Goal: Find specific page/section: Find specific page/section

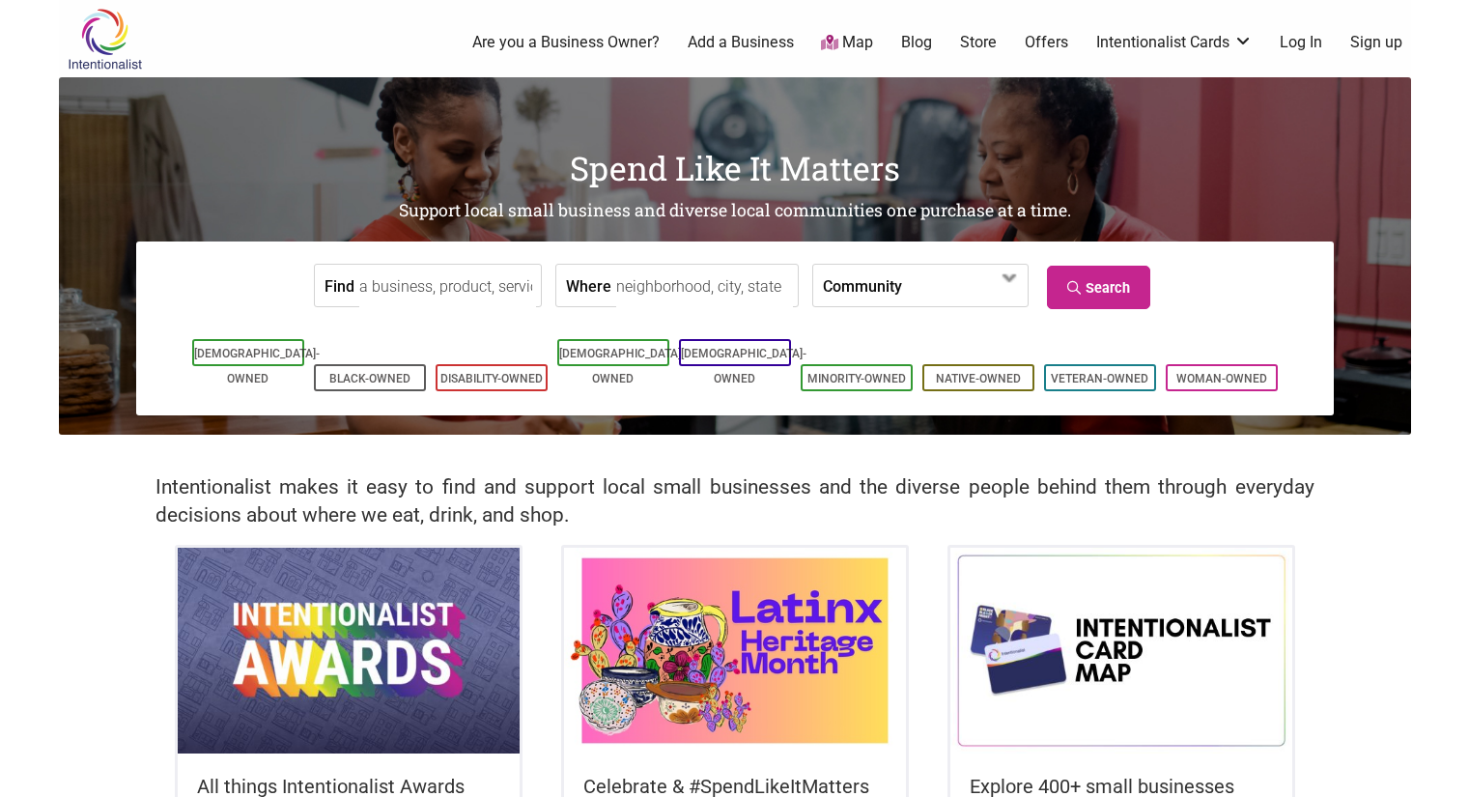
click at [654, 281] on input "Where" at bounding box center [704, 286] width 177 height 43
type input "e"
click at [670, 286] on input "west [GEOGRAPHIC_DATA]" at bounding box center [704, 286] width 177 height 43
drag, startPoint x: 712, startPoint y: 284, endPoint x: 606, endPoint y: 293, distance: 105.6
click at [616, 293] on input "west seattle" at bounding box center [704, 286] width 177 height 43
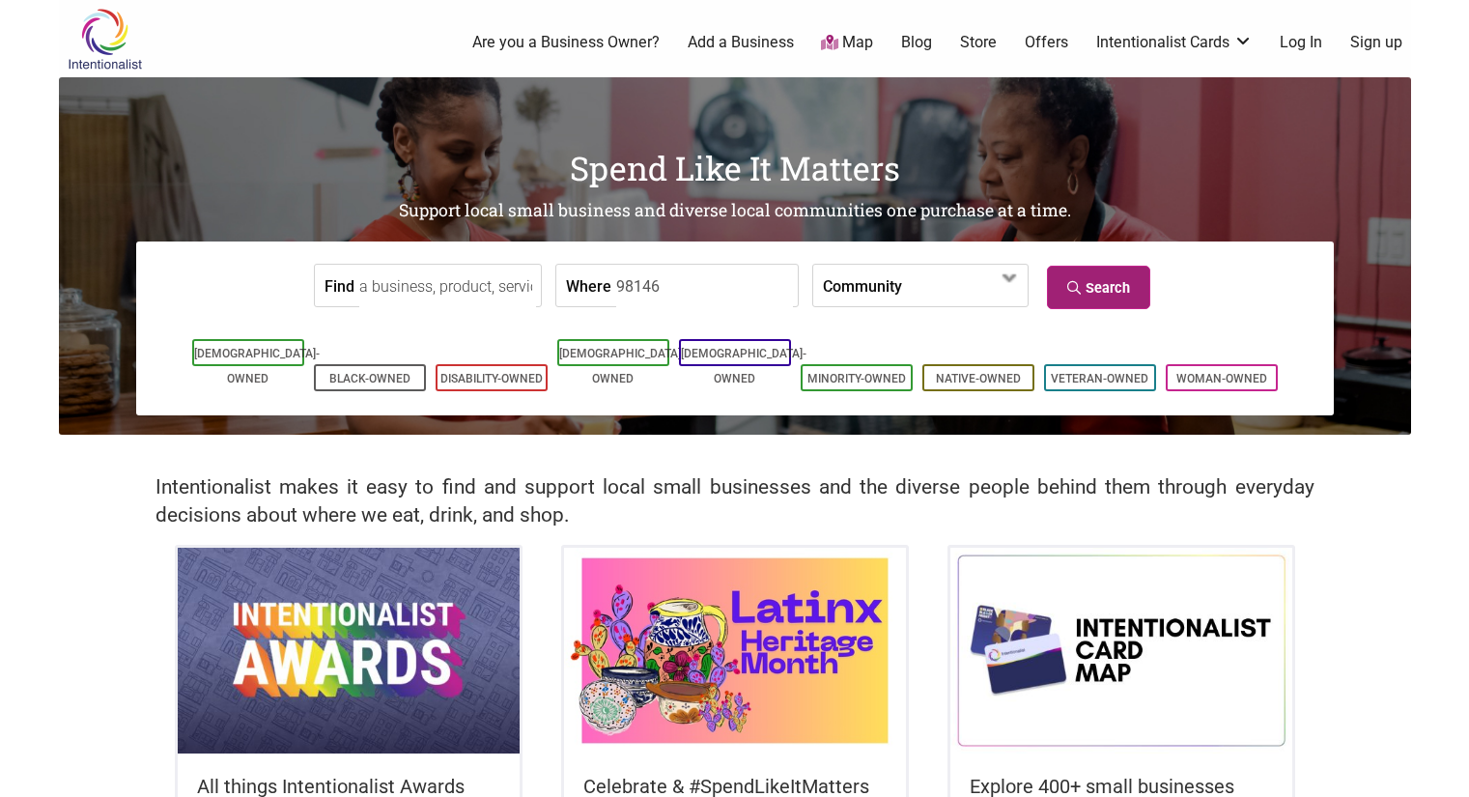
type input "98146"
click at [1097, 286] on link "Search" at bounding box center [1098, 287] width 103 height 43
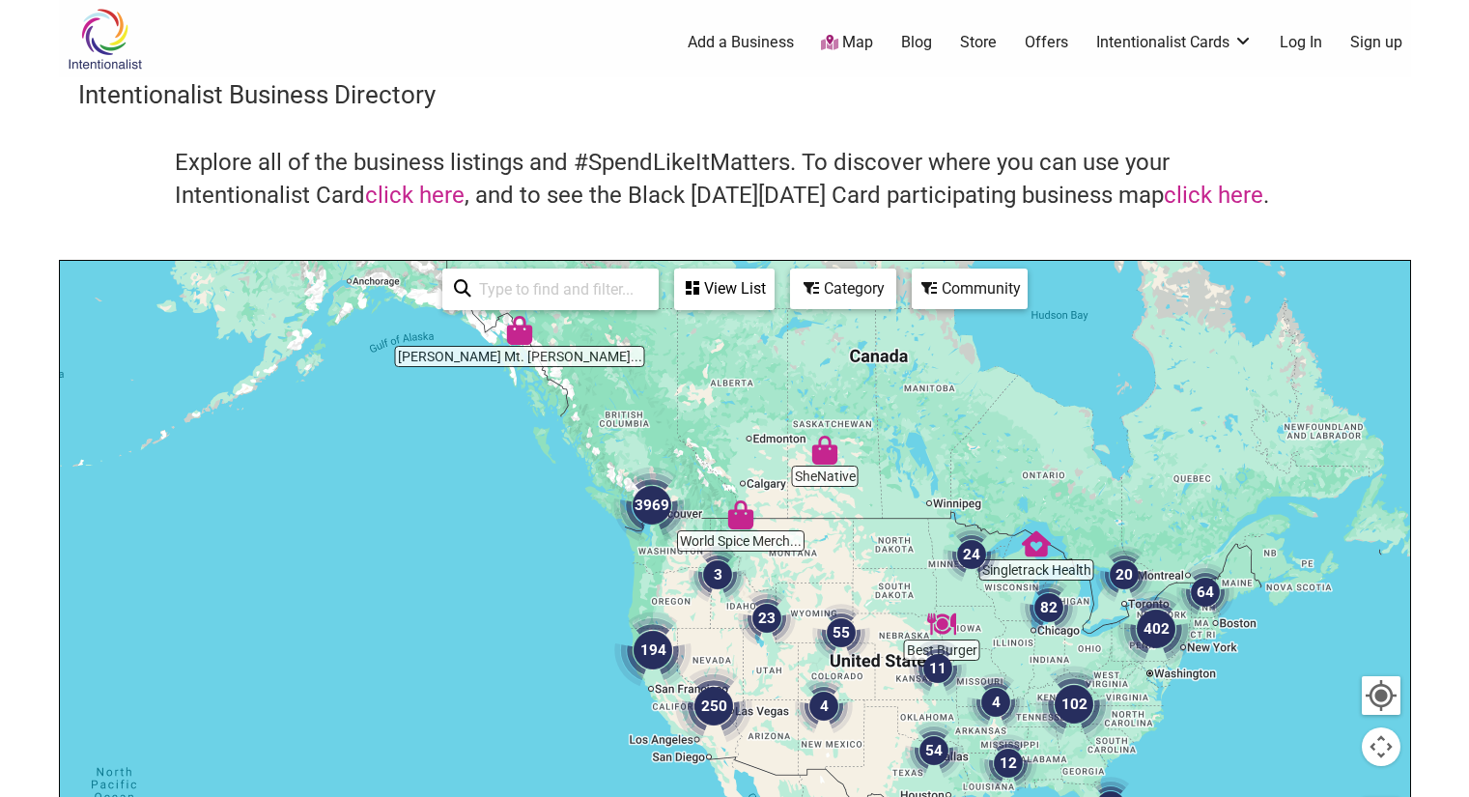
click at [540, 283] on input "search" at bounding box center [559, 289] width 176 height 38
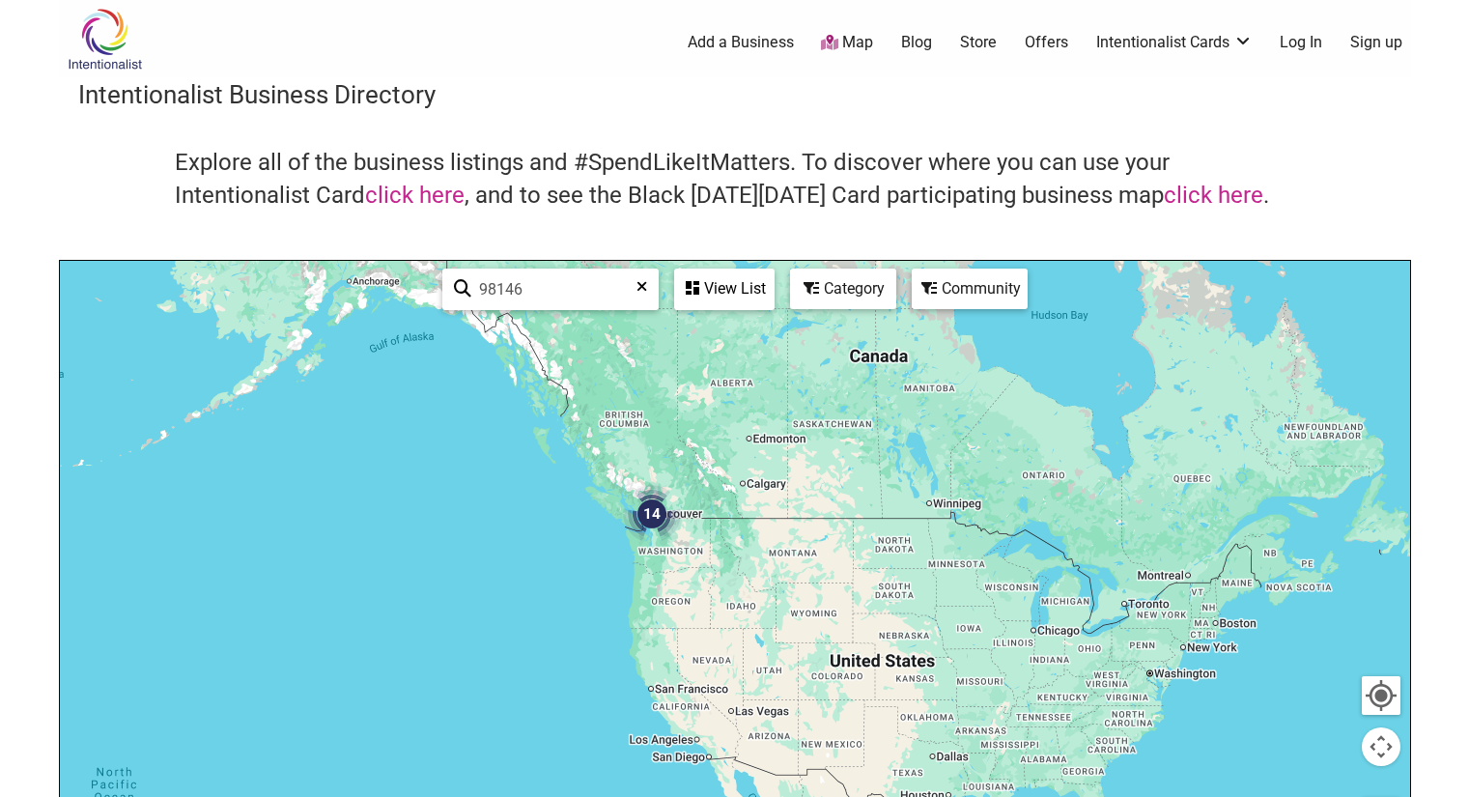
click at [540, 285] on input "98146" at bounding box center [558, 289] width 175 height 38
type input "98146"
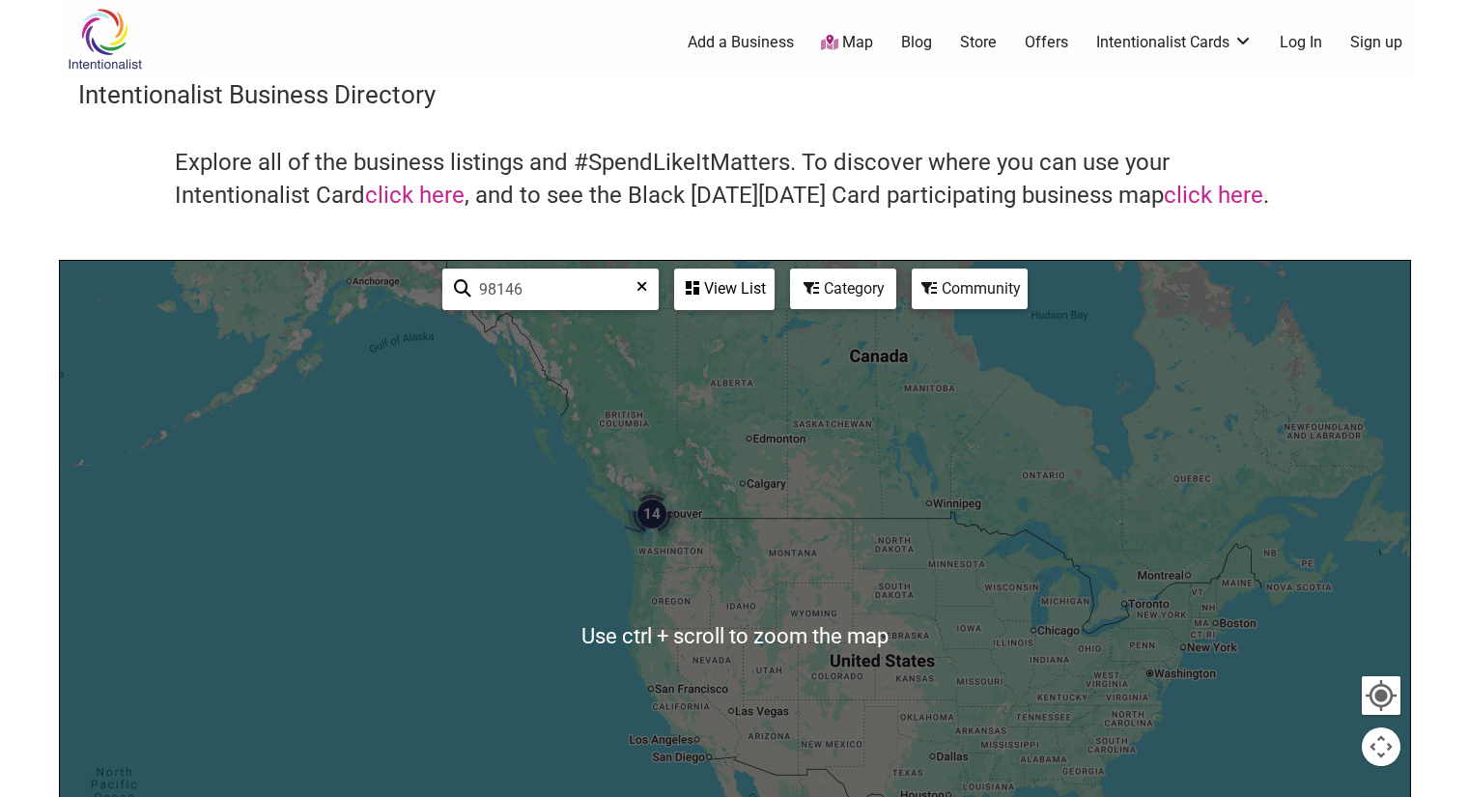
click at [708, 611] on div at bounding box center [735, 636] width 1350 height 751
click at [642, 526] on img "14" at bounding box center [652, 514] width 58 height 58
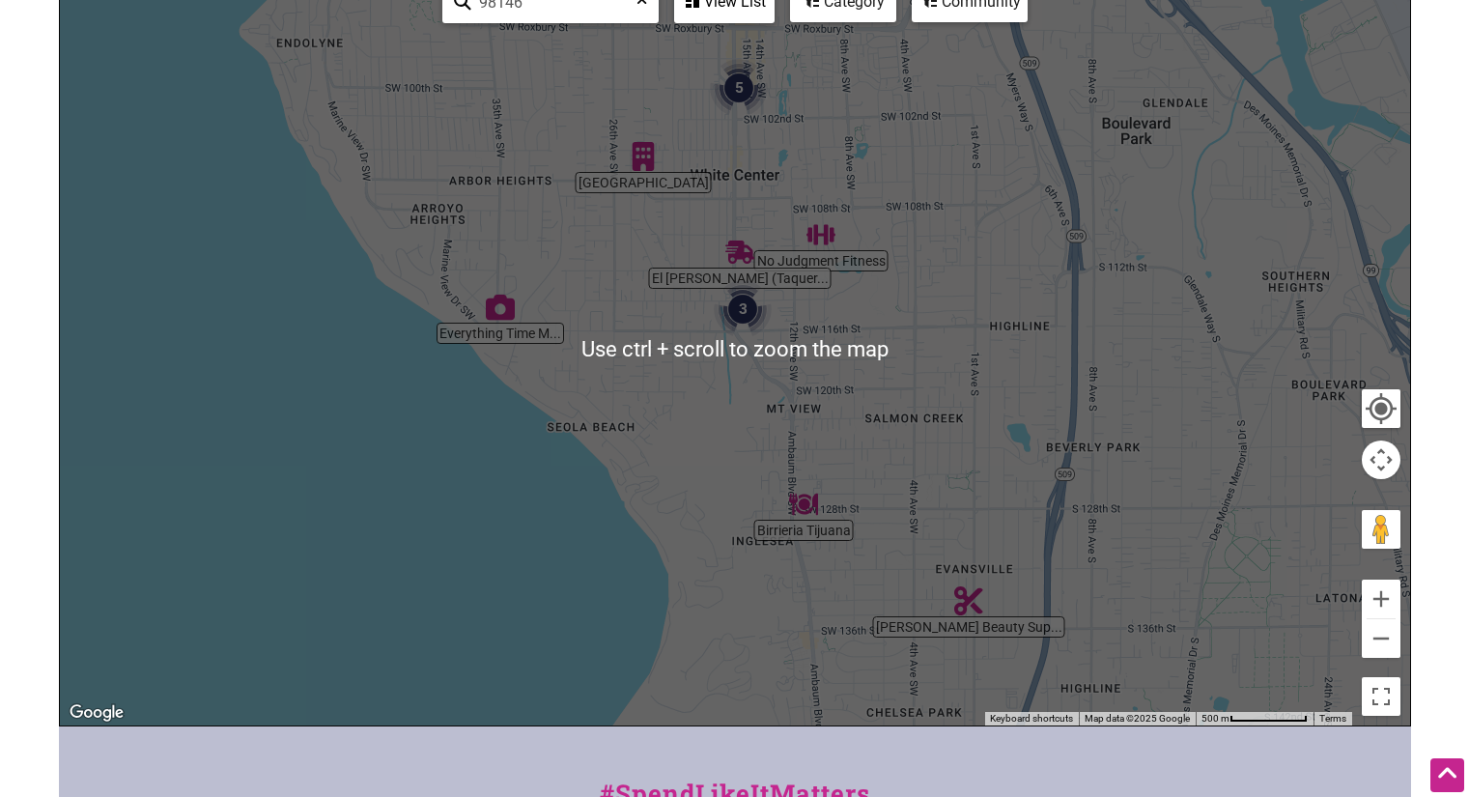
scroll to position [290, 0]
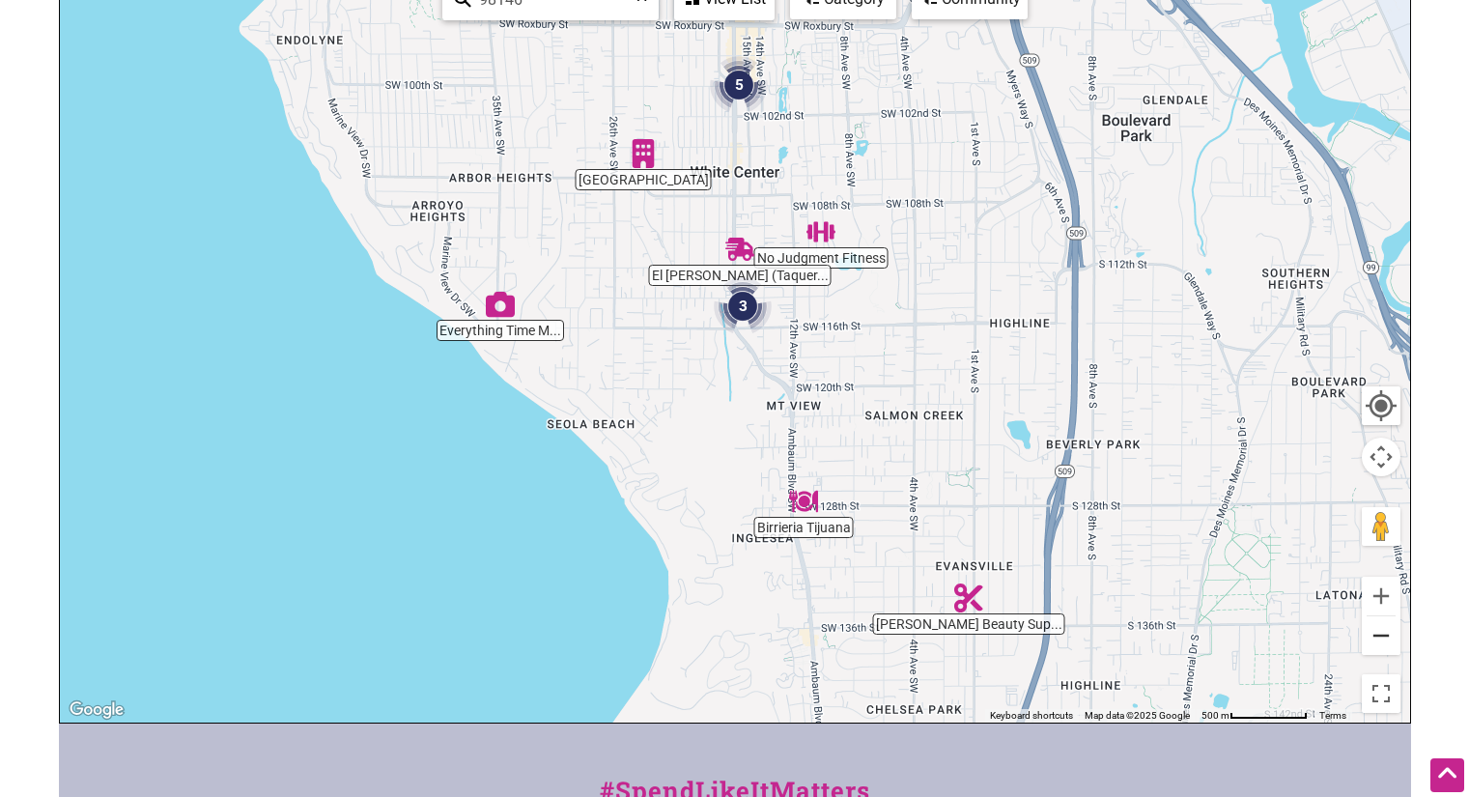
click at [1389, 644] on button "Zoom out" at bounding box center [1381, 635] width 39 height 39
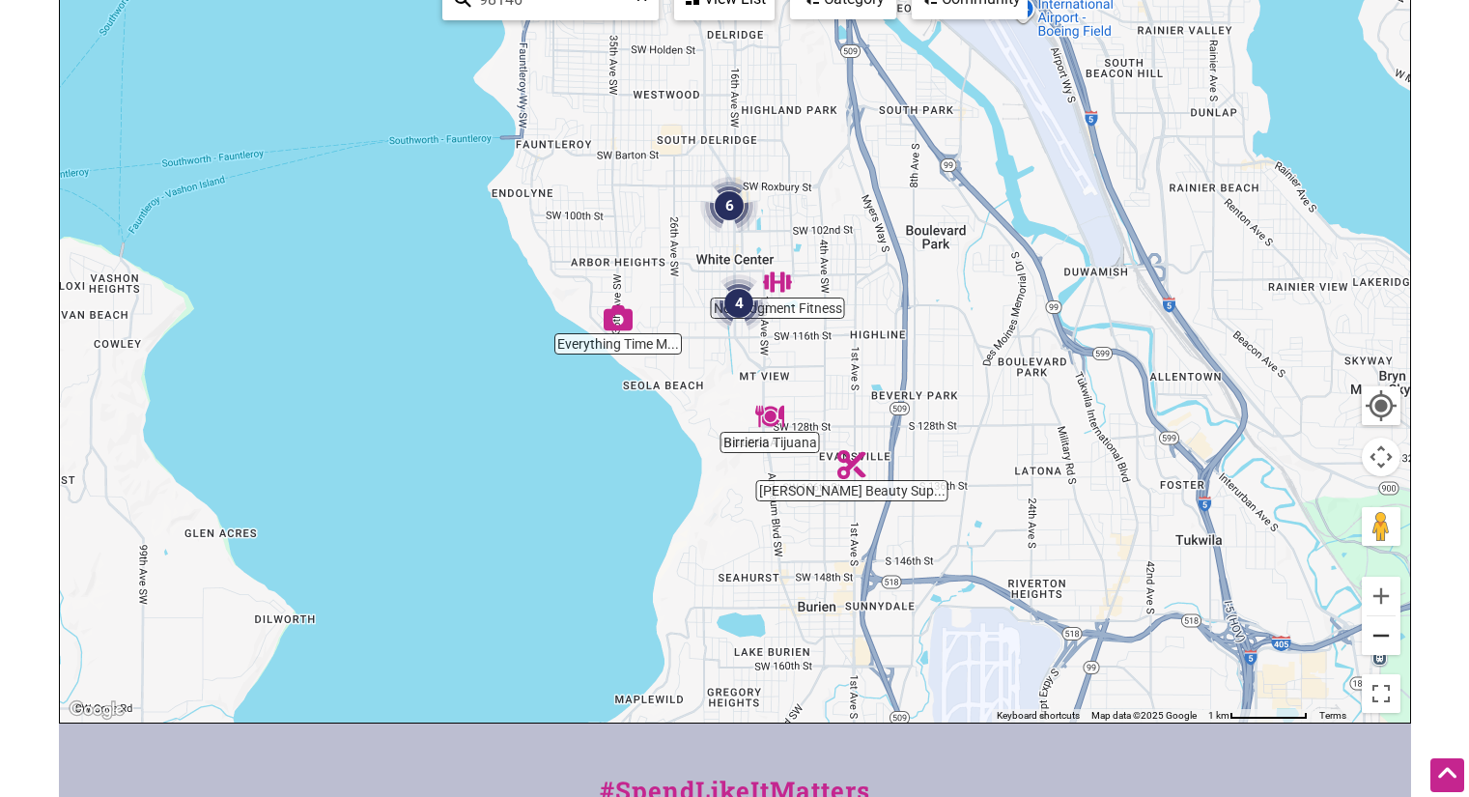
click at [1384, 643] on button "Zoom out" at bounding box center [1381, 635] width 39 height 39
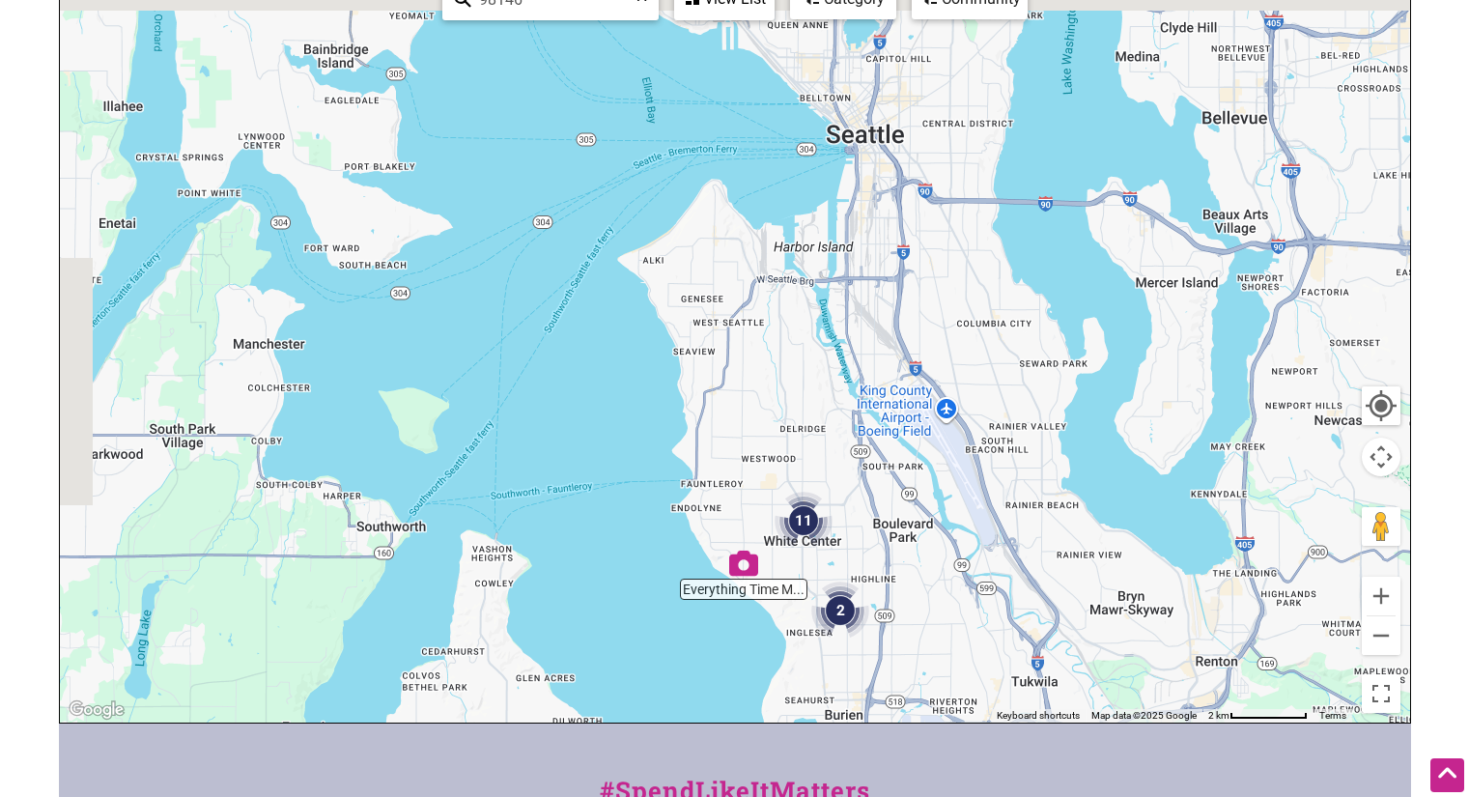
drag, startPoint x: 909, startPoint y: 390, endPoint x: 992, endPoint y: 672, distance: 293.9
click at [991, 673] on div "To navigate, press the arrow keys." at bounding box center [735, 346] width 1350 height 751
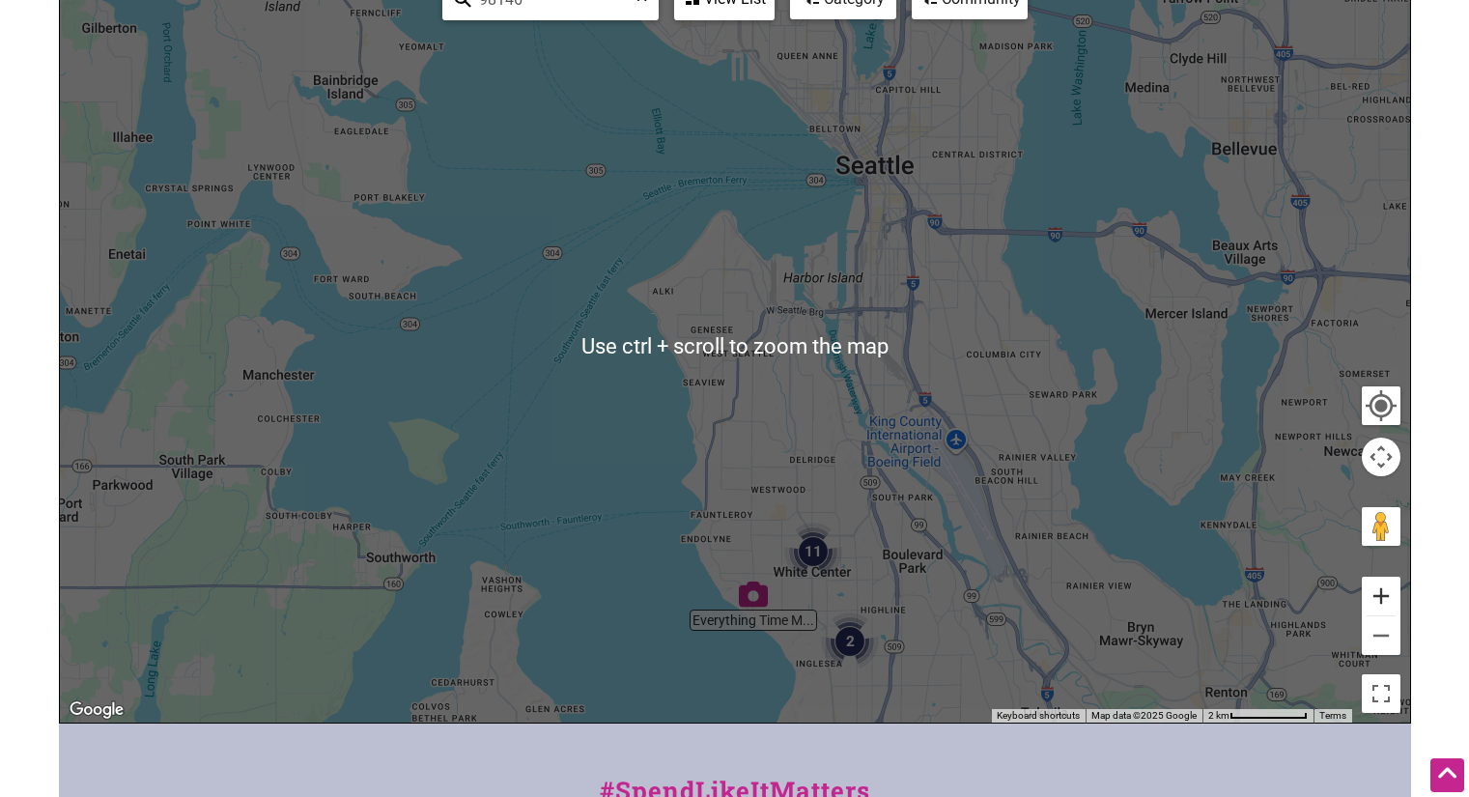
click at [1375, 594] on button "Zoom in" at bounding box center [1381, 596] width 39 height 39
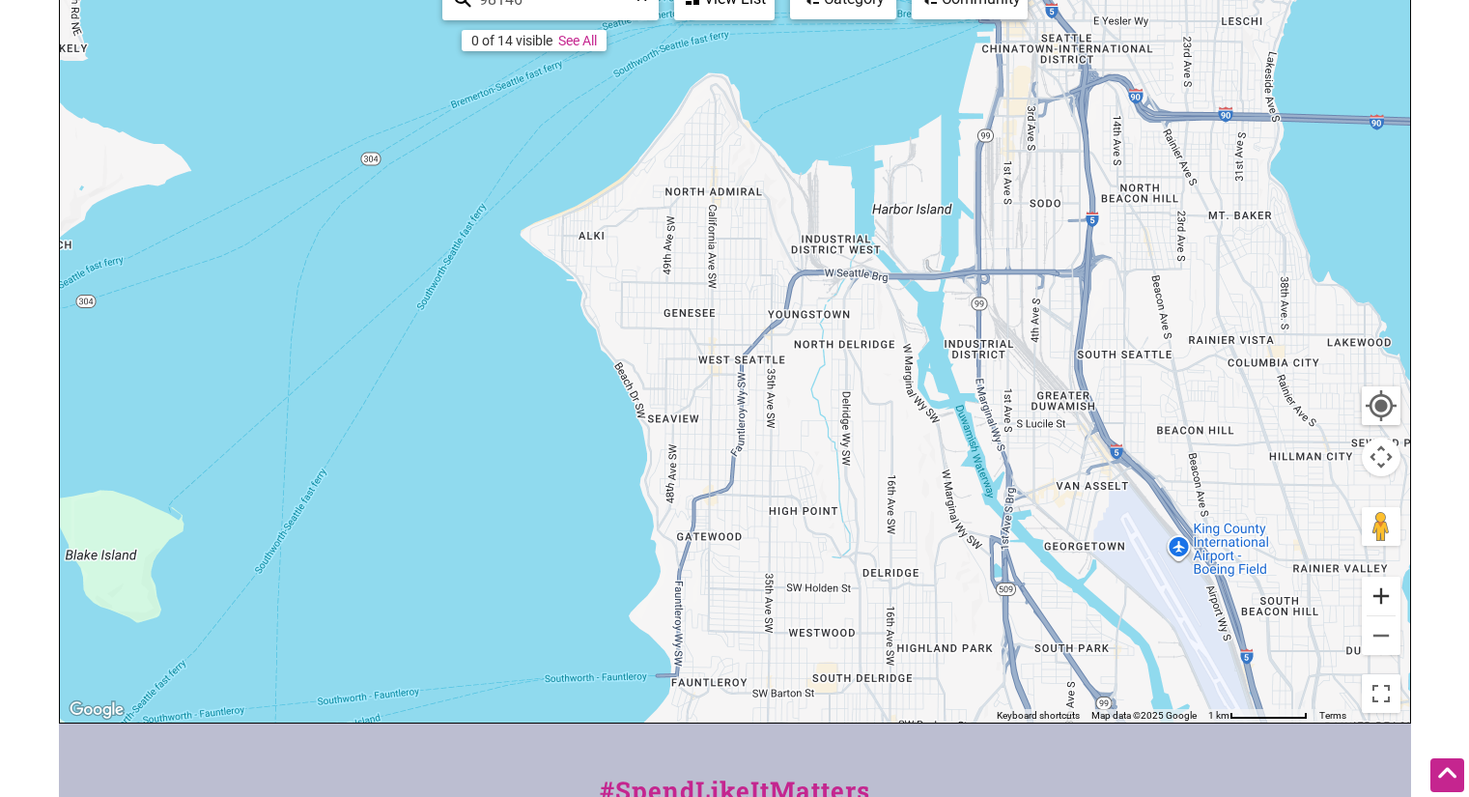
click at [1388, 605] on button "Zoom in" at bounding box center [1381, 596] width 39 height 39
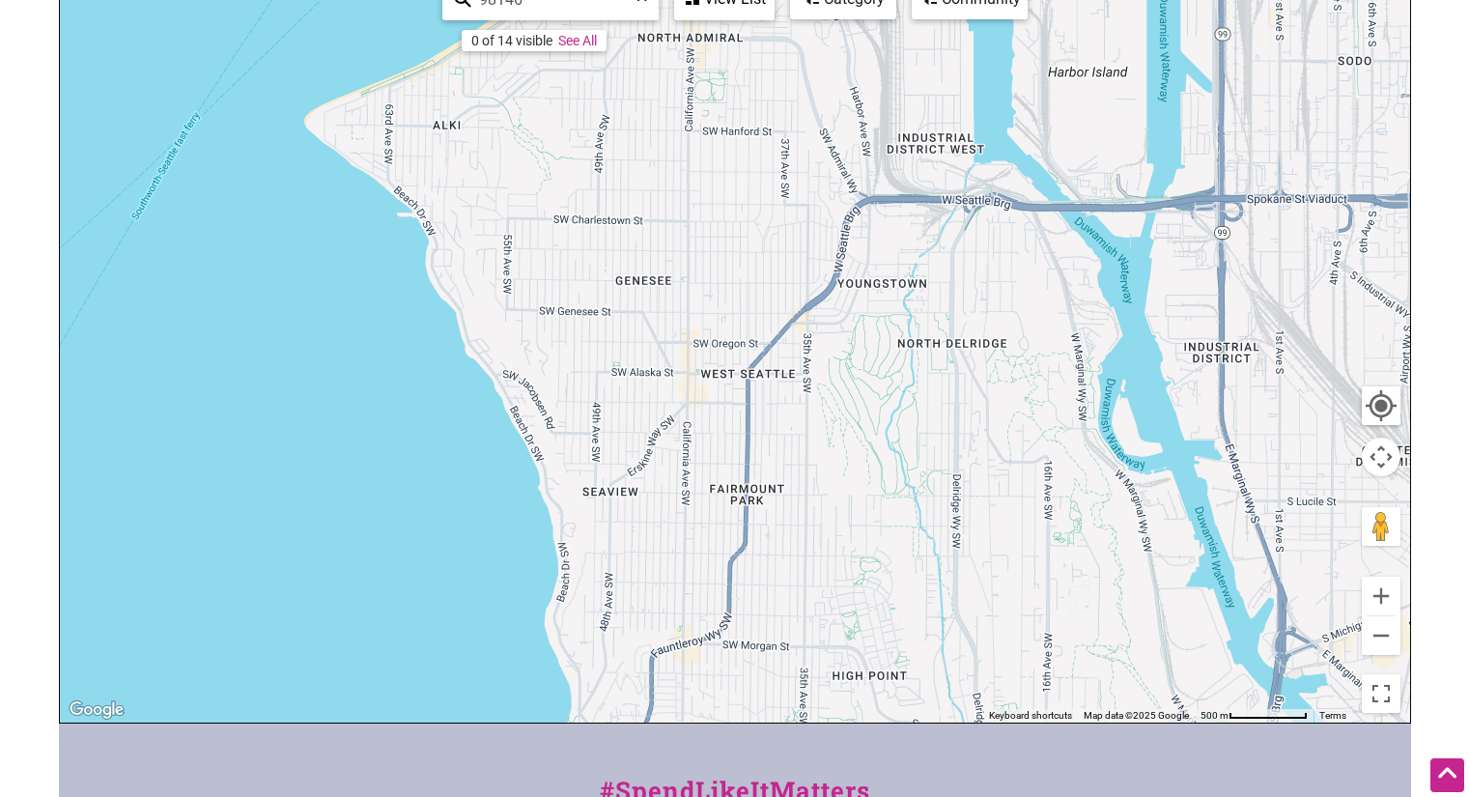
click at [586, 48] on div "0 of 14 visible See All" at bounding box center [534, 40] width 145 height 21
click at [577, 35] on link "See All" at bounding box center [577, 40] width 39 height 15
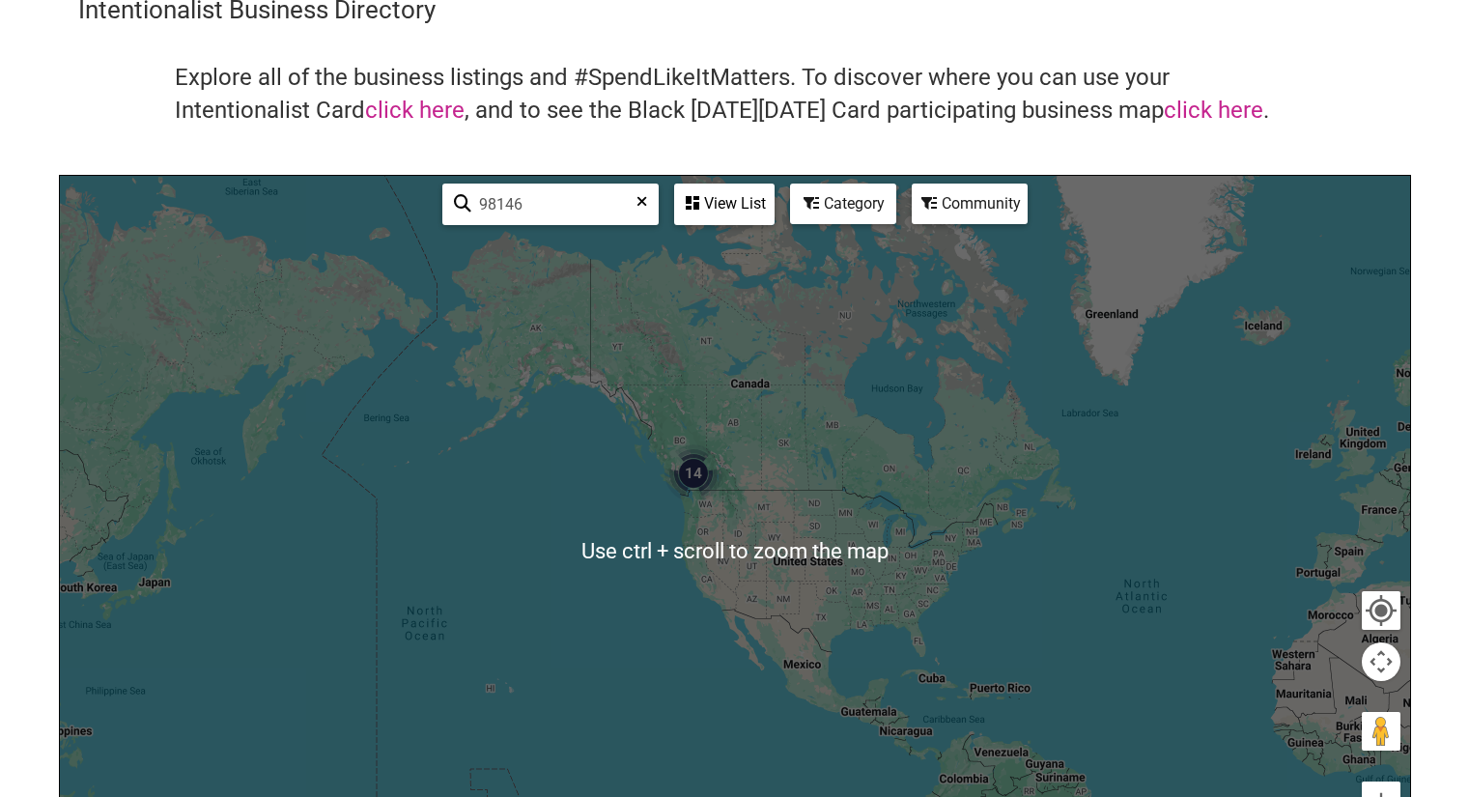
scroll to position [97, 0]
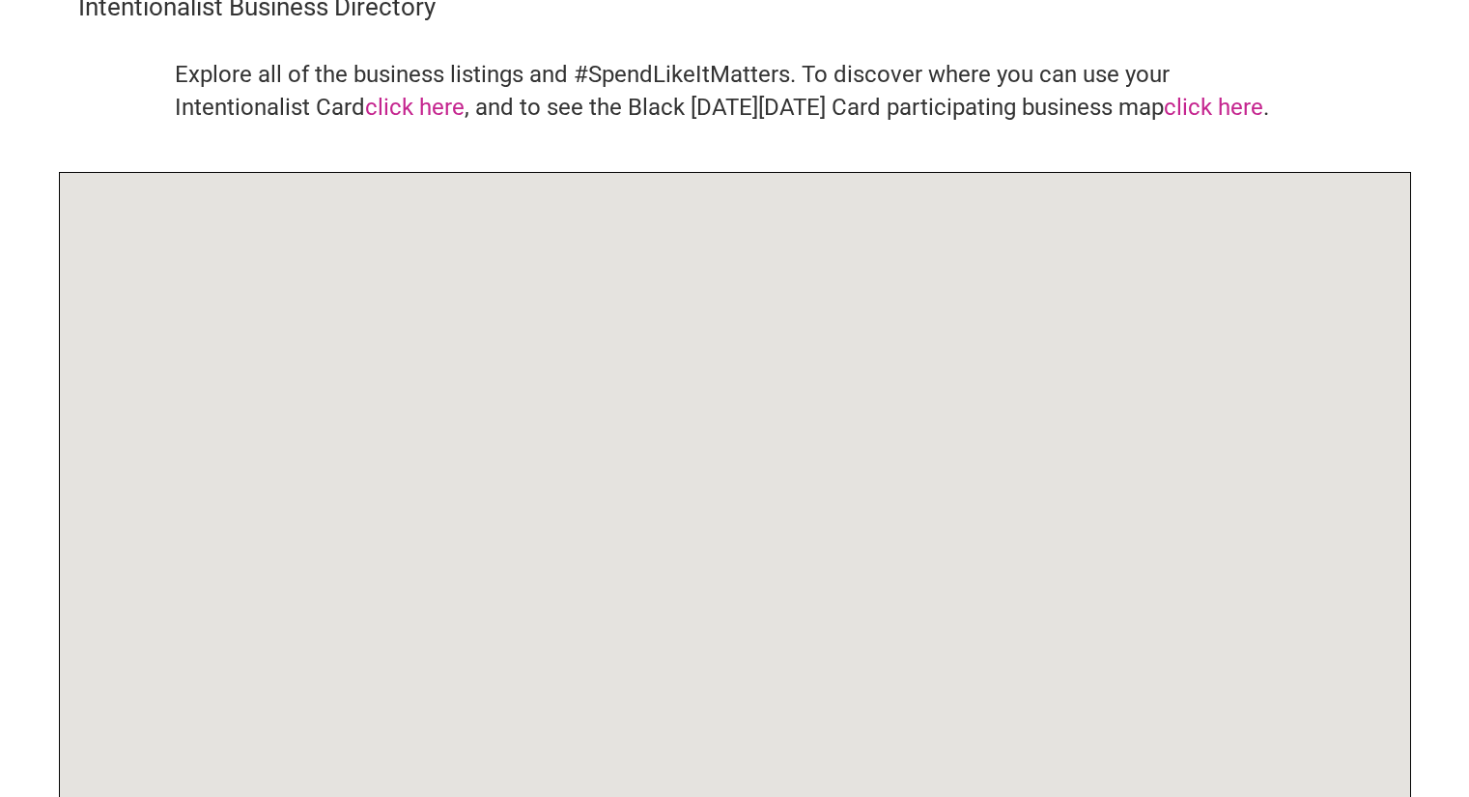
scroll to position [88, 0]
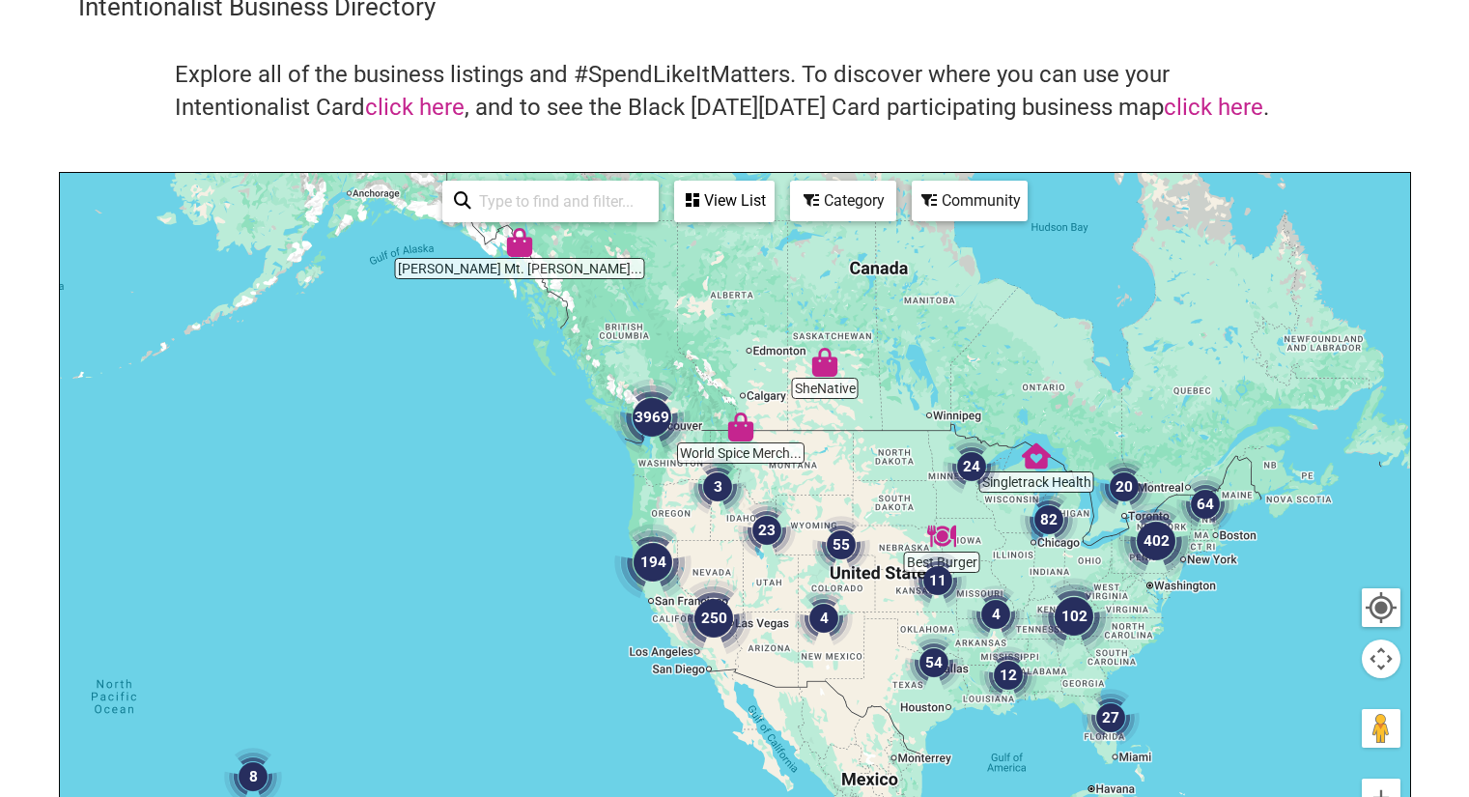
click at [563, 206] on input "search" at bounding box center [559, 202] width 176 height 38
type input "9"
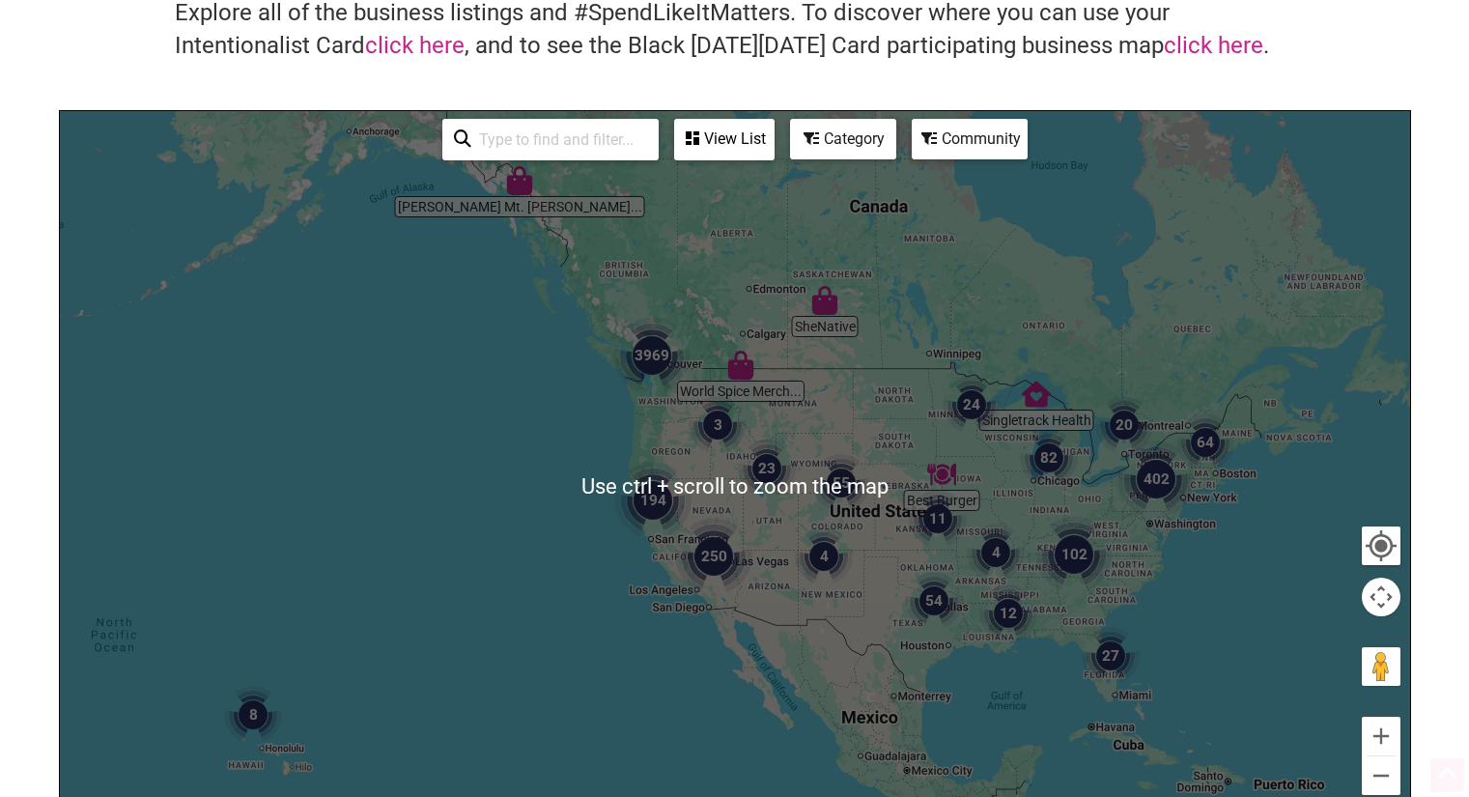
scroll to position [184, 0]
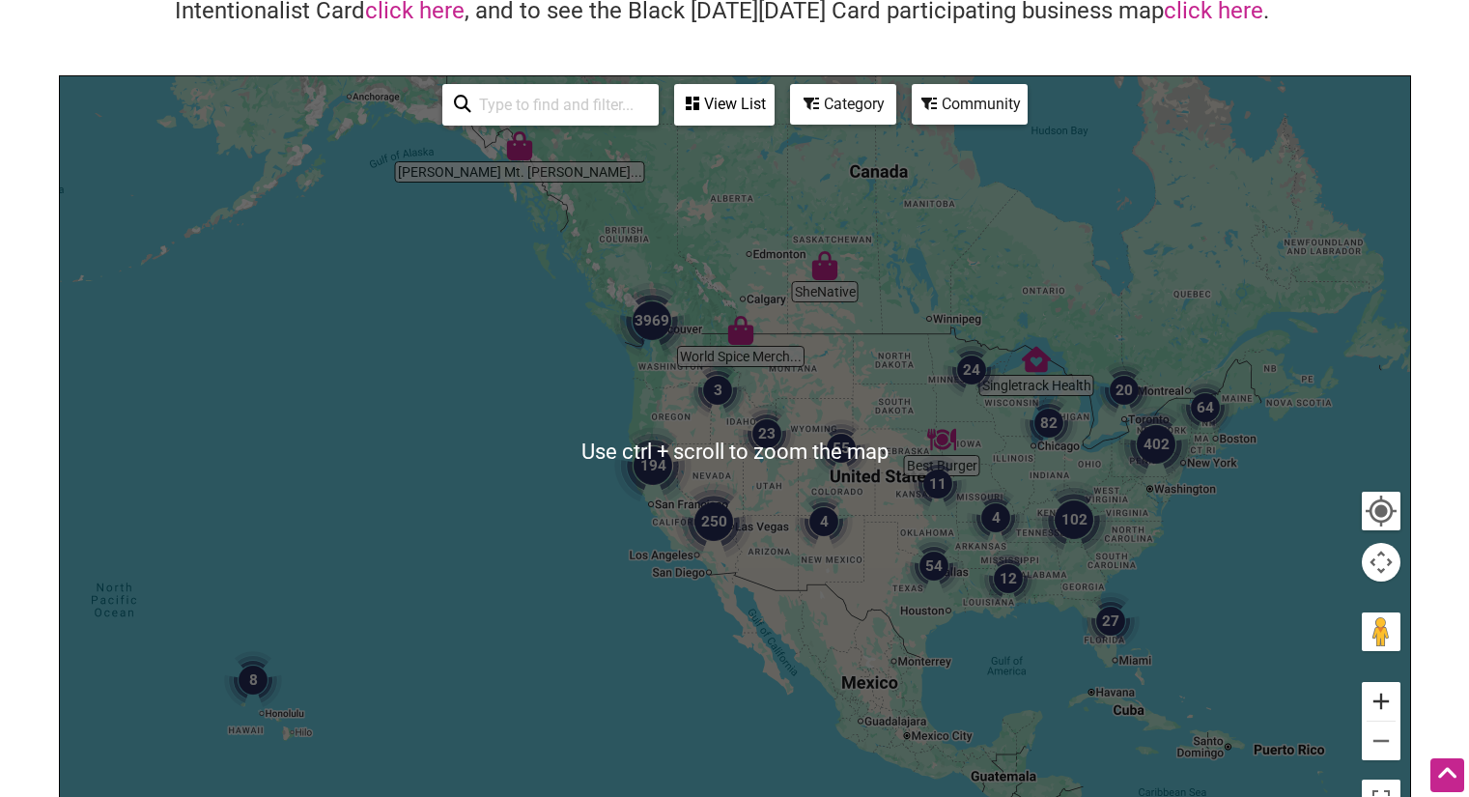
click at [1381, 705] on button "Zoom in" at bounding box center [1381, 701] width 39 height 39
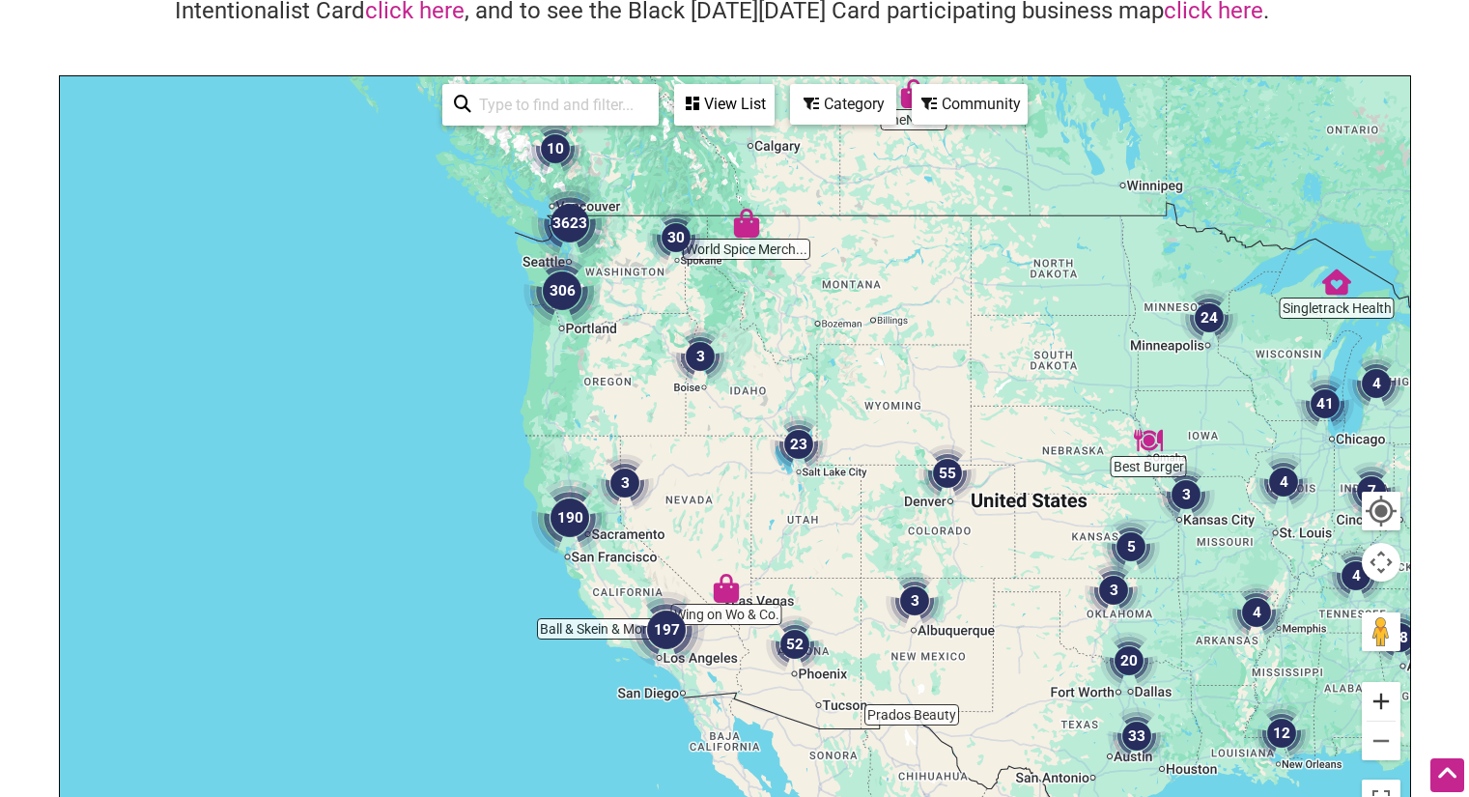
click at [1381, 704] on button "Zoom in" at bounding box center [1381, 701] width 39 height 39
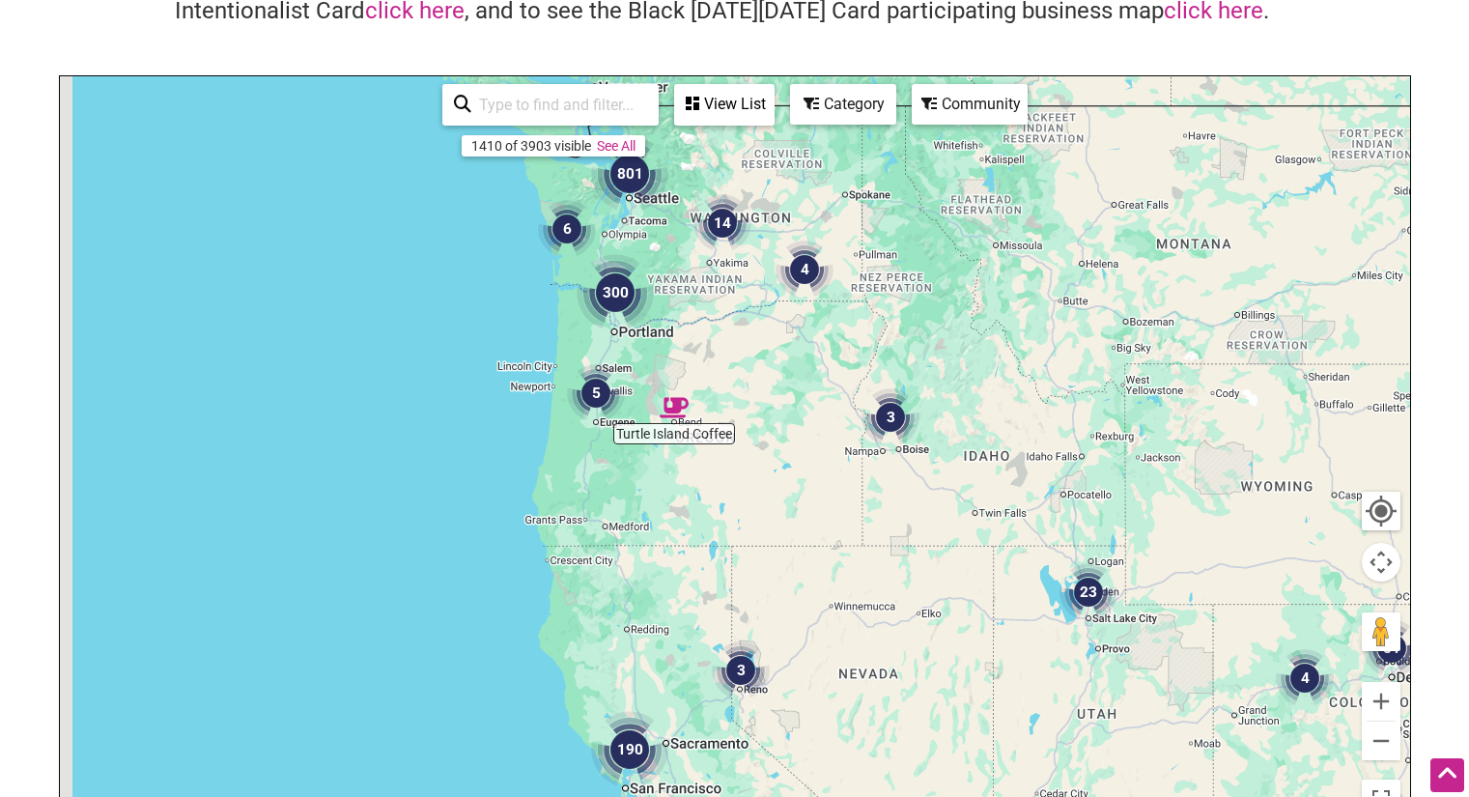
drag, startPoint x: 781, startPoint y: 501, endPoint x: 1002, endPoint y: 619, distance: 250.6
click at [992, 612] on div at bounding box center [735, 451] width 1350 height 751
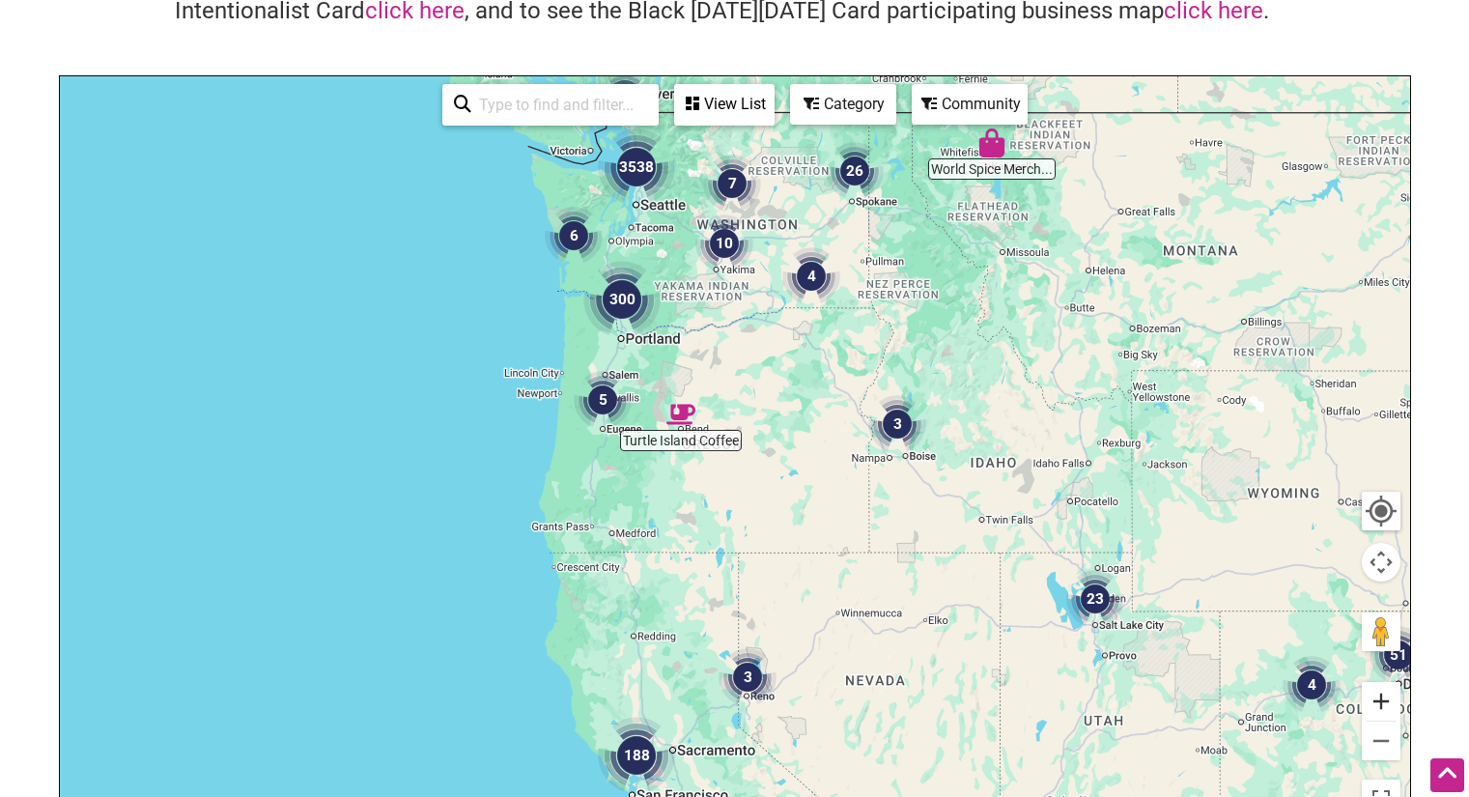
click at [1378, 695] on button "Zoom in" at bounding box center [1381, 701] width 39 height 39
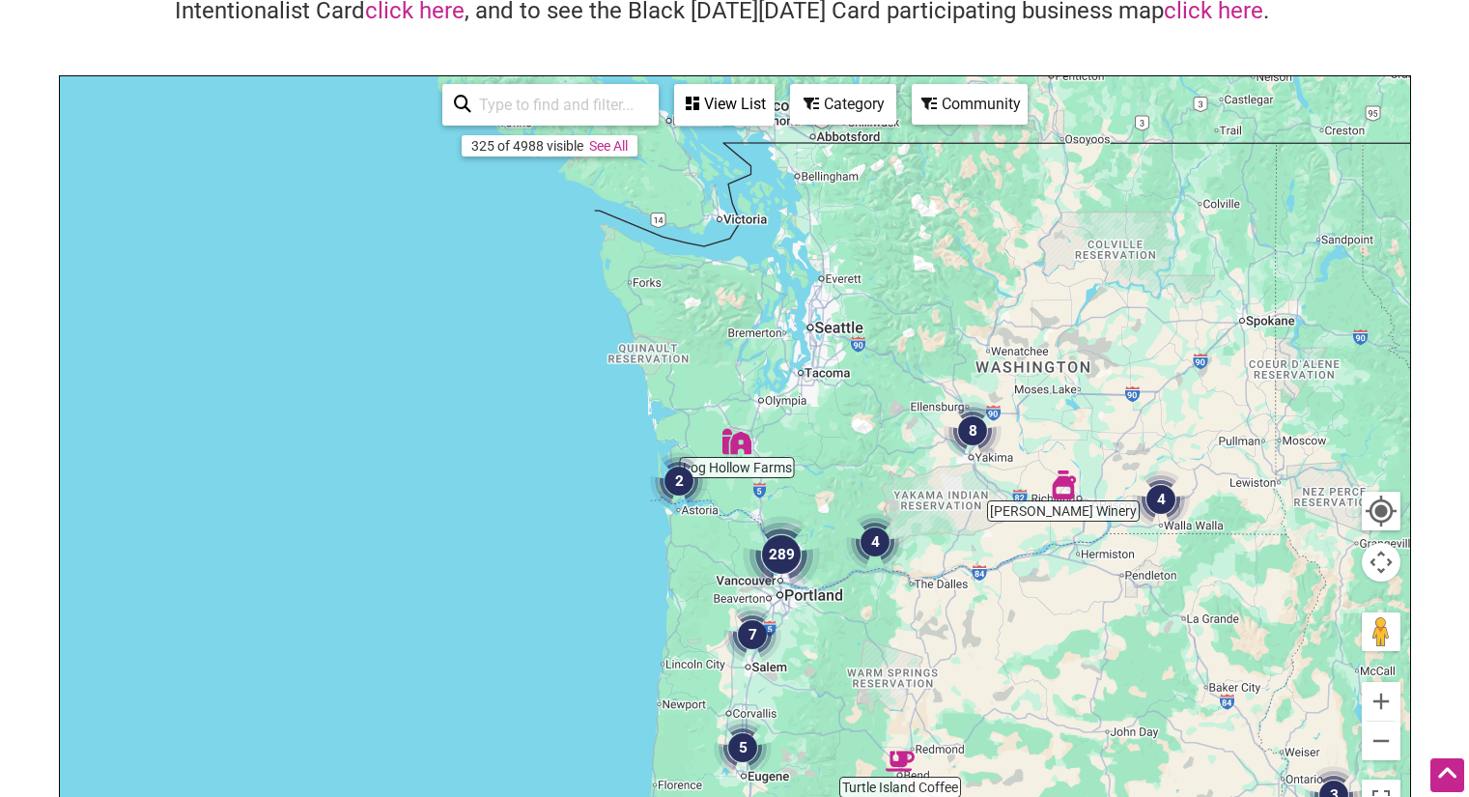
drag, startPoint x: 695, startPoint y: 254, endPoint x: 954, endPoint y: 661, distance: 481.9
click at [954, 661] on div at bounding box center [735, 451] width 1350 height 751
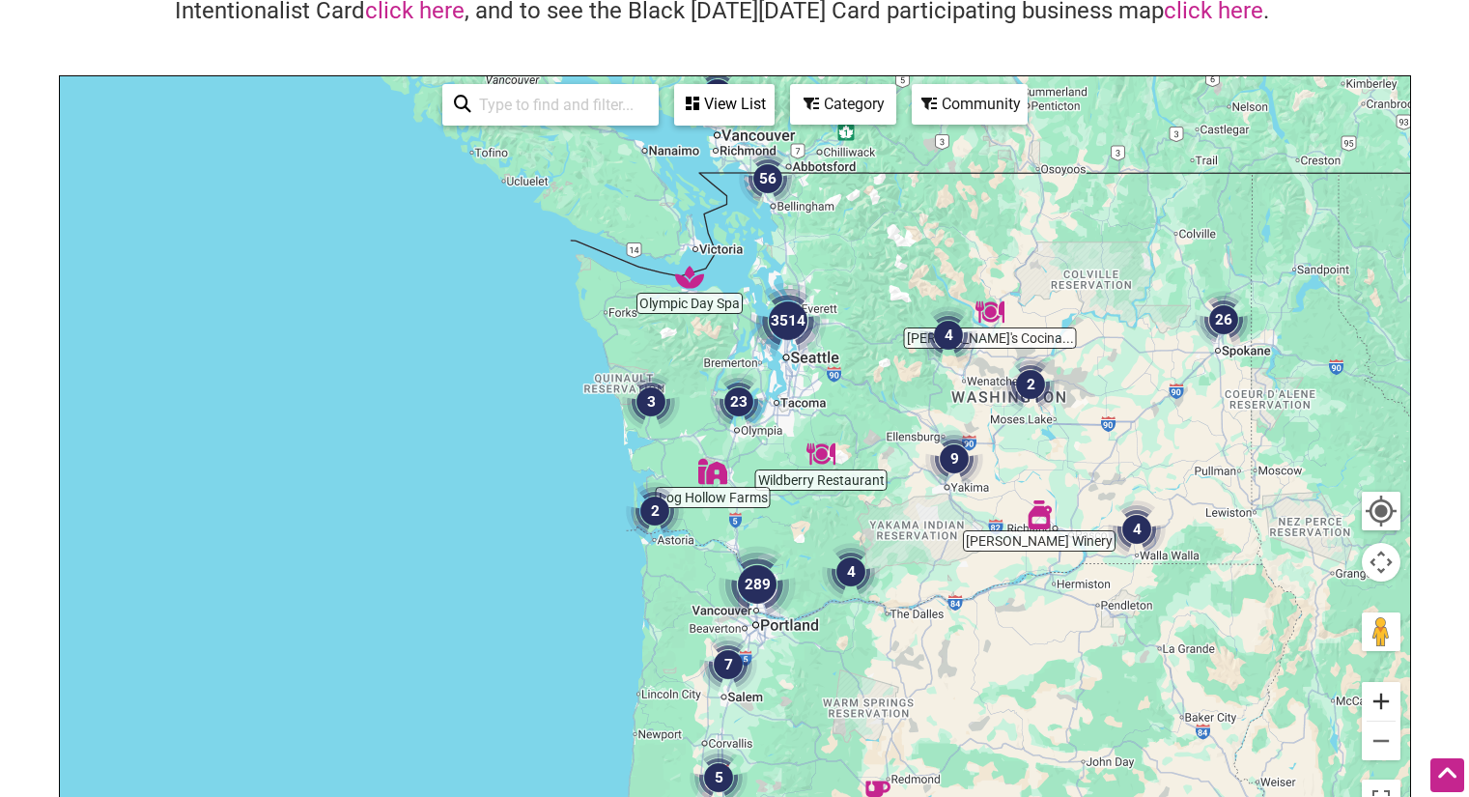
click at [1387, 694] on button "Zoom in" at bounding box center [1381, 701] width 39 height 39
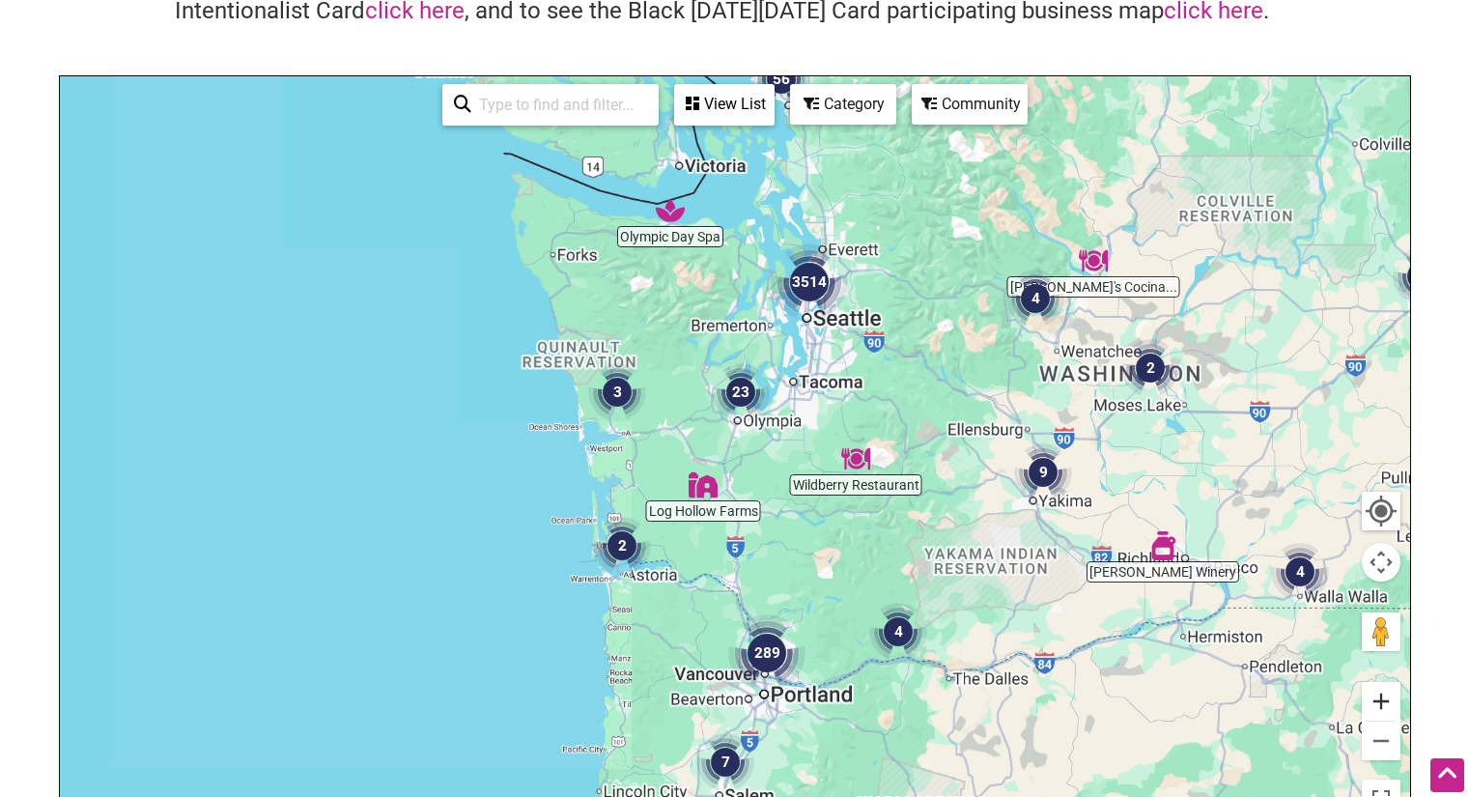
click at [1385, 694] on button "Zoom in" at bounding box center [1381, 701] width 39 height 39
click at [1382, 695] on button "Zoom in" at bounding box center [1381, 701] width 39 height 39
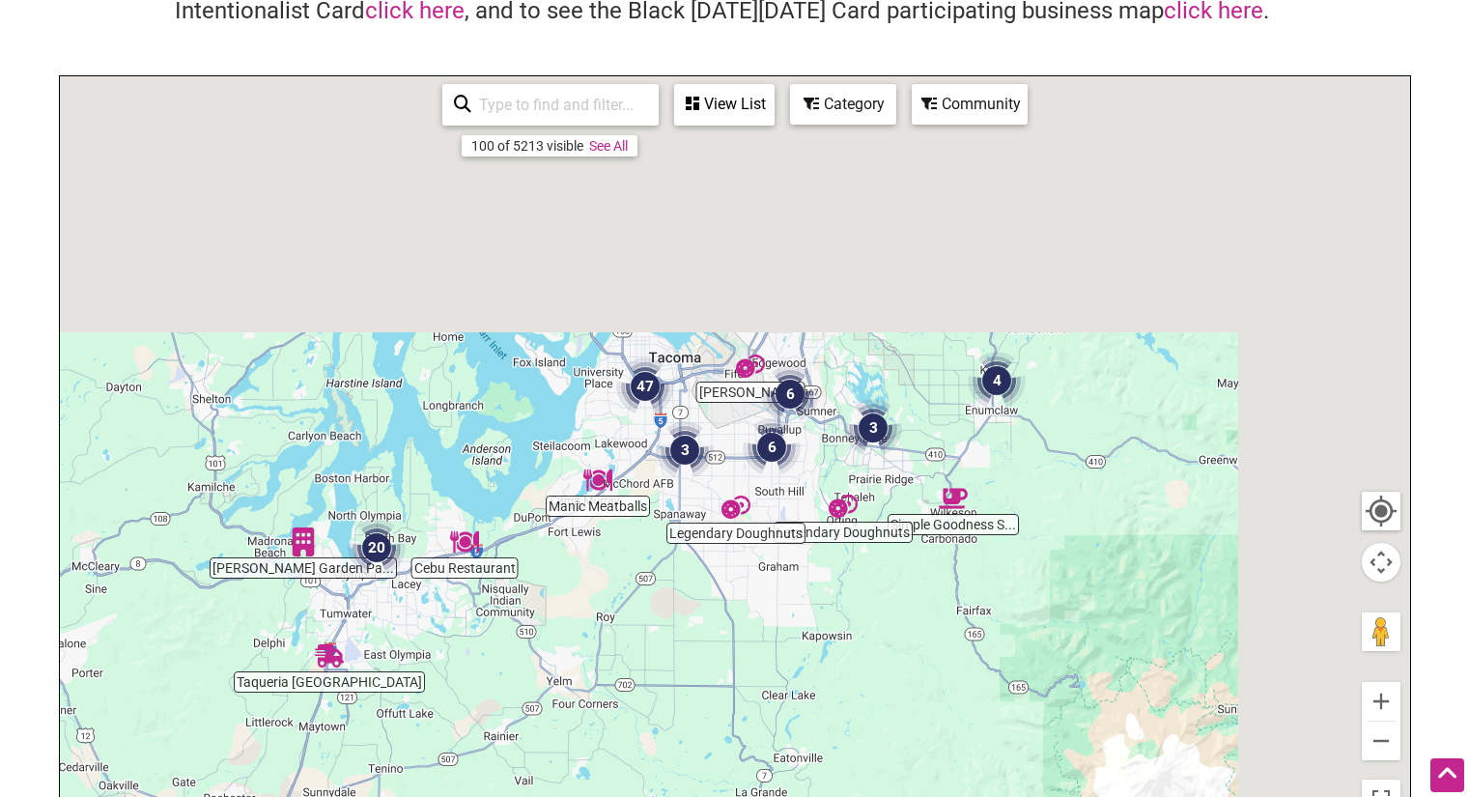
drag, startPoint x: 1009, startPoint y: 382, endPoint x: 541, endPoint y: 730, distance: 583.3
click at [526, 734] on div at bounding box center [735, 451] width 1350 height 751
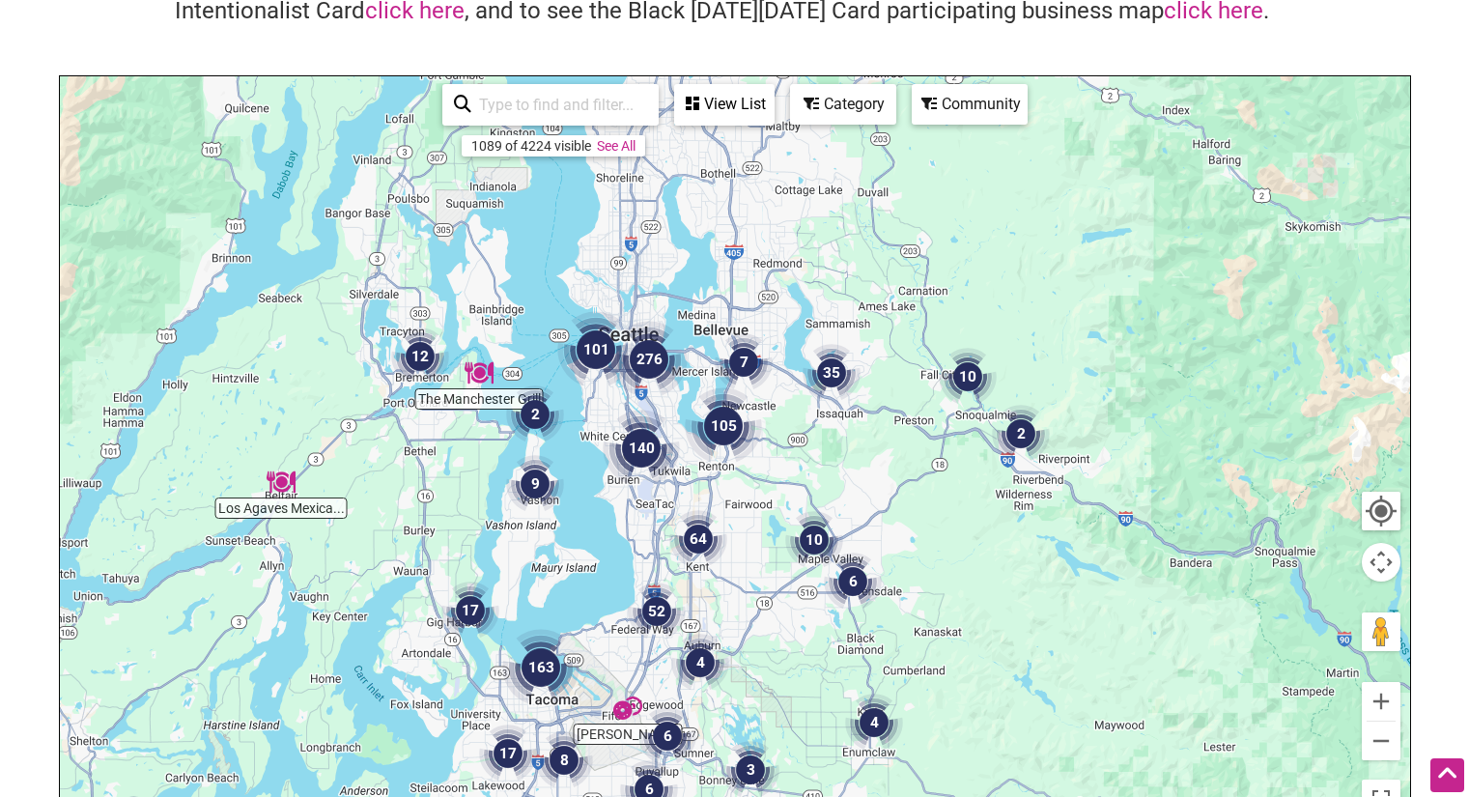
drag, startPoint x: 676, startPoint y: 475, endPoint x: 661, endPoint y: 764, distance: 289.1
click at [643, 773] on img "6" at bounding box center [649, 789] width 58 height 58
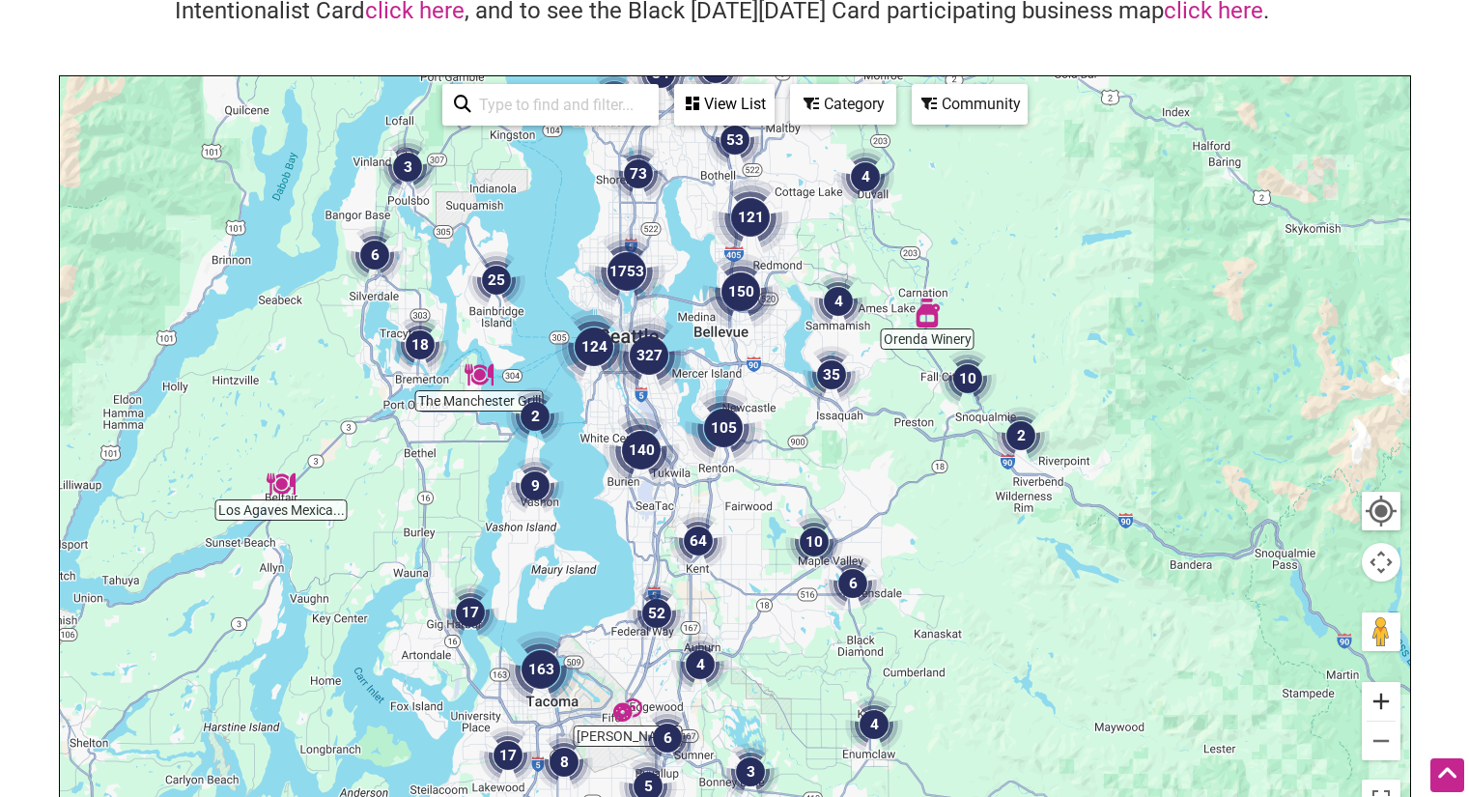
click at [1376, 701] on button "Zoom in" at bounding box center [1381, 701] width 39 height 39
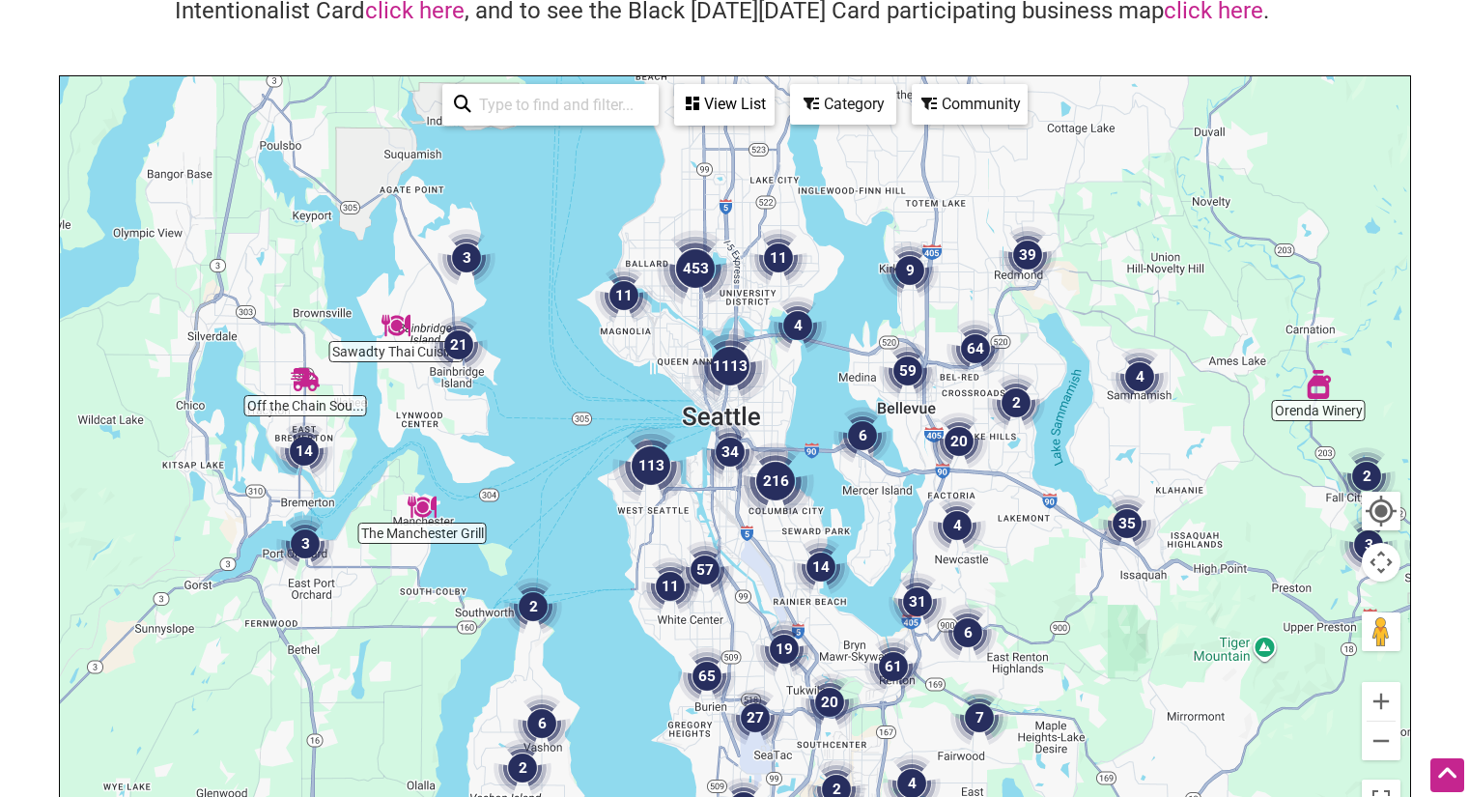
click at [988, 606] on img "6" at bounding box center [968, 633] width 58 height 58
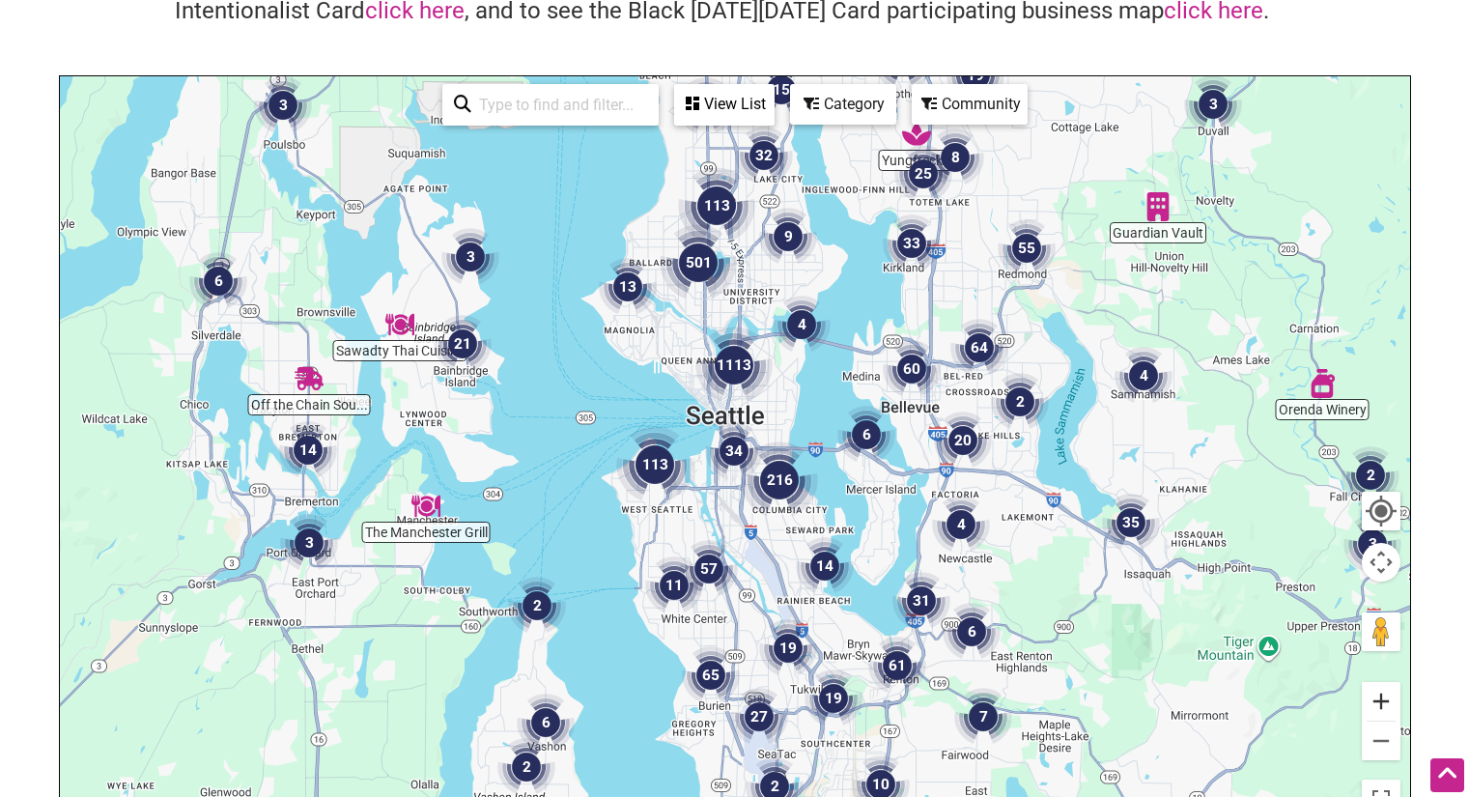
click at [1394, 699] on button "Zoom in" at bounding box center [1381, 701] width 39 height 39
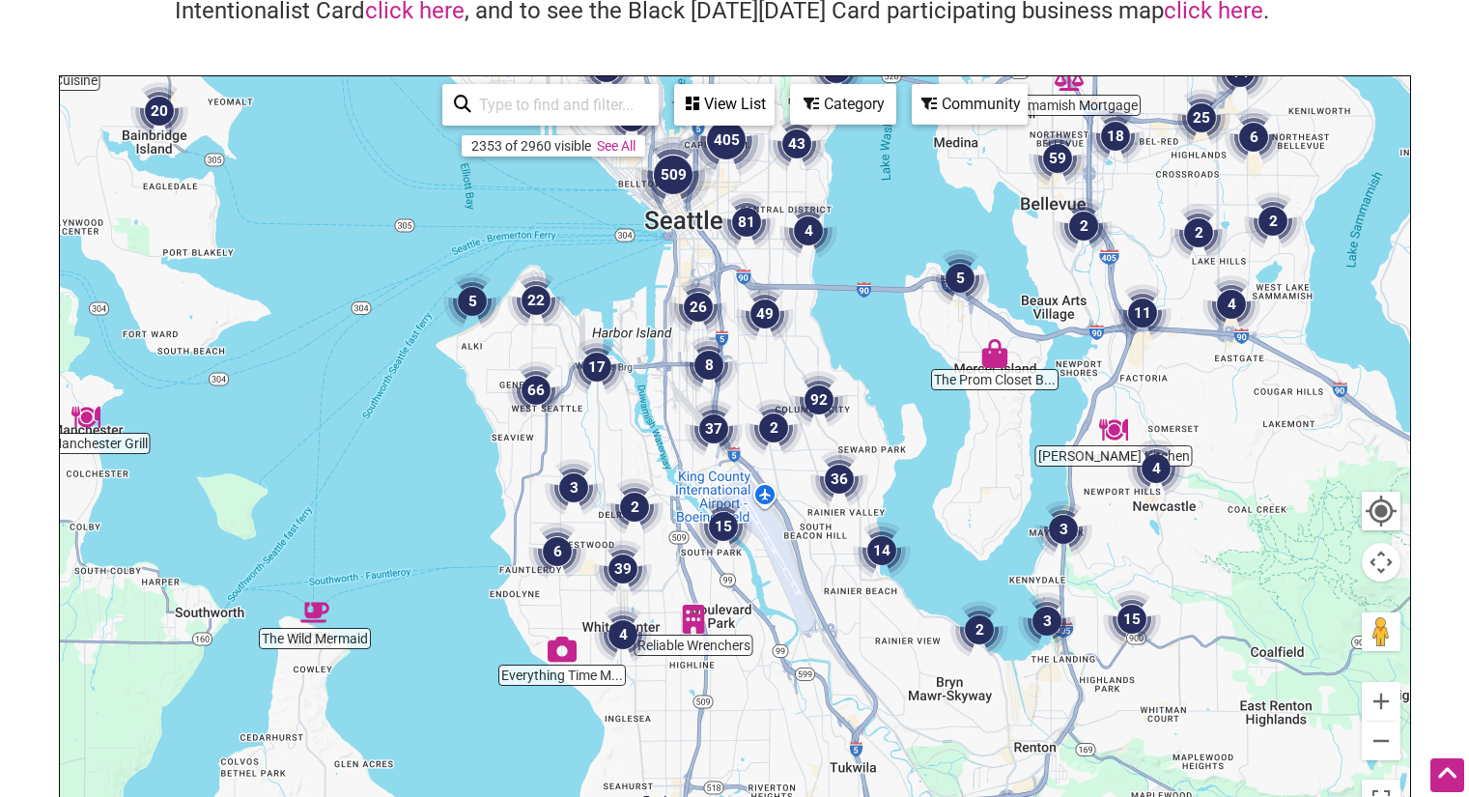
drag, startPoint x: 1034, startPoint y: 706, endPoint x: 1012, endPoint y: 540, distance: 167.6
click at [1012, 540] on div "To navigate, press the arrow keys." at bounding box center [735, 451] width 1350 height 751
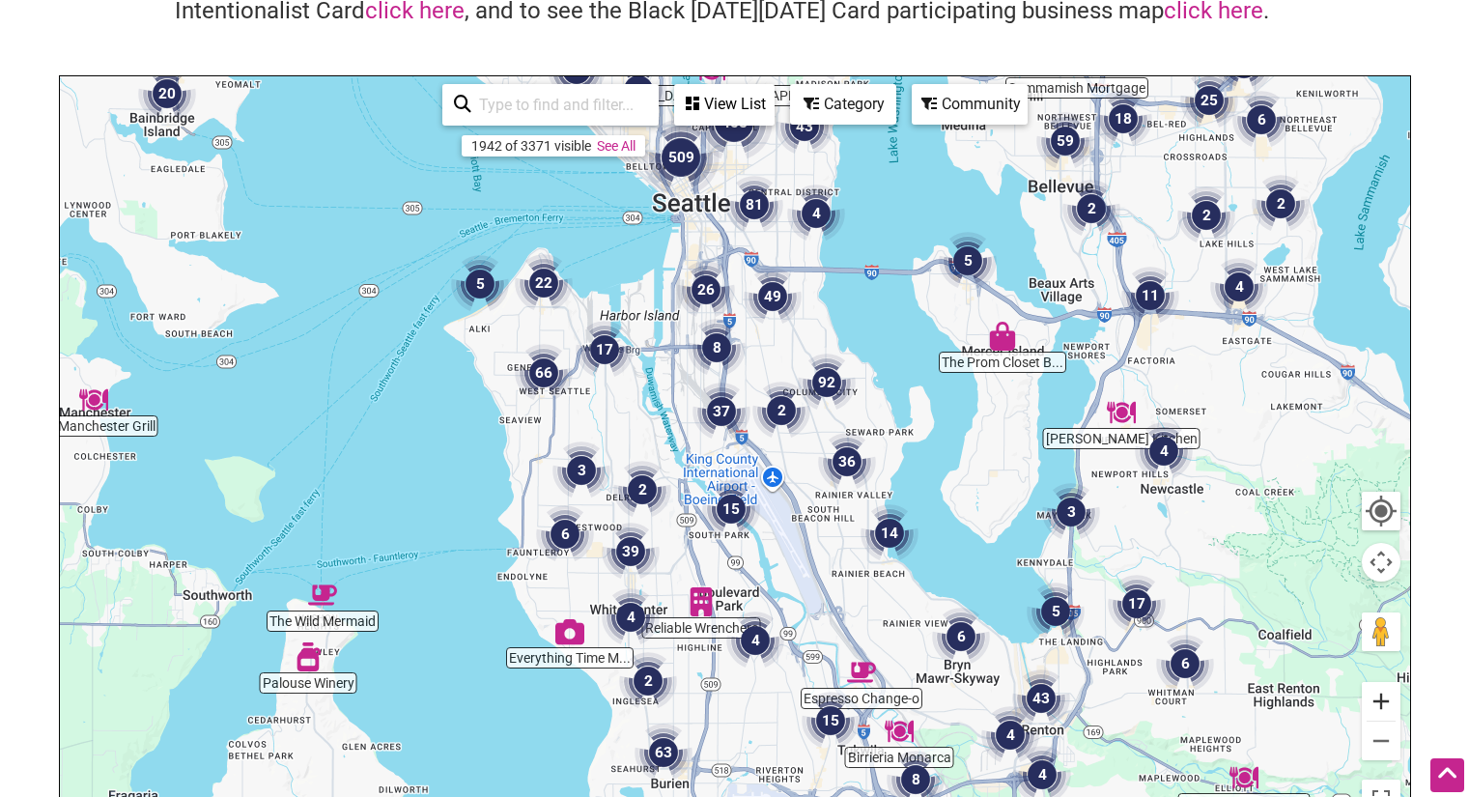
click at [1391, 705] on button "Zoom in" at bounding box center [1381, 701] width 39 height 39
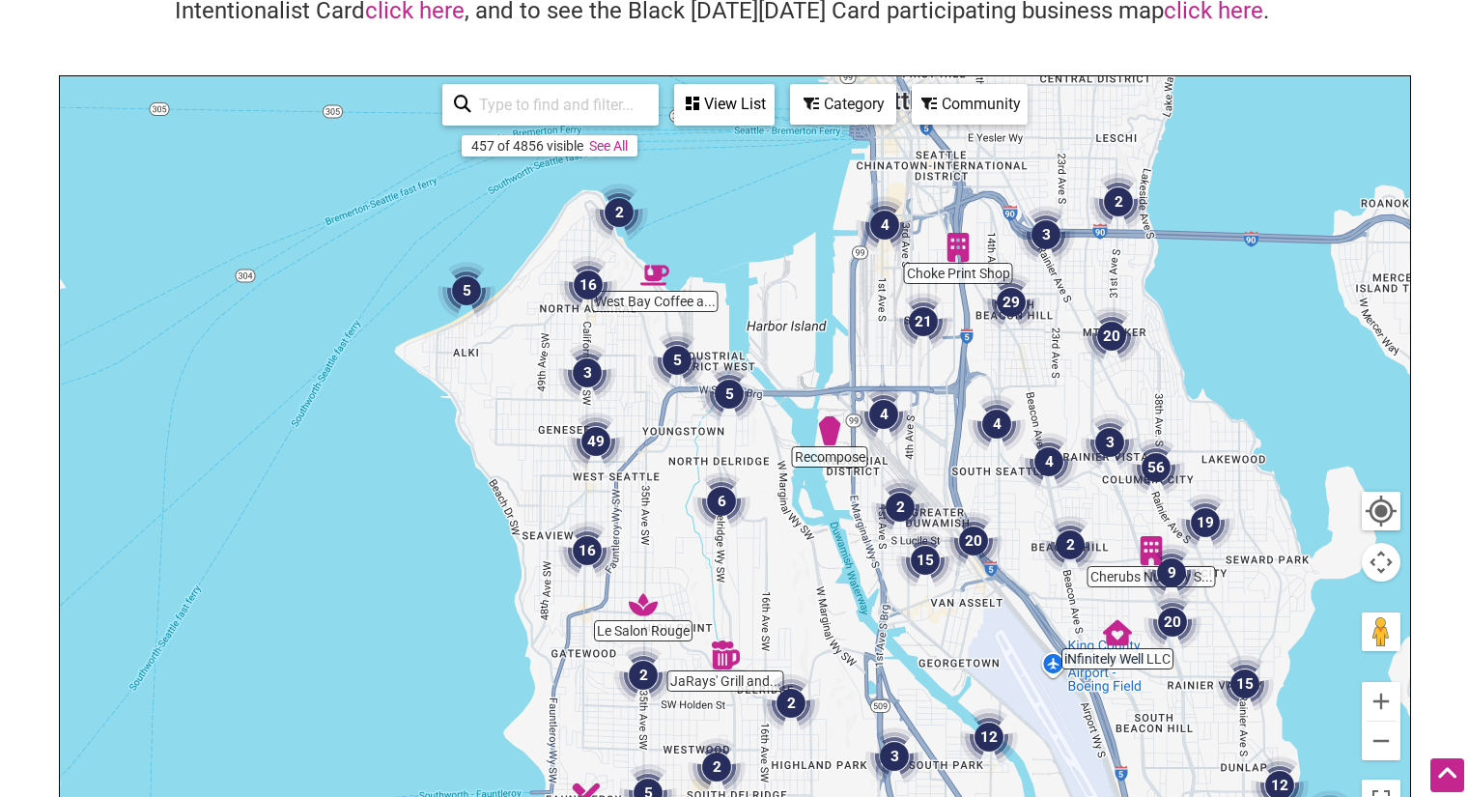
drag, startPoint x: 554, startPoint y: 375, endPoint x: 833, endPoint y: 542, distance: 325.3
click at [813, 533] on div "To navigate, press the arrow keys." at bounding box center [735, 451] width 1350 height 751
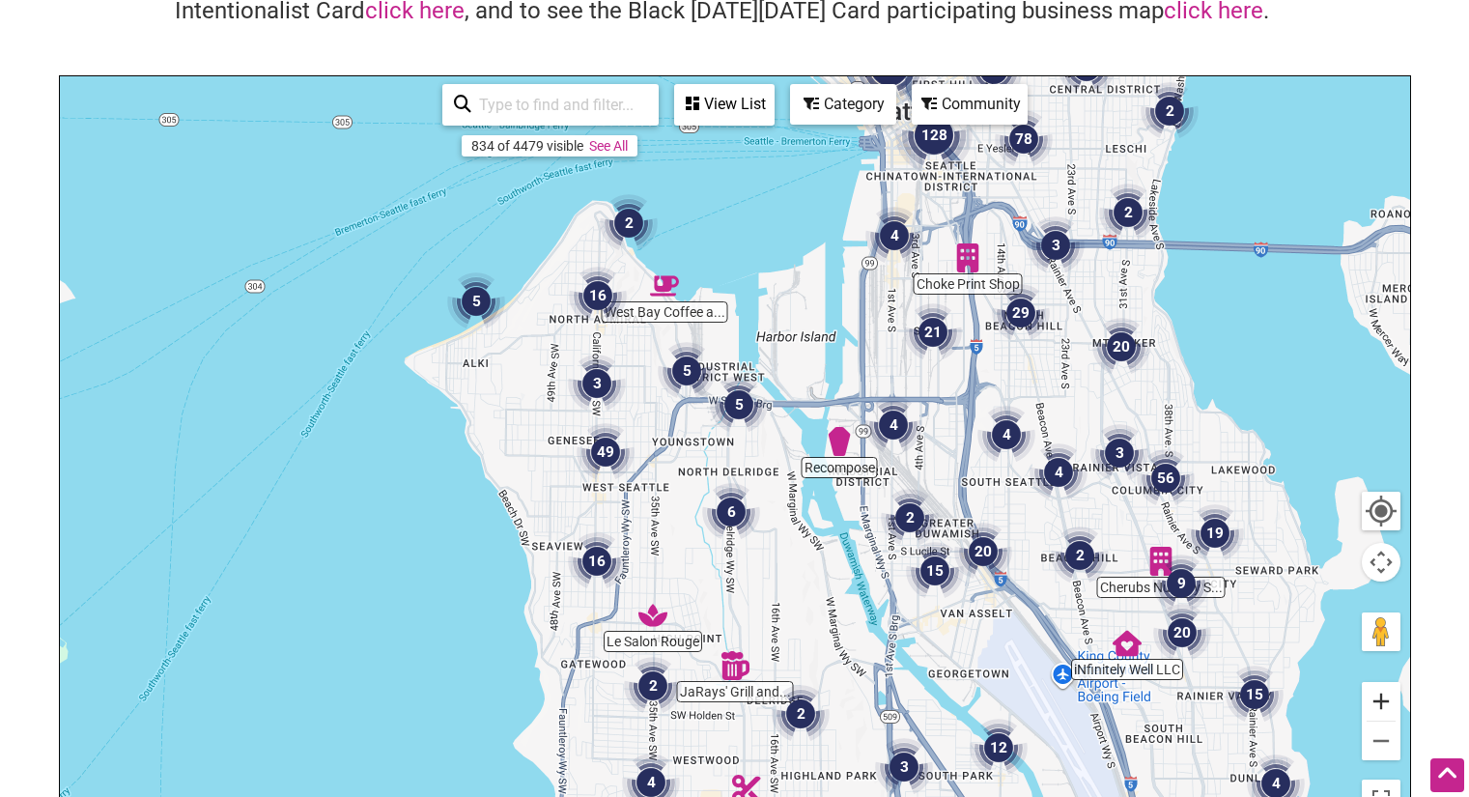
click at [1384, 702] on button "Zoom in" at bounding box center [1381, 701] width 39 height 39
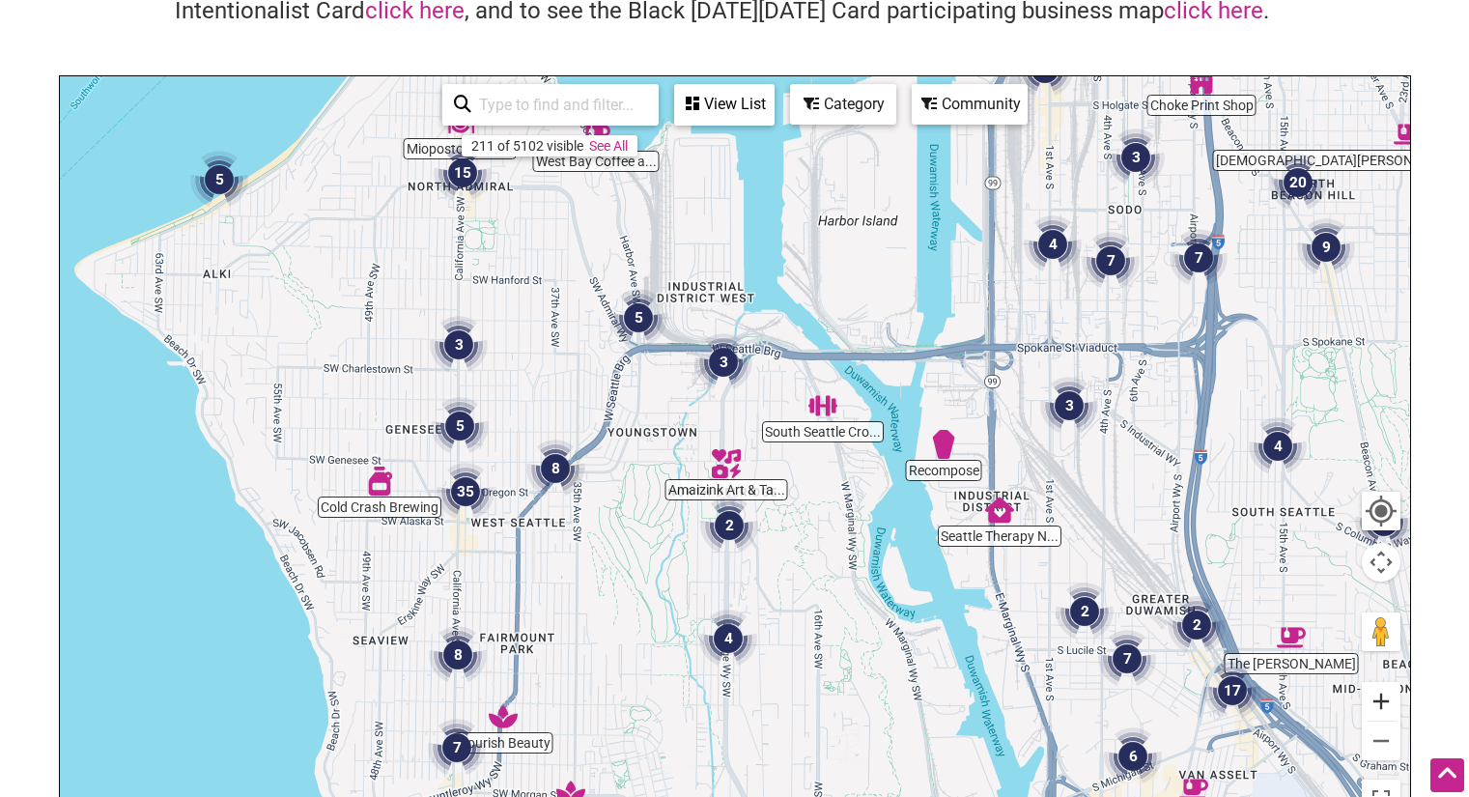
click at [1379, 697] on button "Zoom in" at bounding box center [1381, 701] width 39 height 39
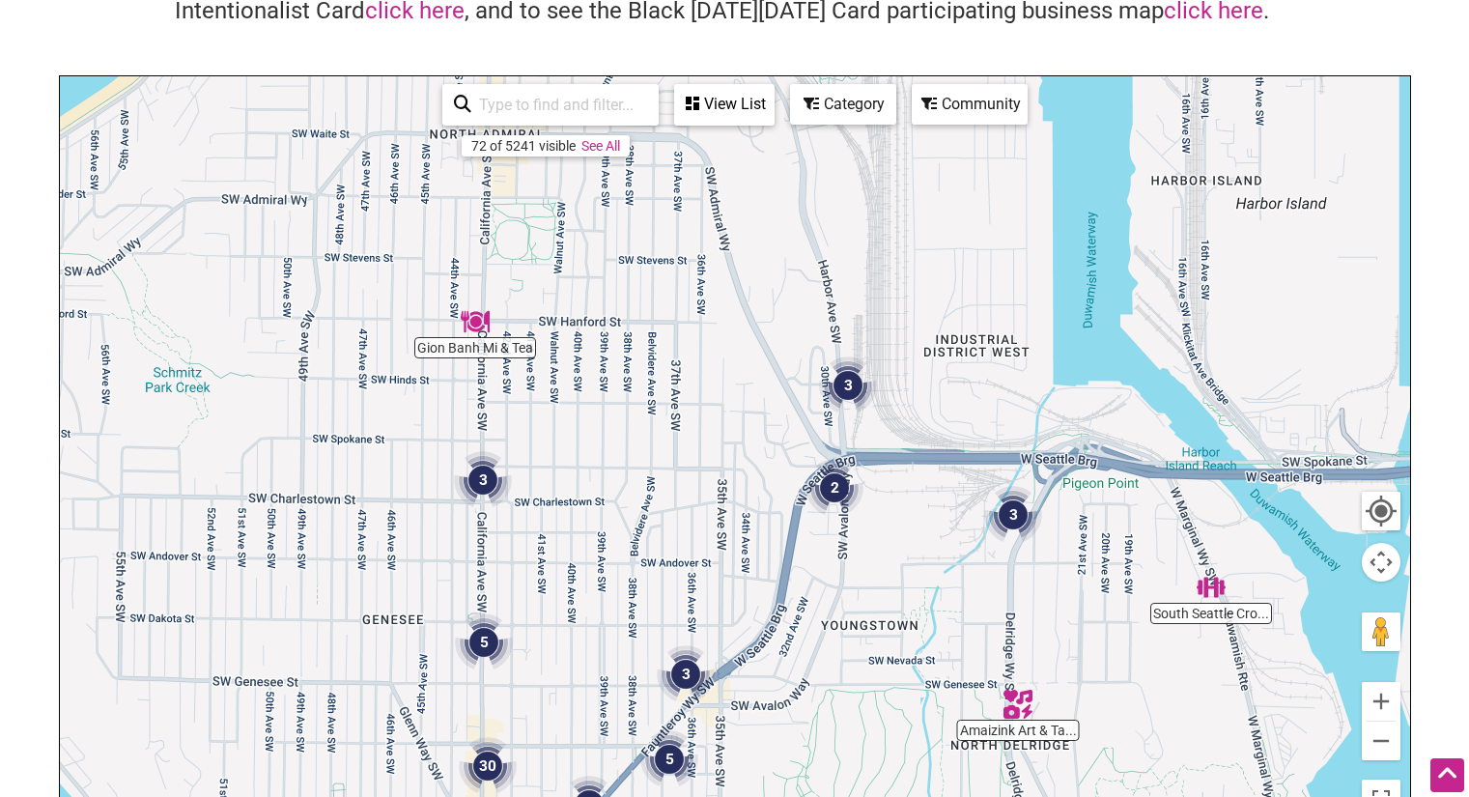
drag, startPoint x: 629, startPoint y: 428, endPoint x: 939, endPoint y: 647, distance: 379.7
click at [929, 638] on div "To navigate, press the arrow keys." at bounding box center [735, 451] width 1350 height 751
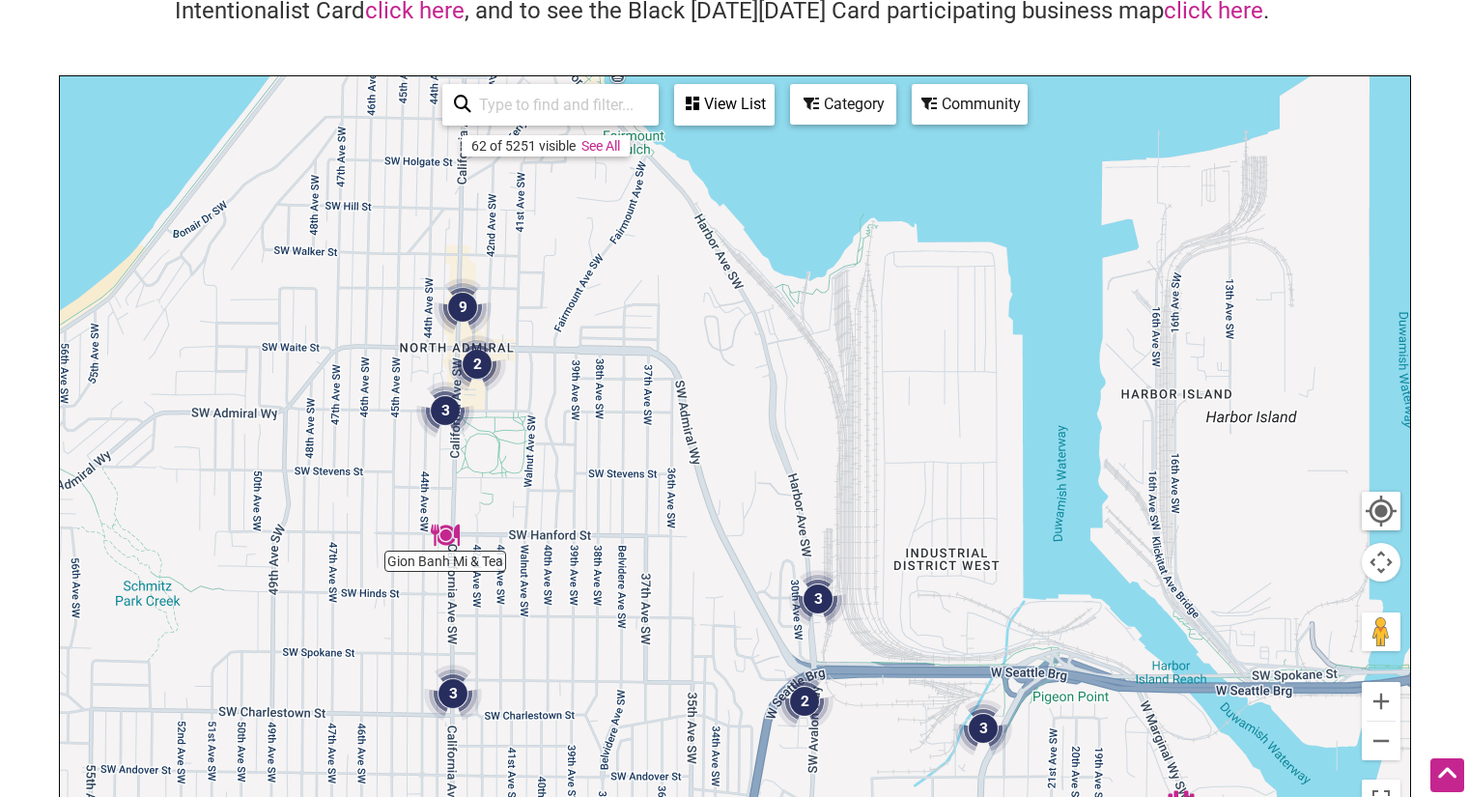
drag, startPoint x: 830, startPoint y: 458, endPoint x: 789, endPoint y: 674, distance: 220.1
click at [791, 674] on div "To navigate, press the arrow keys." at bounding box center [735, 451] width 1350 height 751
click at [452, 234] on img "Mioposto Pizzeria" at bounding box center [453, 236] width 29 height 29
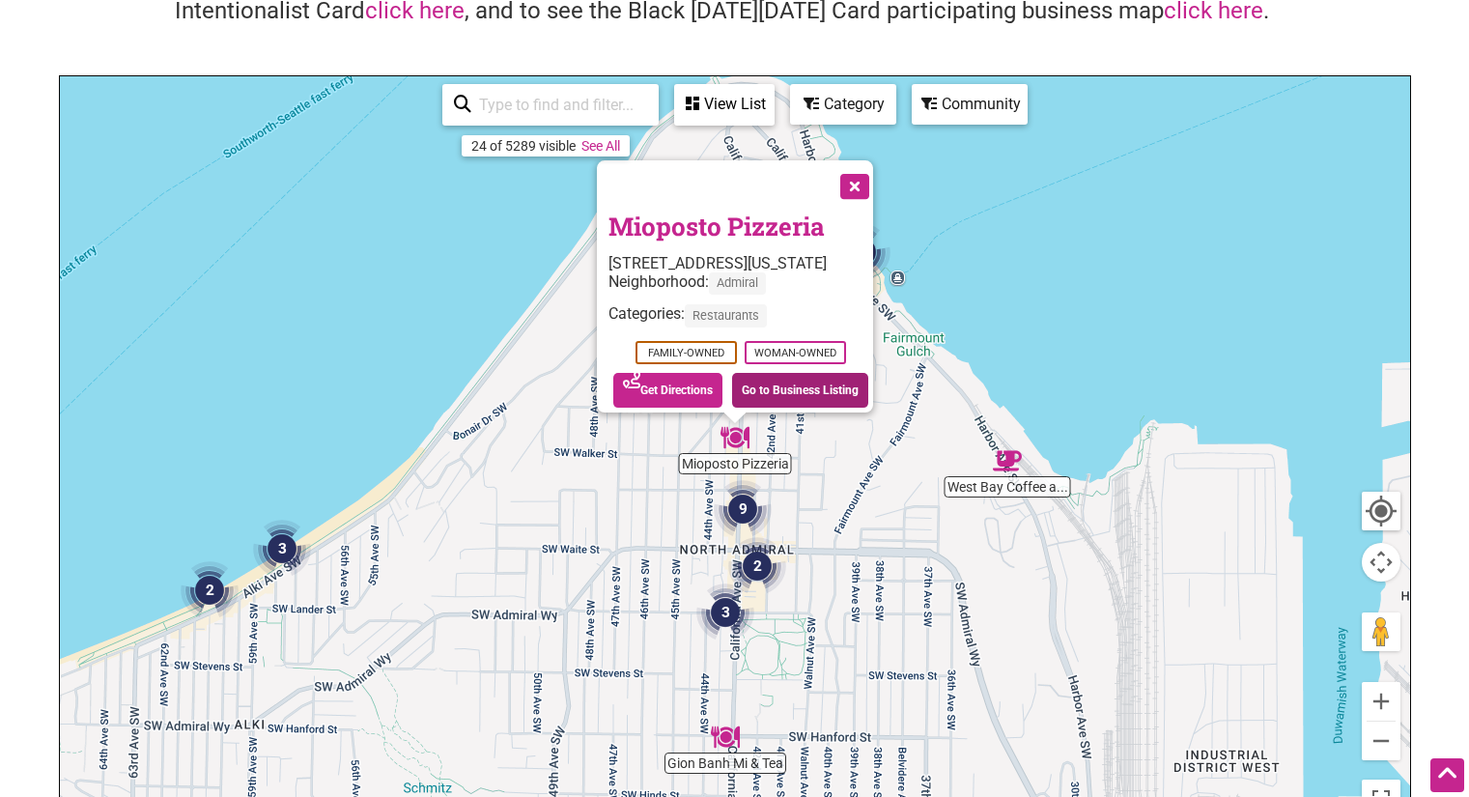
click at [778, 380] on link "Go to Business Listing" at bounding box center [800, 390] width 136 height 35
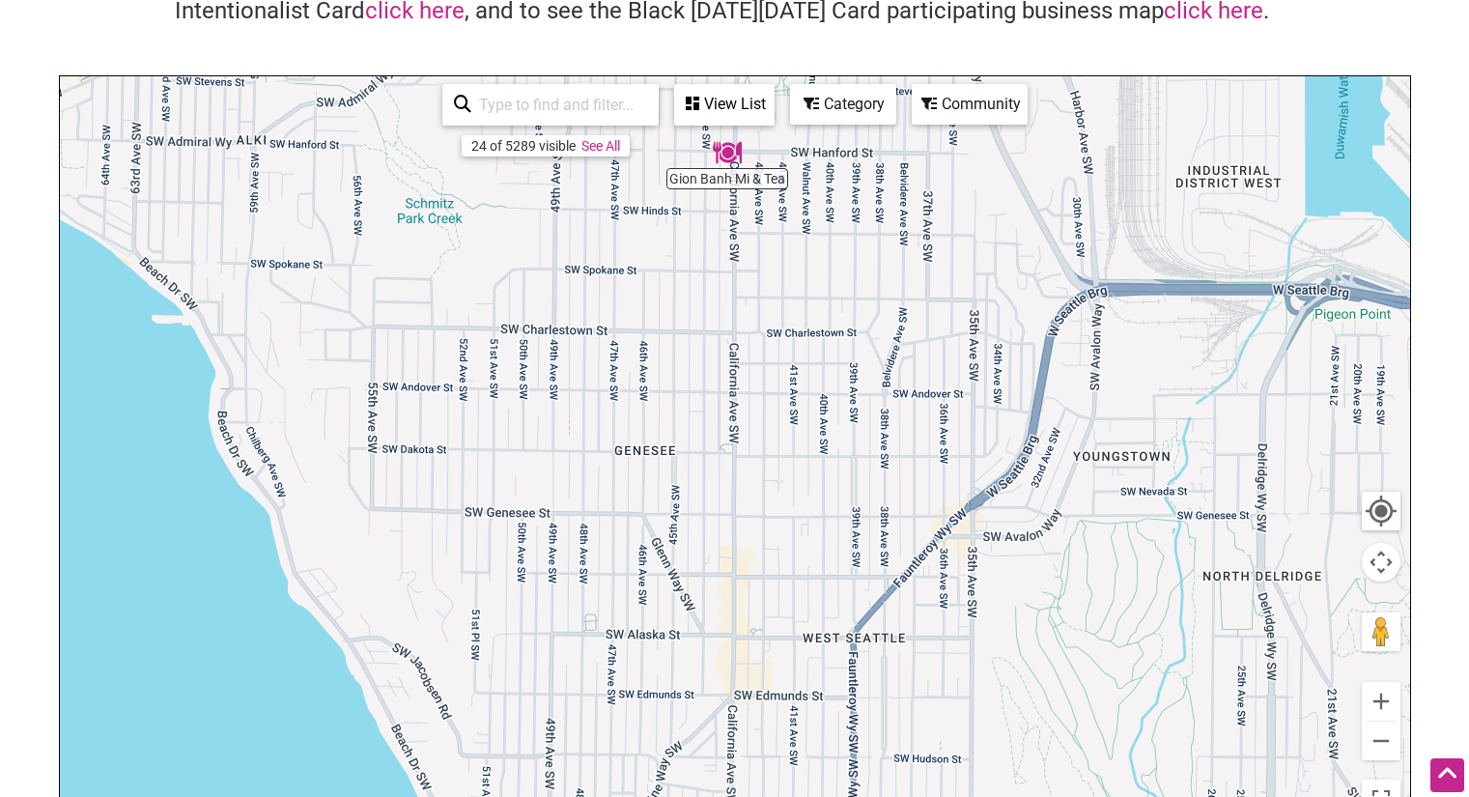
drag, startPoint x: 661, startPoint y: 533, endPoint x: 665, endPoint y: -54, distance: 587.1
click at [665, 0] on html "× Menu 0 Add a Business Map Blog Store Offers Intentionalist Cards Buy Black Ca…" at bounding box center [734, 214] width 1469 height 797
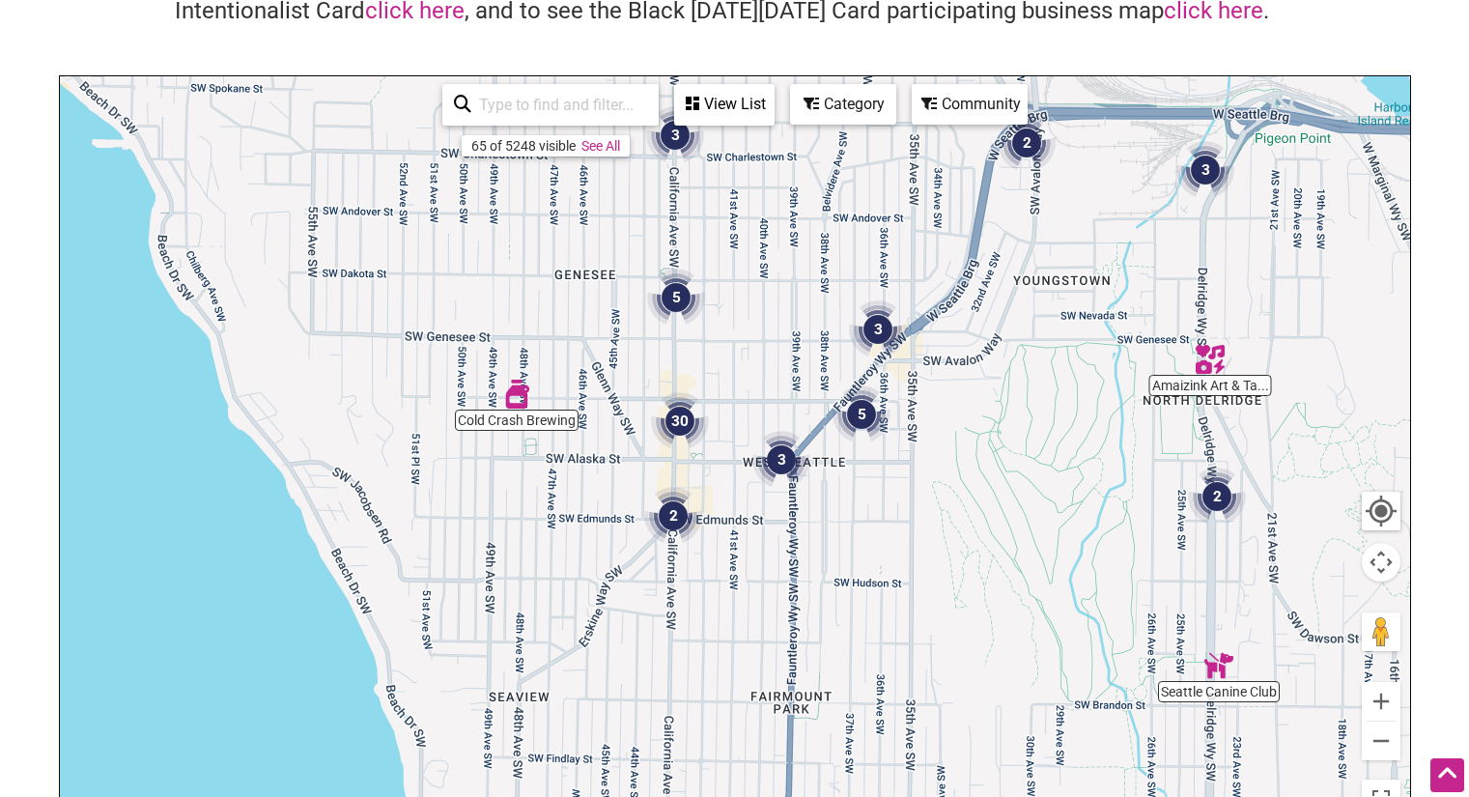
drag, startPoint x: 957, startPoint y: 628, endPoint x: 894, endPoint y: 482, distance: 158.8
click at [894, 482] on div "To navigate, press the arrow keys." at bounding box center [735, 451] width 1350 height 751
click at [1391, 697] on button "Zoom in" at bounding box center [1381, 701] width 39 height 39
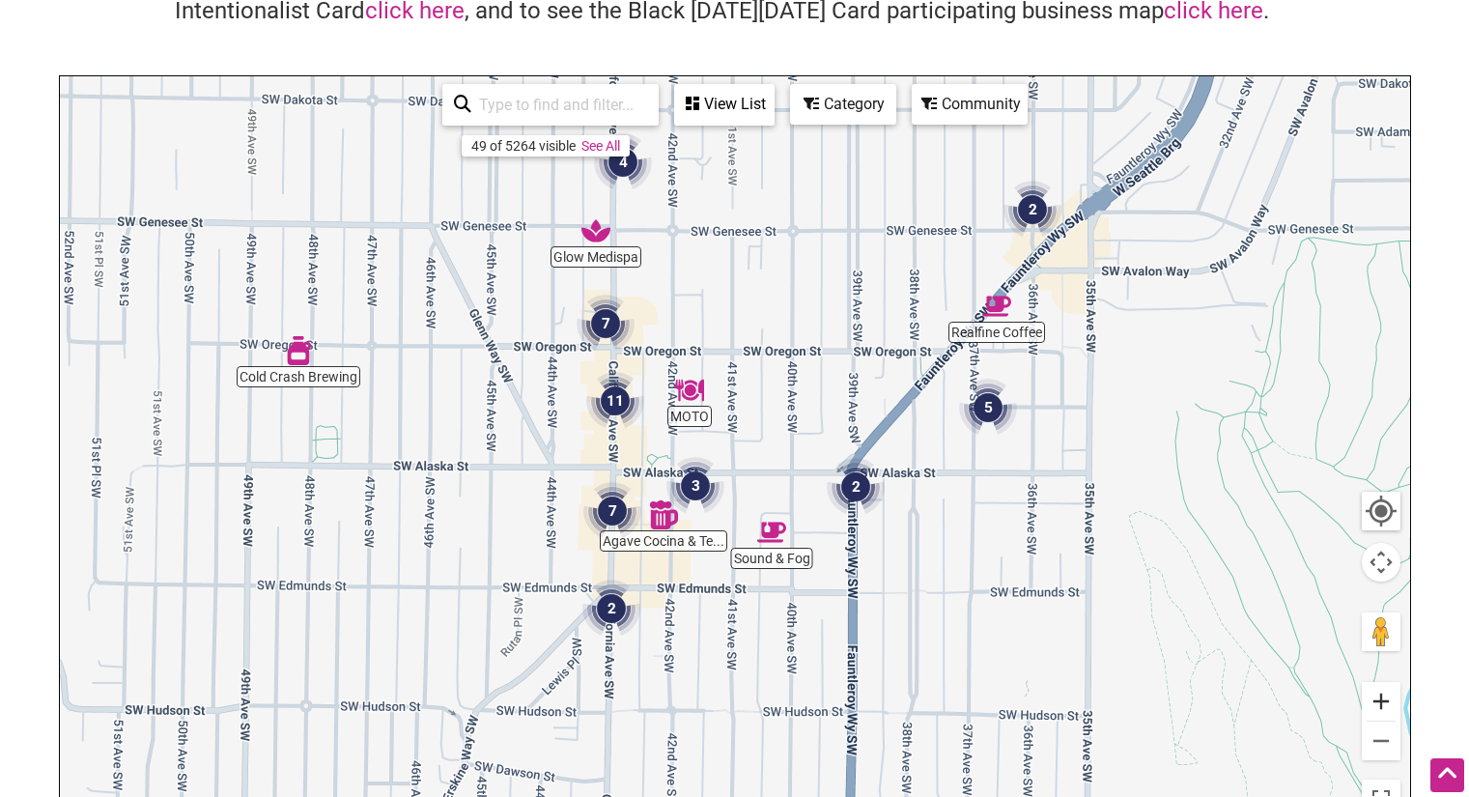
click at [1386, 700] on button "Zoom in" at bounding box center [1381, 701] width 39 height 39
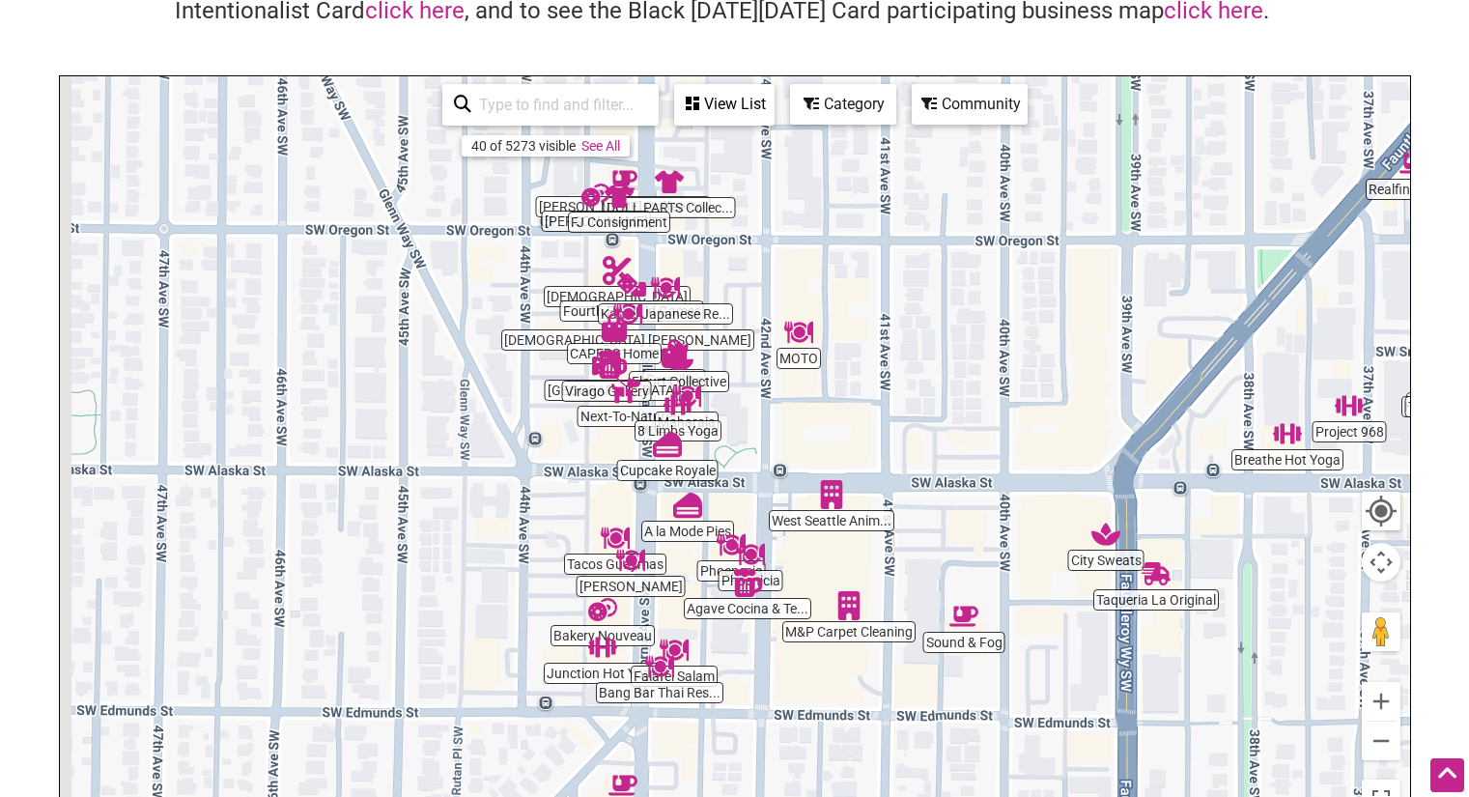
drag, startPoint x: 944, startPoint y: 417, endPoint x: 1110, endPoint y: 402, distance: 165.8
click at [1111, 402] on div "To navigate, press the arrow keys." at bounding box center [735, 451] width 1350 height 751
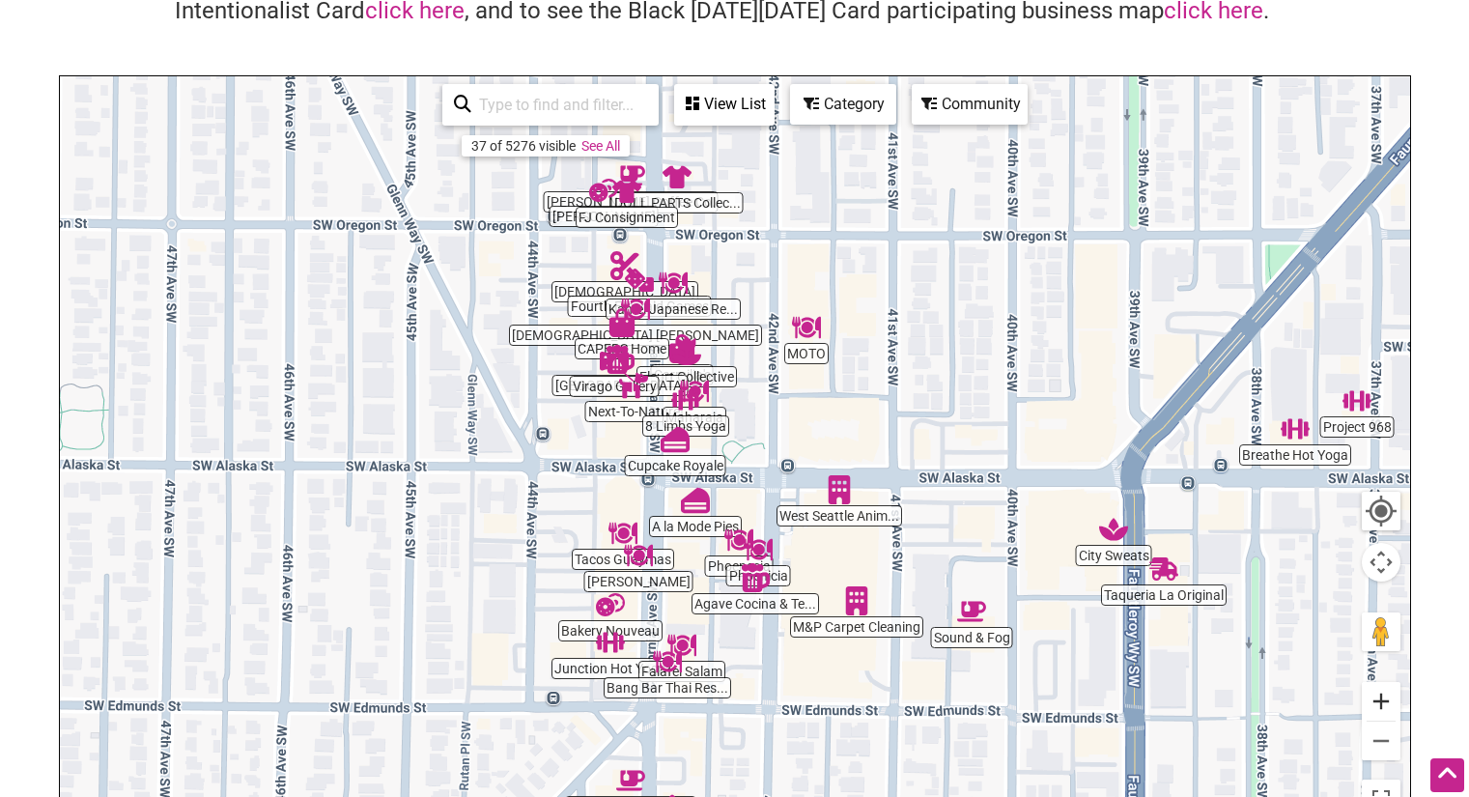
click at [1392, 703] on button "Zoom in" at bounding box center [1381, 701] width 39 height 39
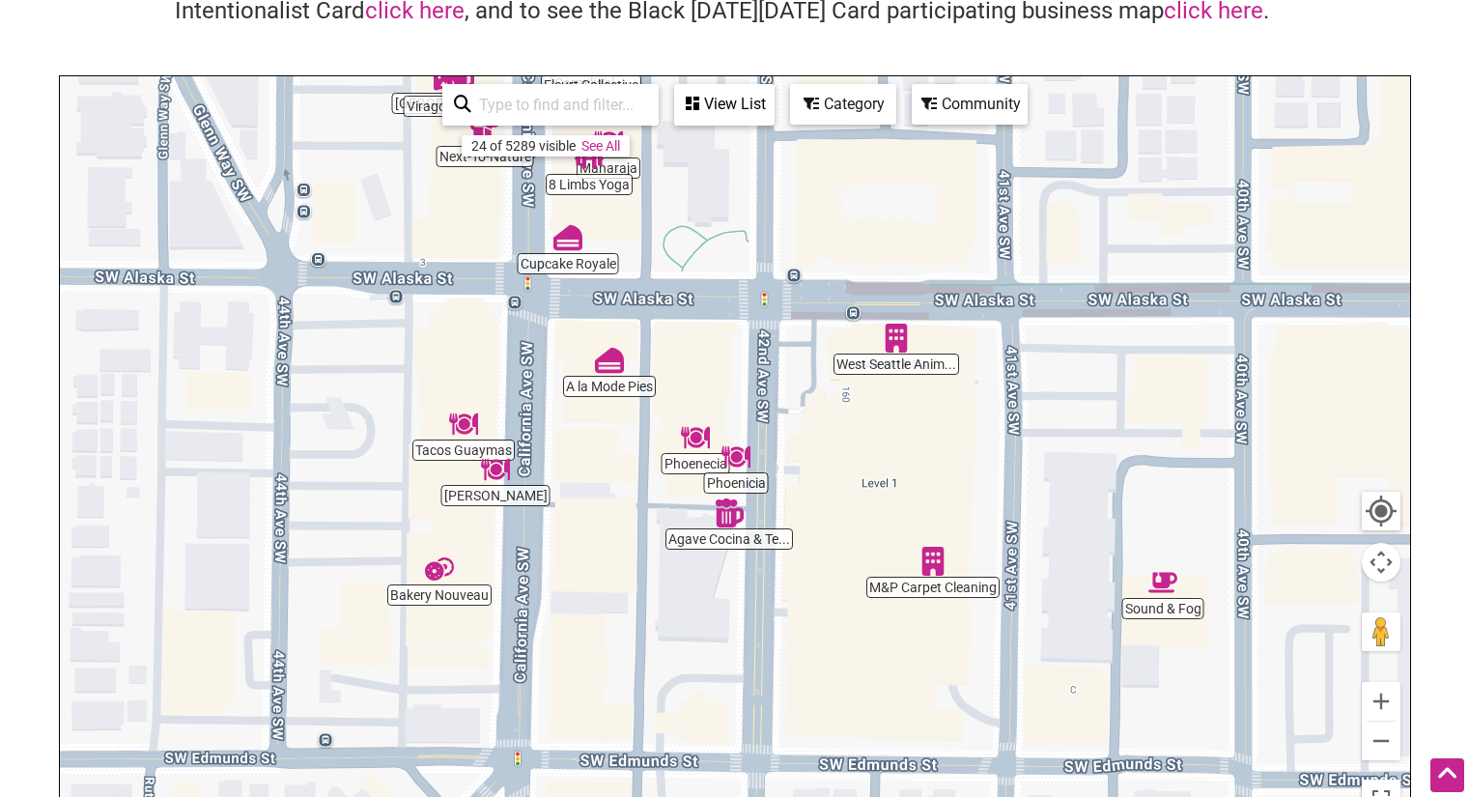
drag, startPoint x: 808, startPoint y: 500, endPoint x: 761, endPoint y: 304, distance: 201.7
click at [761, 304] on div "To navigate, press the arrow keys." at bounding box center [735, 451] width 1350 height 751
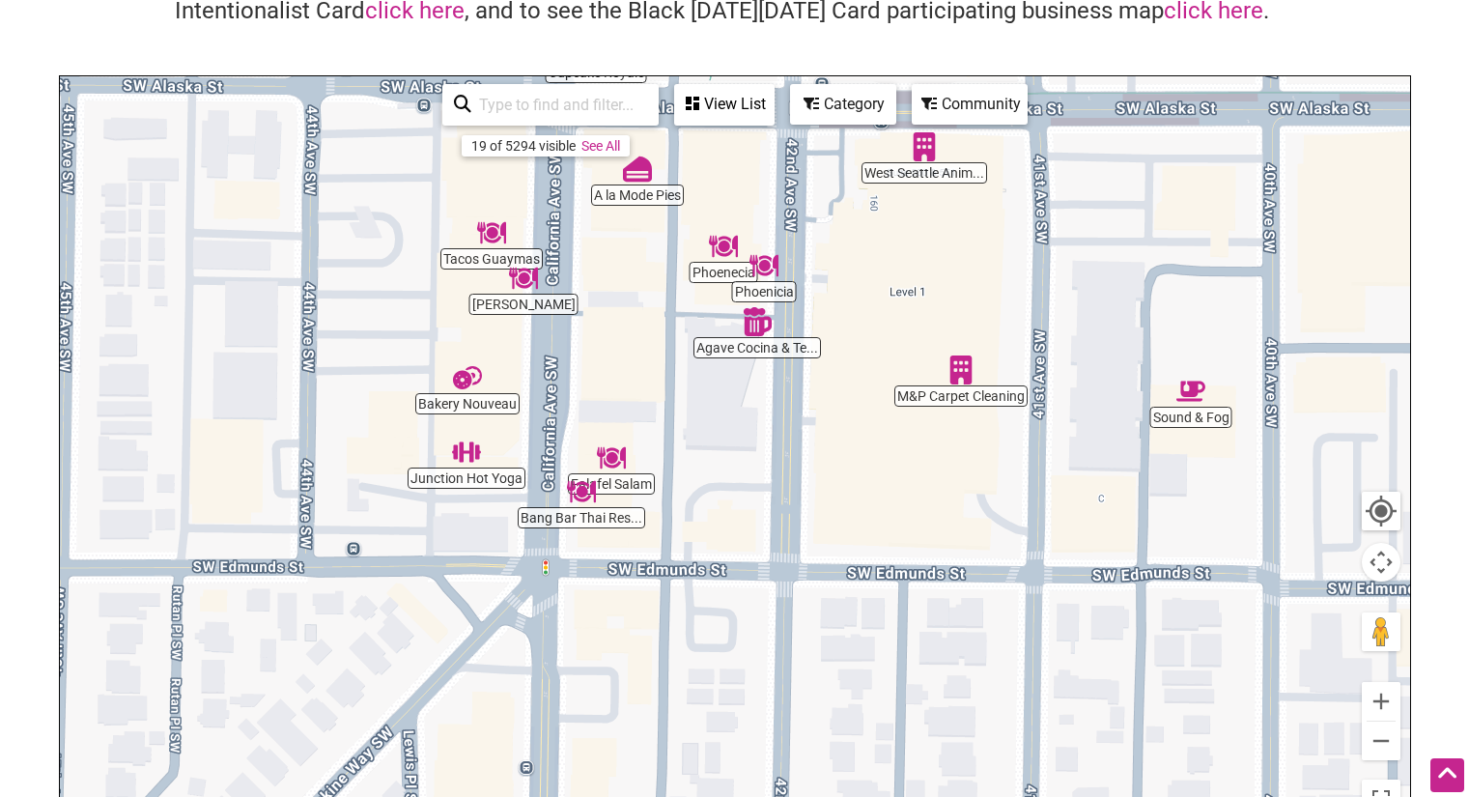
drag, startPoint x: 881, startPoint y: 738, endPoint x: 909, endPoint y: 545, distance: 195.2
click at [909, 545] on div "To navigate, press the arrow keys." at bounding box center [735, 451] width 1350 height 751
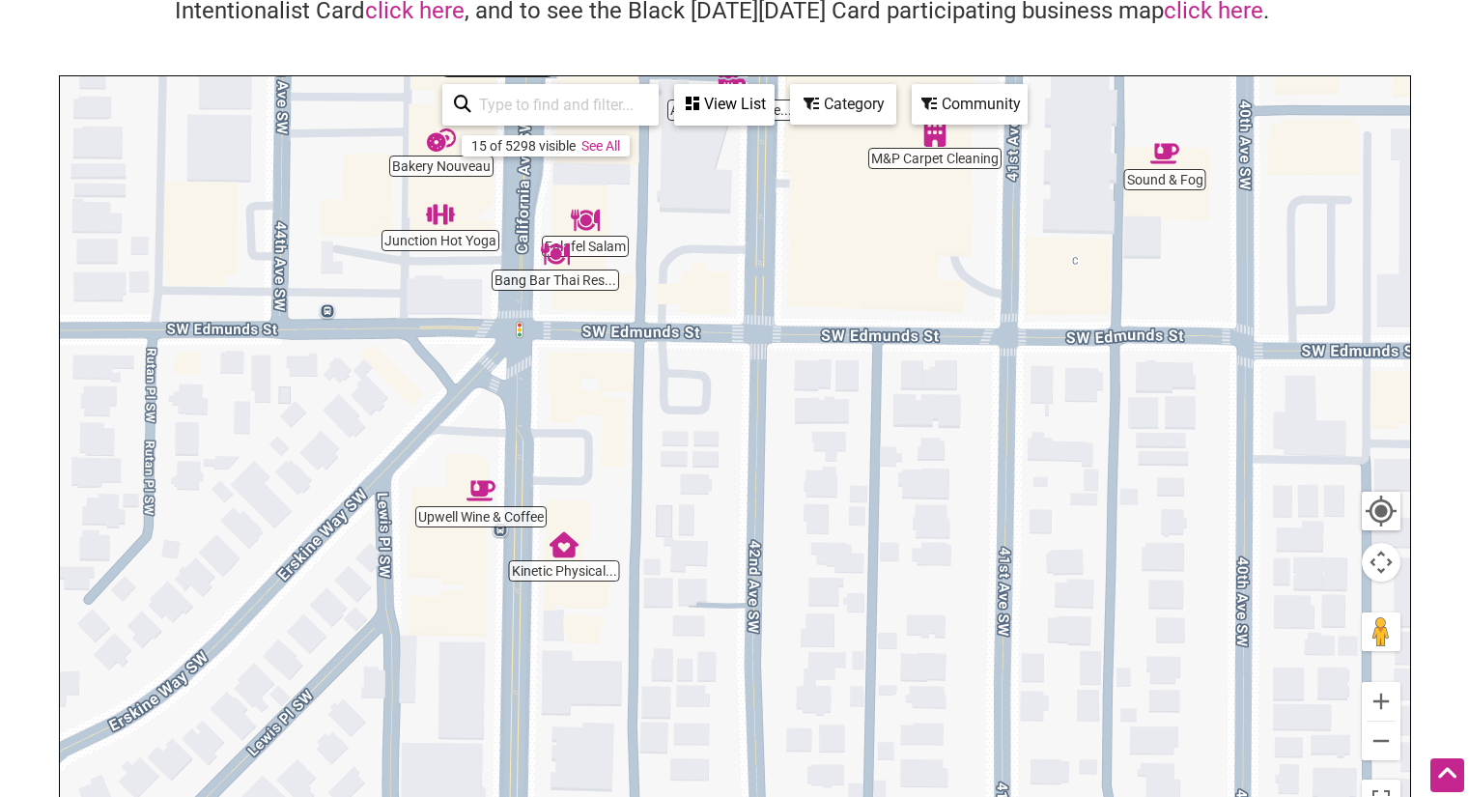
drag, startPoint x: 900, startPoint y: 697, endPoint x: 870, endPoint y: 476, distance: 223.2
click at [870, 476] on div "To navigate, press the arrow keys." at bounding box center [735, 451] width 1350 height 751
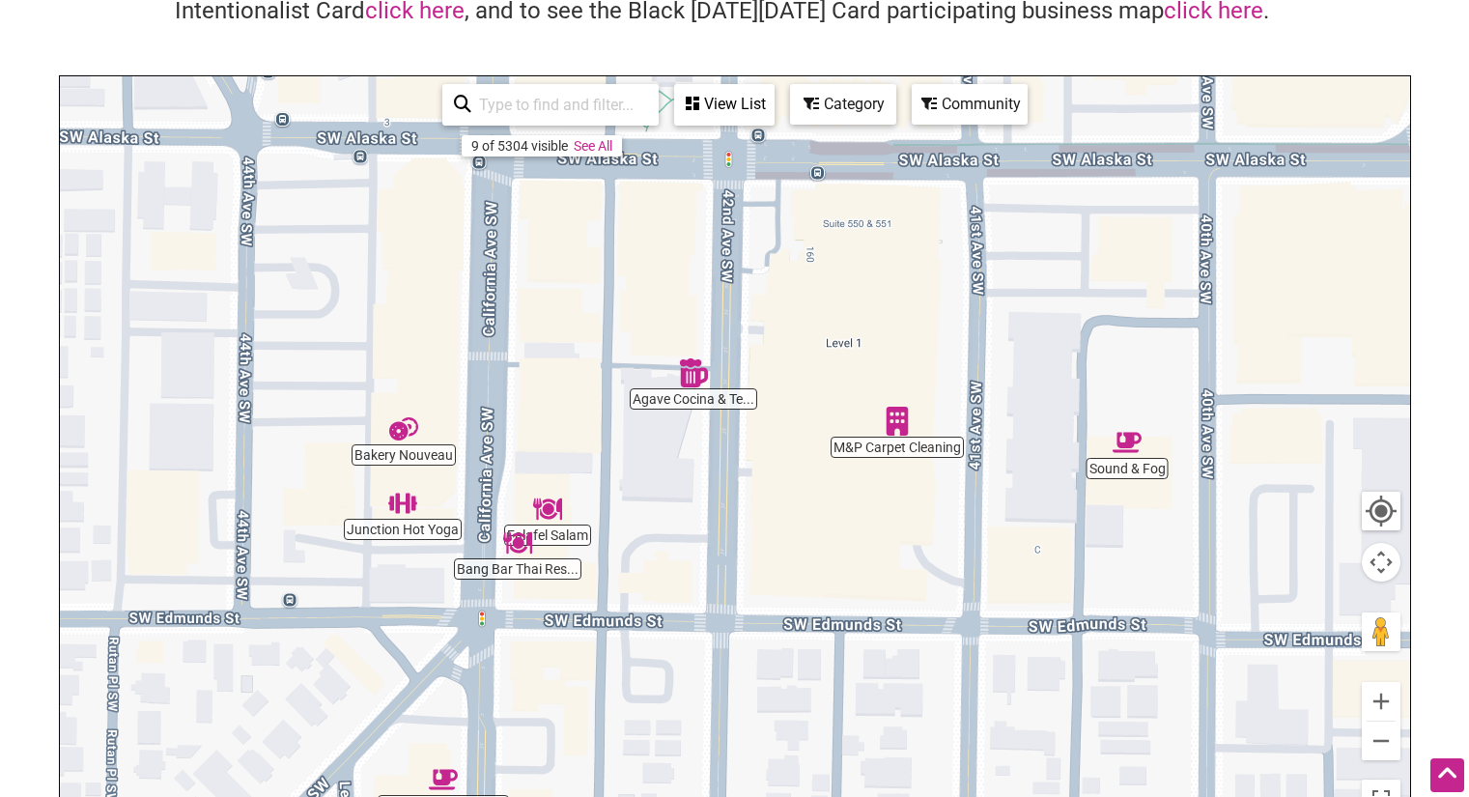
drag, startPoint x: 981, startPoint y: 416, endPoint x: 942, endPoint y: 721, distance: 307.6
click at [942, 721] on div "To navigate, press the arrow keys." at bounding box center [735, 451] width 1350 height 751
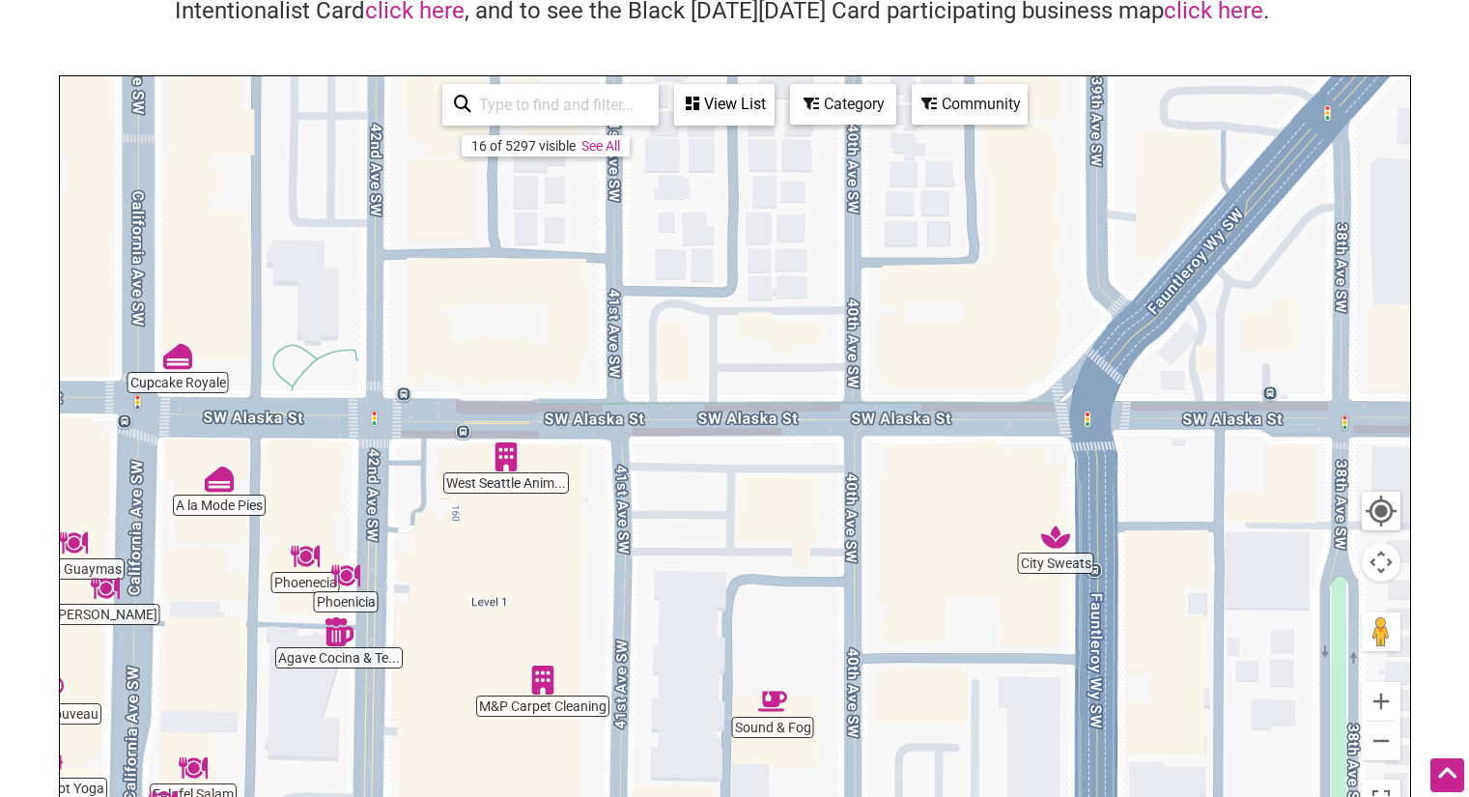
drag, startPoint x: 939, startPoint y: 274, endPoint x: 585, endPoint y: 515, distance: 427.5
click at [585, 515] on div "To navigate, press the arrow keys." at bounding box center [735, 451] width 1350 height 751
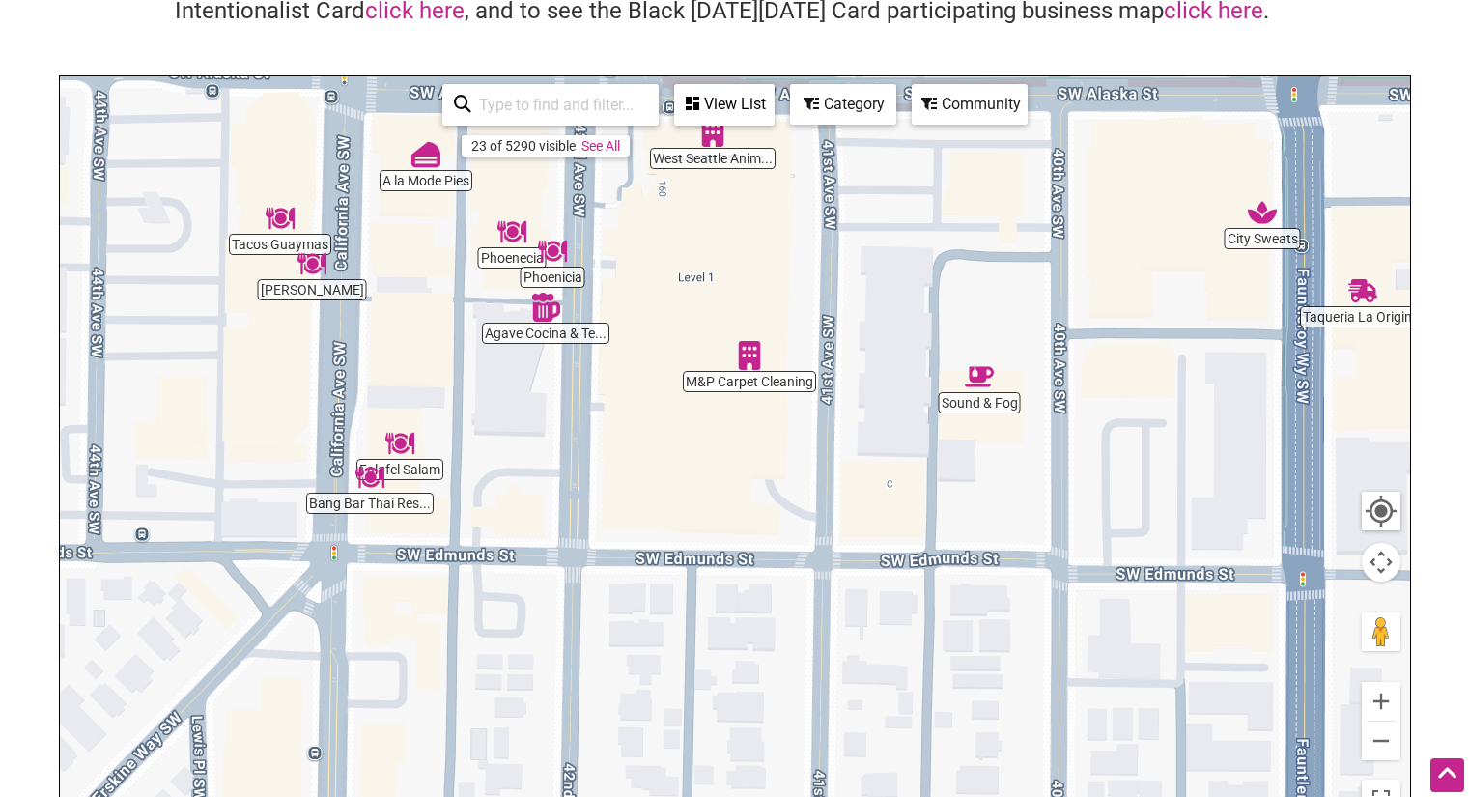
drag, startPoint x: 543, startPoint y: 507, endPoint x: 747, endPoint y: 177, distance: 388.6
click at [747, 174] on div "To navigate, press the arrow keys." at bounding box center [735, 451] width 1350 height 751
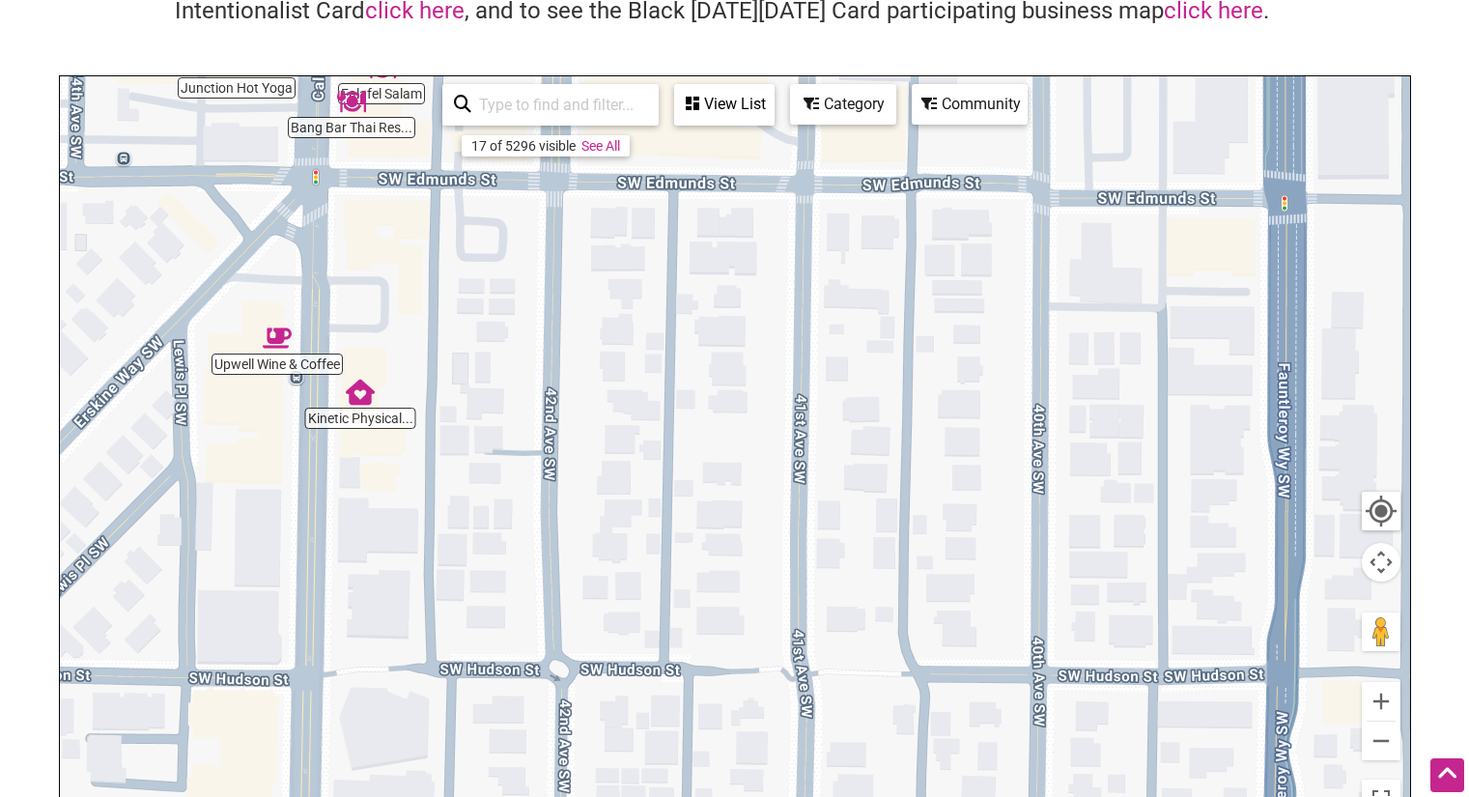
drag, startPoint x: 972, startPoint y: 666, endPoint x: 956, endPoint y: 278, distance: 388.5
click at [956, 278] on div "To navigate, press the arrow keys." at bounding box center [735, 451] width 1350 height 751
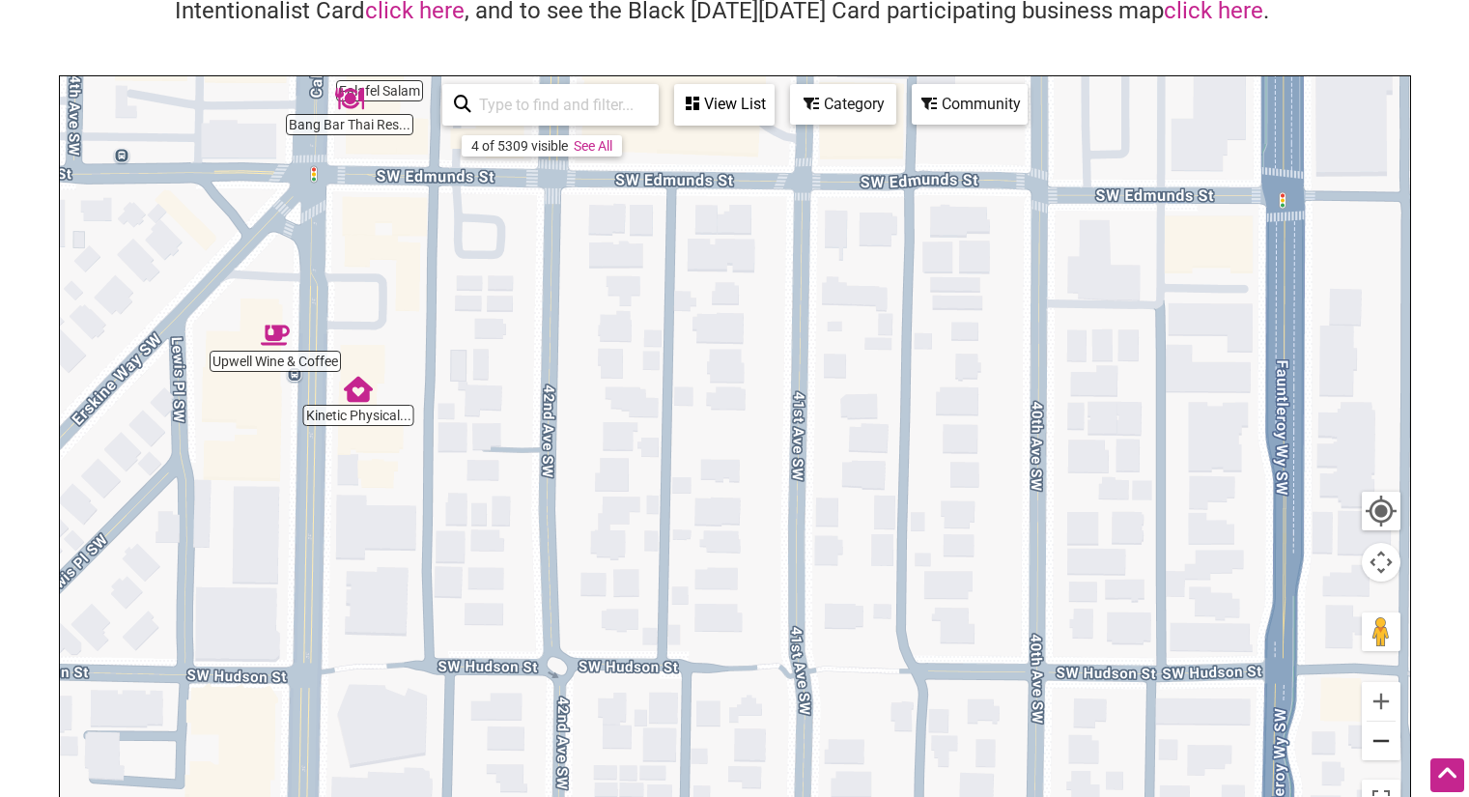
click at [1371, 746] on button "Zoom out" at bounding box center [1381, 740] width 39 height 39
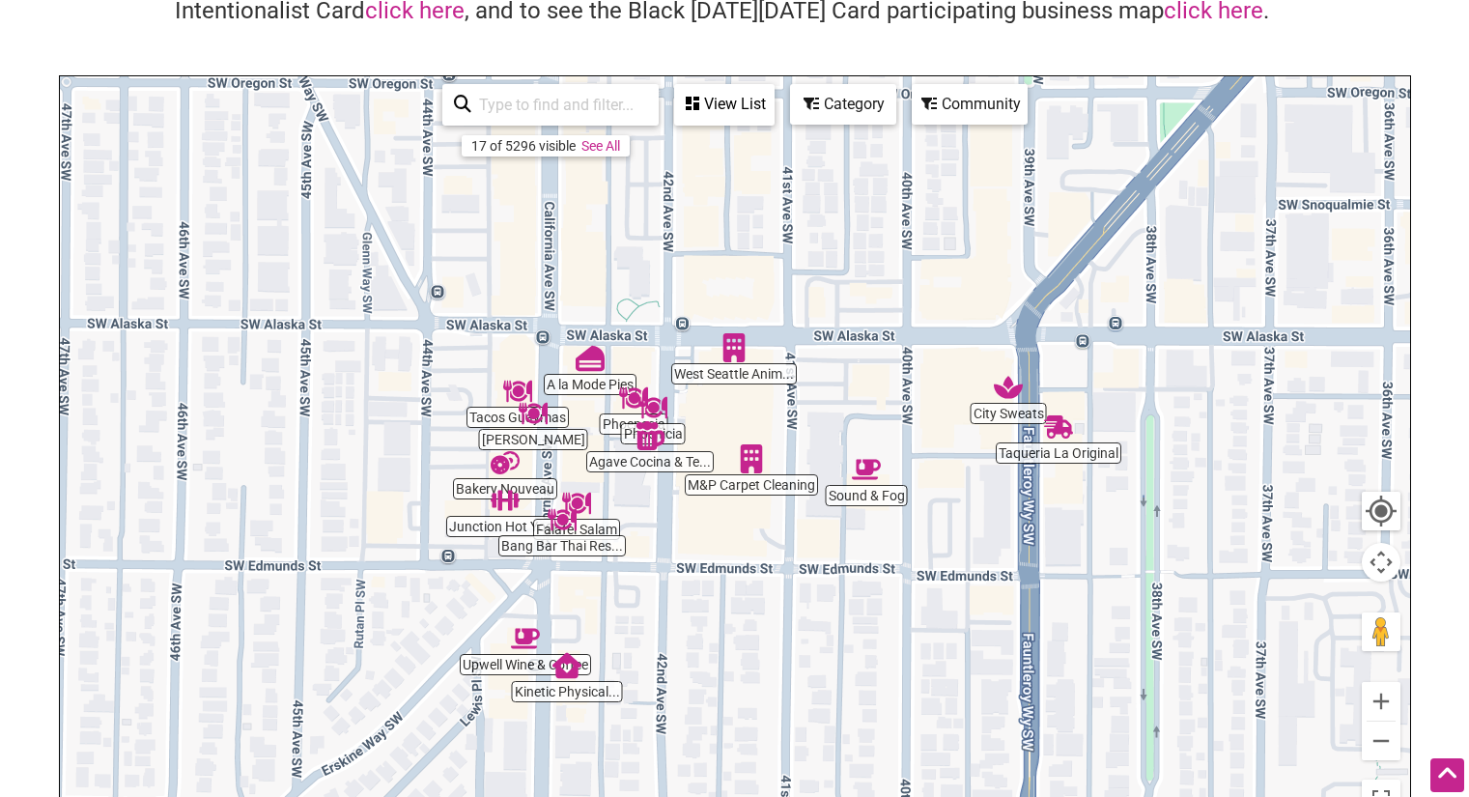
drag, startPoint x: 859, startPoint y: 501, endPoint x: 863, endPoint y: 822, distance: 320.6
click at [863, 612] on html "× Menu 0 Add a Business Map Blog Store Offers Intentionalist Cards Buy Black Ca…" at bounding box center [734, 214] width 1469 height 797
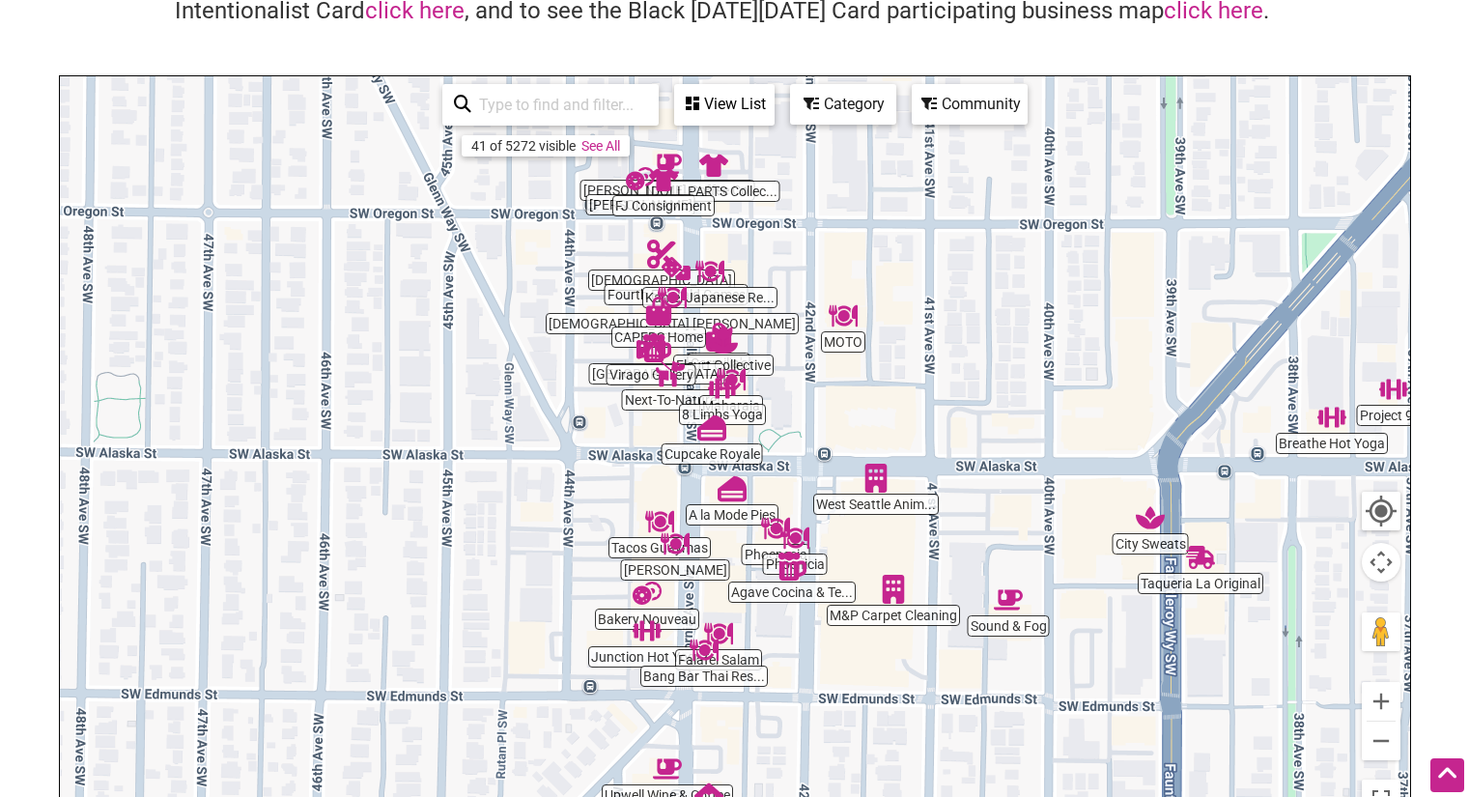
drag, startPoint x: 769, startPoint y: 356, endPoint x: 917, endPoint y: 360, distance: 148.8
click at [917, 360] on div "To navigate, press the arrow keys." at bounding box center [735, 451] width 1350 height 751
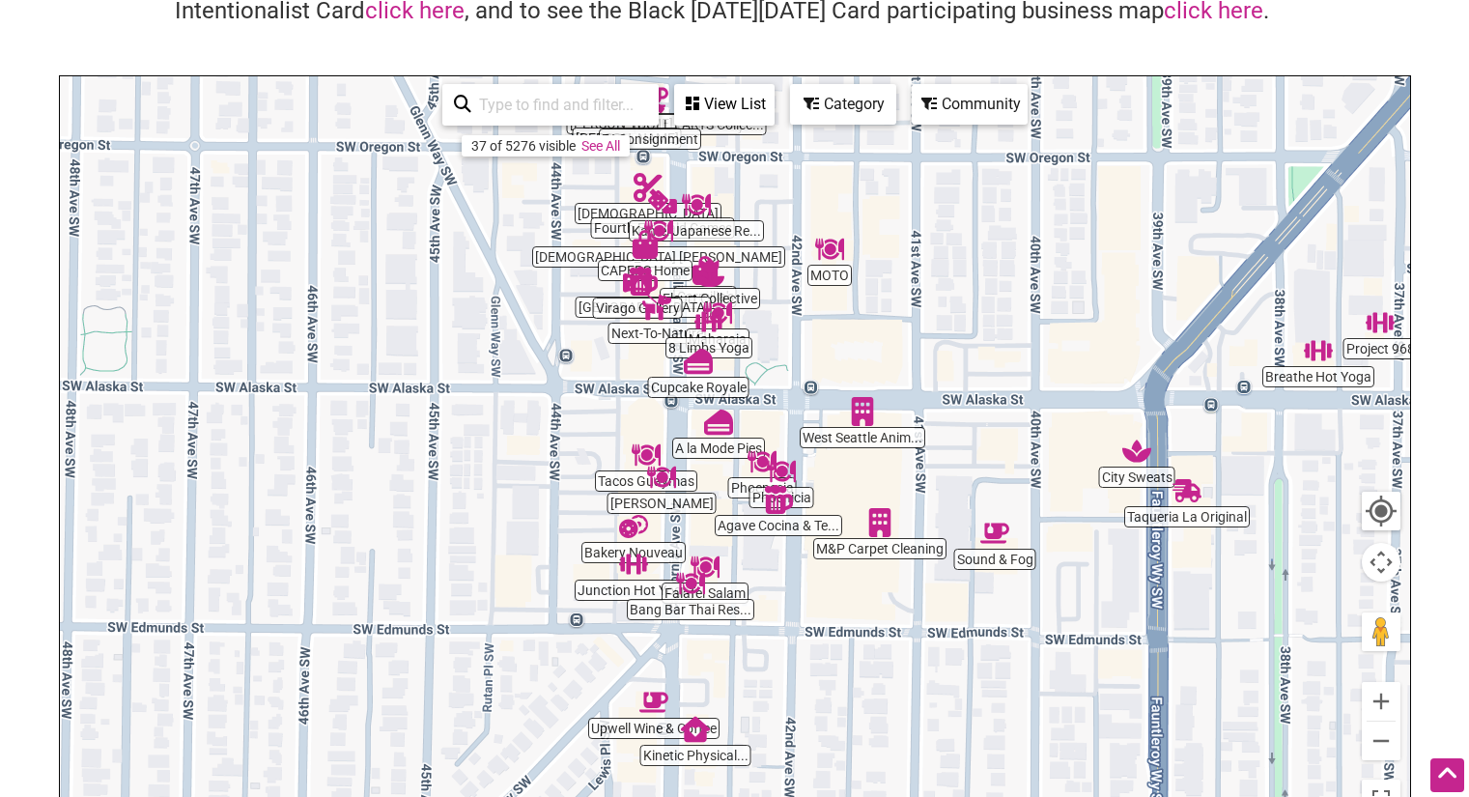
click at [827, 253] on img "MOTO" at bounding box center [829, 249] width 29 height 29
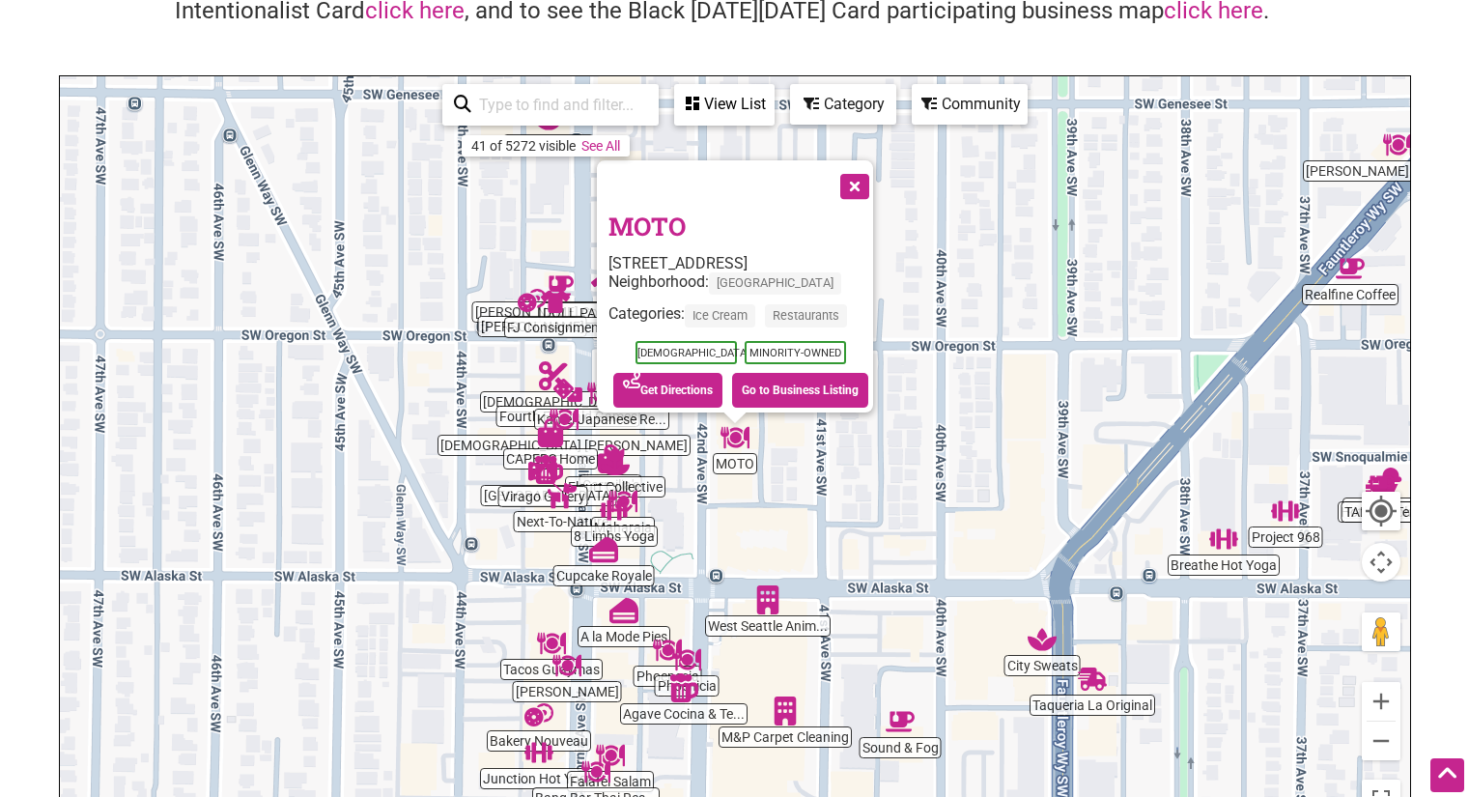
drag, startPoint x: 857, startPoint y: 180, endPoint x: 862, endPoint y: 197, distance: 18.3
click at [858, 180] on button "Close" at bounding box center [853, 184] width 48 height 48
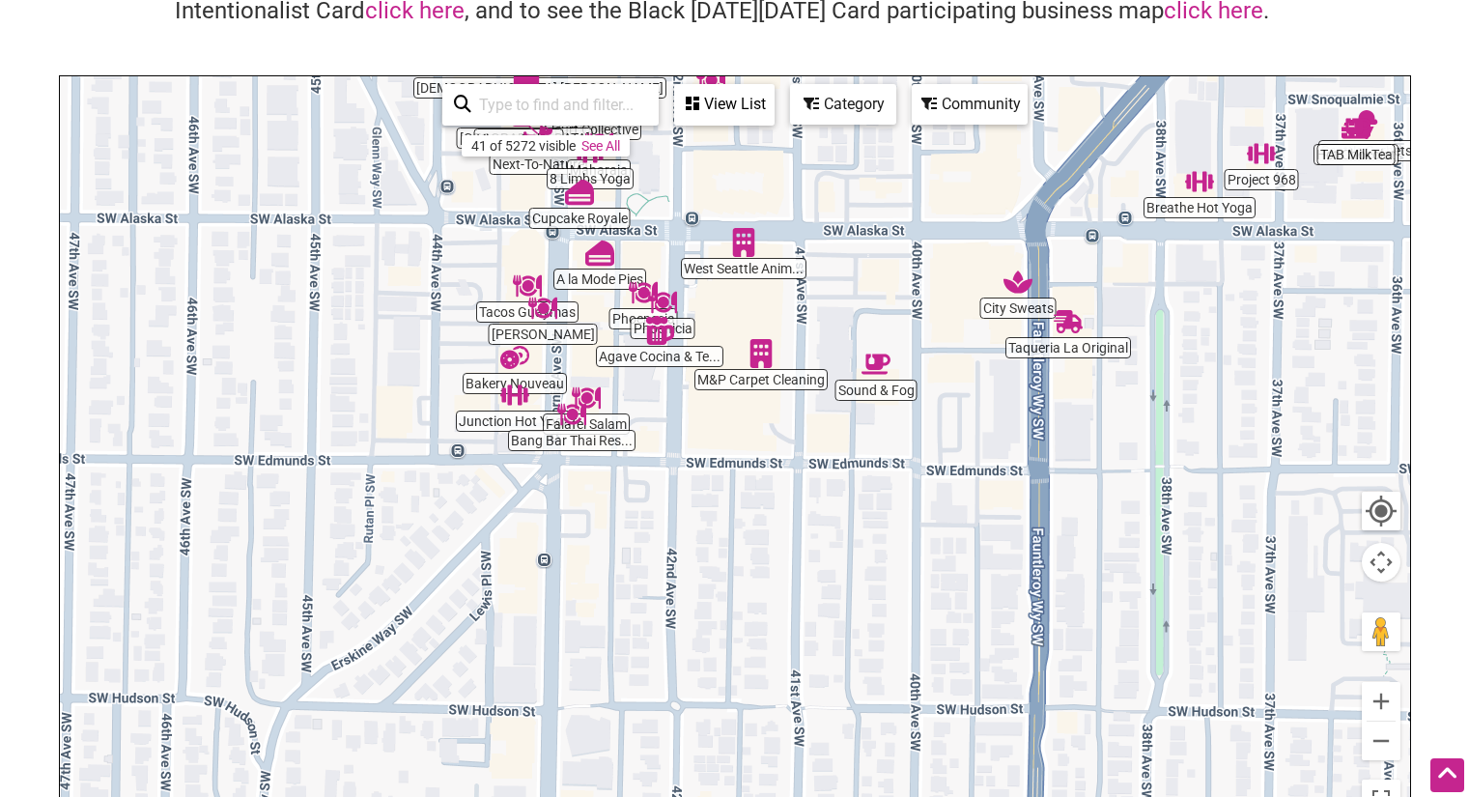
drag, startPoint x: 782, startPoint y: 707, endPoint x: 758, endPoint y: 346, distance: 362.0
click at [758, 346] on img "M&P Carpet Cleaning" at bounding box center [760, 353] width 29 height 29
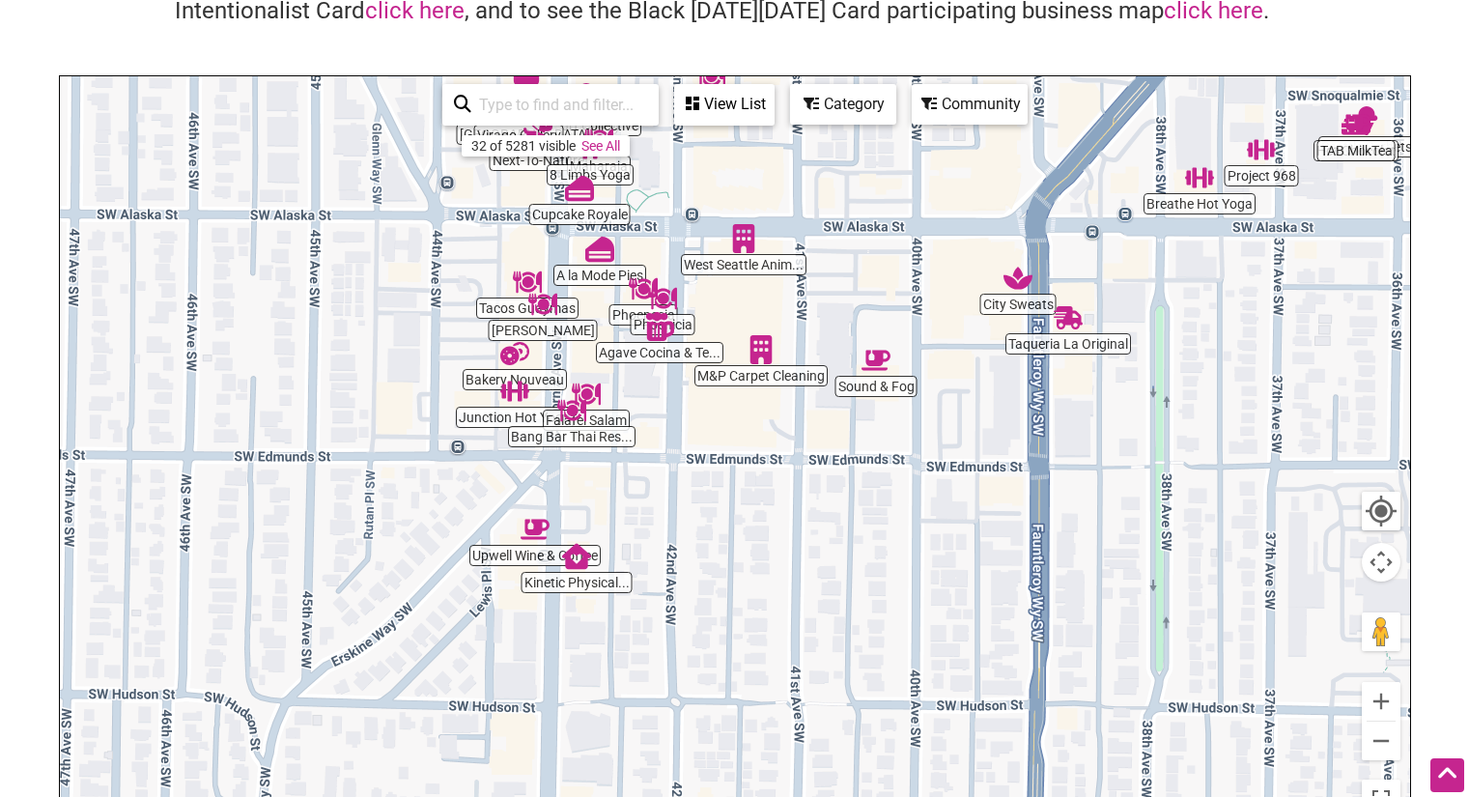
click at [577, 408] on img "Bang Bar Thai Restaurant" at bounding box center [571, 410] width 29 height 29
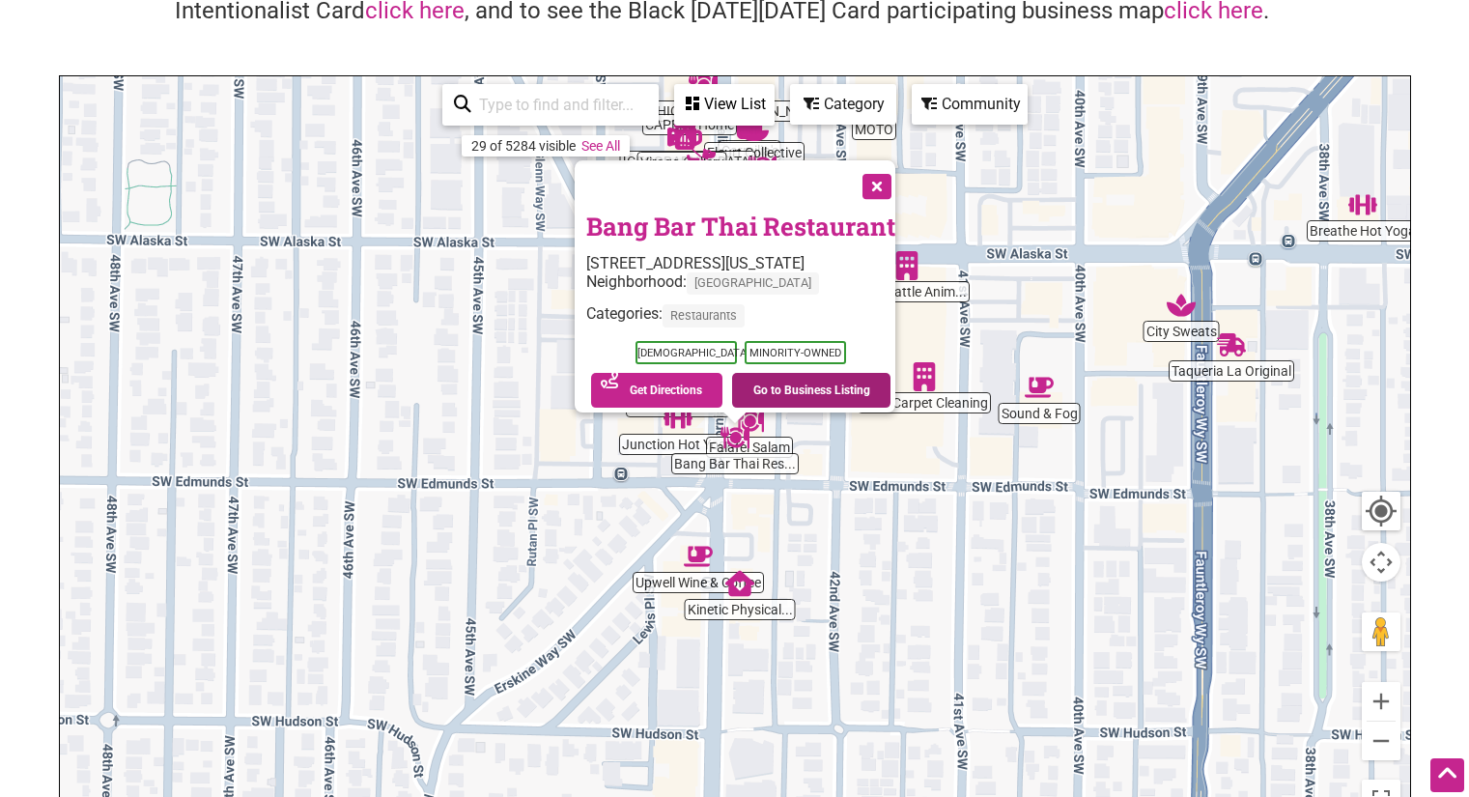
click at [827, 380] on link "Go to Business Listing" at bounding box center [811, 390] width 158 height 35
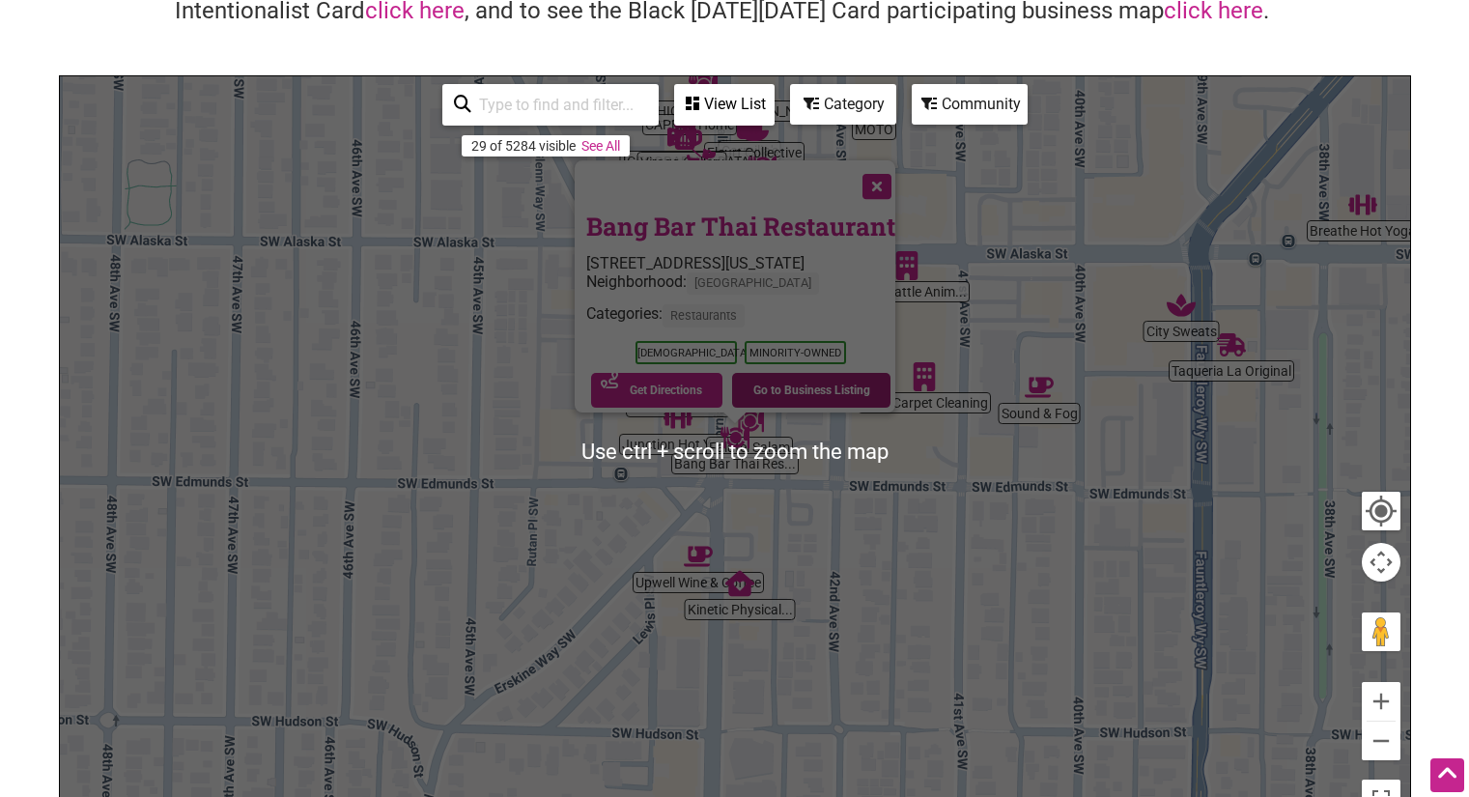
scroll to position [0, 0]
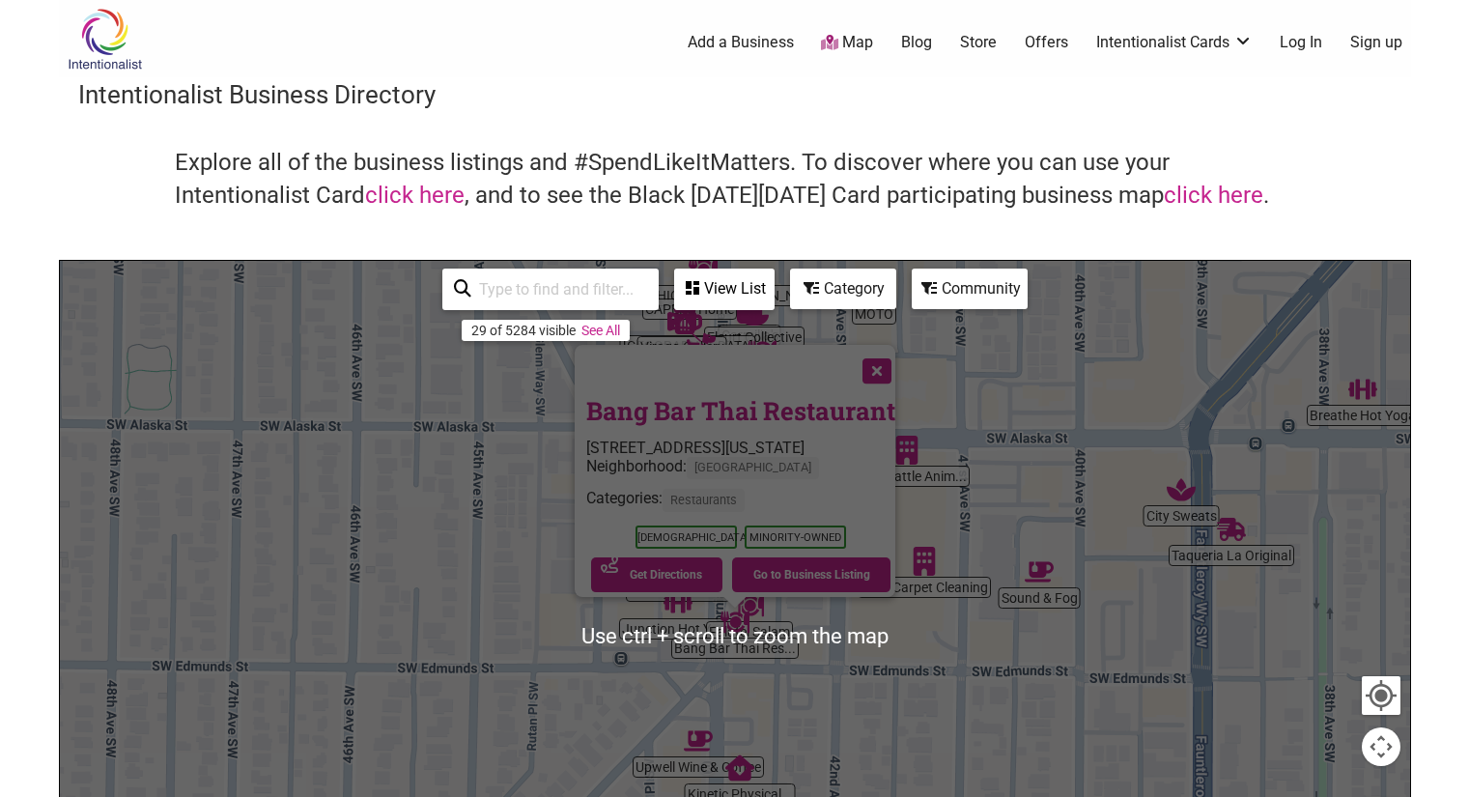
click at [556, 297] on input "search" at bounding box center [559, 289] width 176 height 38
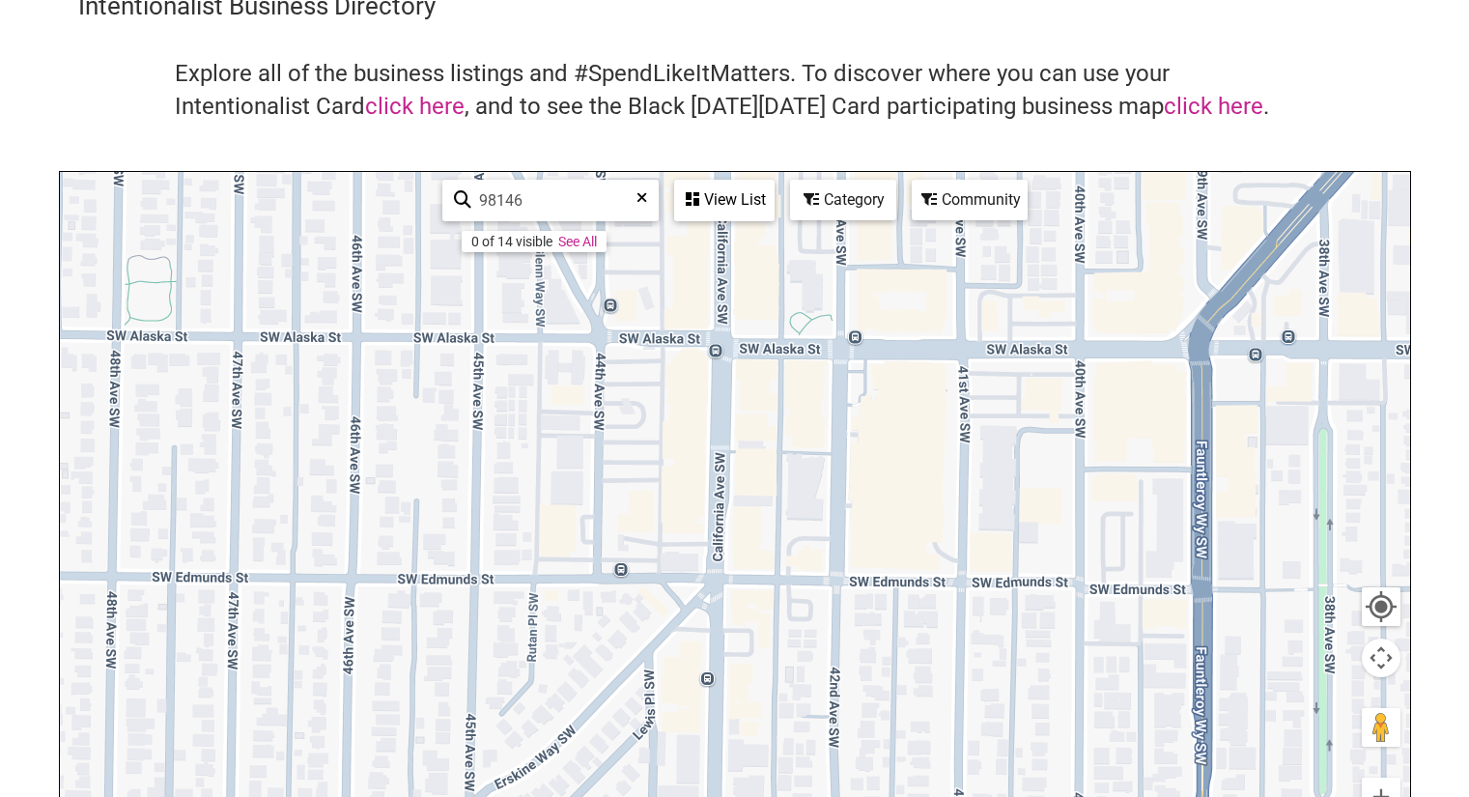
scroll to position [193, 0]
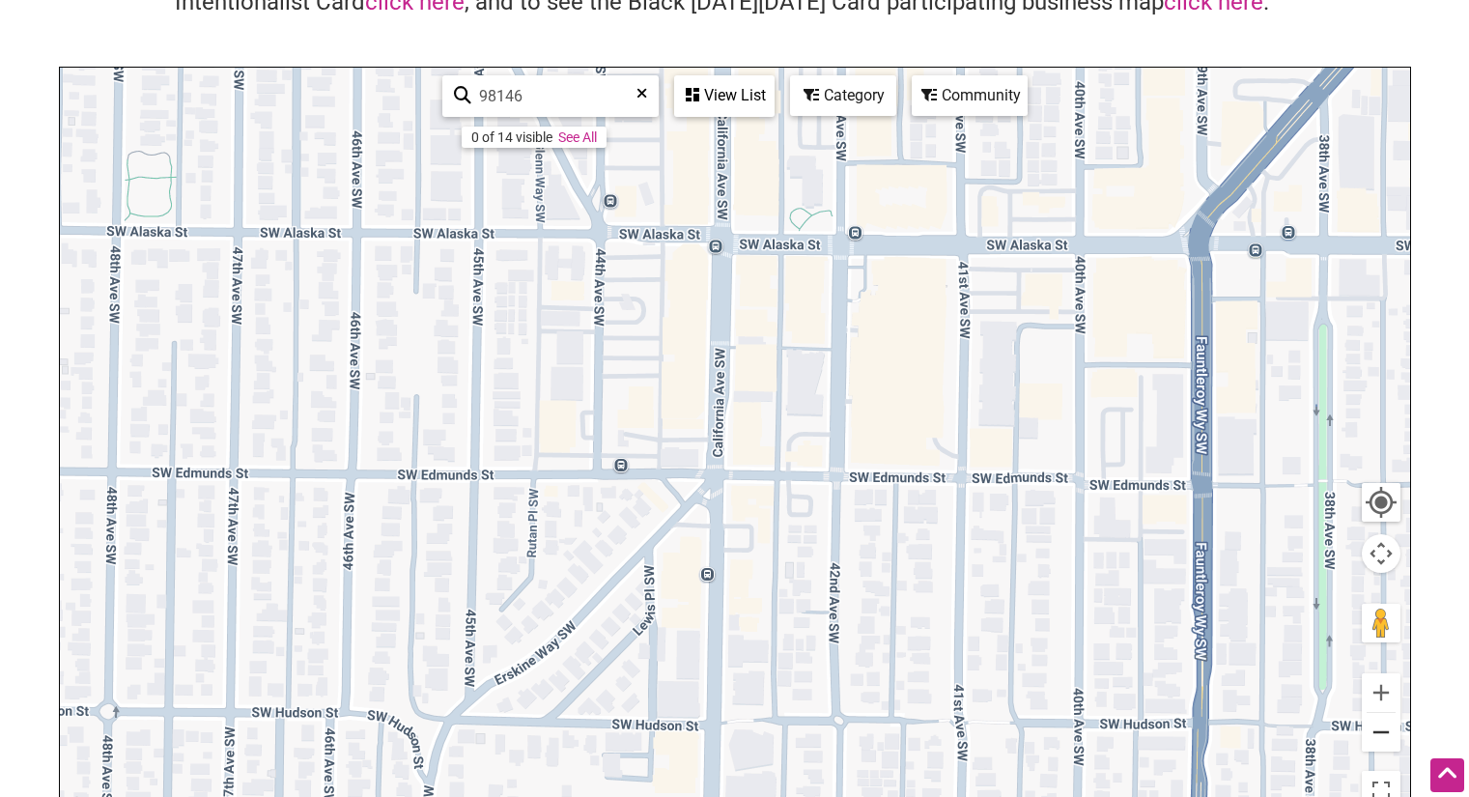
click at [1391, 740] on button "Zoom out" at bounding box center [1381, 732] width 39 height 39
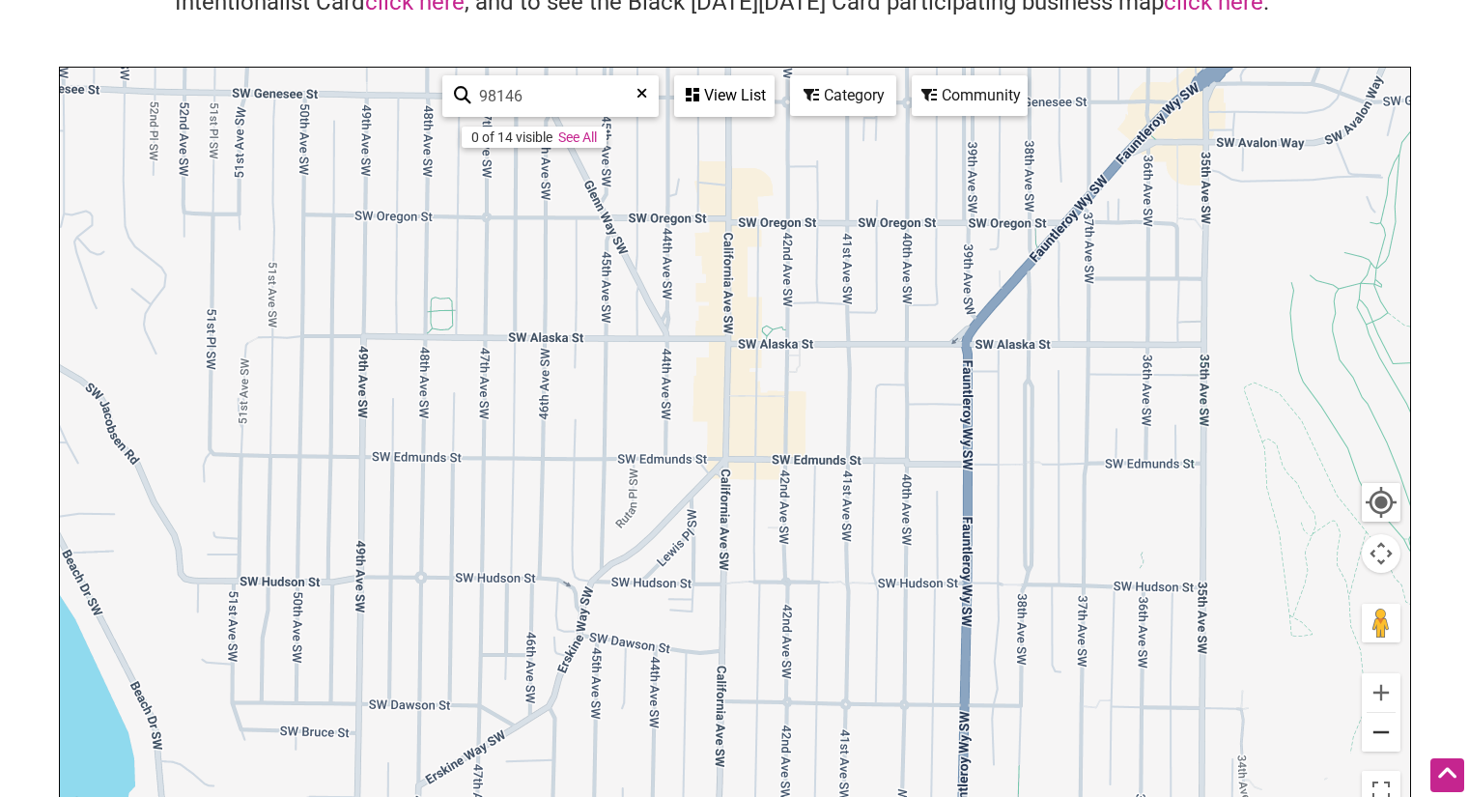
click at [1386, 732] on button "Zoom out" at bounding box center [1381, 732] width 39 height 39
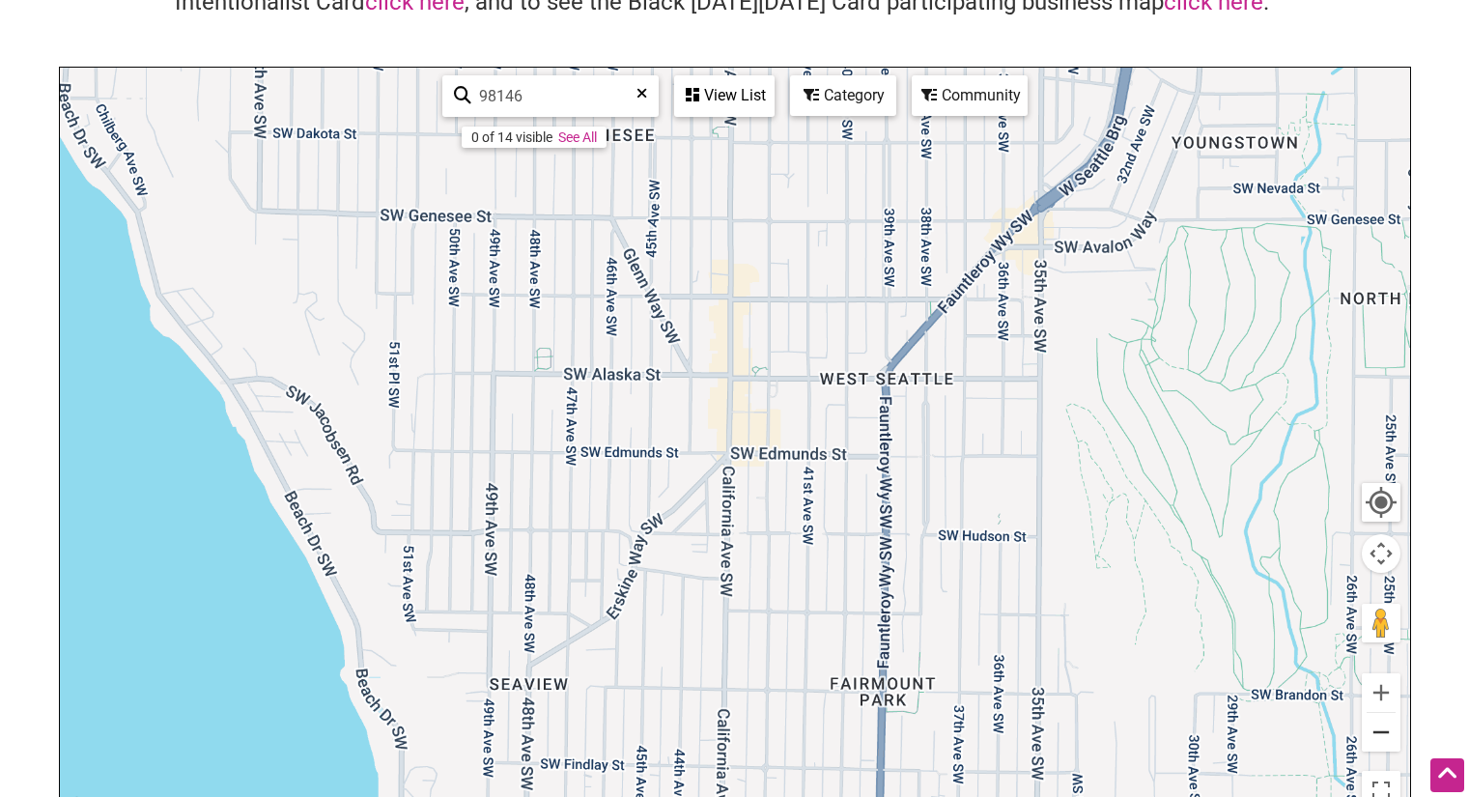
click at [1385, 732] on button "Zoom out" at bounding box center [1381, 732] width 39 height 39
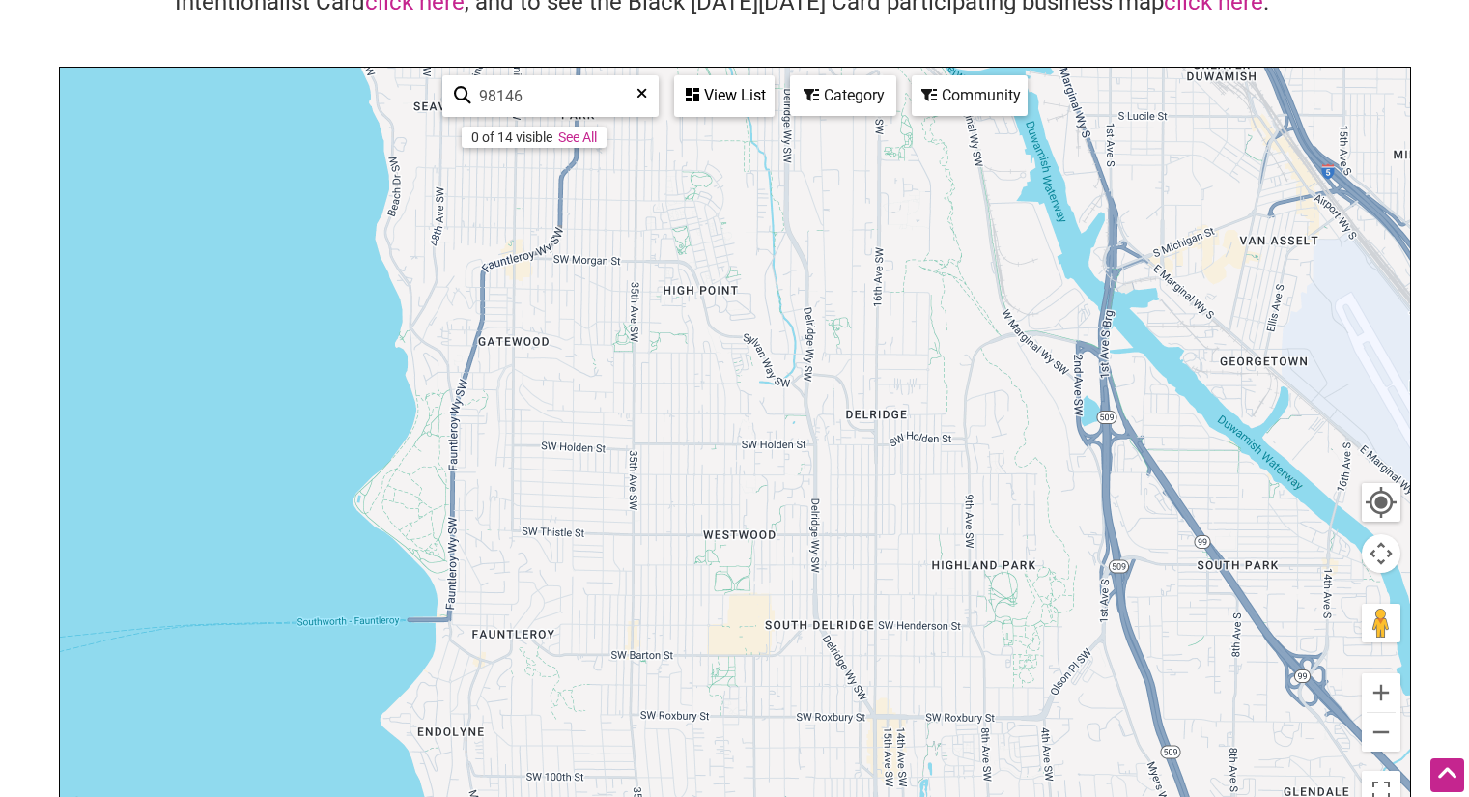
drag, startPoint x: 1208, startPoint y: 666, endPoint x: 995, endPoint y: 245, distance: 472.0
click at [995, 245] on div "To navigate, press the arrow keys." at bounding box center [735, 443] width 1350 height 751
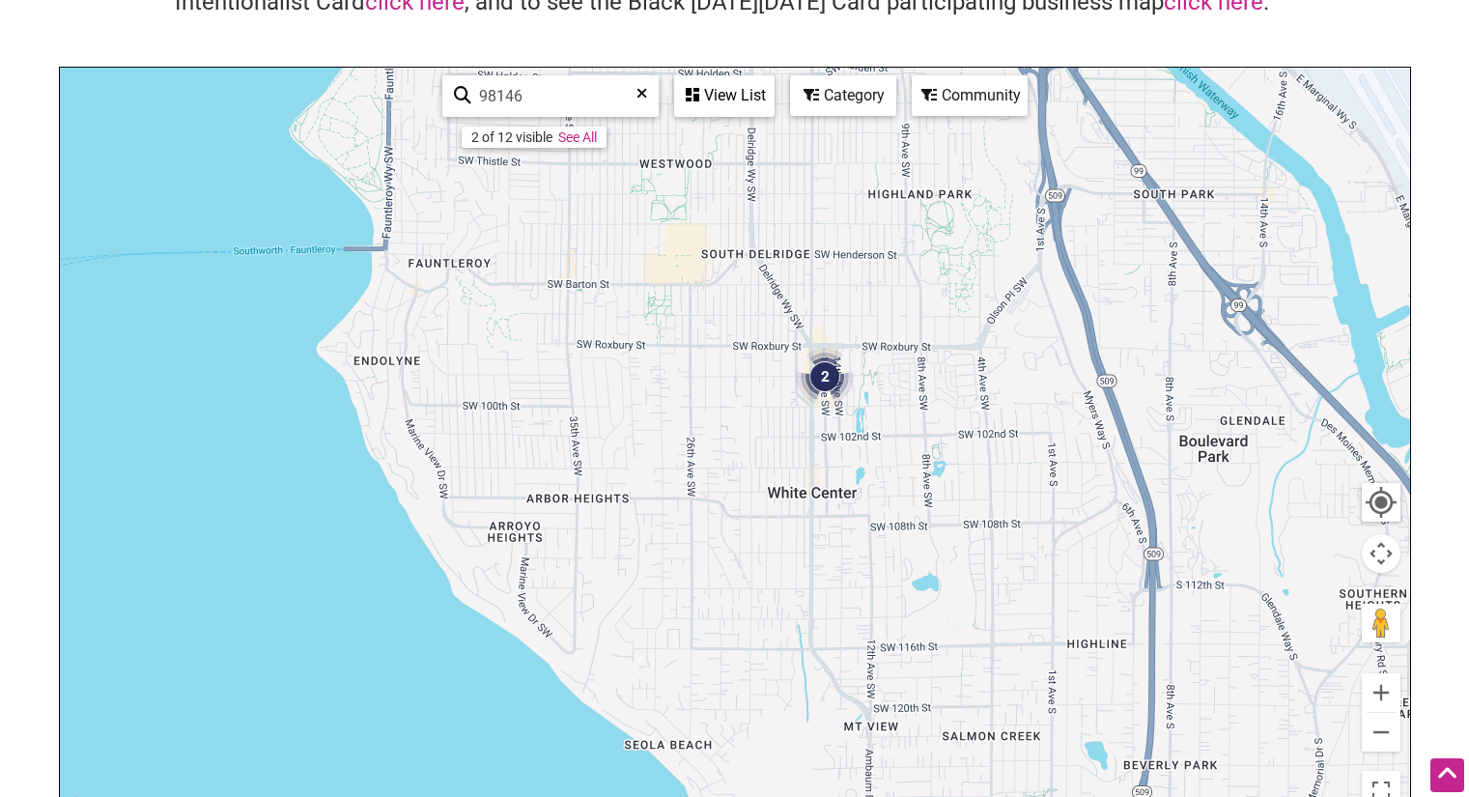
drag, startPoint x: 1029, startPoint y: 600, endPoint x: 970, endPoint y: 110, distance: 493.1
click at [970, 110] on div "2 To navigate, press the arrow keys. Use ctrl + scroll to zoom the map 98146 2 …" at bounding box center [735, 443] width 1350 height 751
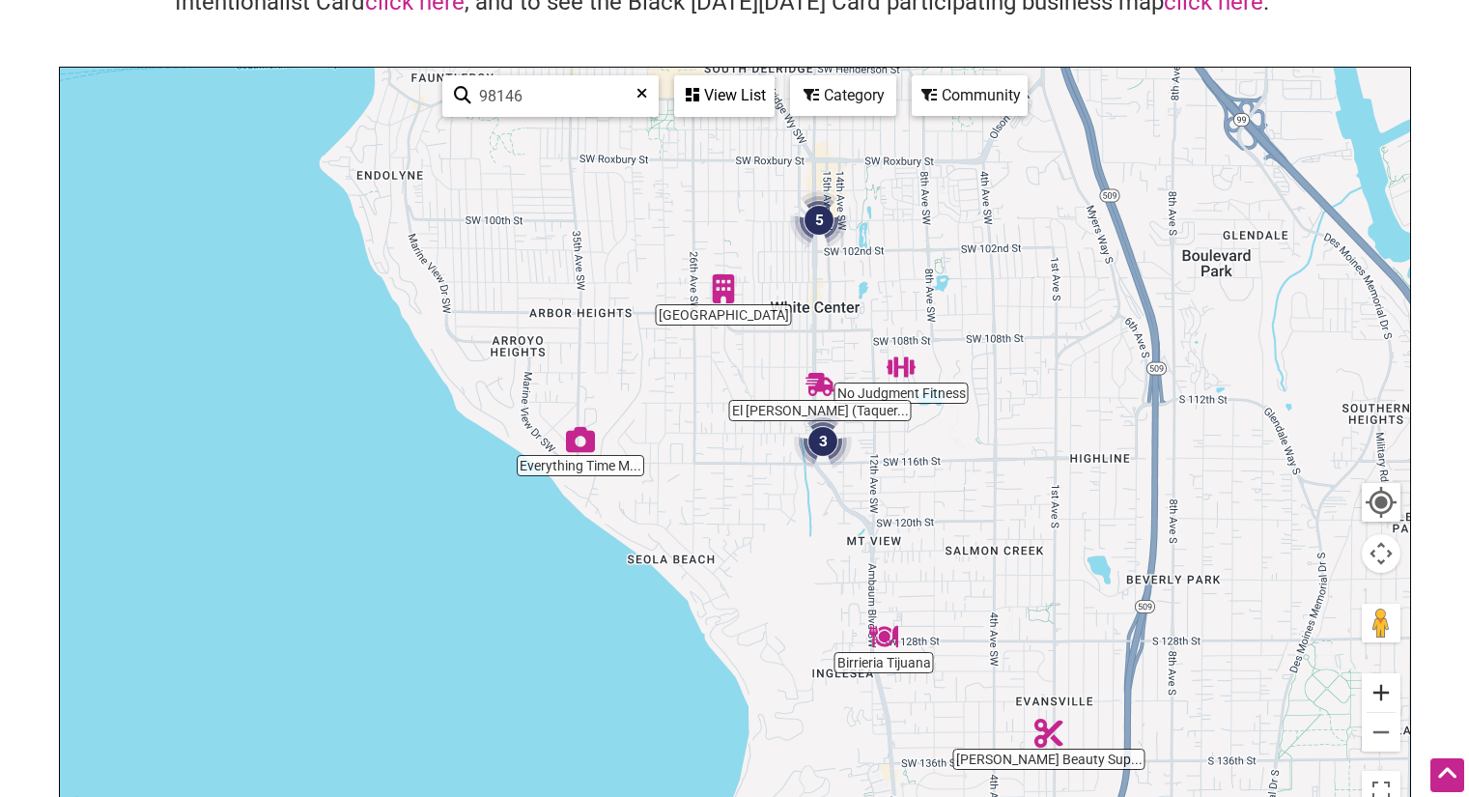
click at [1389, 694] on button "Zoom in" at bounding box center [1381, 692] width 39 height 39
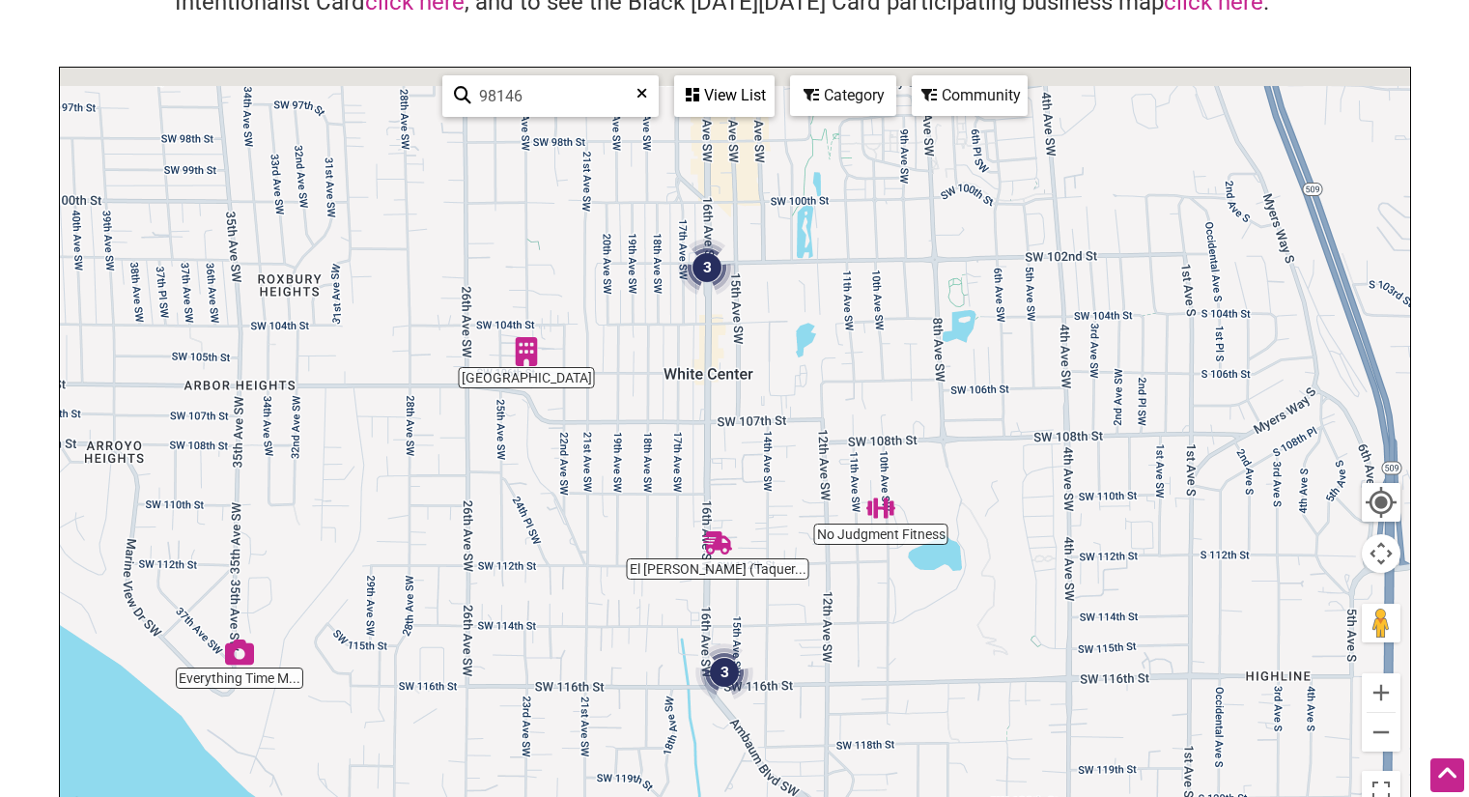
drag, startPoint x: 971, startPoint y: 515, endPoint x: 902, endPoint y: 661, distance: 161.5
click at [875, 663] on div "To navigate, press the arrow keys." at bounding box center [735, 443] width 1350 height 751
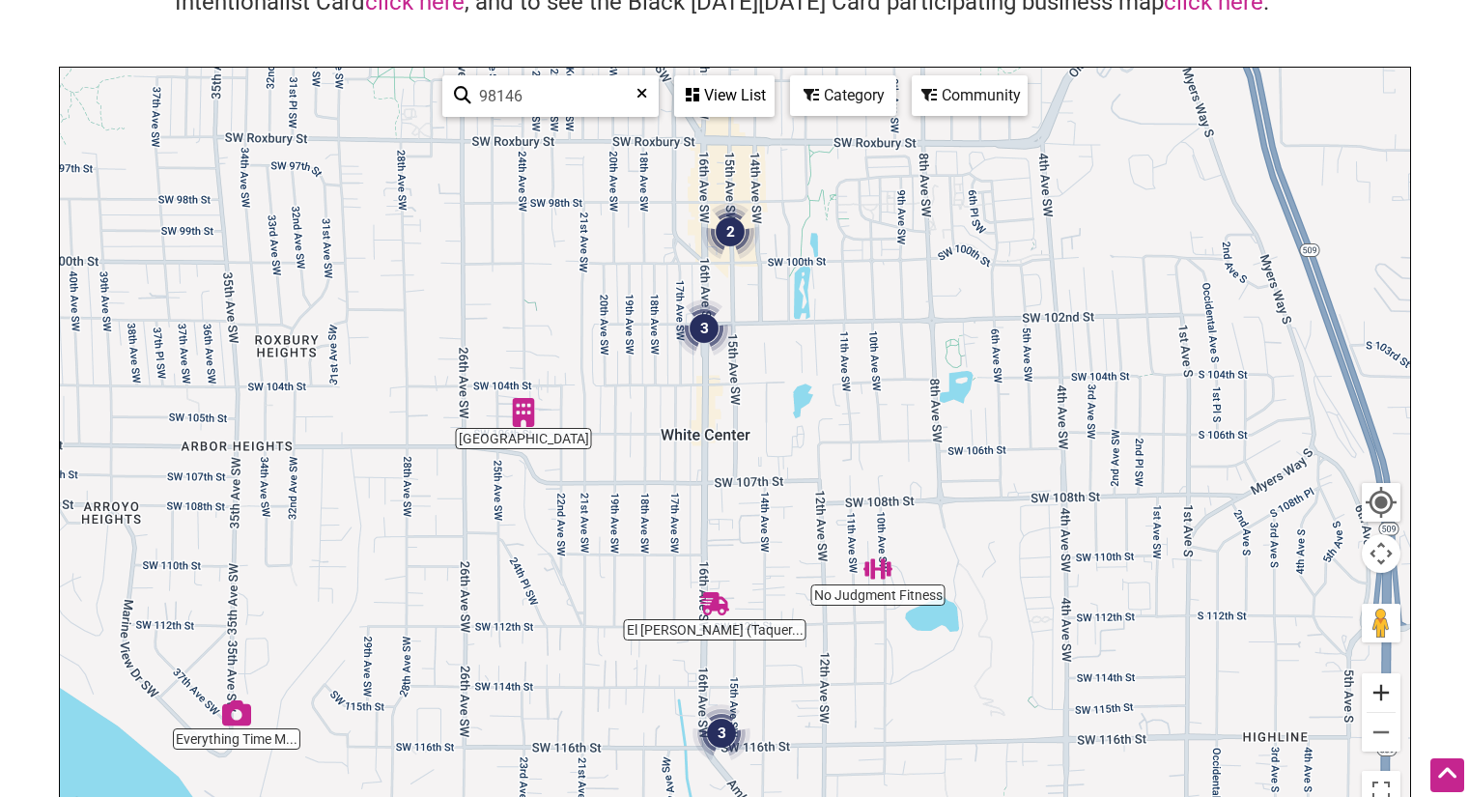
click at [1371, 685] on button "Zoom in" at bounding box center [1381, 692] width 39 height 39
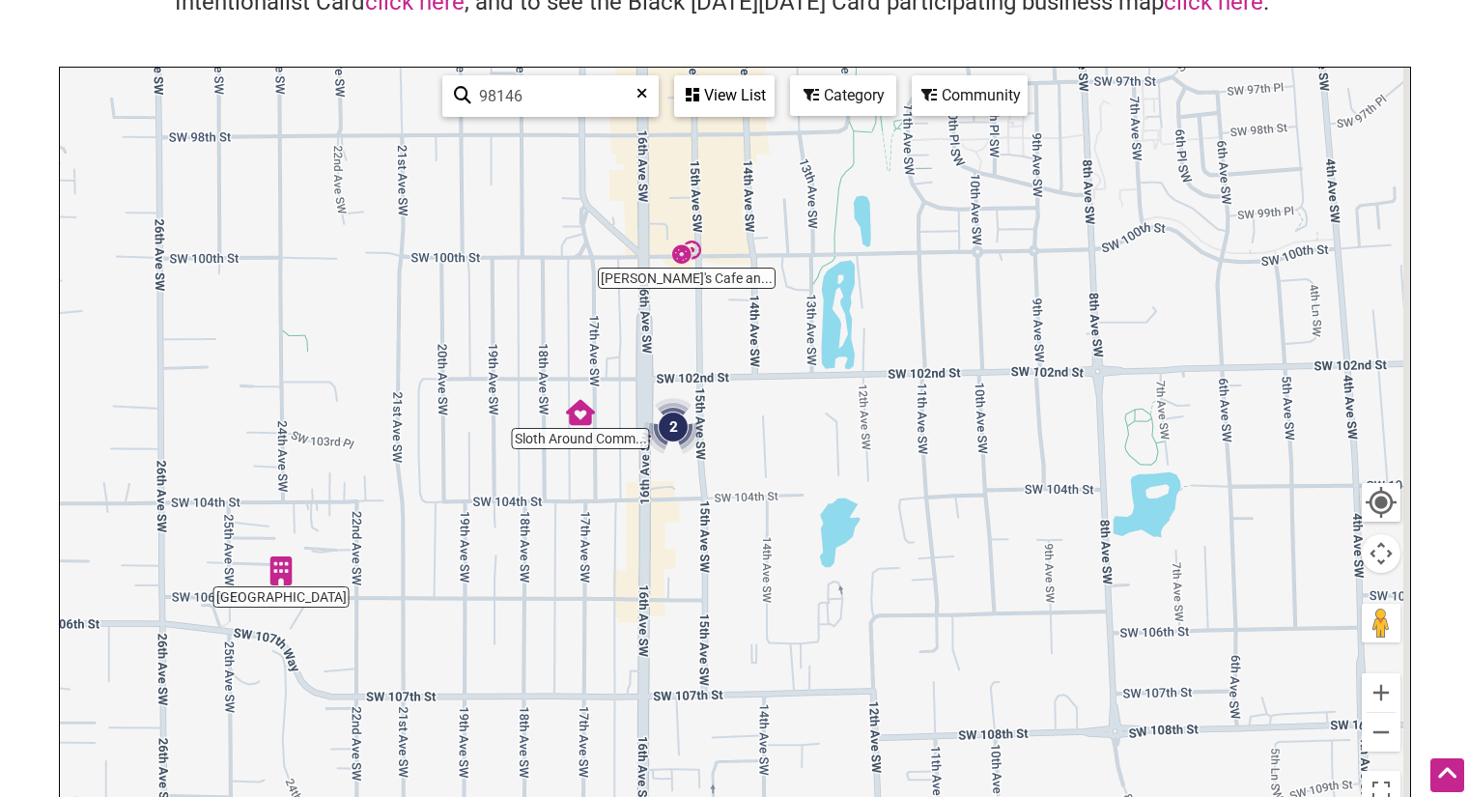
drag, startPoint x: 913, startPoint y: 444, endPoint x: 870, endPoint y: 666, distance: 226.1
click at [870, 666] on div "To navigate, press the arrow keys." at bounding box center [735, 443] width 1350 height 751
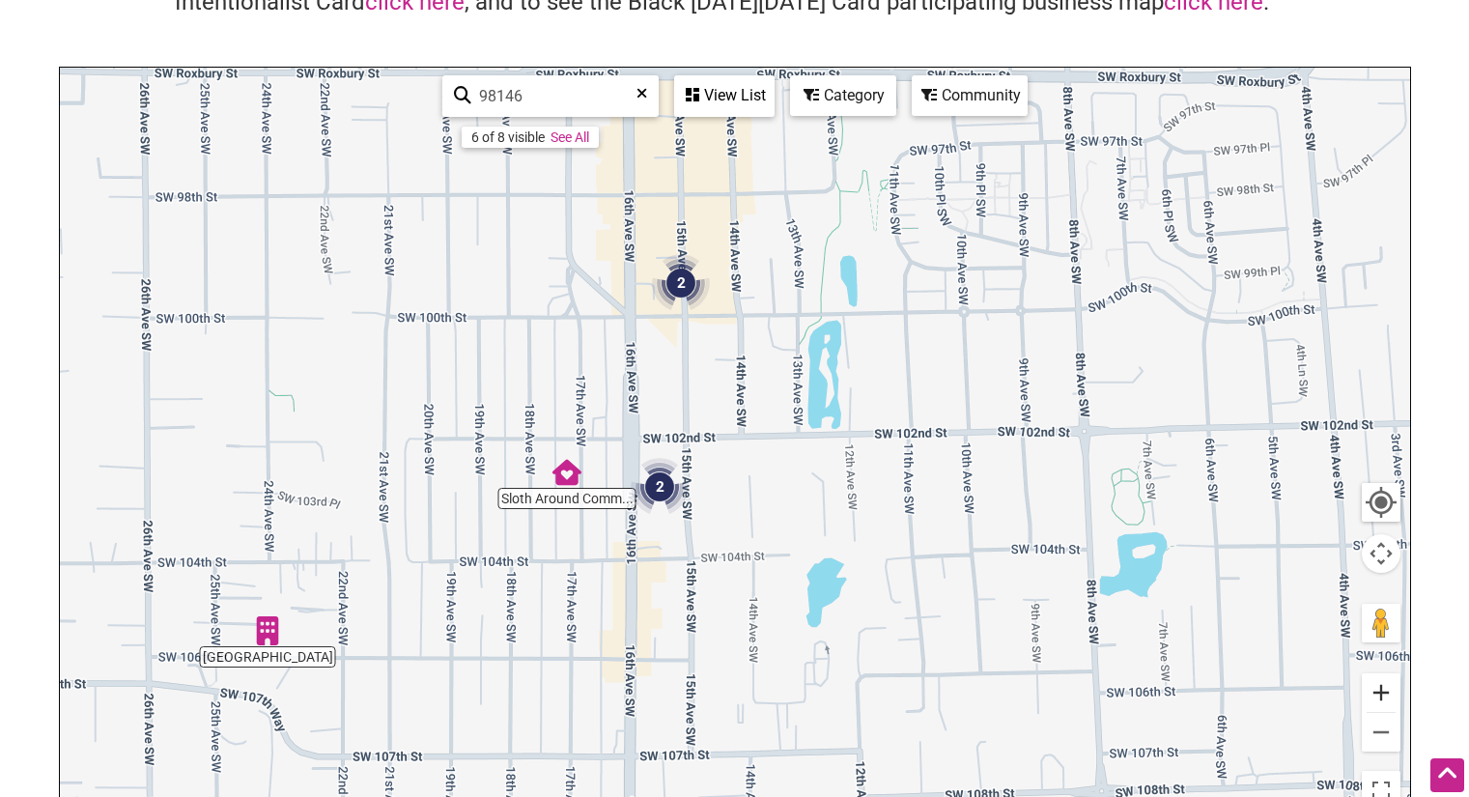
click at [1387, 697] on button "Zoom in" at bounding box center [1381, 692] width 39 height 39
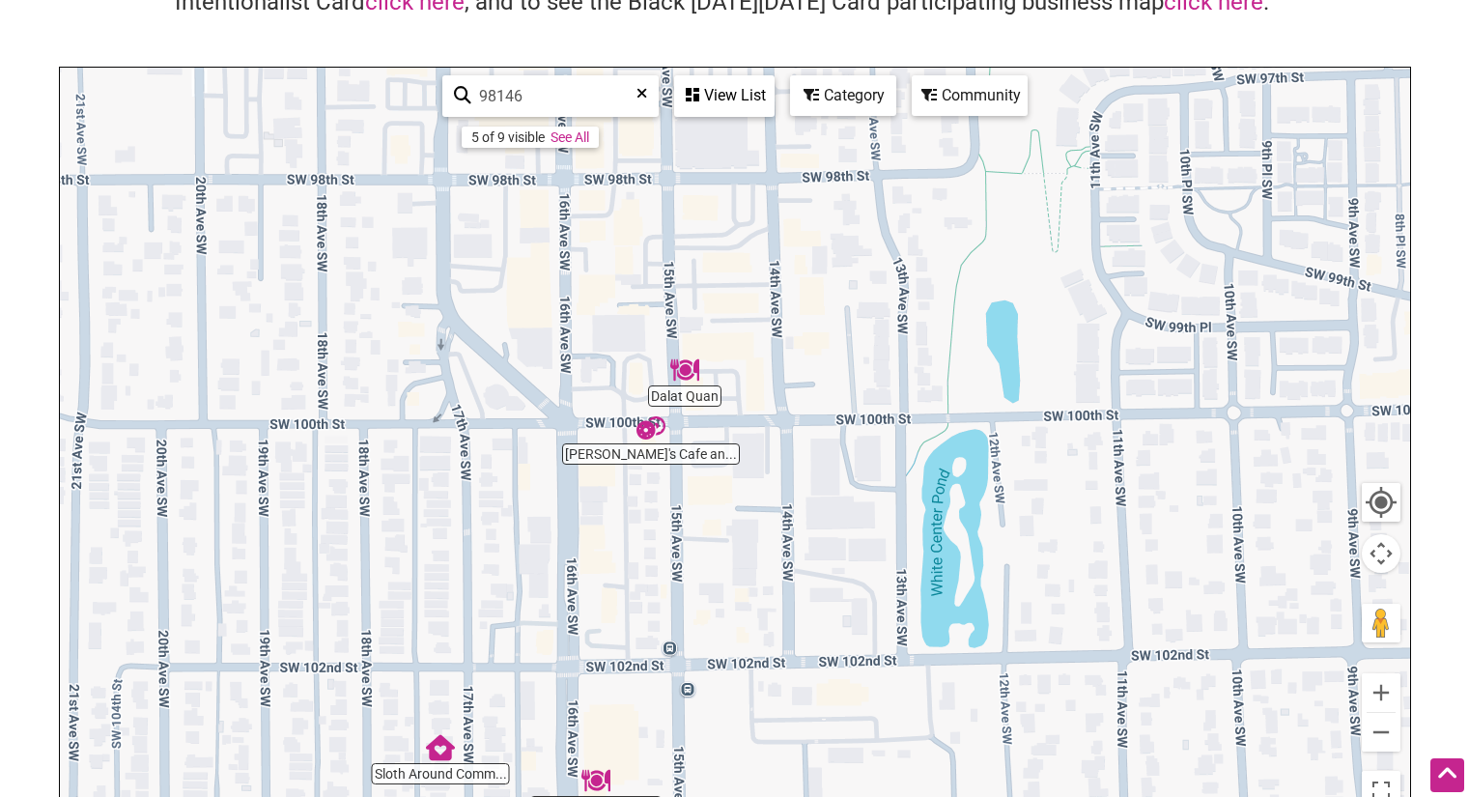
drag, startPoint x: 951, startPoint y: 574, endPoint x: 800, endPoint y: 381, distance: 244.8
click at [985, 699] on div "To navigate, press the arrow keys." at bounding box center [735, 443] width 1350 height 751
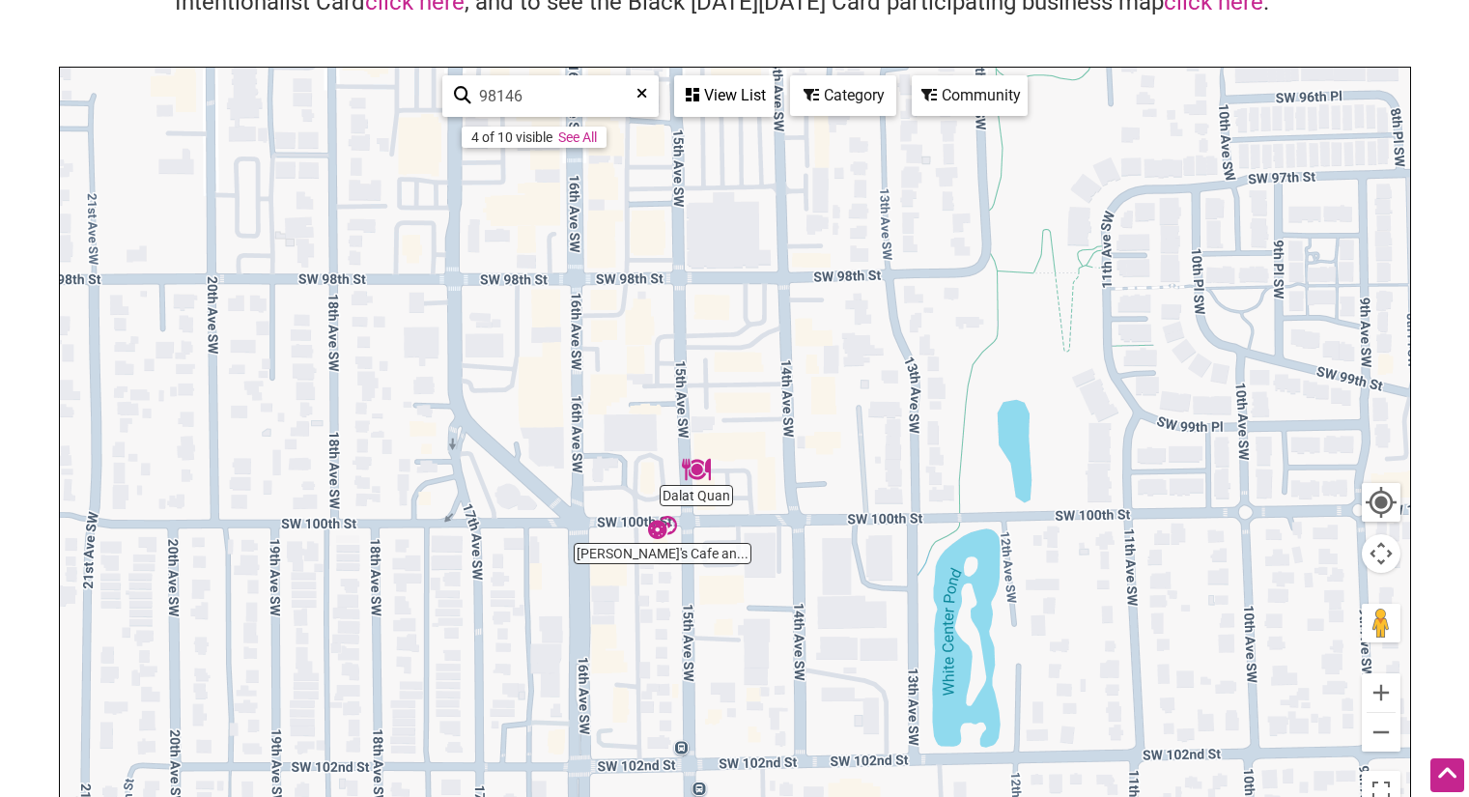
drag, startPoint x: 905, startPoint y: 491, endPoint x: 932, endPoint y: 647, distance: 158.8
click at [932, 647] on div "To navigate, press the arrow keys." at bounding box center [735, 443] width 1350 height 751
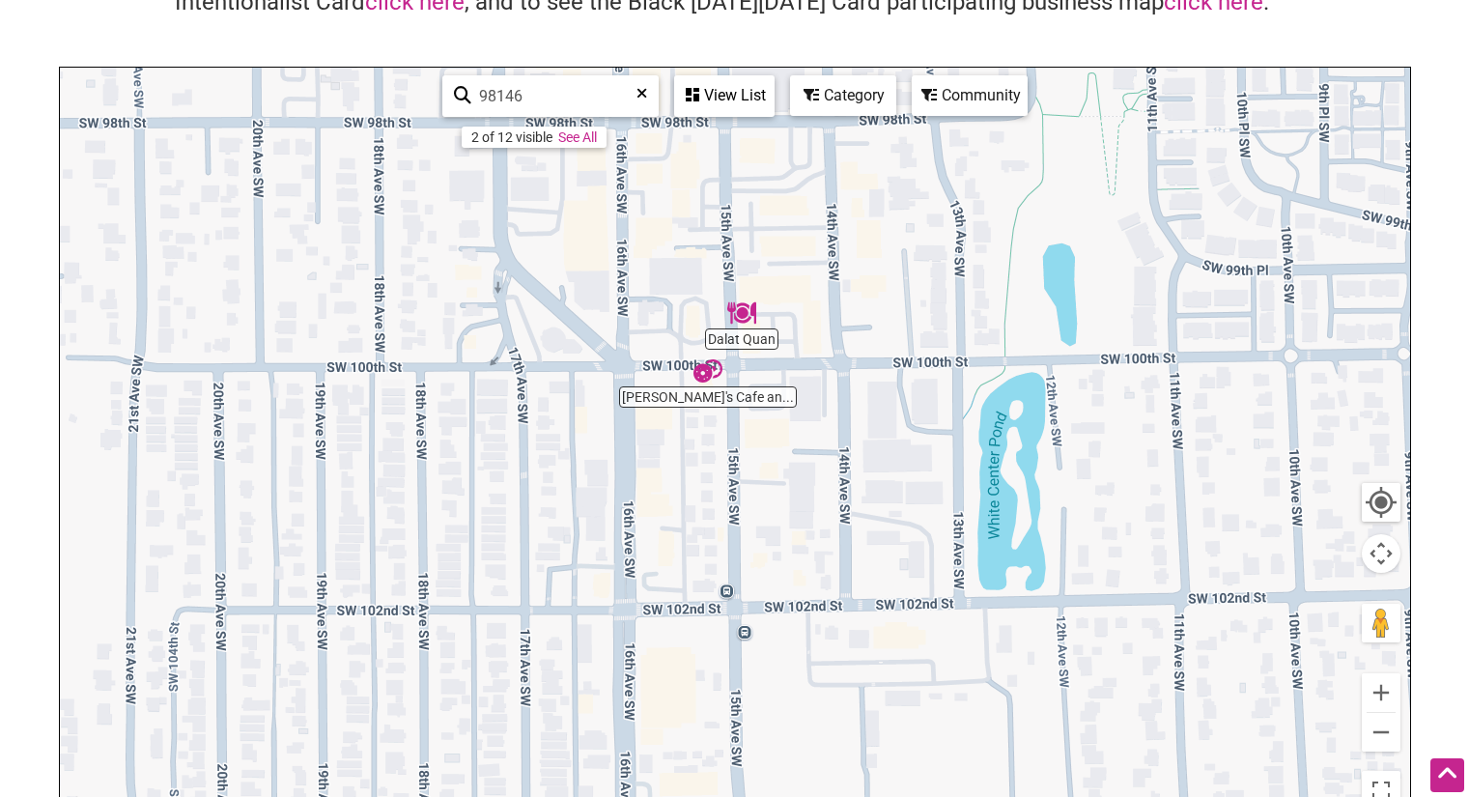
drag, startPoint x: 869, startPoint y: 404, endPoint x: 984, endPoint y: 222, distance: 214.9
click at [899, 156] on div "To navigate, press the arrow keys." at bounding box center [735, 443] width 1350 height 751
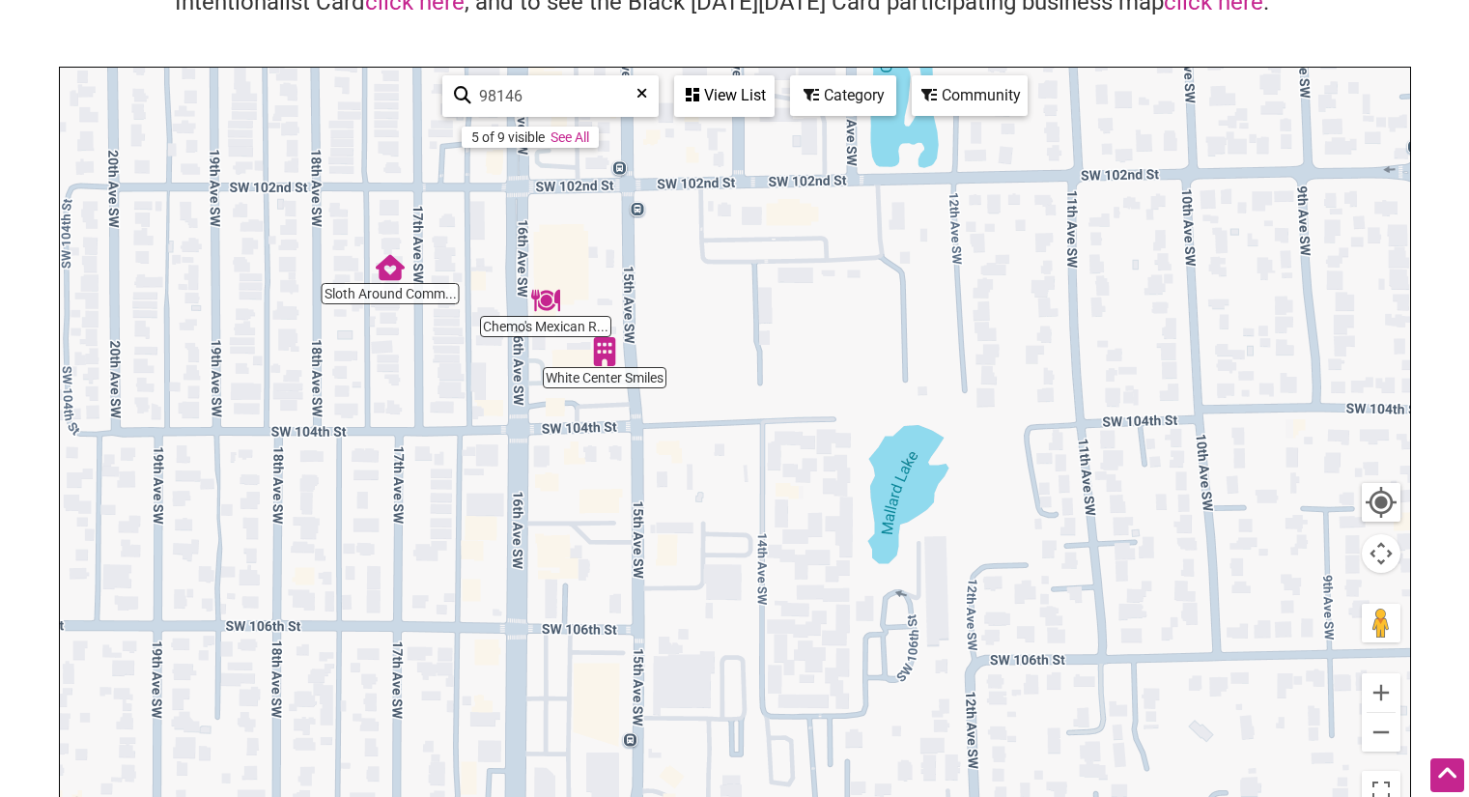
drag, startPoint x: 1092, startPoint y: 559, endPoint x: 982, endPoint y: 143, distance: 430.5
click at [982, 143] on div "To navigate, press the arrow keys." at bounding box center [735, 443] width 1350 height 751
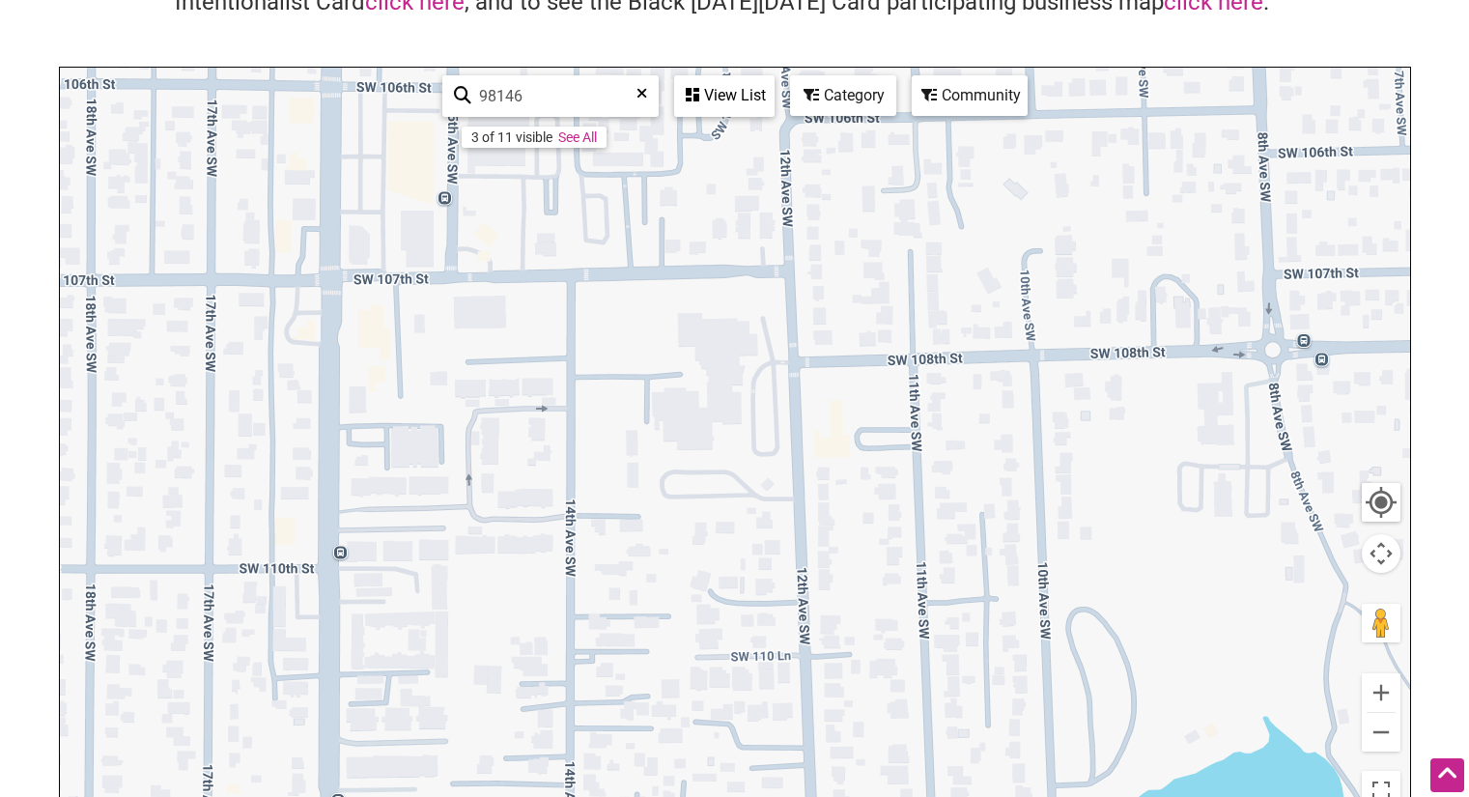
drag, startPoint x: 1105, startPoint y: 541, endPoint x: 919, endPoint y: -3, distance: 574.4
click at [919, 0] on html "× Menu 0 Add a Business Map Blog Store Offers Intentionalist Cards Buy Black Ca…" at bounding box center [734, 205] width 1469 height 797
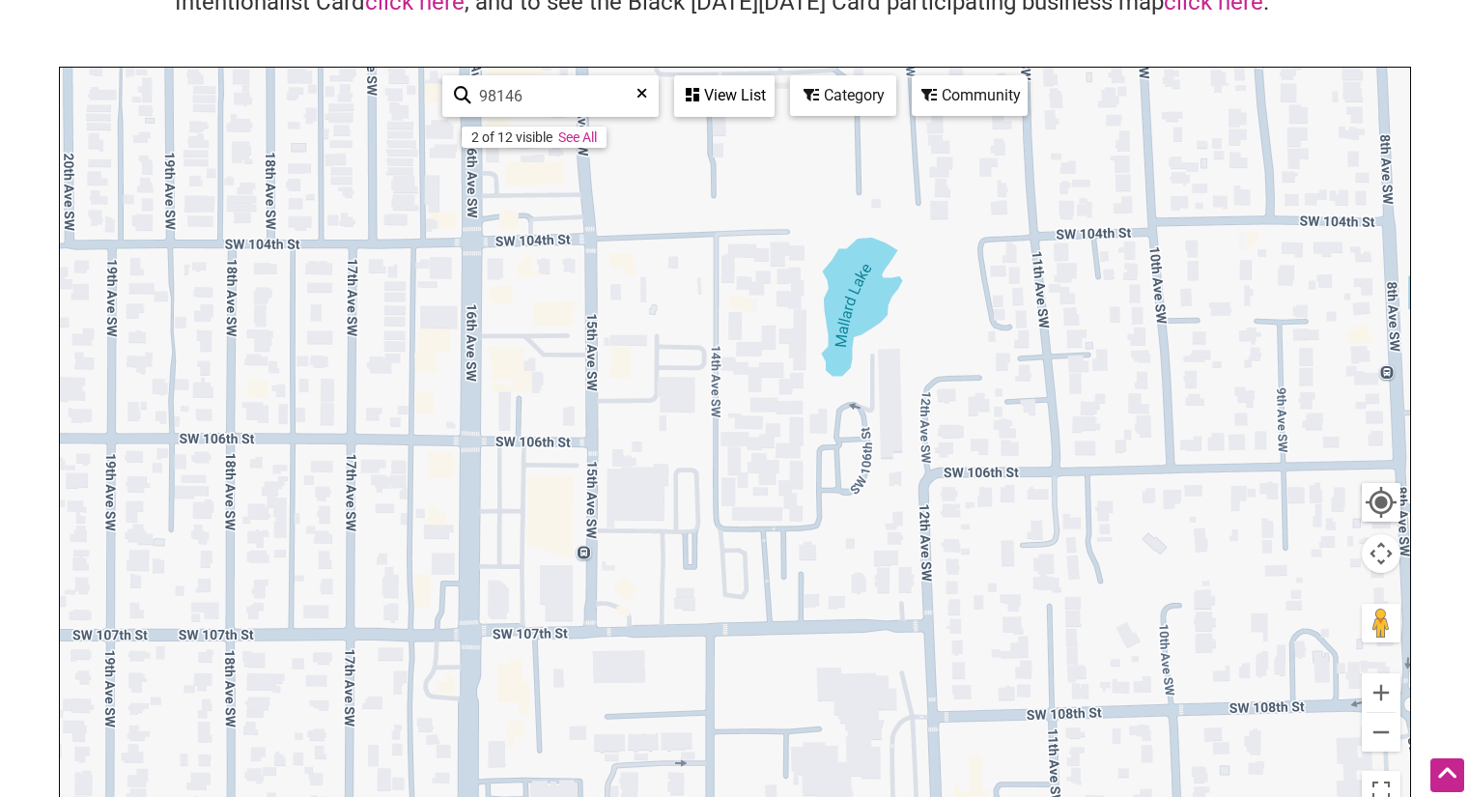
drag, startPoint x: 1045, startPoint y: 477, endPoint x: 1196, endPoint y: 801, distance: 357.3
click at [1196, 604] on html "× Menu 0 Add a Business Map Blog Store Offers Intentionalist Cards Buy Black Ca…" at bounding box center [734, 205] width 1469 height 797
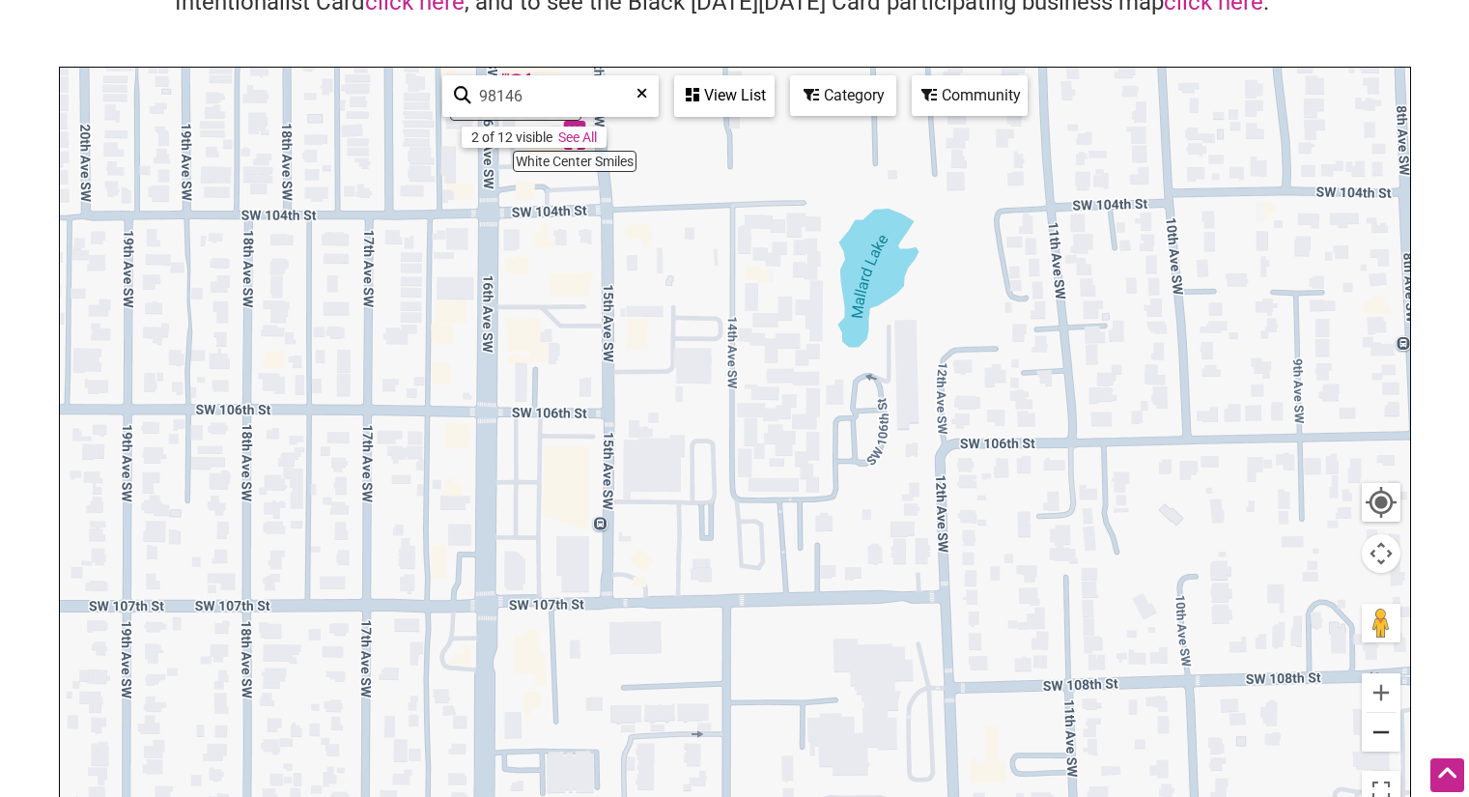
click at [1392, 745] on button "Zoom out" at bounding box center [1381, 732] width 39 height 39
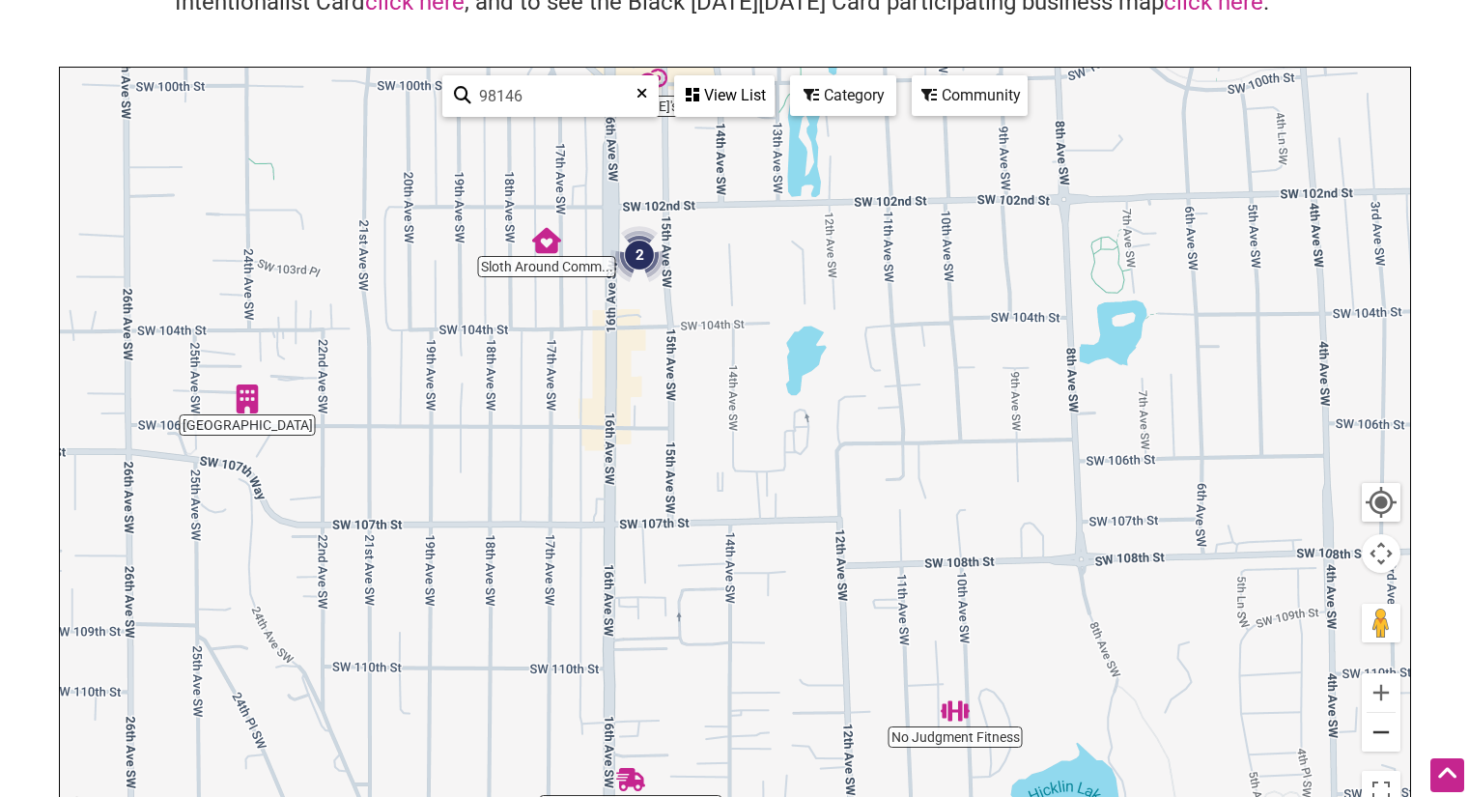
click at [1388, 737] on button "Zoom out" at bounding box center [1381, 732] width 39 height 39
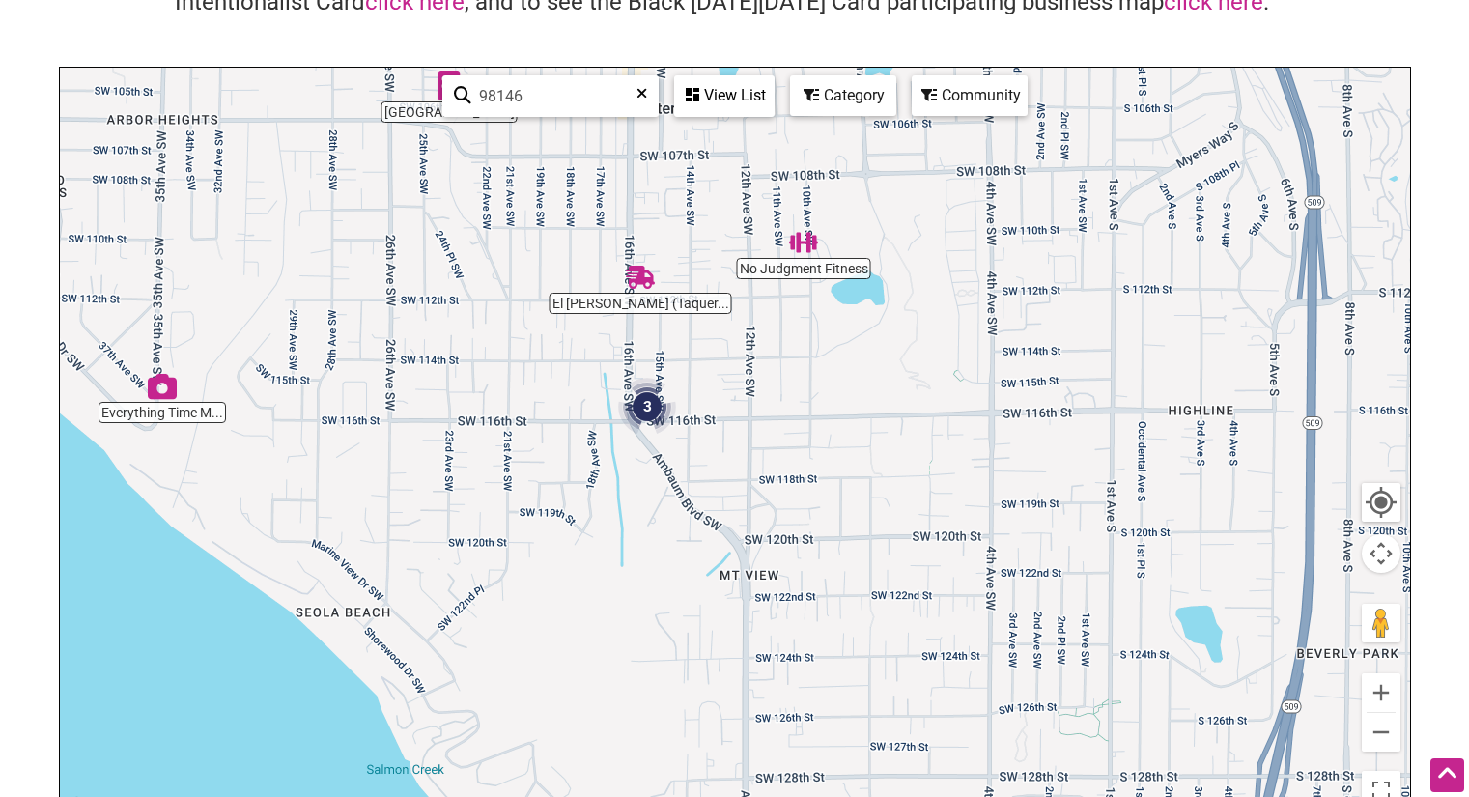
drag, startPoint x: 1010, startPoint y: 573, endPoint x: 968, endPoint y: 325, distance: 250.8
click at [968, 325] on div "To navigate, press the arrow keys." at bounding box center [735, 443] width 1350 height 751
click at [1392, 695] on button "Zoom in" at bounding box center [1381, 692] width 39 height 39
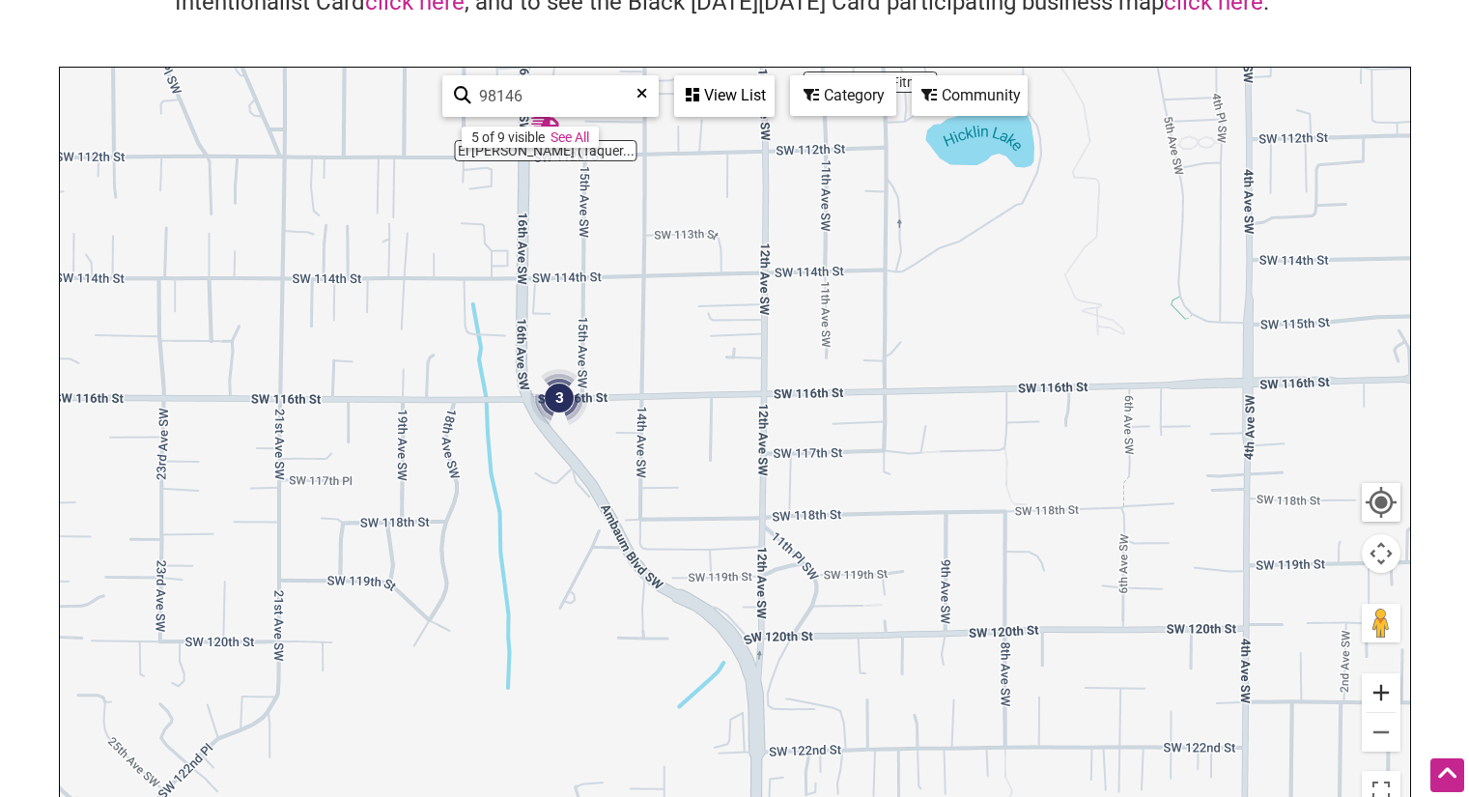
click at [1364, 673] on button "Zoom in" at bounding box center [1381, 692] width 39 height 39
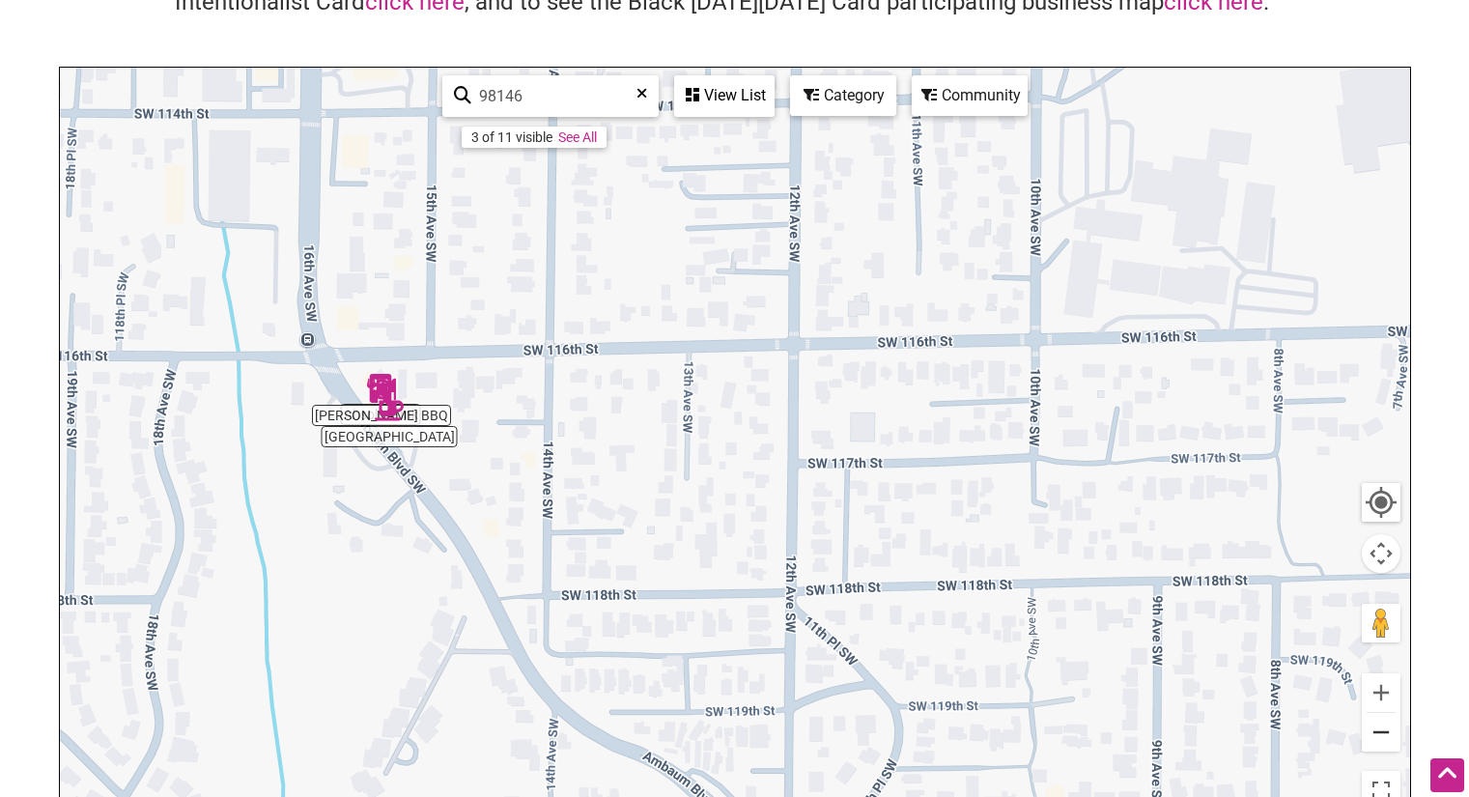
click at [1390, 736] on button "Zoom out" at bounding box center [1381, 732] width 39 height 39
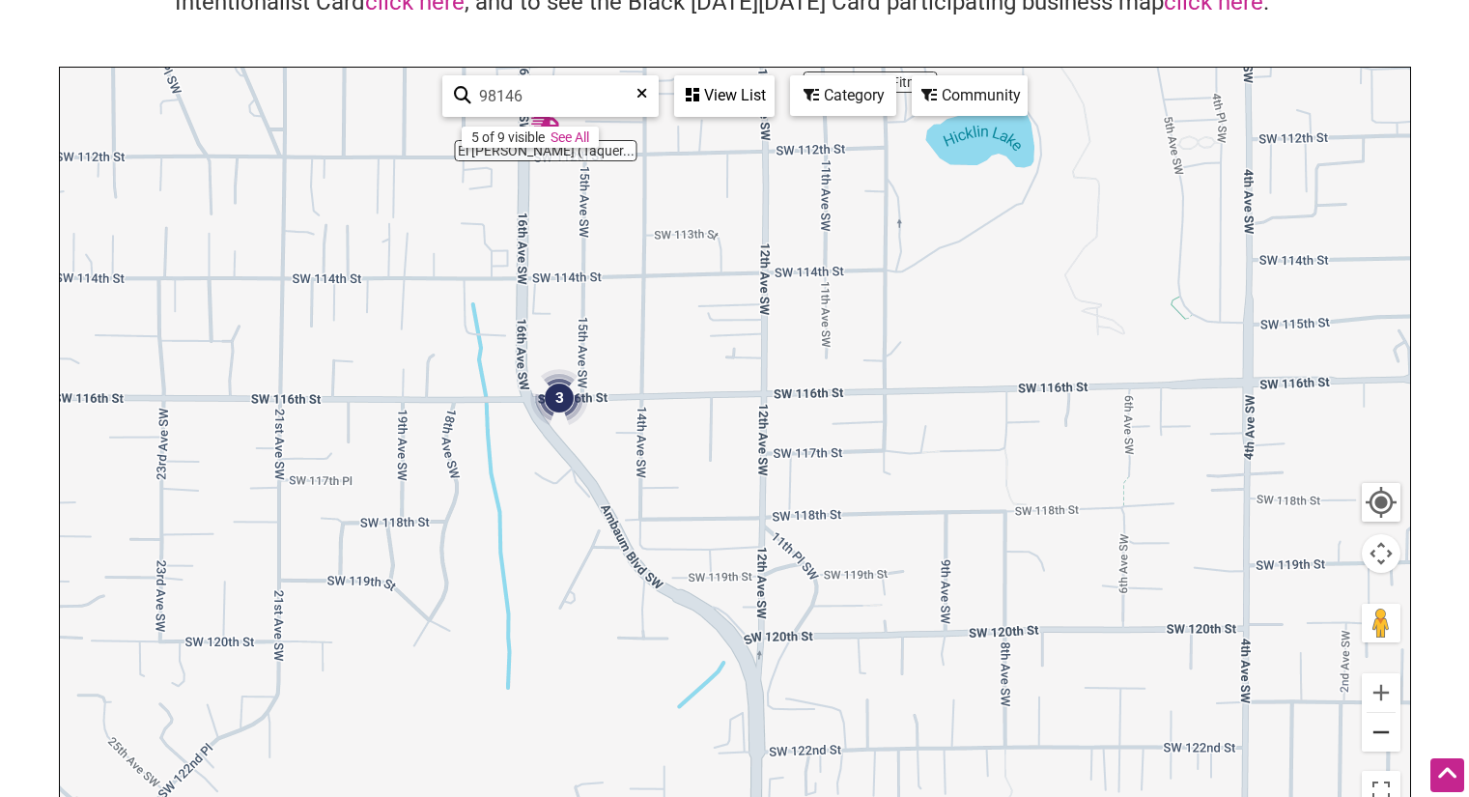
click at [1386, 734] on button "Zoom out" at bounding box center [1381, 732] width 39 height 39
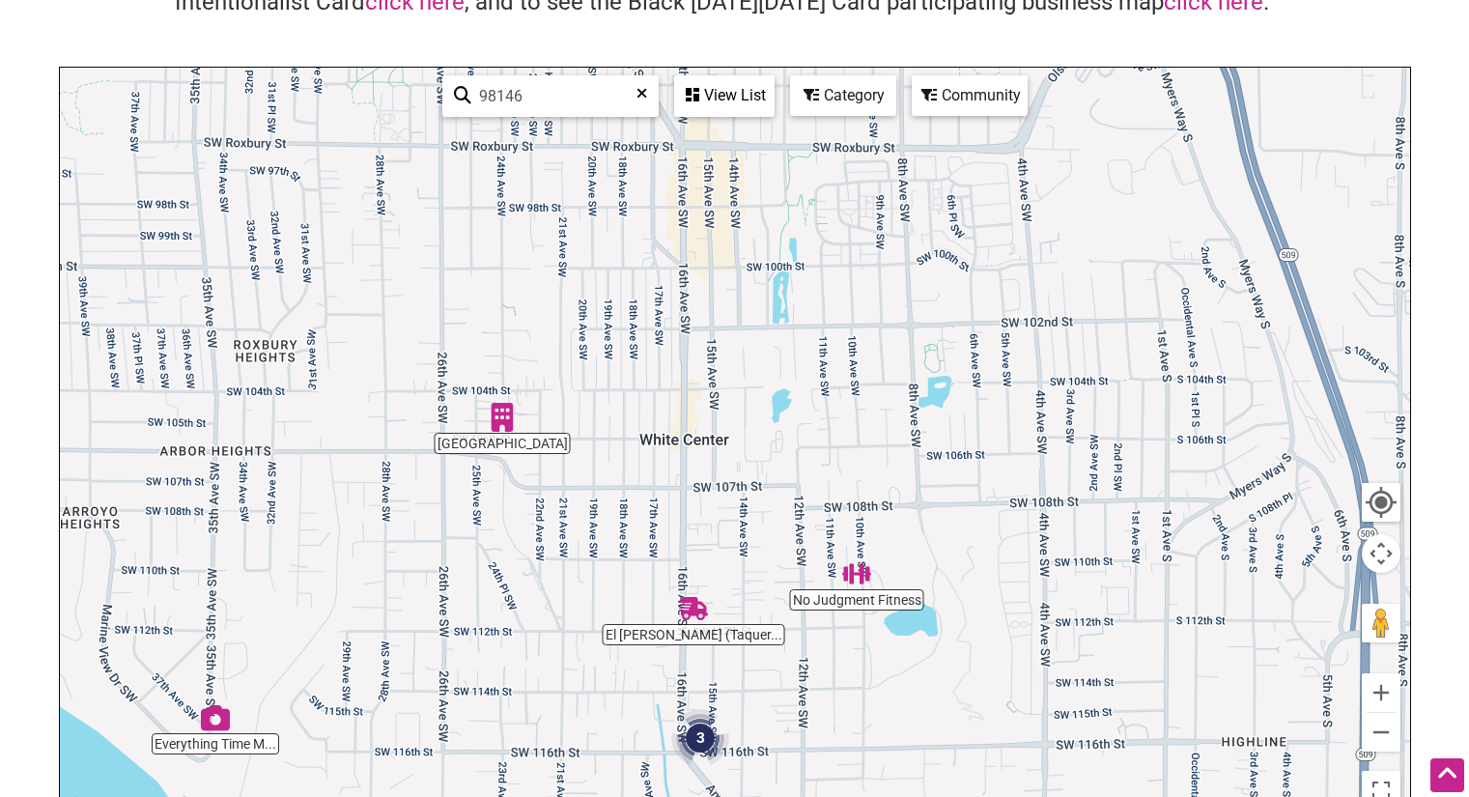
drag, startPoint x: 695, startPoint y: 364, endPoint x: 759, endPoint y: 704, distance: 345.8
click at [751, 701] on div "To navigate, press the arrow keys." at bounding box center [735, 443] width 1350 height 751
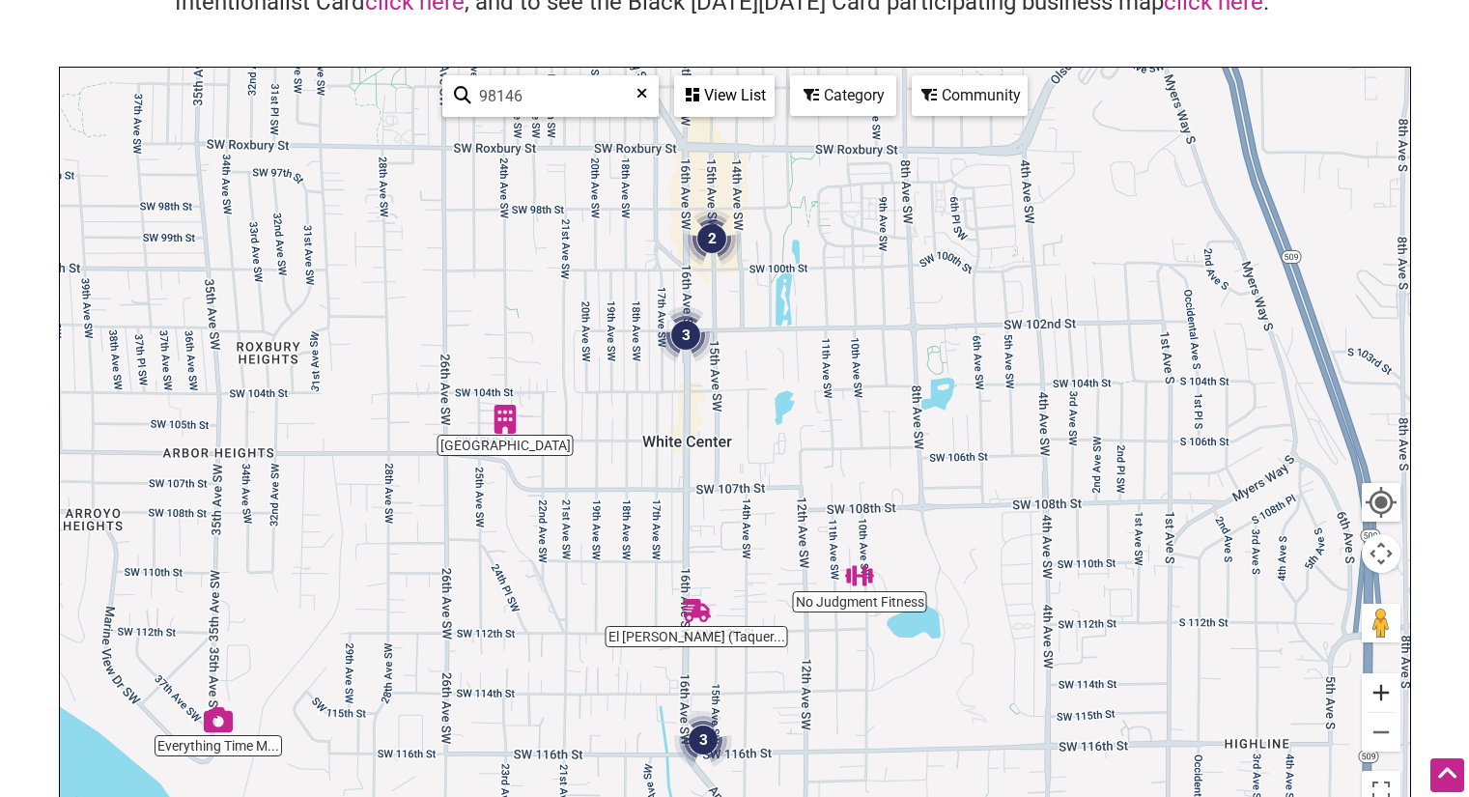
click at [1371, 697] on button "Zoom in" at bounding box center [1381, 692] width 39 height 39
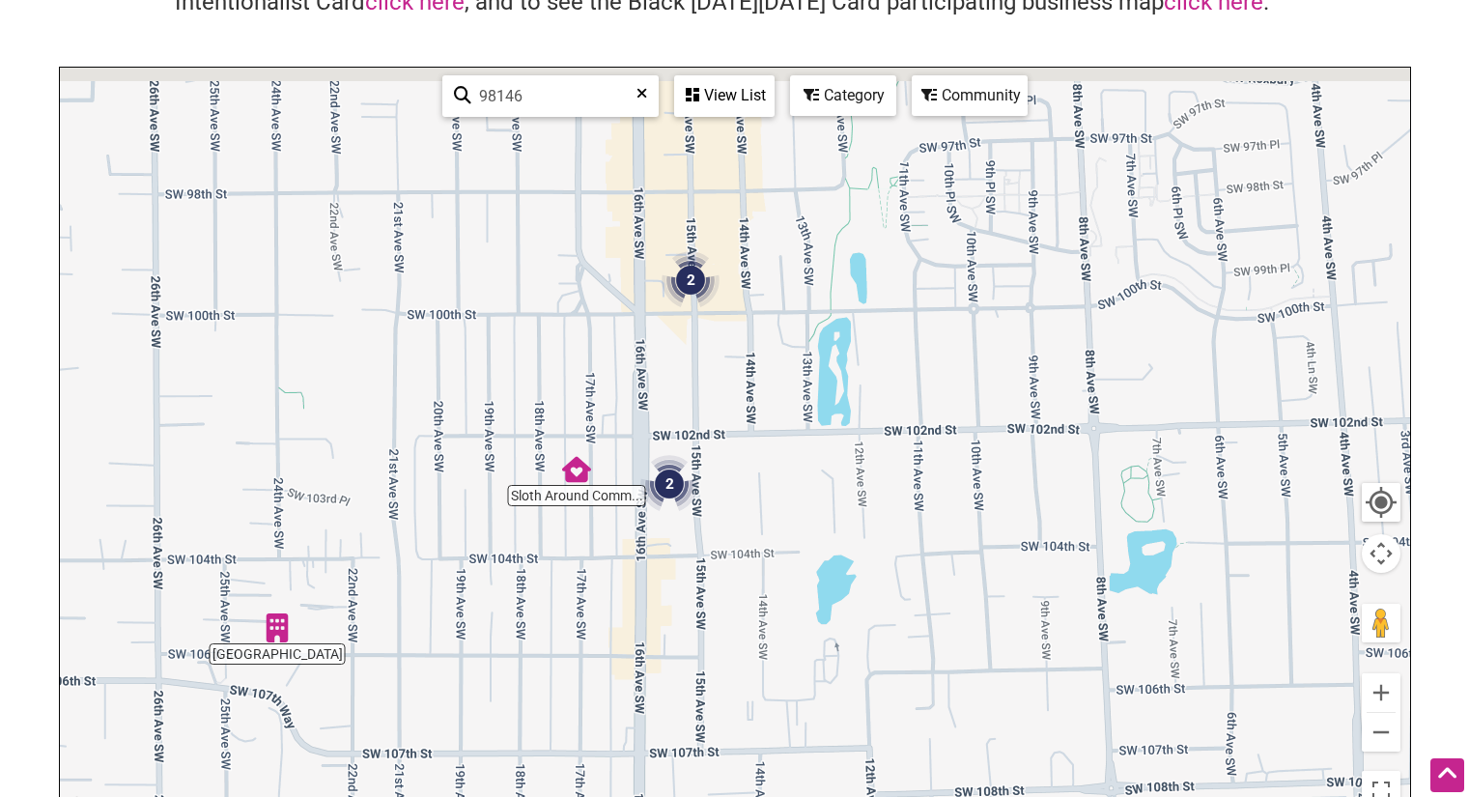
drag, startPoint x: 932, startPoint y: 407, endPoint x: 934, endPoint y: 692, distance: 285.8
click at [932, 692] on div "To navigate, press the arrow keys." at bounding box center [735, 443] width 1350 height 751
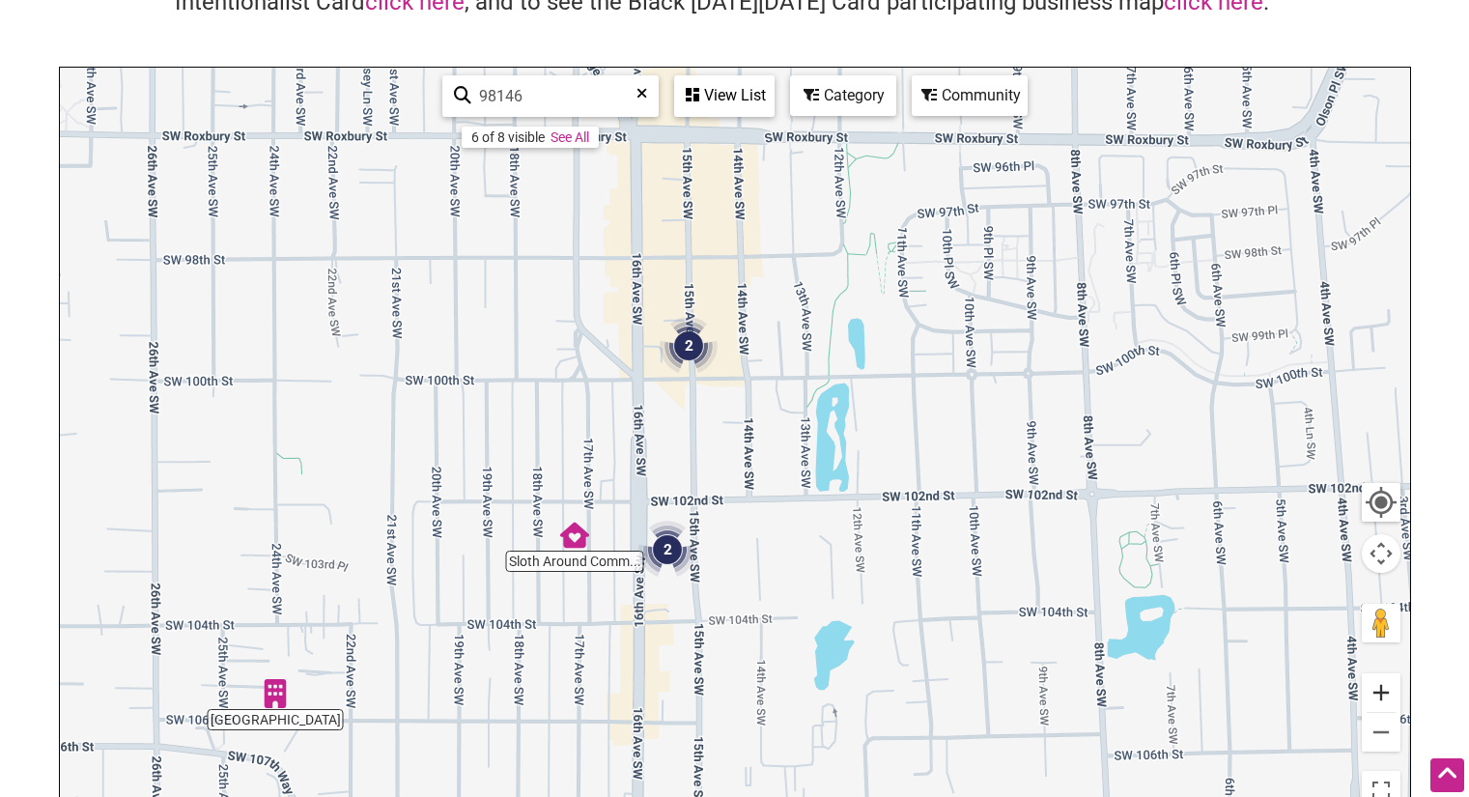
click at [1385, 689] on button "Zoom in" at bounding box center [1381, 692] width 39 height 39
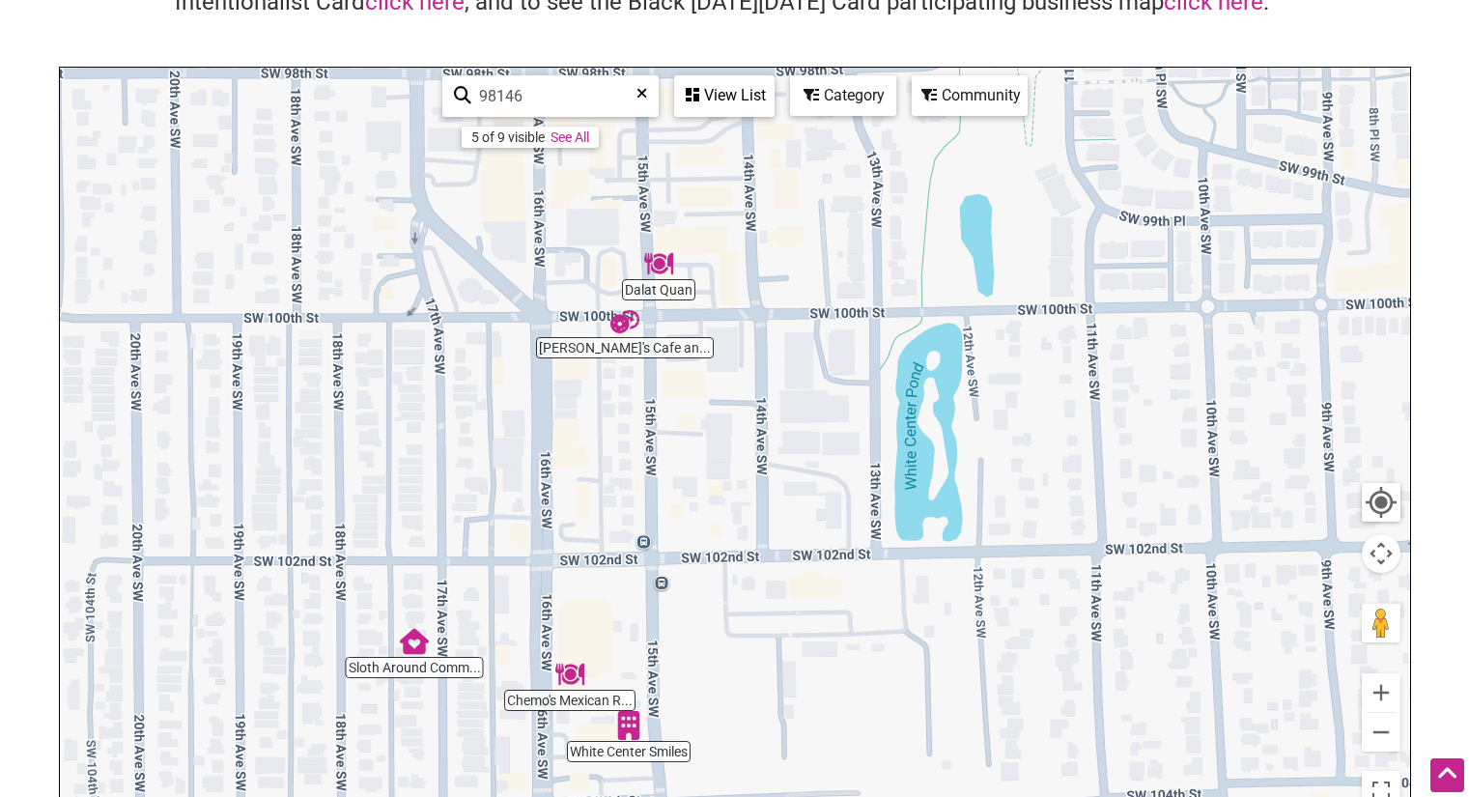
click at [572, 683] on img "Chemo's Mexican Restaurant" at bounding box center [569, 674] width 29 height 29
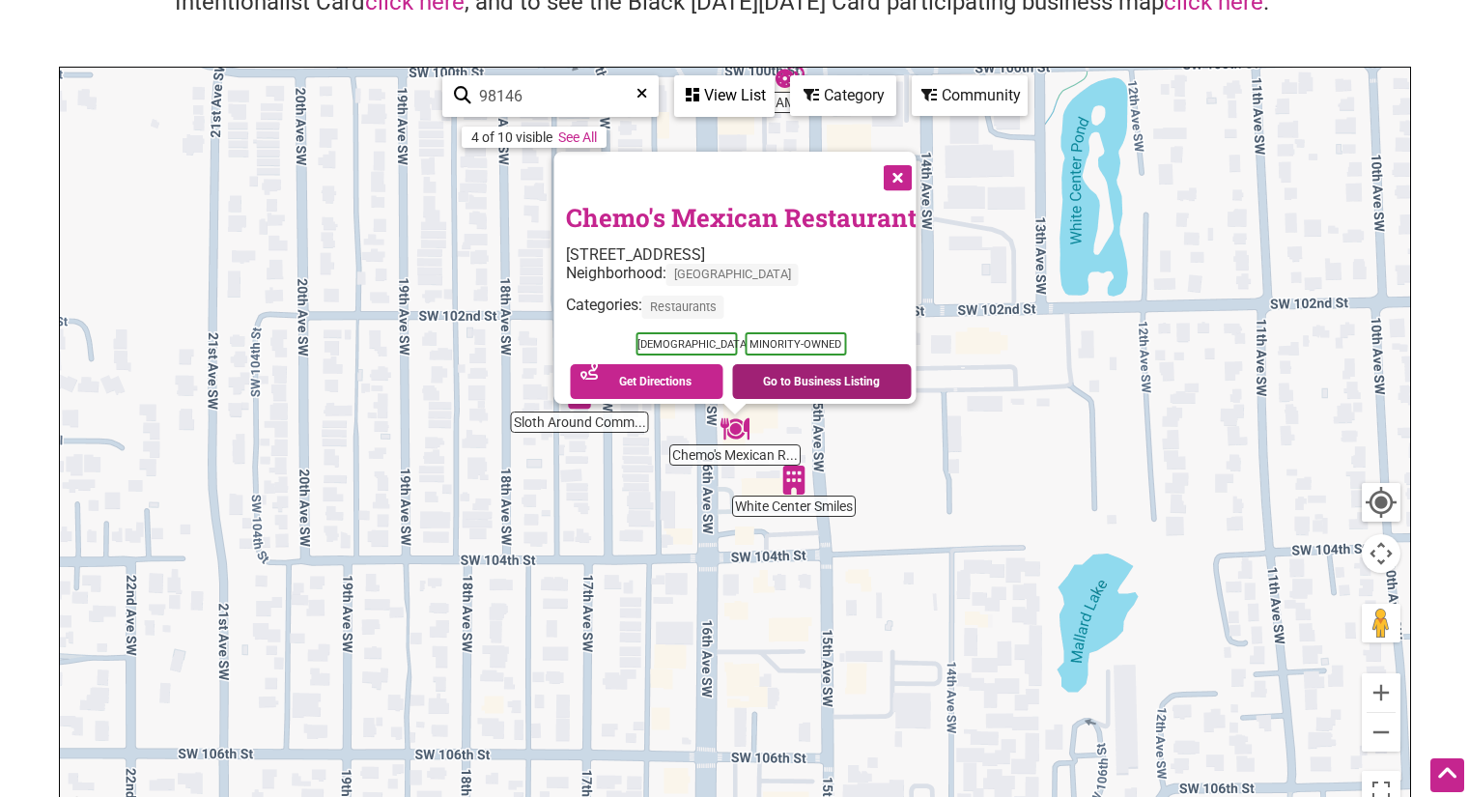
click at [780, 368] on link "Go to Business Listing" at bounding box center [822, 381] width 180 height 35
drag, startPoint x: 539, startPoint y: 97, endPoint x: 477, endPoint y: 100, distance: 61.9
click at [477, 100] on input "98146" at bounding box center [558, 96] width 175 height 38
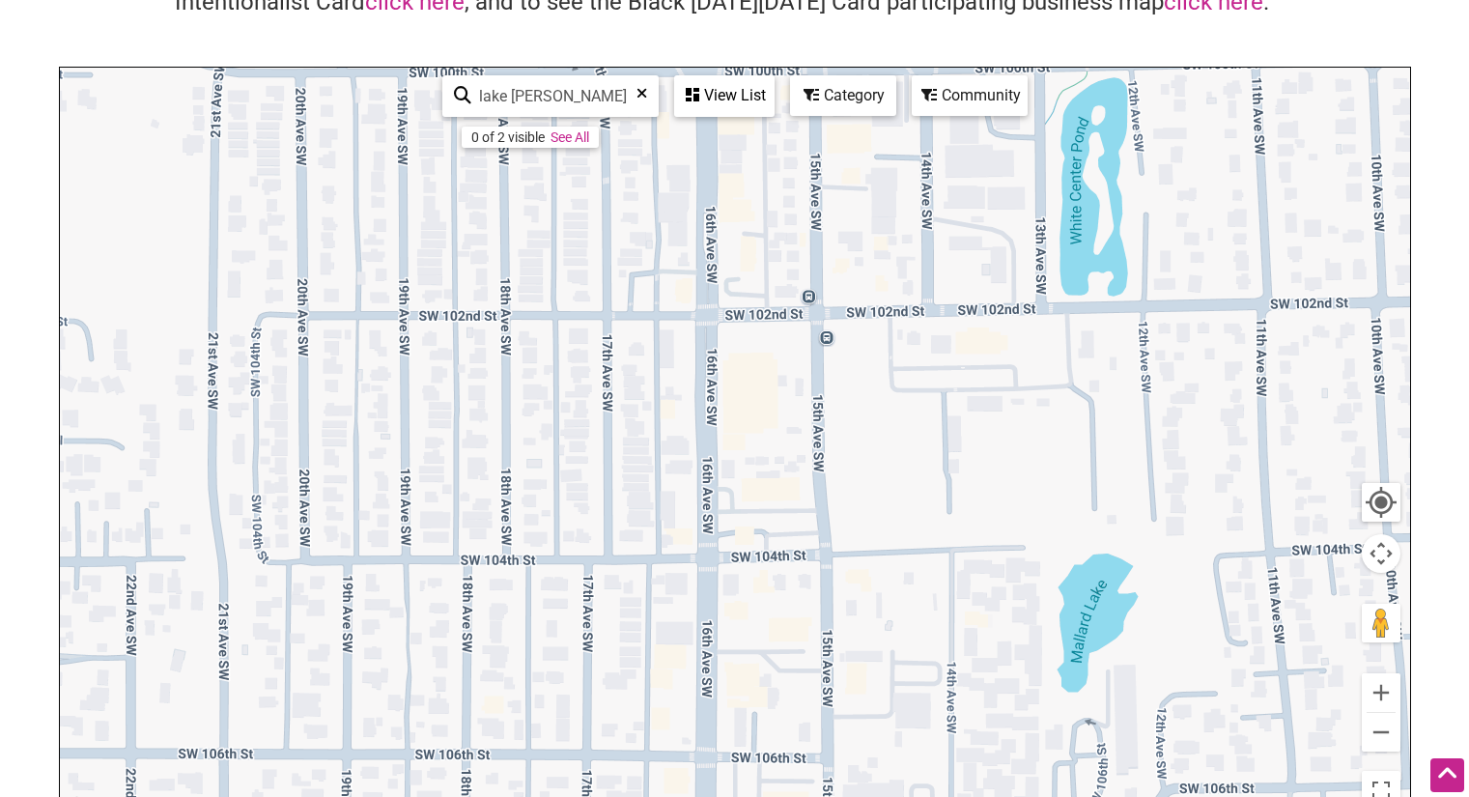
click at [460, 100] on icon at bounding box center [462, 100] width 17 height 29
click at [459, 101] on icon at bounding box center [462, 100] width 17 height 29
click at [1394, 734] on button "Zoom out" at bounding box center [1381, 732] width 39 height 39
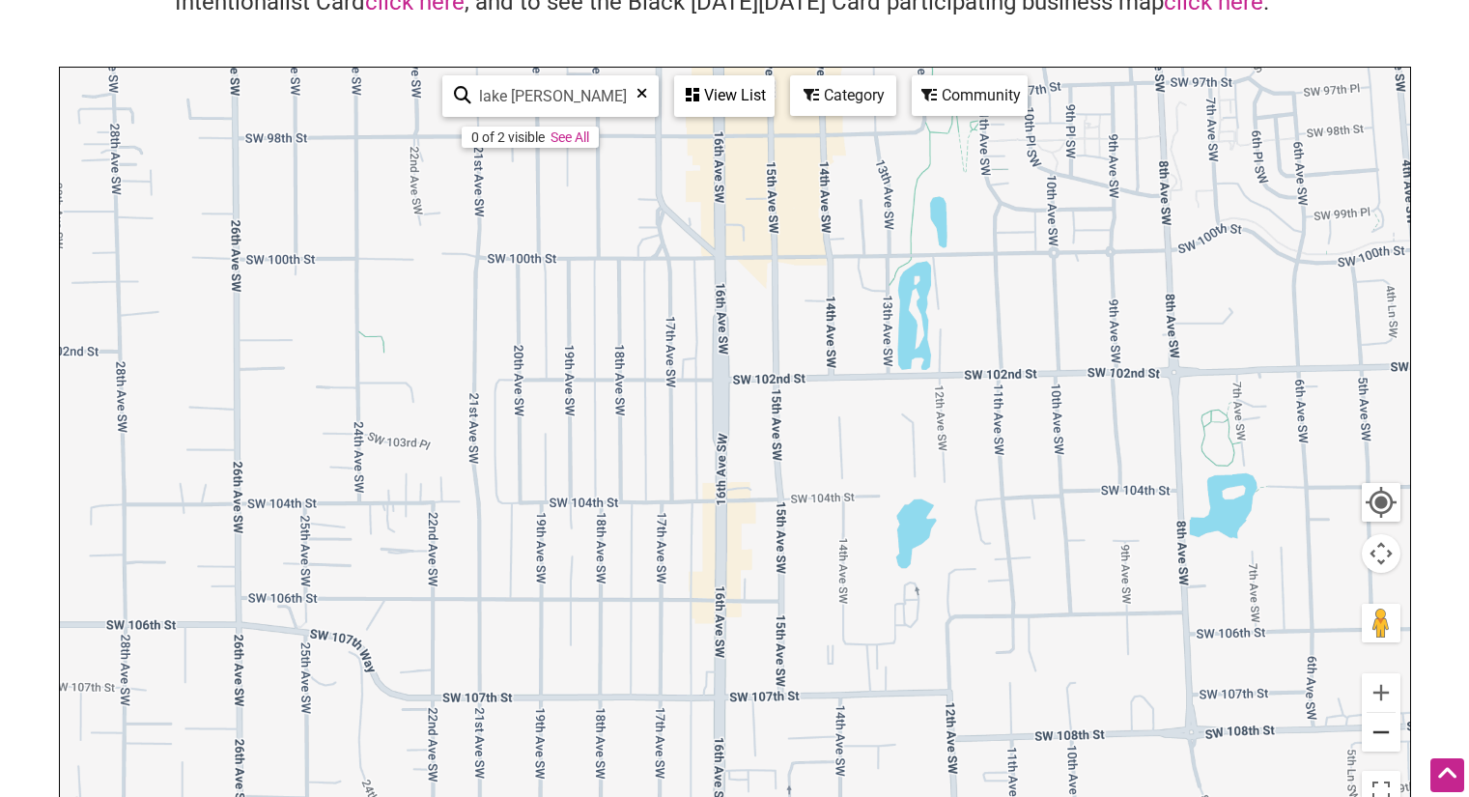
click at [1394, 733] on button "Zoom out" at bounding box center [1381, 732] width 39 height 39
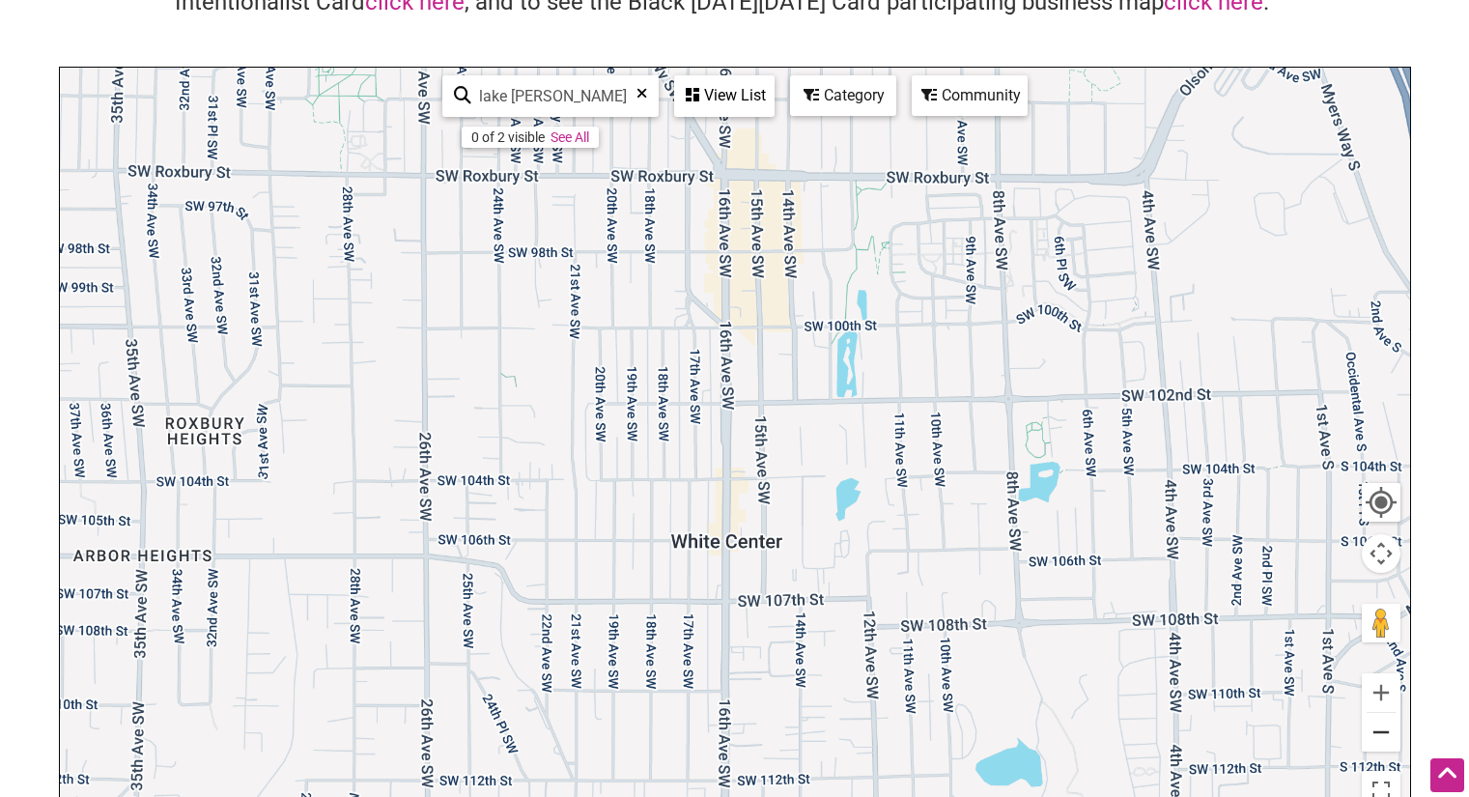
click at [1393, 732] on button "Zoom out" at bounding box center [1381, 732] width 39 height 39
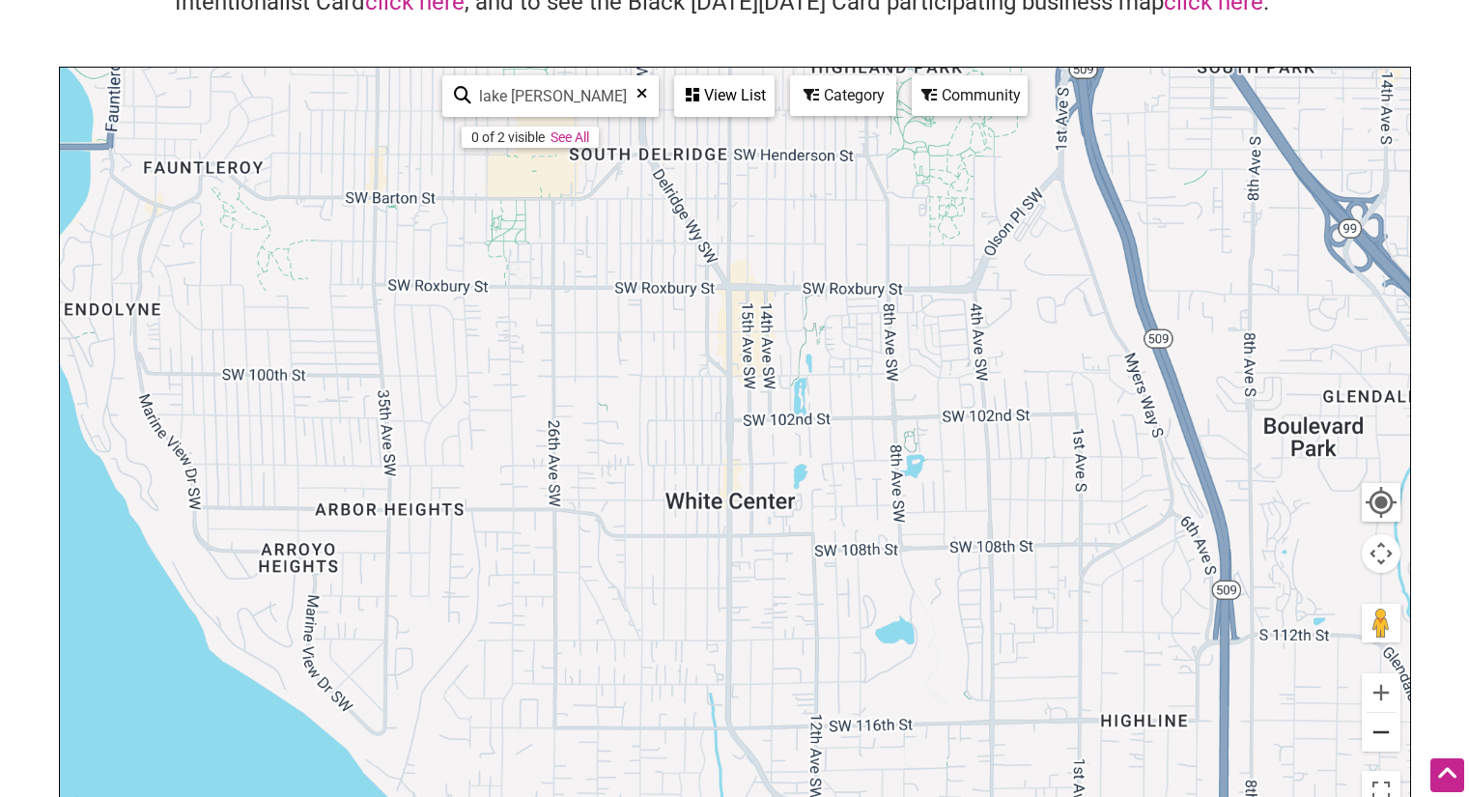
drag, startPoint x: 1393, startPoint y: 731, endPoint x: 1275, endPoint y: 641, distance: 148.9
click at [1392, 731] on button "Zoom out" at bounding box center [1381, 732] width 39 height 39
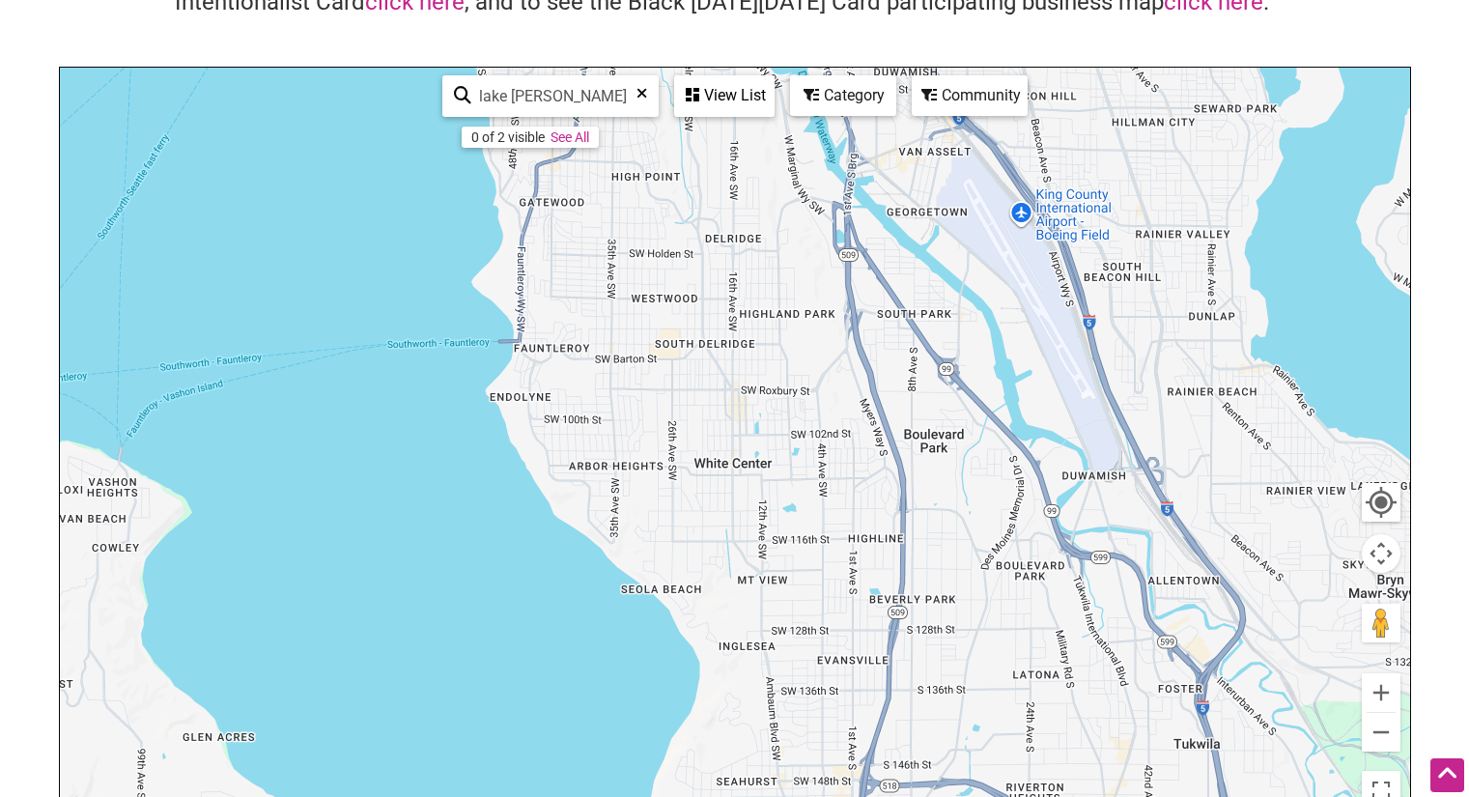
drag, startPoint x: 574, startPoint y: 107, endPoint x: 485, endPoint y: 101, distance: 89.0
click at [485, 101] on input "lake stevens" at bounding box center [558, 96] width 175 height 38
type input "l"
type input "98258"
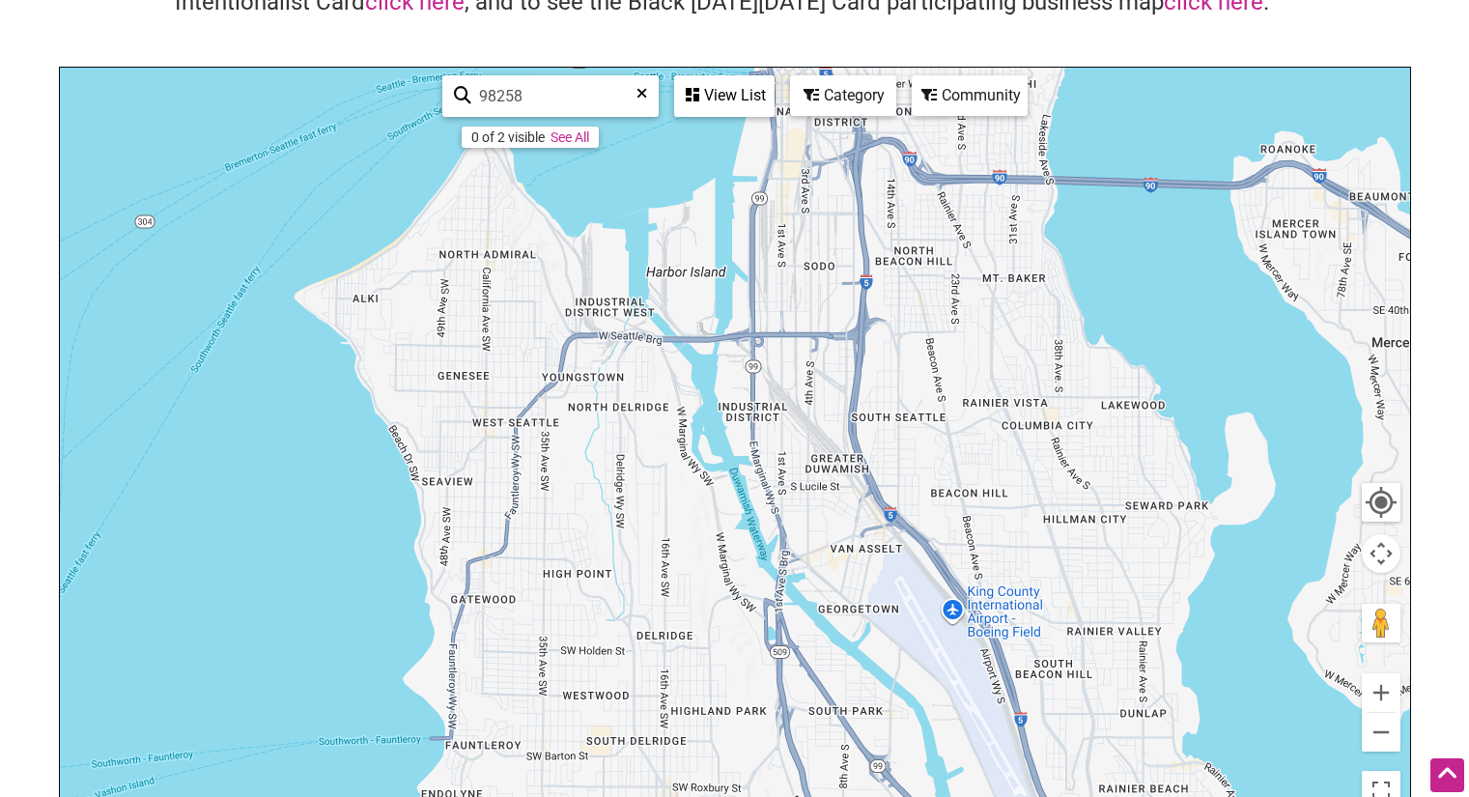
drag, startPoint x: 1128, startPoint y: 367, endPoint x: 1079, endPoint y: 728, distance: 364.5
click at [1066, 786] on div "To navigate, press the arrow keys." at bounding box center [735, 443] width 1350 height 751
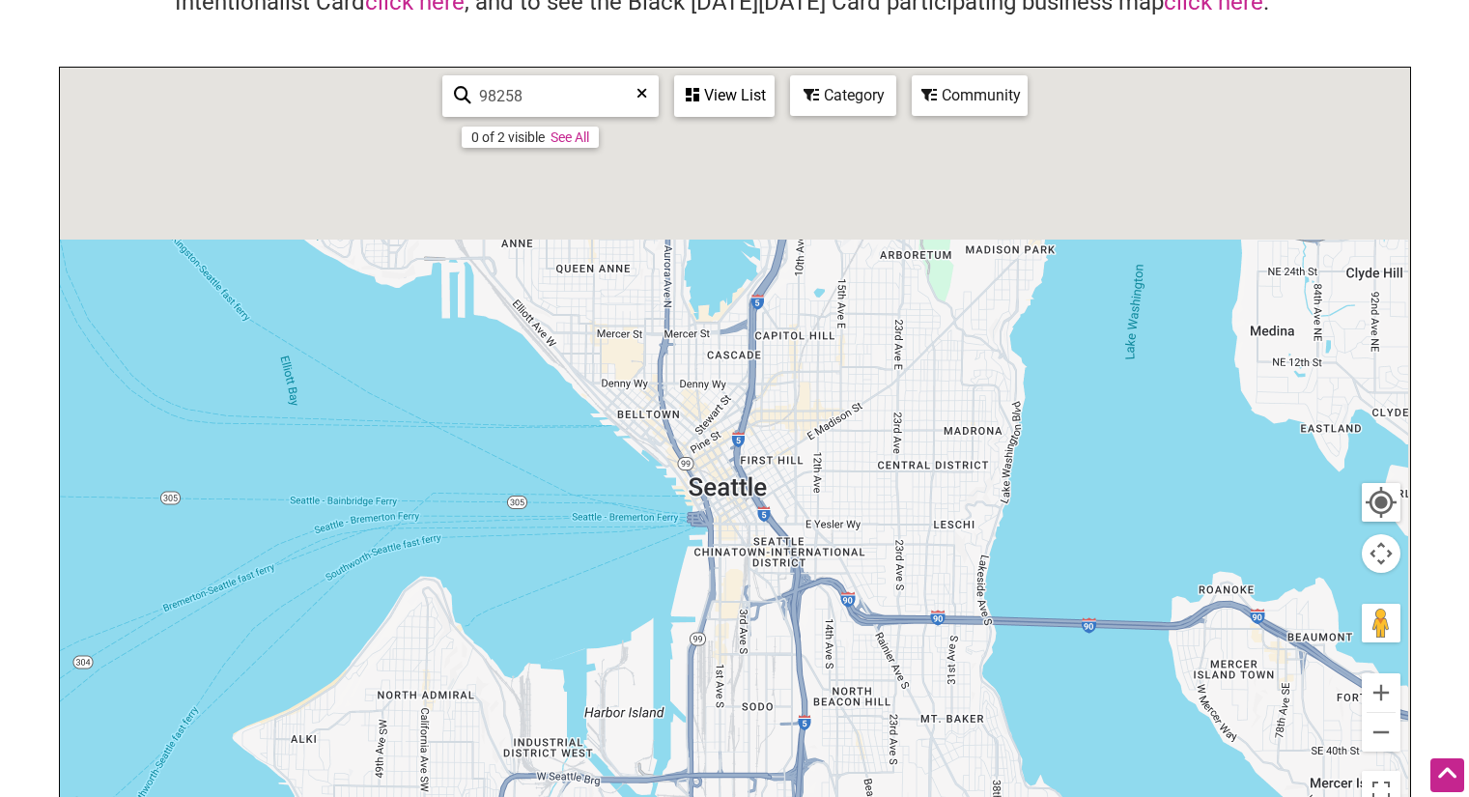
drag, startPoint x: 1036, startPoint y: 324, endPoint x: 910, endPoint y: 842, distance: 532.8
click at [910, 604] on html "× Menu 0 Add a Business Map Blog Store Offers Intentionalist Cards Buy Black Ca…" at bounding box center [734, 205] width 1469 height 797
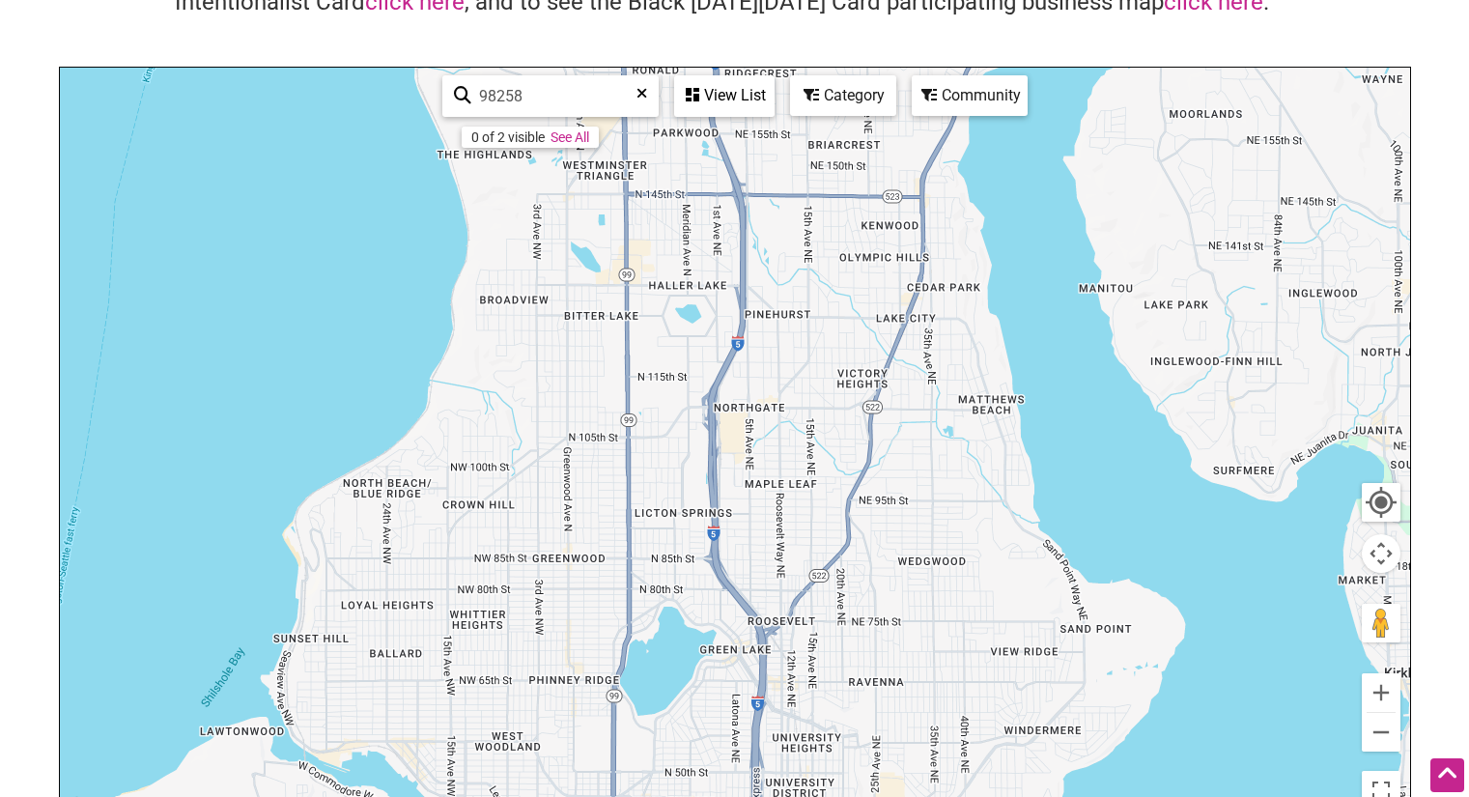
drag, startPoint x: 825, startPoint y: 244, endPoint x: 862, endPoint y: 705, distance: 462.2
click at [843, 604] on html "× Menu 0 Add a Business Map Blog Store Offers Intentionalist Cards Buy Black Ca…" at bounding box center [734, 205] width 1469 height 797
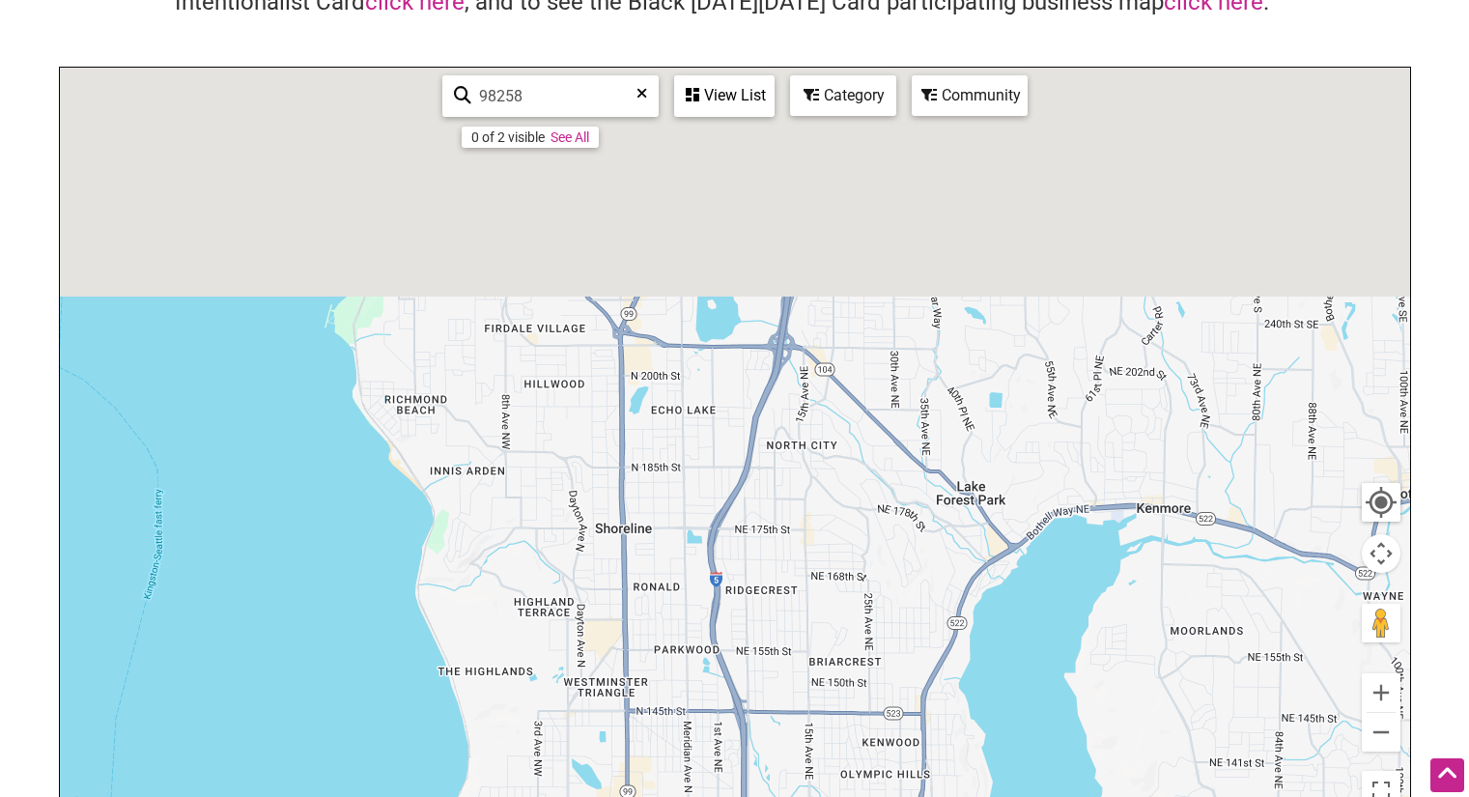
drag, startPoint x: 805, startPoint y: 274, endPoint x: 802, endPoint y: 826, distance: 551.4
click at [802, 604] on html "× Menu 0 Add a Business Map Blog Store Offers Intentionalist Cards Buy Black Ca…" at bounding box center [734, 205] width 1469 height 797
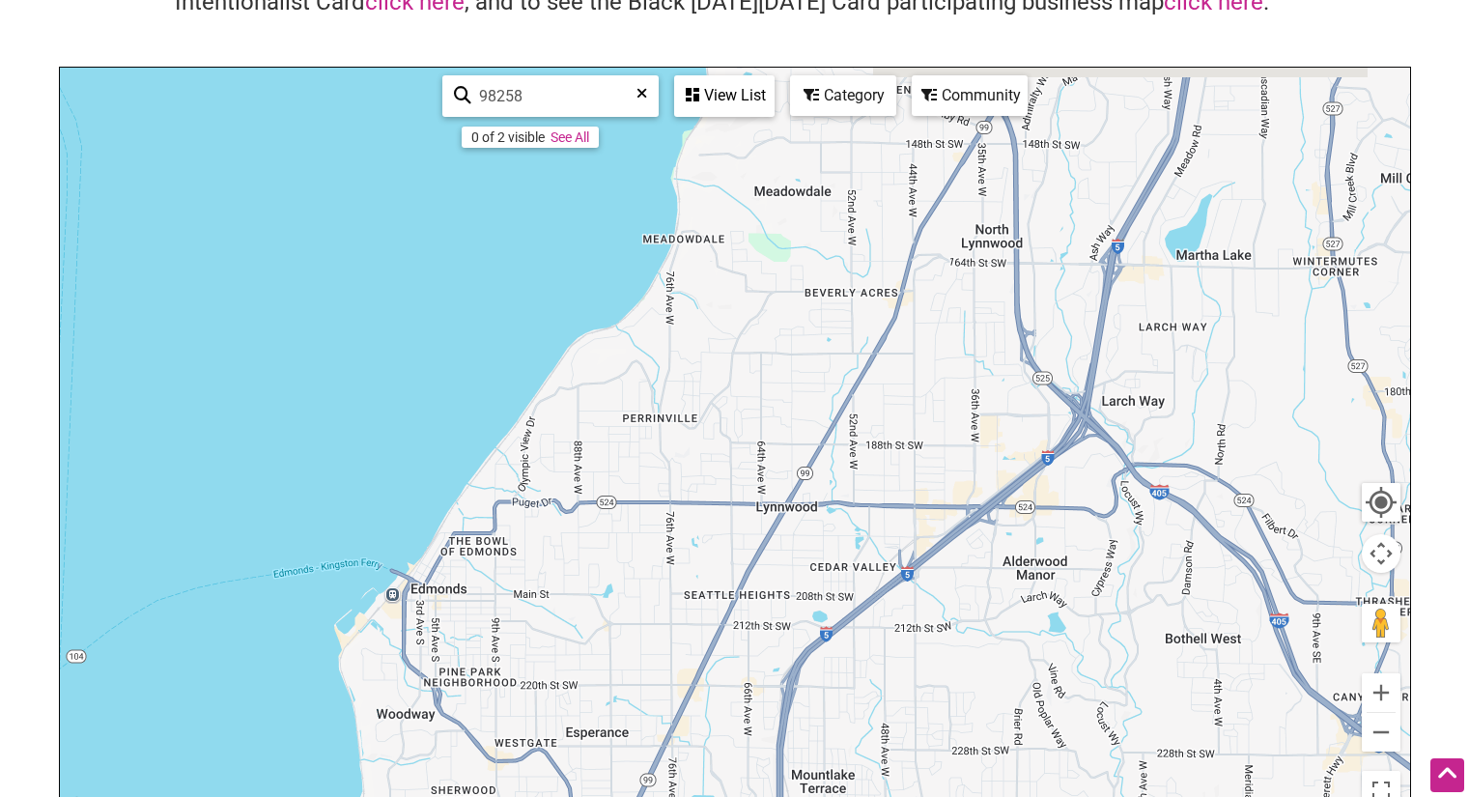
drag, startPoint x: 795, startPoint y: 483, endPoint x: 832, endPoint y: 779, distance: 298.8
click at [801, 604] on html "× Menu 0 Add a Business Map Blog Store Offers Intentionalist Cards Buy Black Ca…" at bounding box center [734, 205] width 1469 height 797
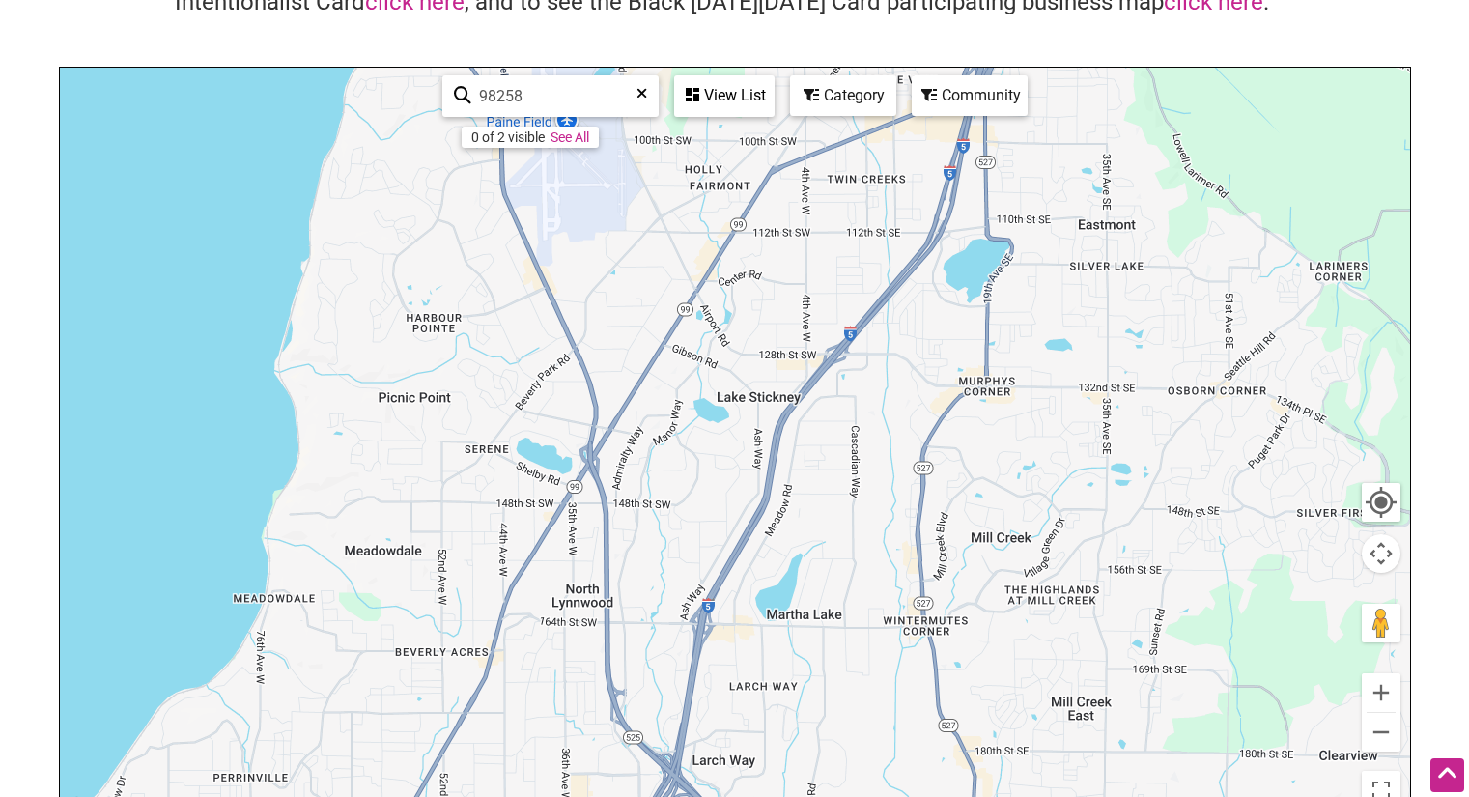
drag, startPoint x: 999, startPoint y: 523, endPoint x: 722, endPoint y: 794, distance: 387.2
click at [653, 604] on html "× Menu 0 Add a Business Map Blog Store Offers Intentionalist Cards Buy Black Ca…" at bounding box center [734, 205] width 1469 height 797
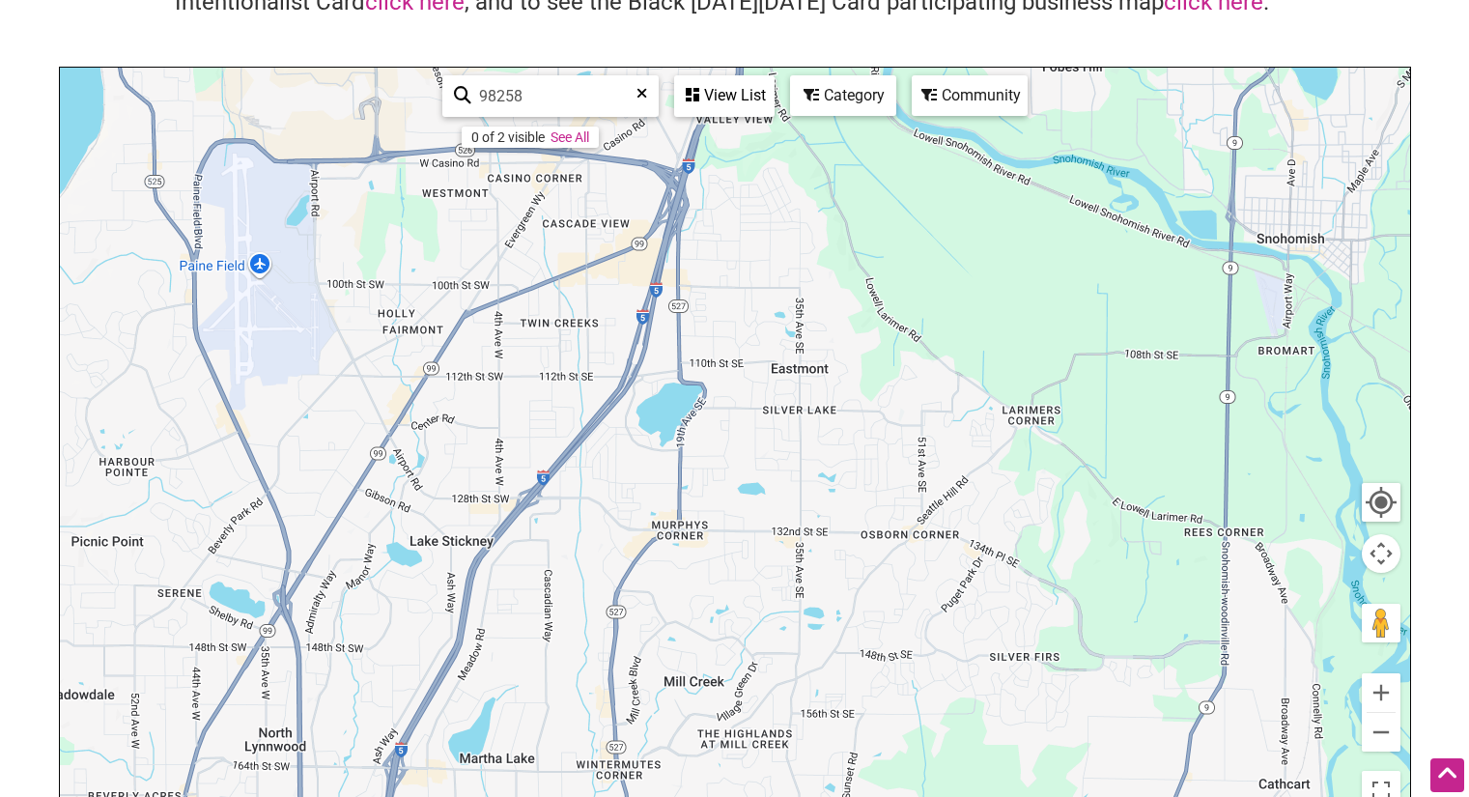
drag, startPoint x: 1104, startPoint y: 476, endPoint x: 759, endPoint y: 623, distance: 374.7
click at [759, 623] on div "To navigate, press the arrow keys." at bounding box center [735, 443] width 1350 height 751
click at [1385, 729] on button "Zoom out" at bounding box center [1381, 732] width 39 height 39
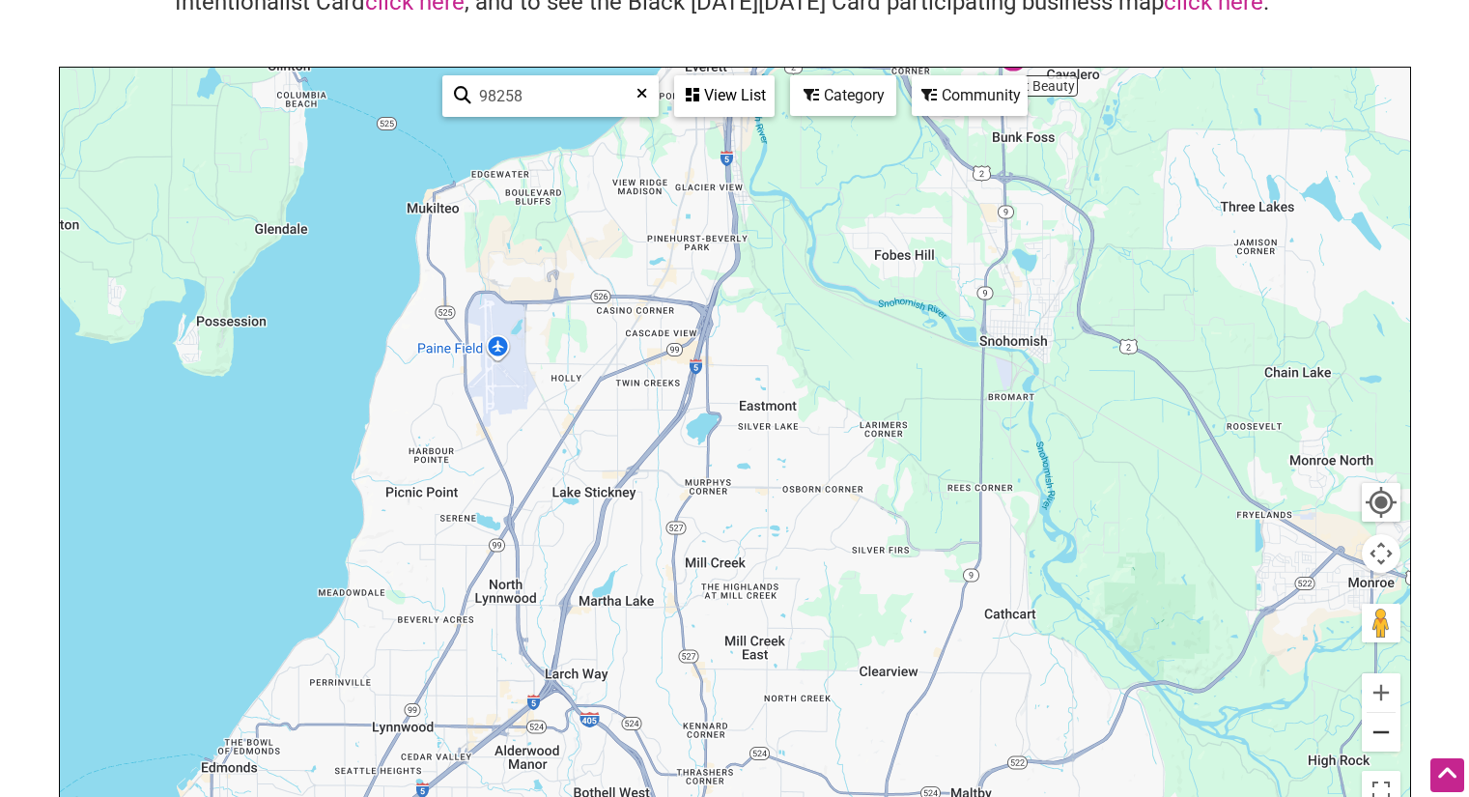
click at [1374, 736] on button "Zoom out" at bounding box center [1381, 732] width 39 height 39
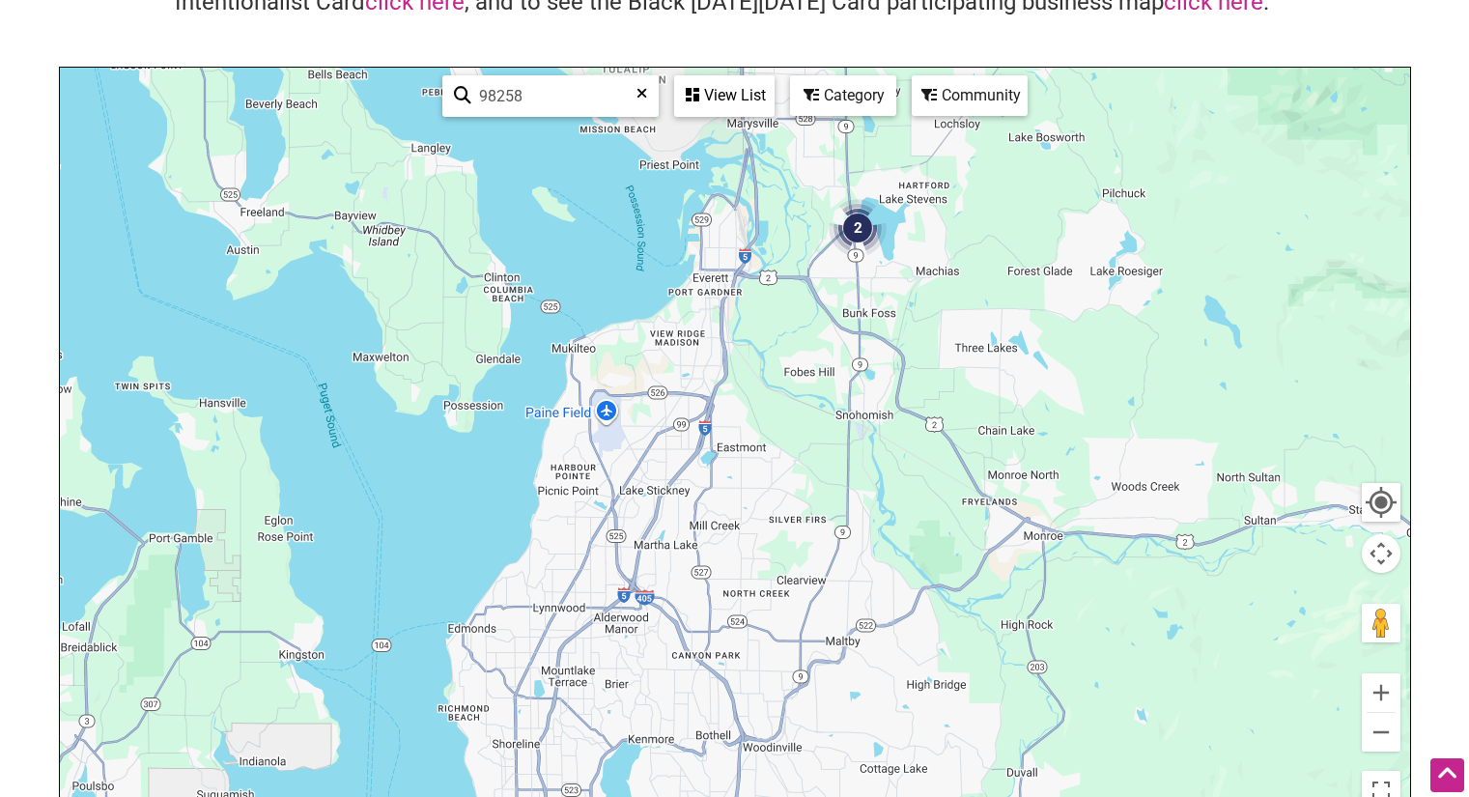
drag, startPoint x: 947, startPoint y: 501, endPoint x: 1064, endPoint y: 445, distance: 129.6
click at [1015, 476] on div "To navigate, press the arrow keys." at bounding box center [735, 443] width 1350 height 751
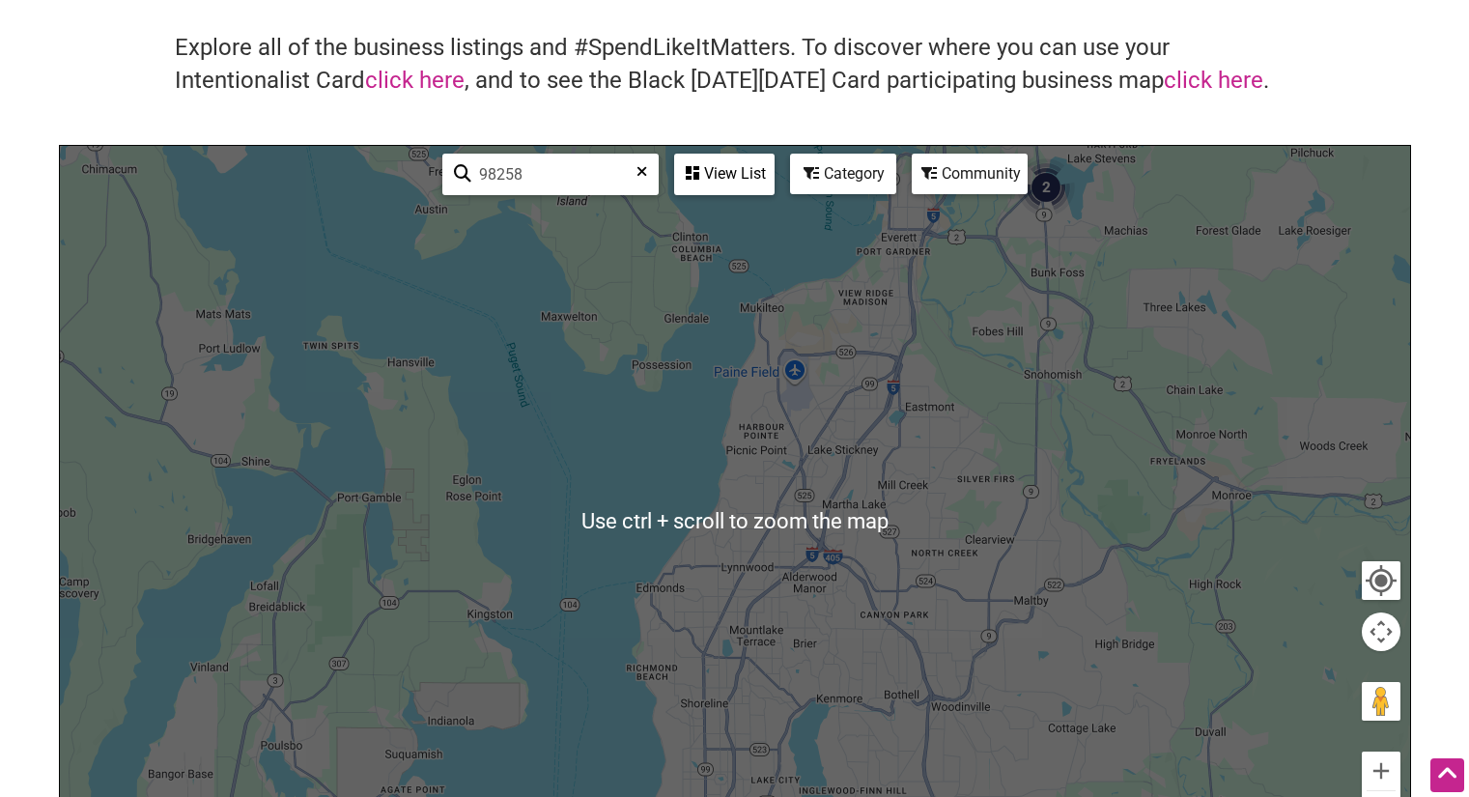
scroll to position [97, 0]
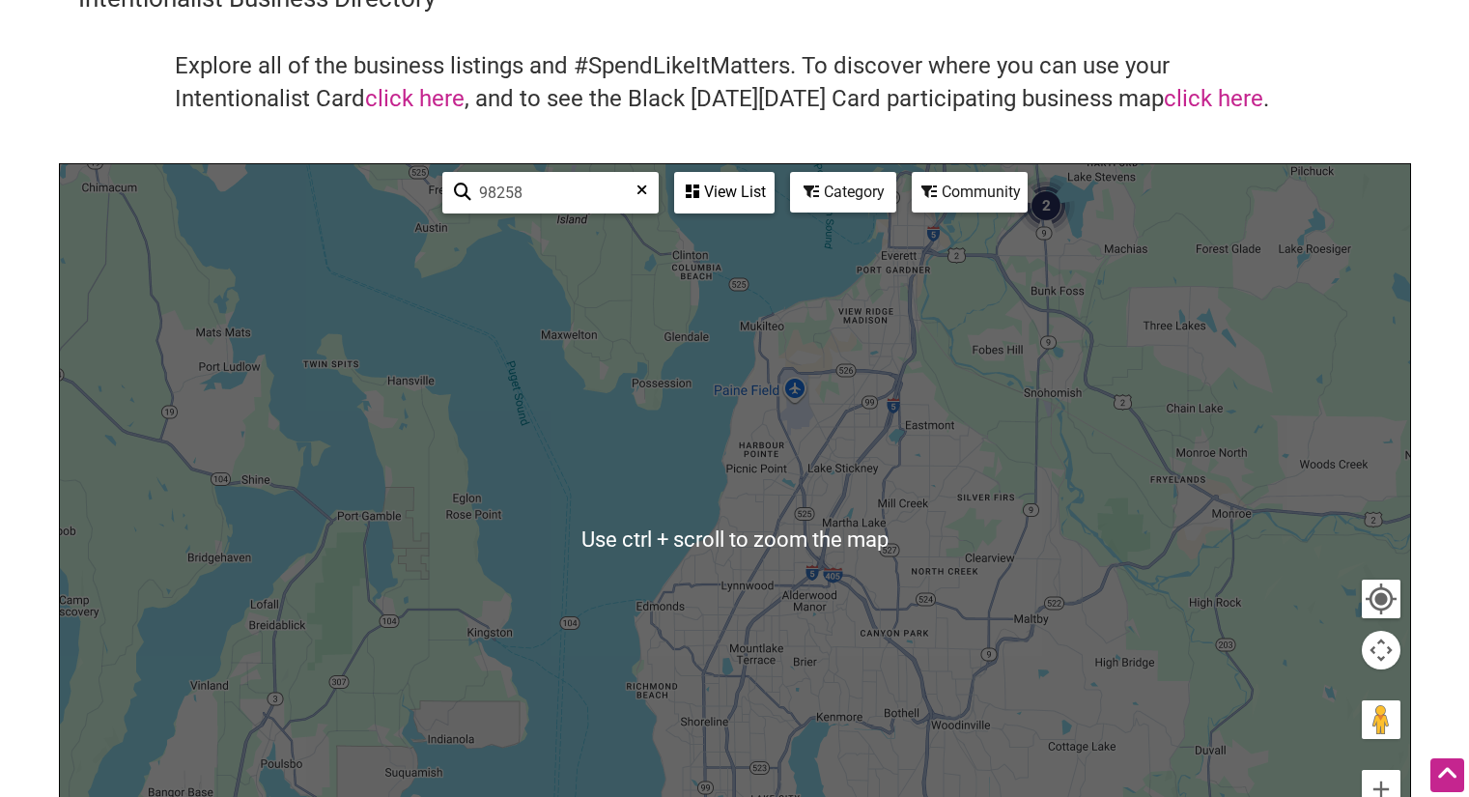
click at [1112, 548] on div "To navigate, press the arrow keys." at bounding box center [735, 539] width 1350 height 751
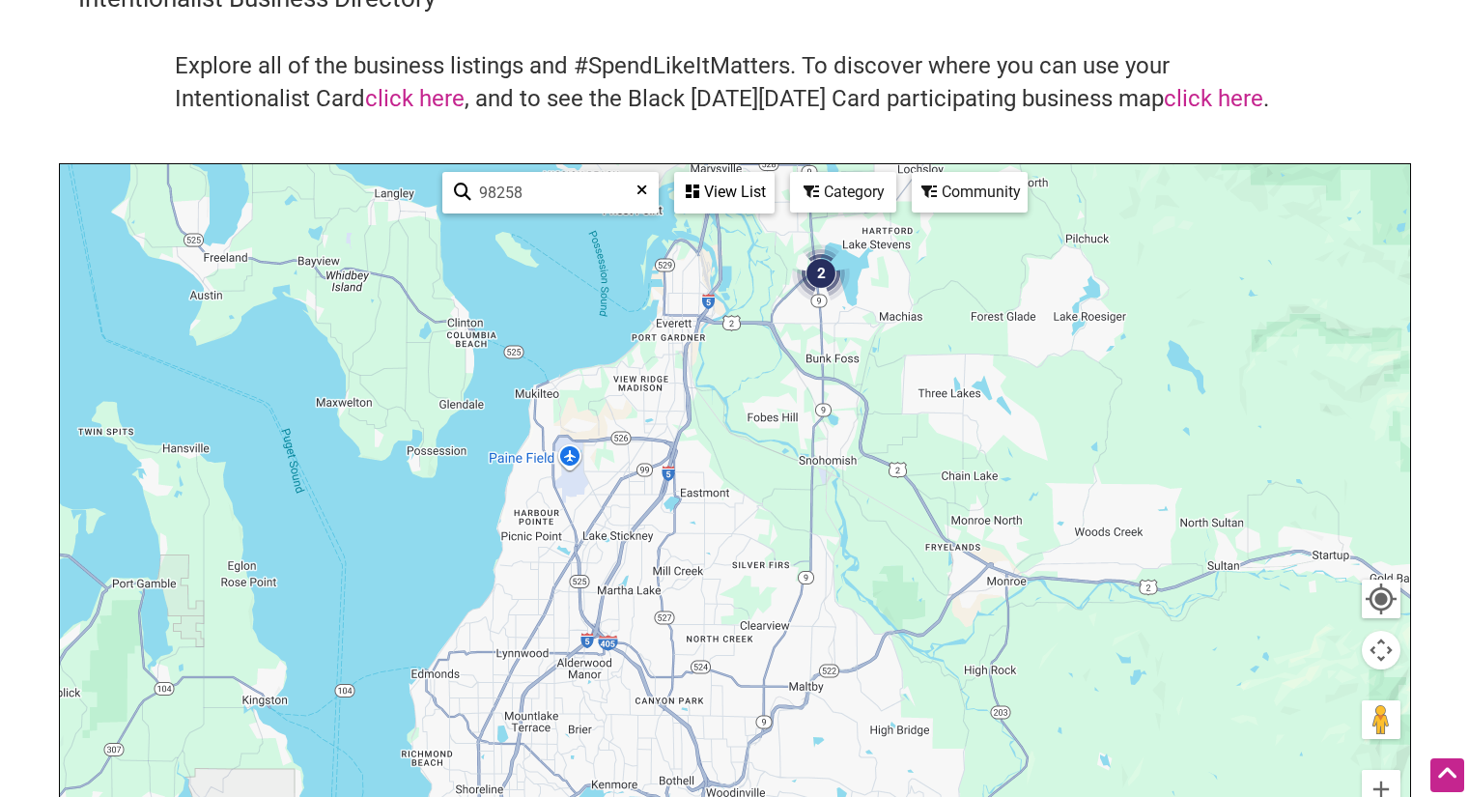
drag, startPoint x: 1081, startPoint y: 543, endPoint x: 907, endPoint y: 624, distance: 191.8
click at [854, 607] on div "To navigate, press the arrow keys." at bounding box center [735, 539] width 1350 height 751
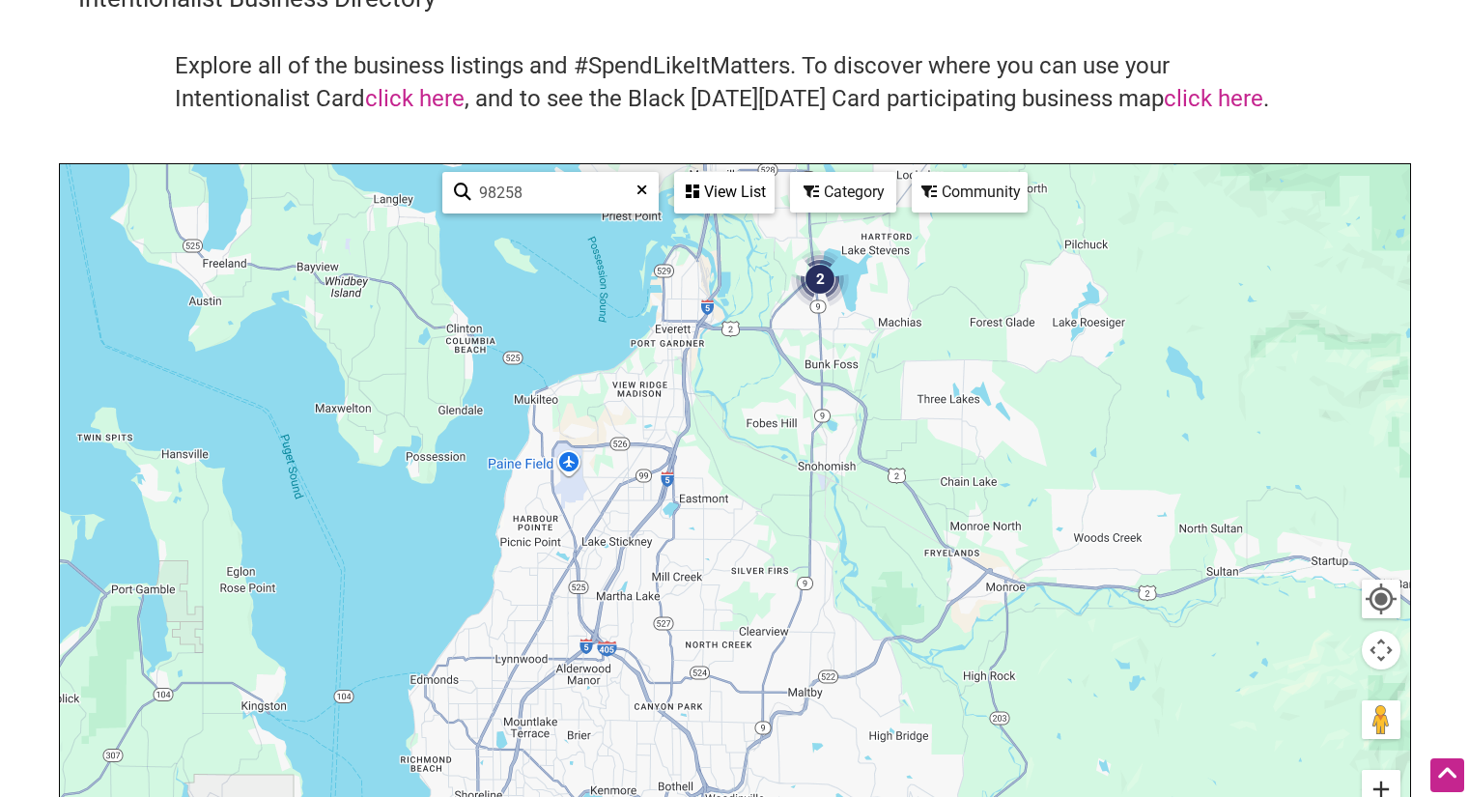
click at [1379, 779] on button "Zoom in" at bounding box center [1381, 789] width 39 height 39
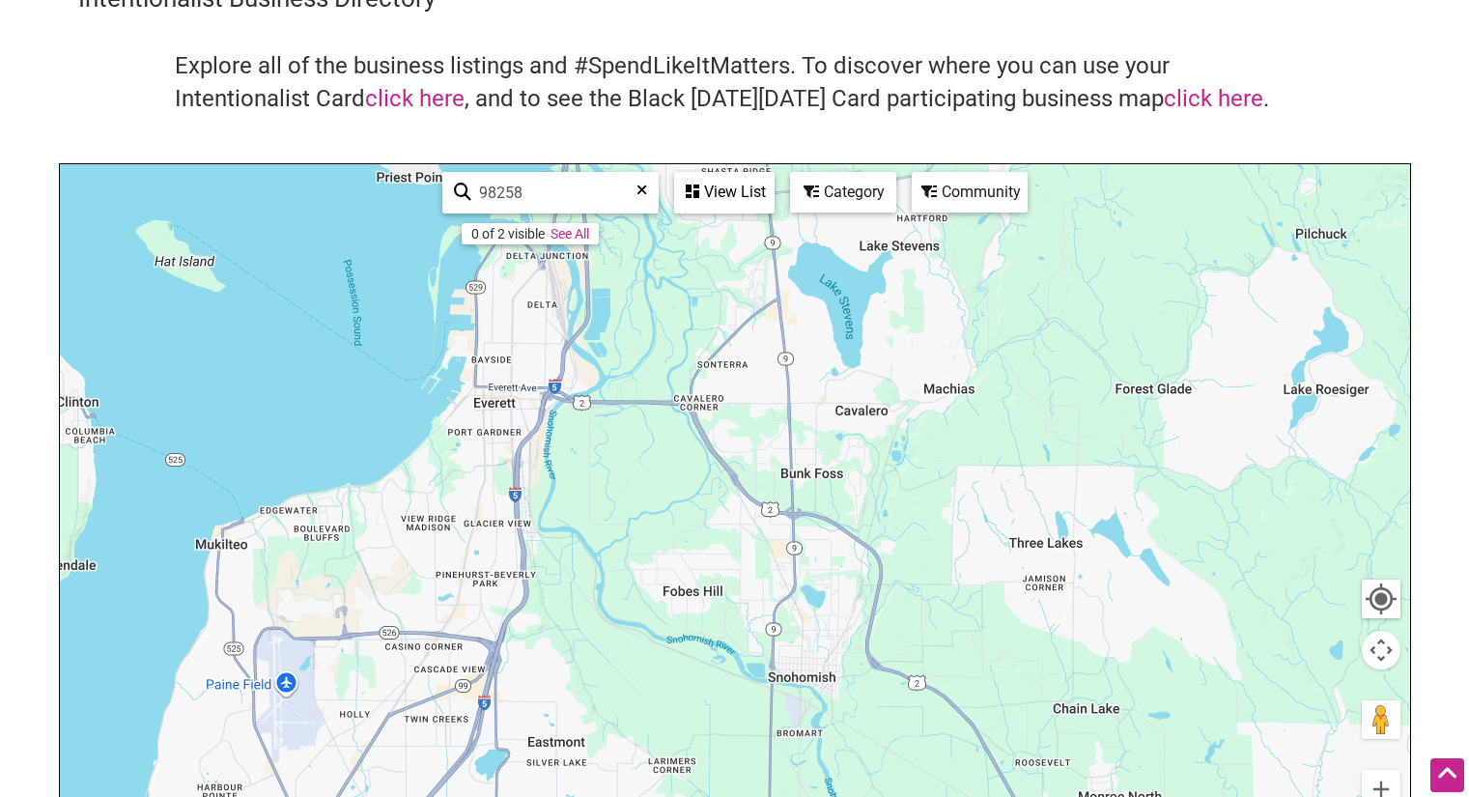
drag, startPoint x: 1092, startPoint y: 478, endPoint x: 979, endPoint y: 771, distance: 313.7
click at [970, 772] on div "To navigate, press the arrow keys." at bounding box center [735, 539] width 1350 height 751
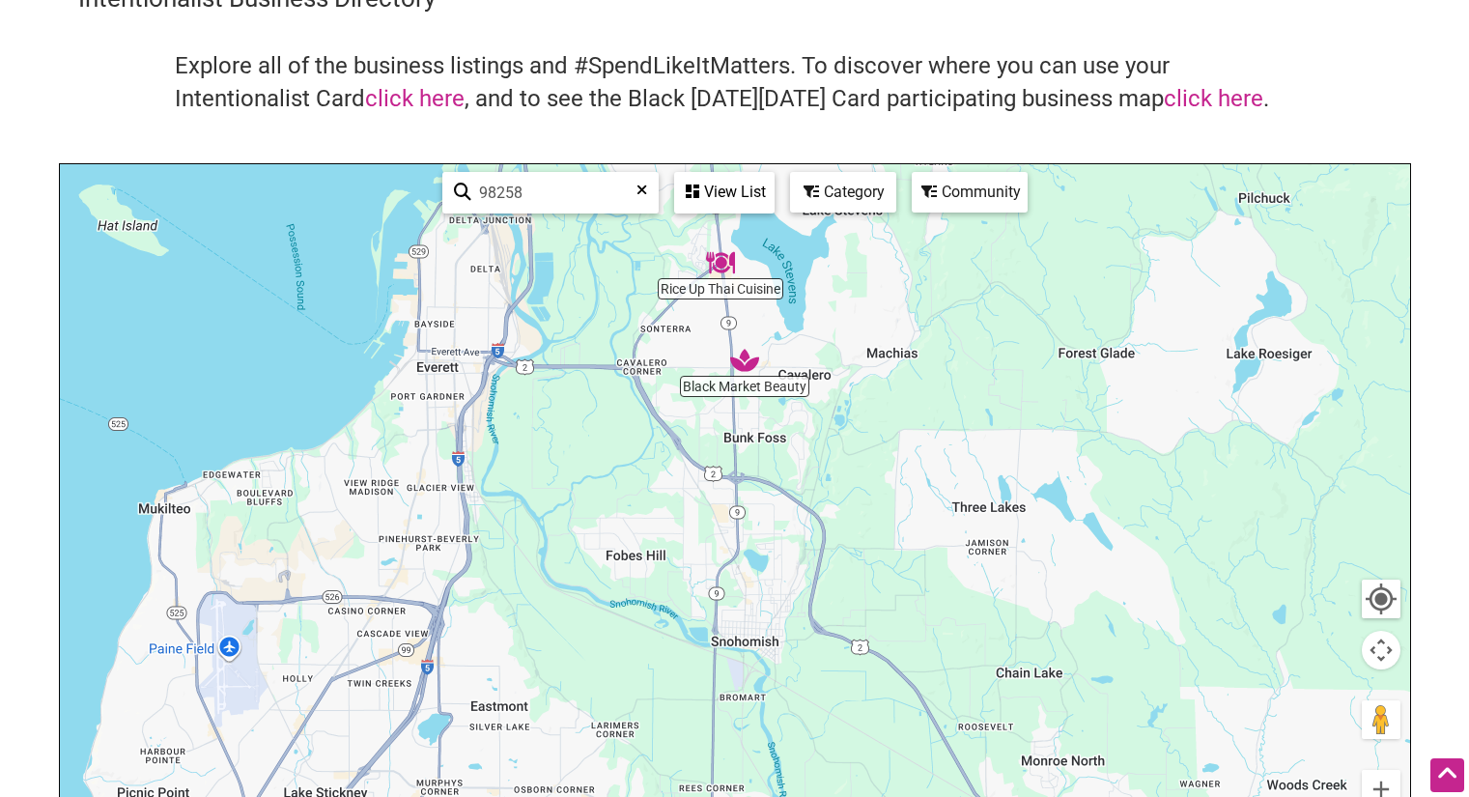
drag, startPoint x: 1002, startPoint y: 659, endPoint x: 951, endPoint y: 611, distance: 69.7
click at [951, 611] on div "To navigate, press the arrow keys." at bounding box center [735, 539] width 1350 height 751
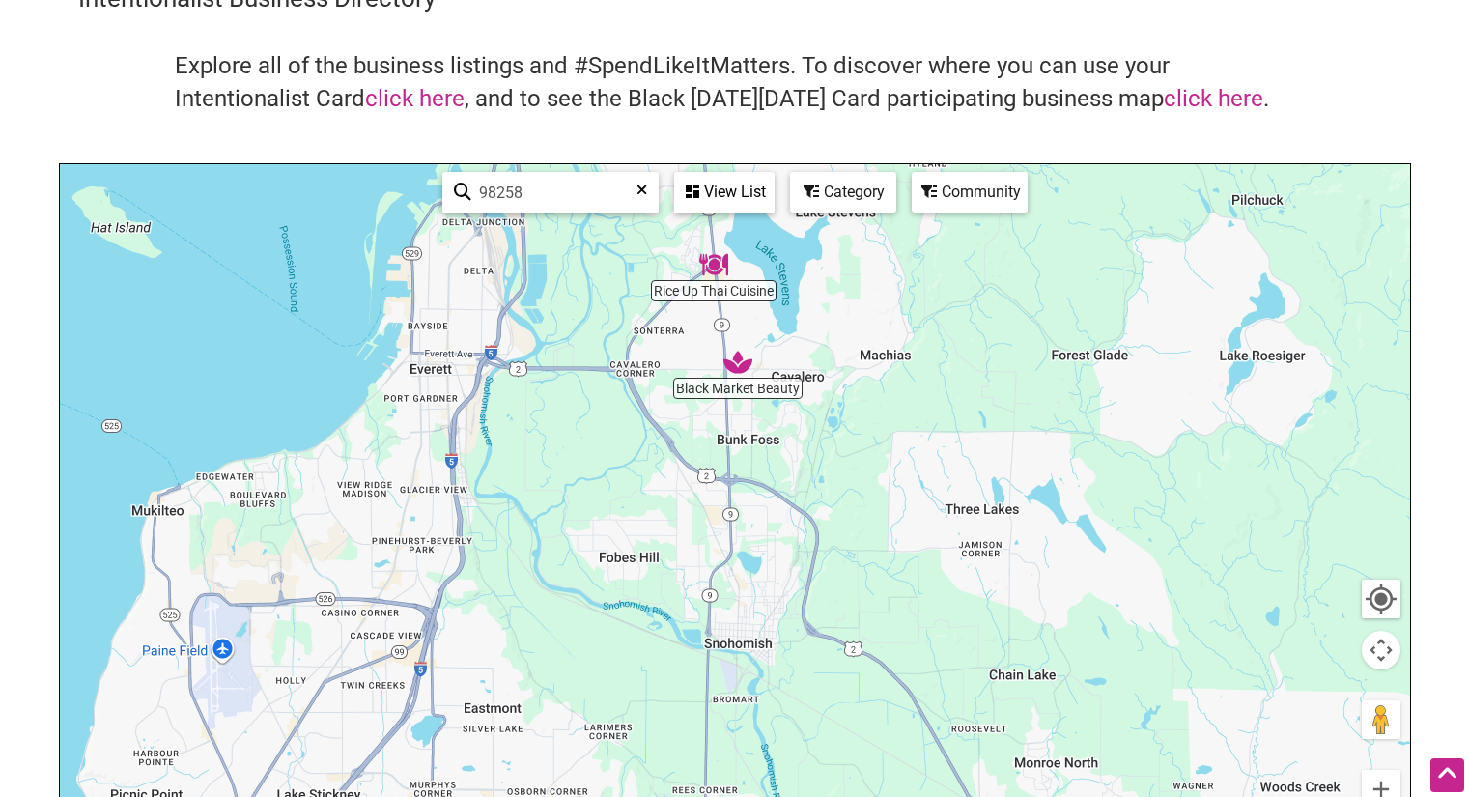
click at [714, 271] on img "Rice Up Thai Cuisine" at bounding box center [713, 264] width 29 height 29
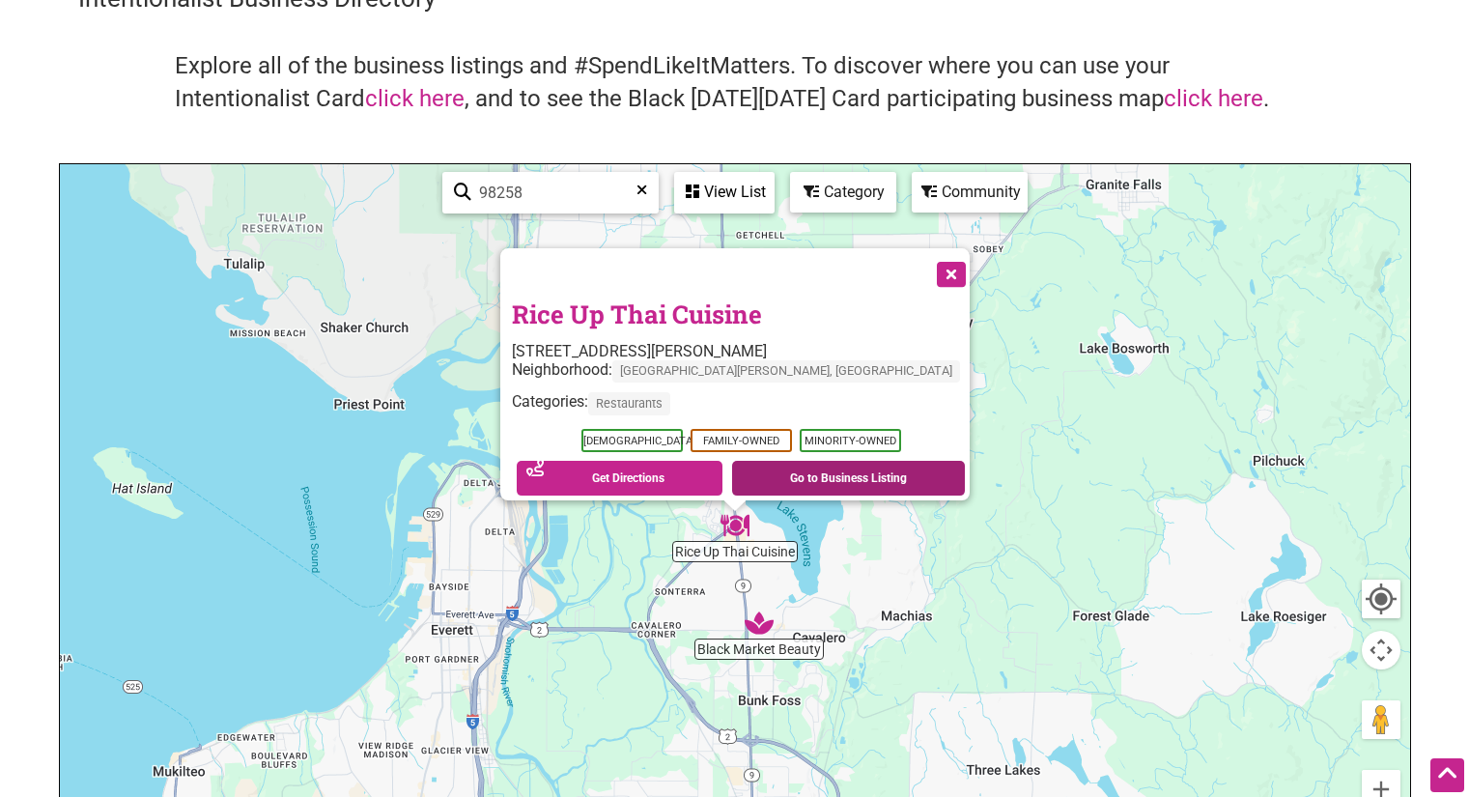
click at [844, 474] on link "Go to Business Listing" at bounding box center [848, 478] width 233 height 35
click at [946, 257] on button "Close" at bounding box center [949, 272] width 48 height 48
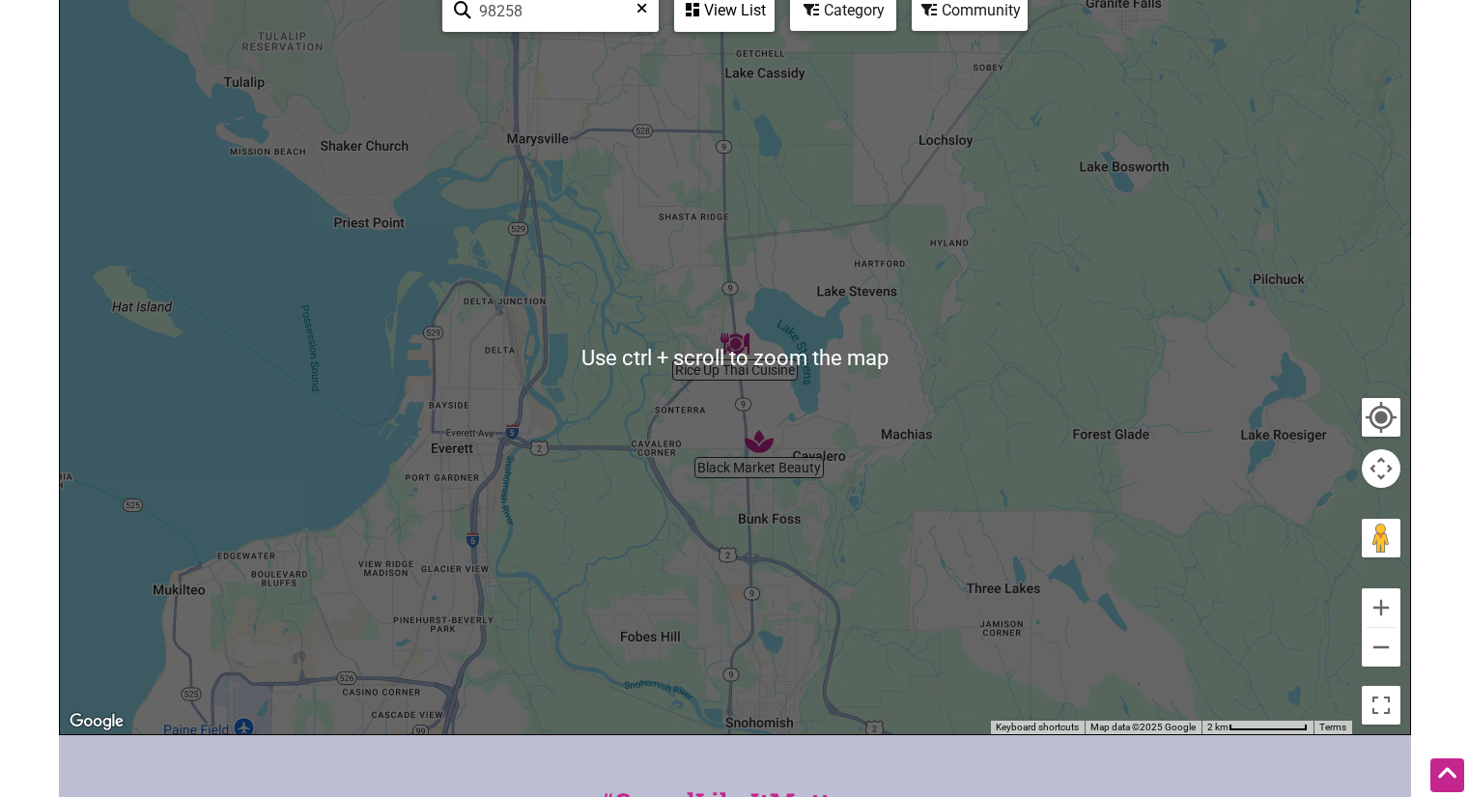
scroll to position [290, 0]
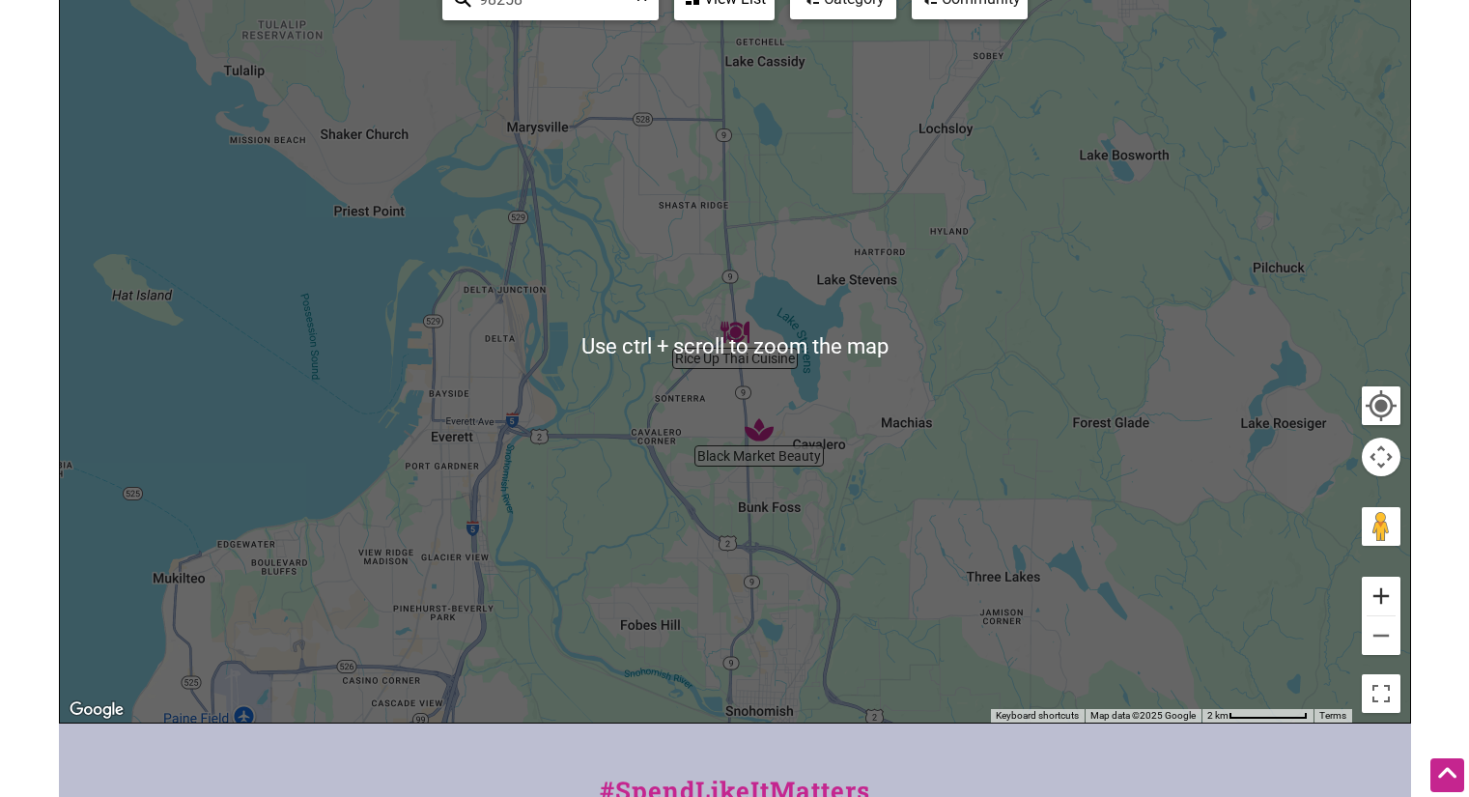
click at [1389, 603] on button "Zoom in" at bounding box center [1381, 596] width 39 height 39
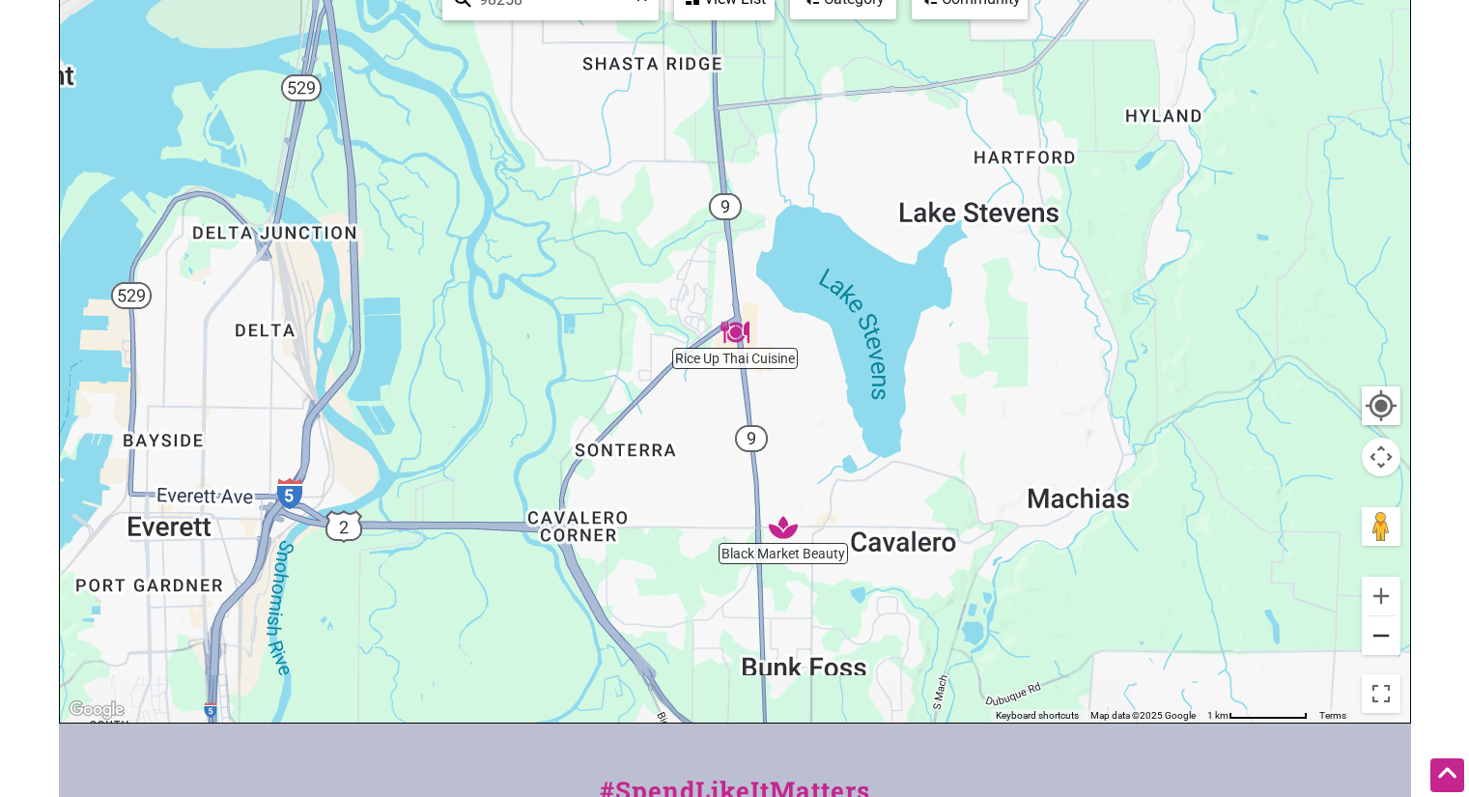
click at [1369, 628] on button "Zoom out" at bounding box center [1381, 635] width 39 height 39
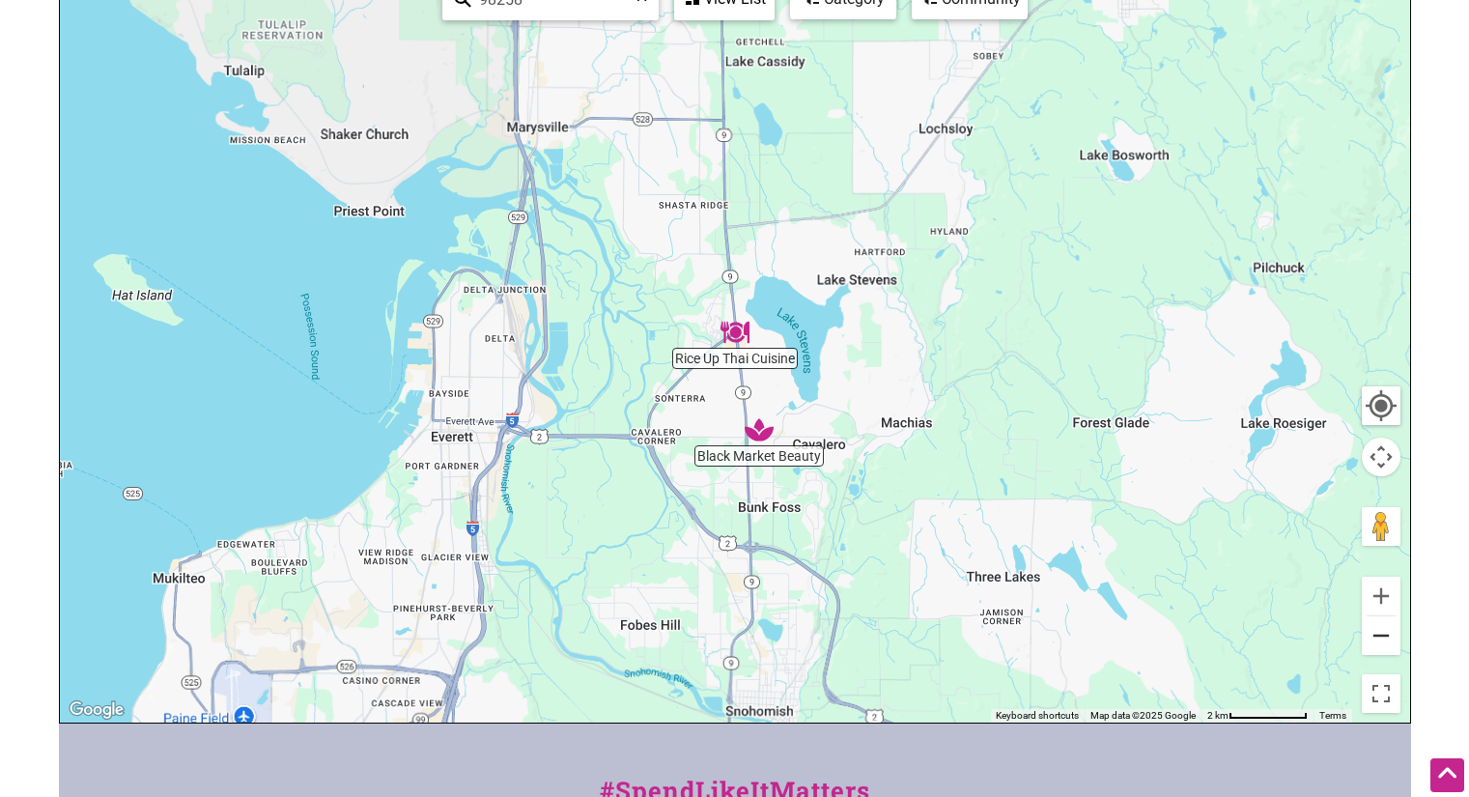
click at [1369, 628] on button "Zoom out" at bounding box center [1381, 635] width 39 height 39
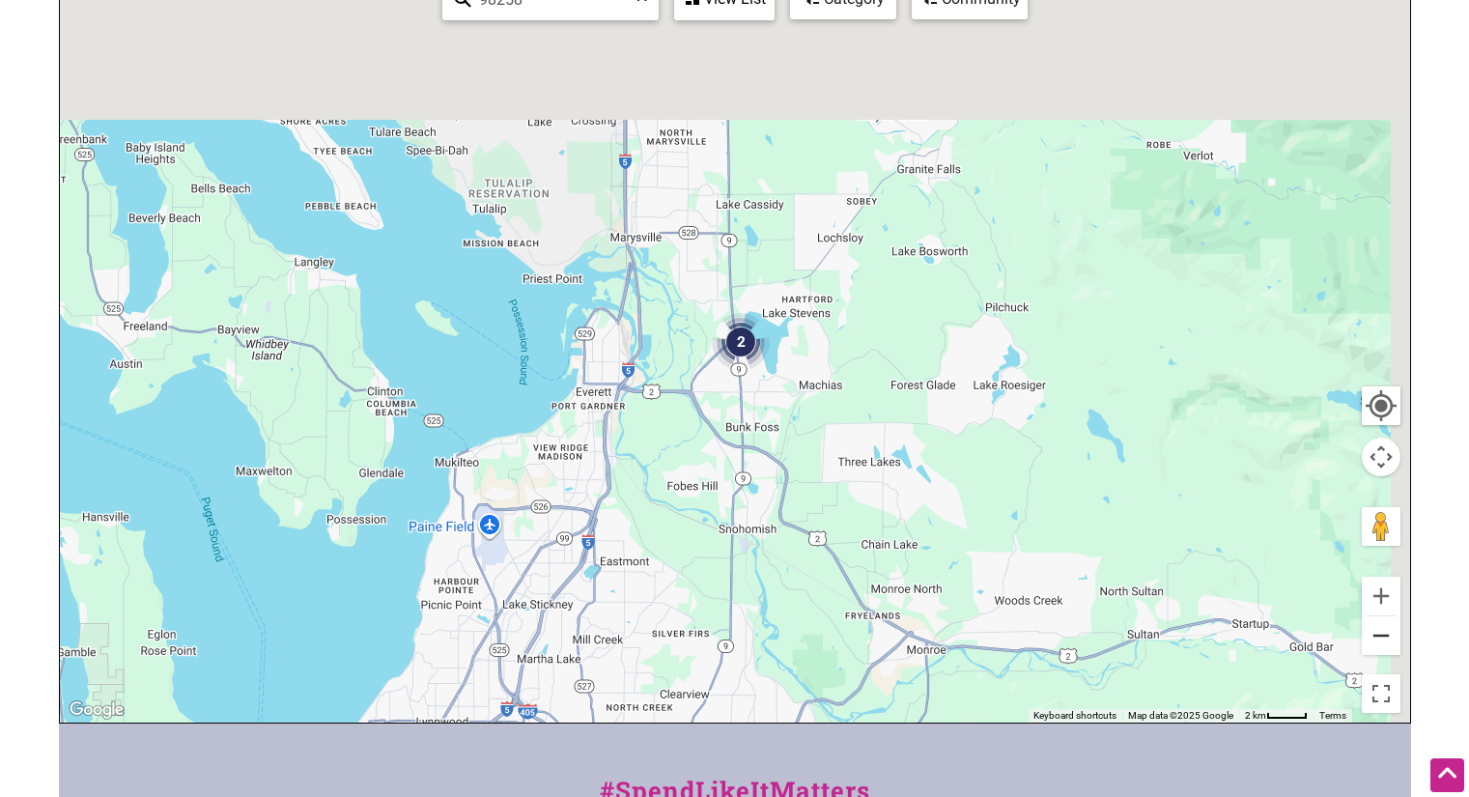
click at [1369, 625] on button "Zoom out" at bounding box center [1381, 635] width 39 height 39
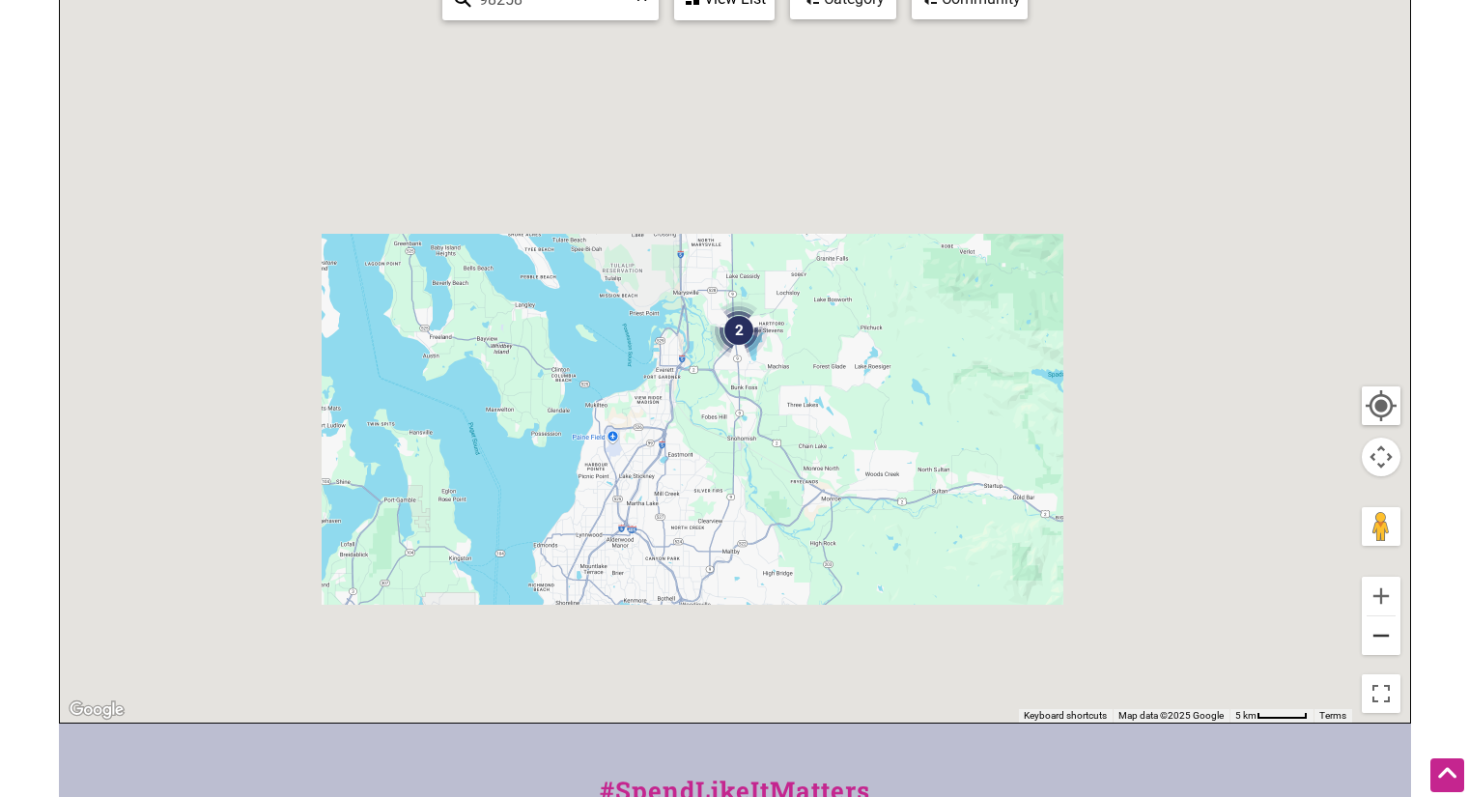
click at [1377, 636] on button "Zoom out" at bounding box center [1381, 635] width 39 height 39
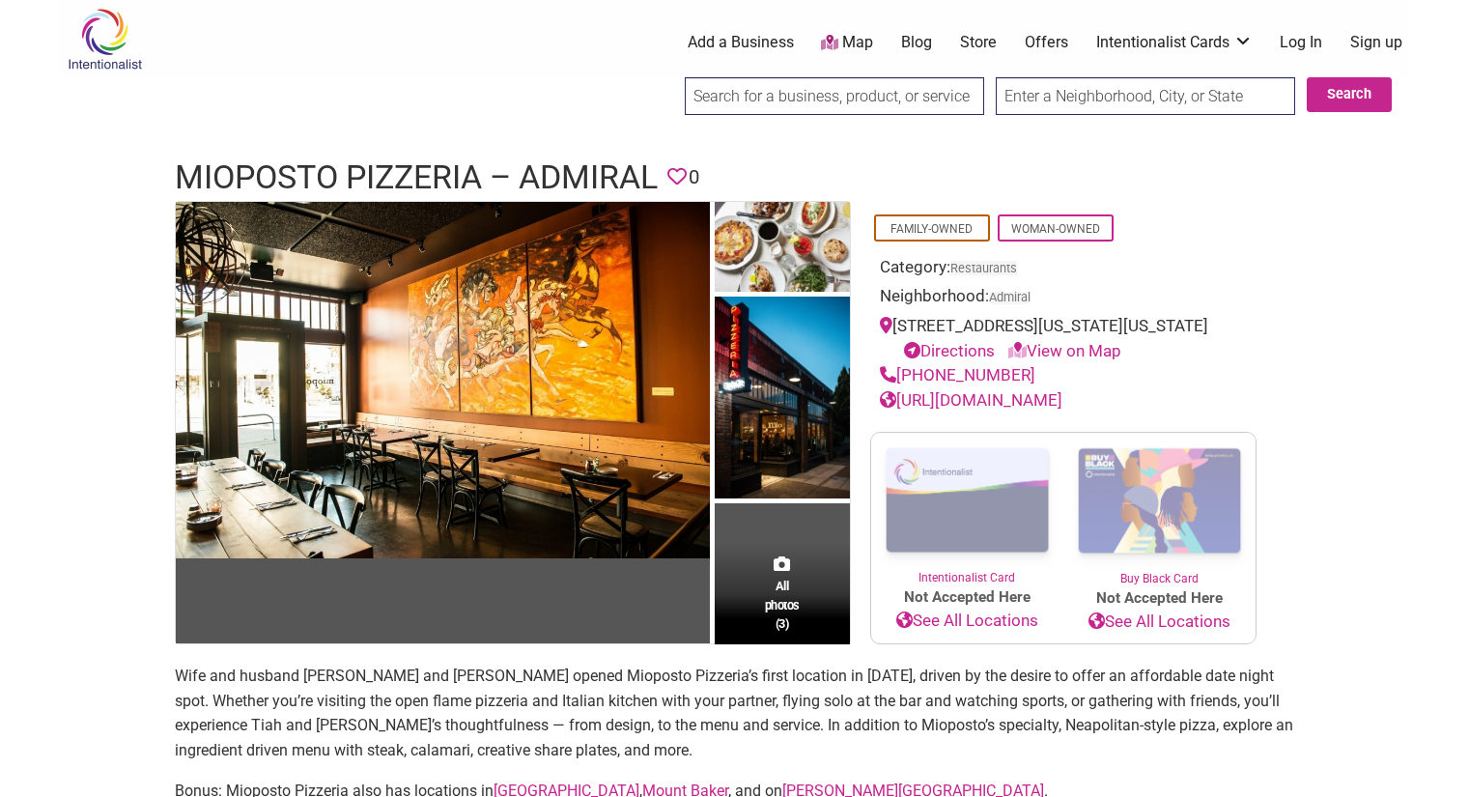
click at [1051, 409] on link "[URL][DOMAIN_NAME]" at bounding box center [971, 399] width 183 height 19
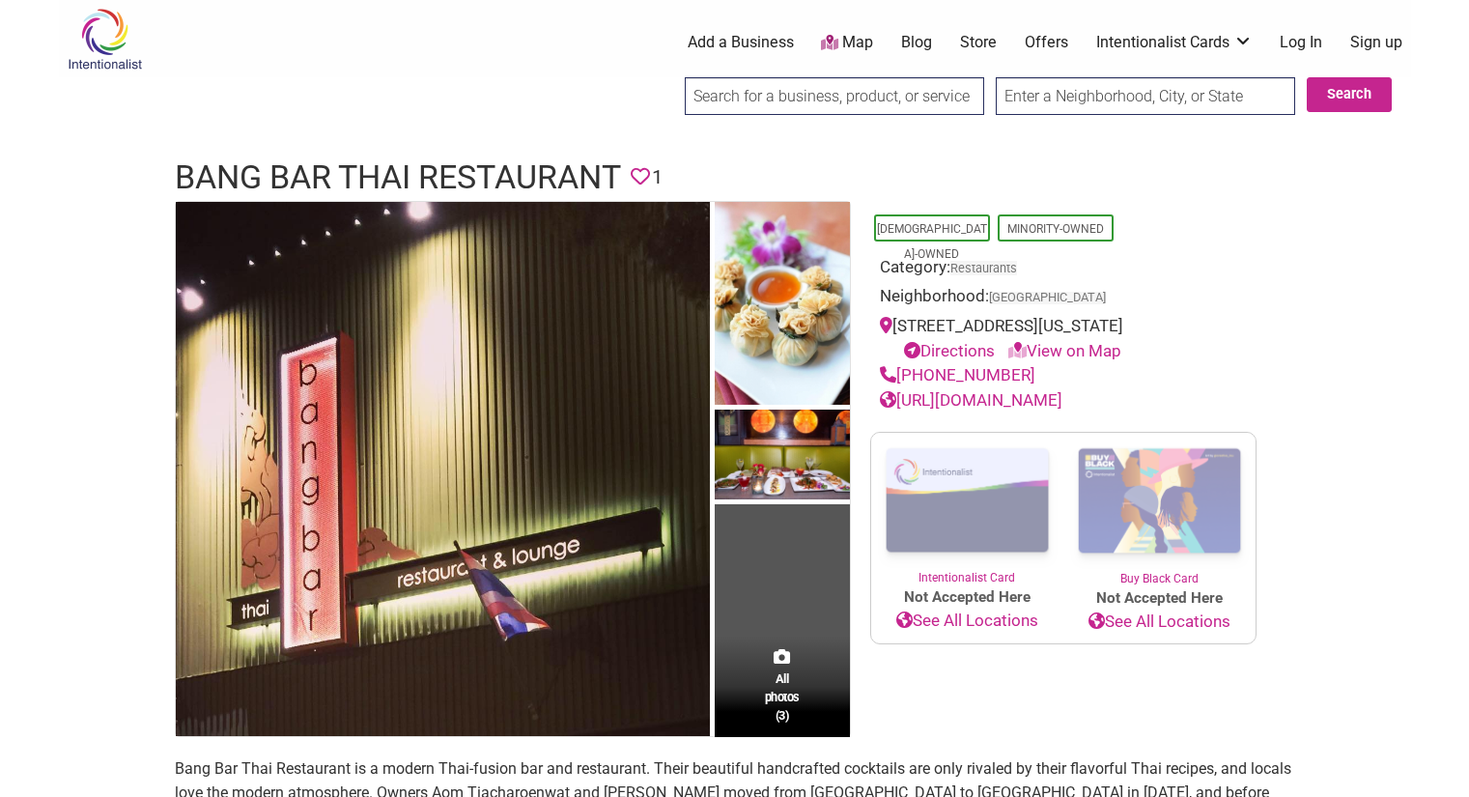
click at [1012, 399] on link "http://www.bangbarthai.com/" at bounding box center [971, 399] width 183 height 19
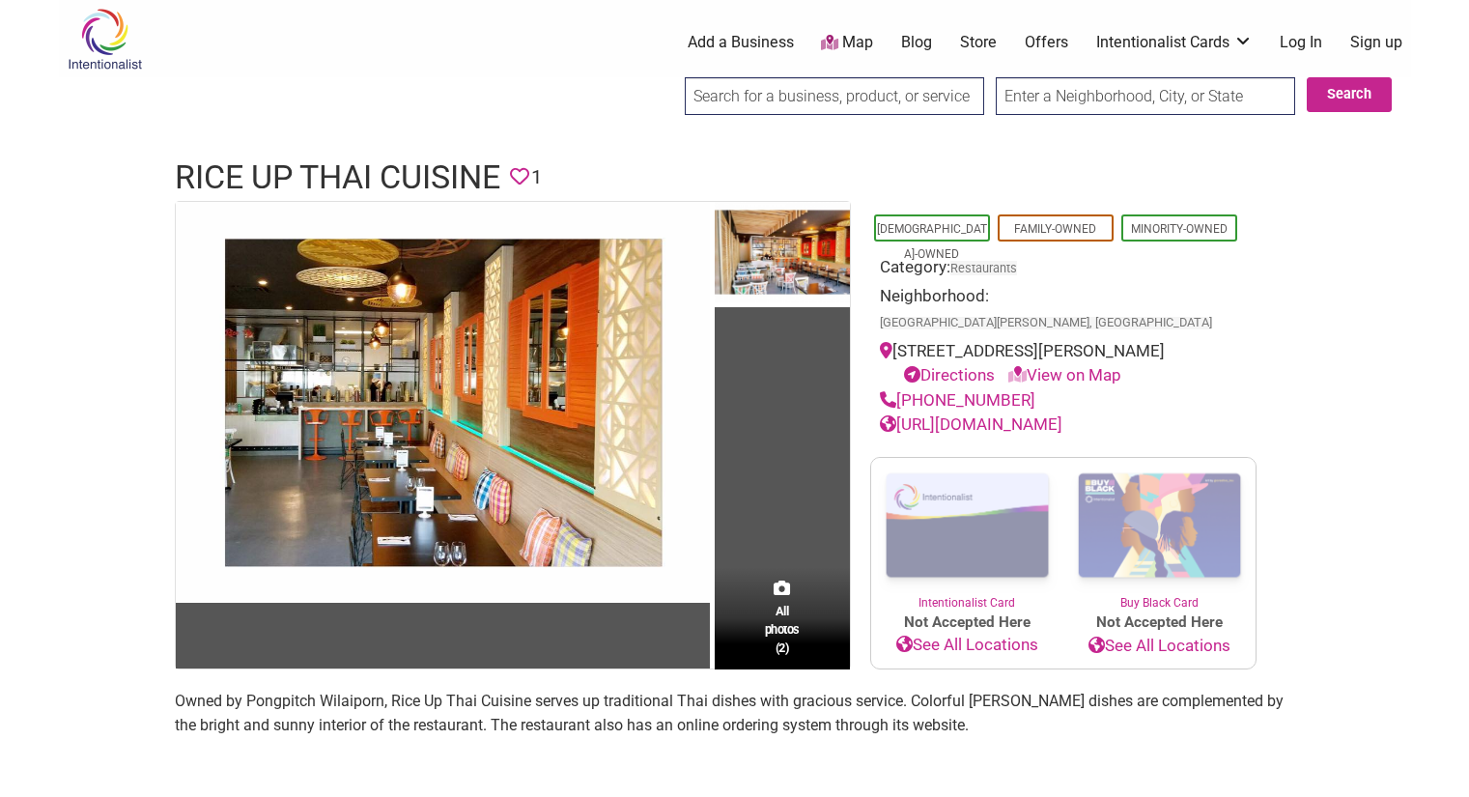
click at [975, 425] on link "[URL][DOMAIN_NAME]" at bounding box center [971, 423] width 183 height 19
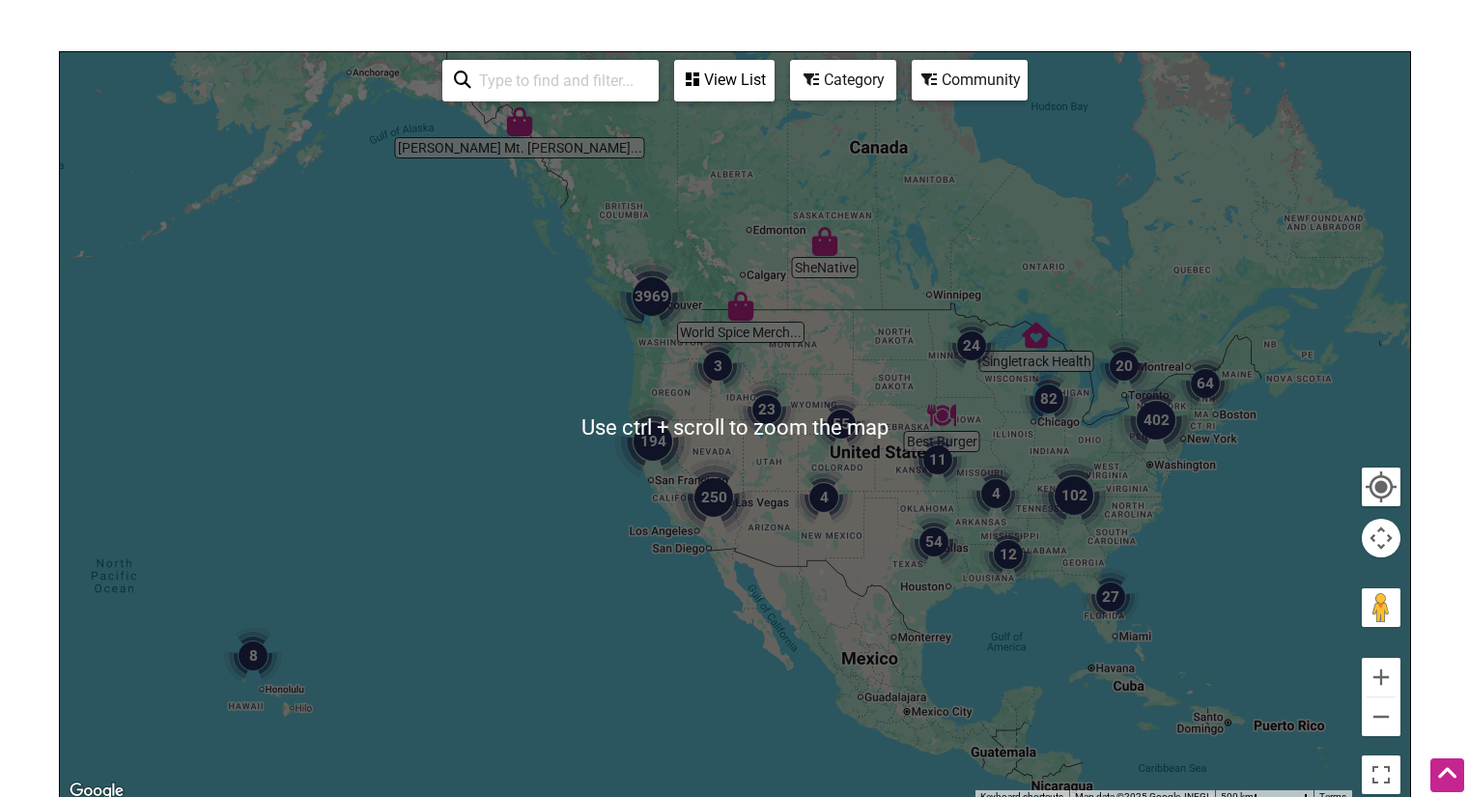
scroll to position [193, 0]
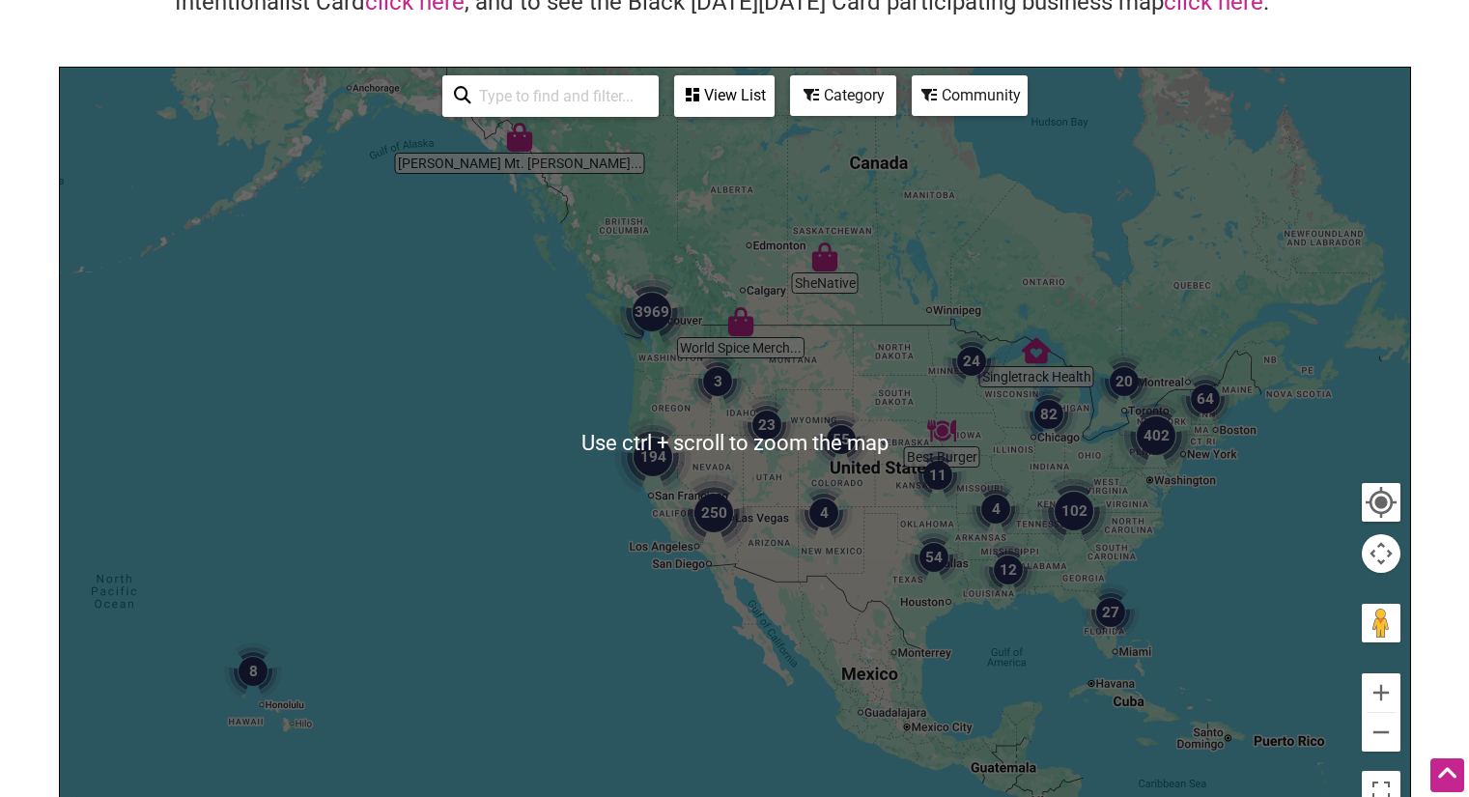
click at [542, 107] on input "search" at bounding box center [559, 96] width 176 height 38
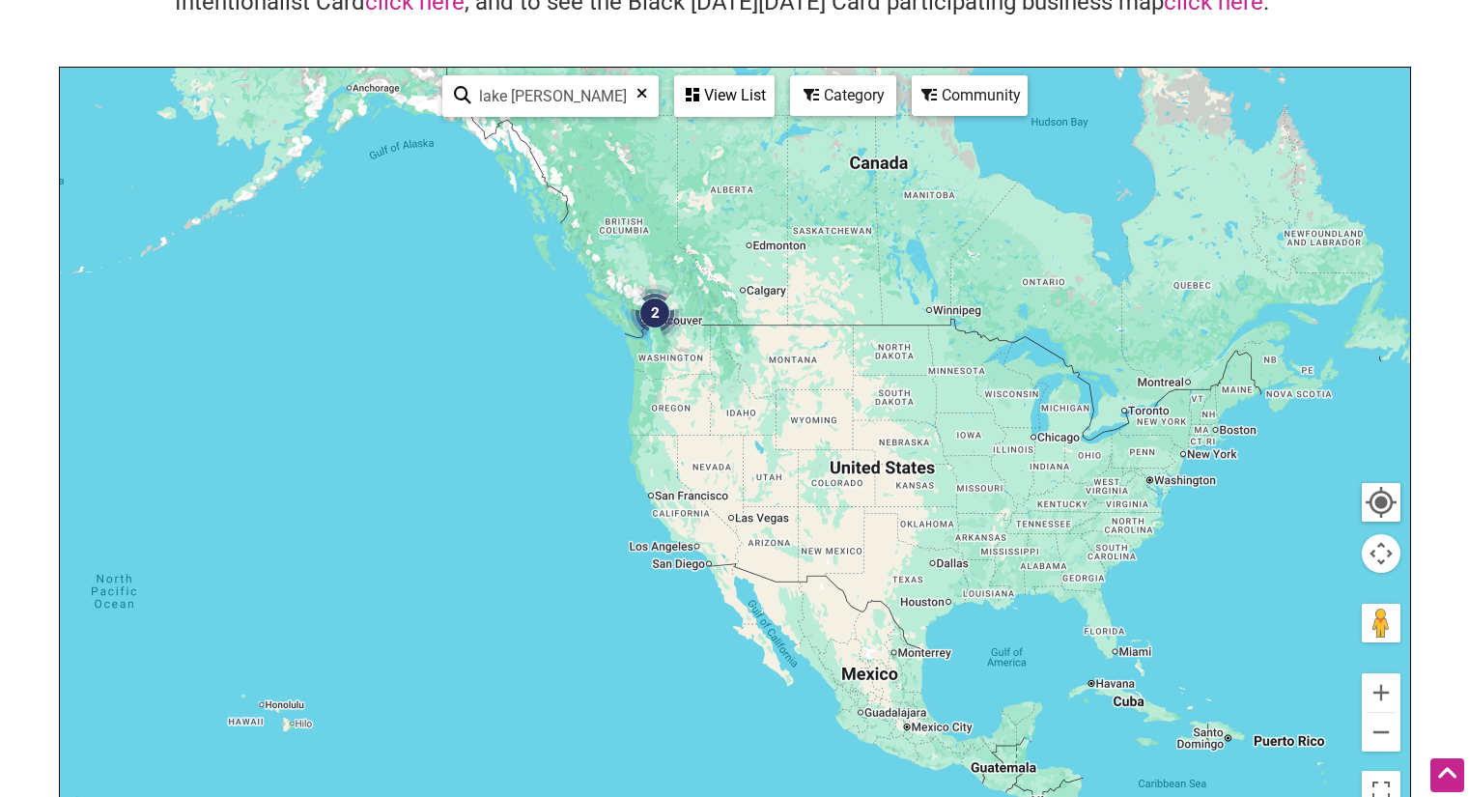
type input "lake stevens"
click at [661, 315] on img "2" at bounding box center [655, 313] width 58 height 58
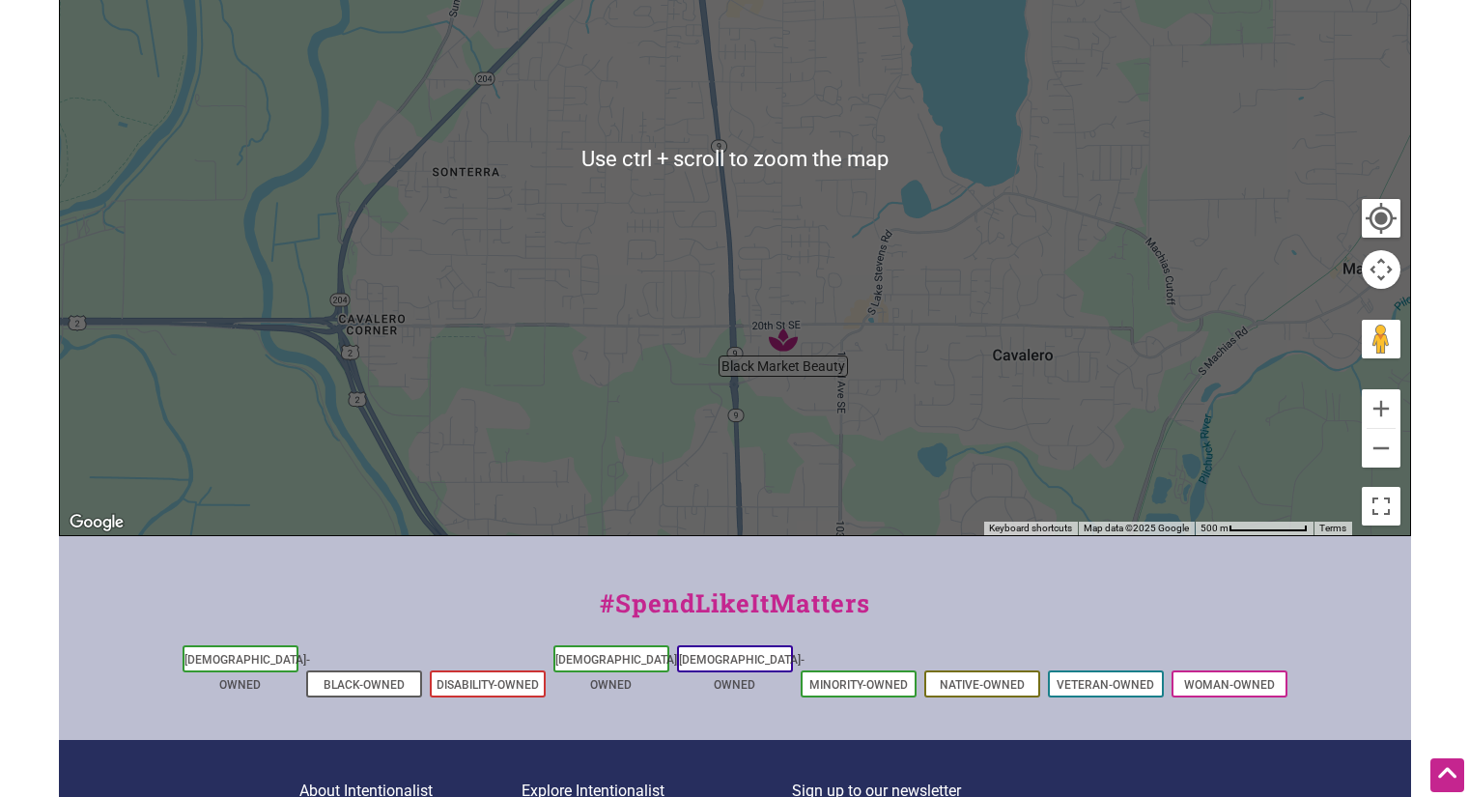
scroll to position [290, 0]
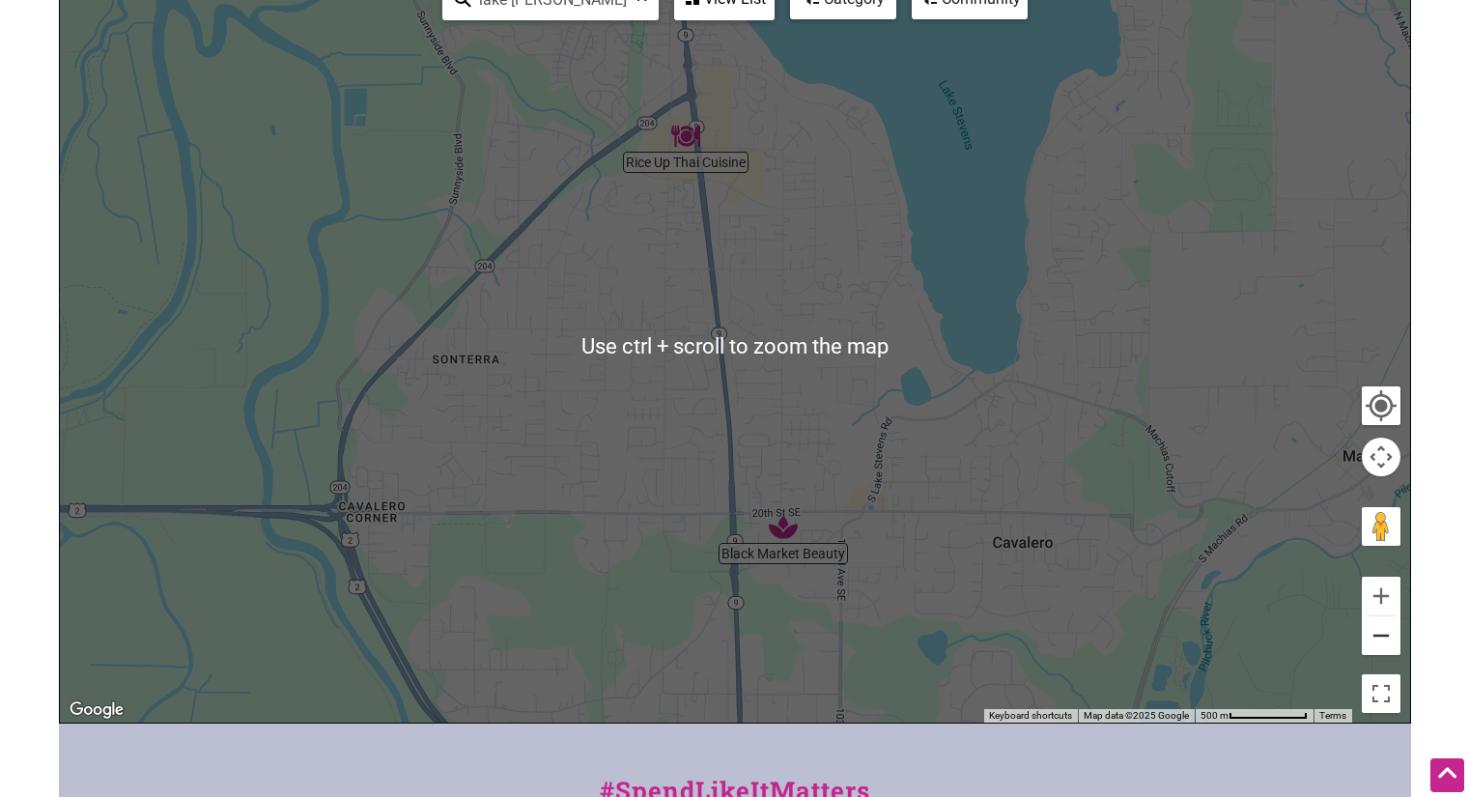
click at [1382, 635] on button "Zoom out" at bounding box center [1381, 635] width 39 height 39
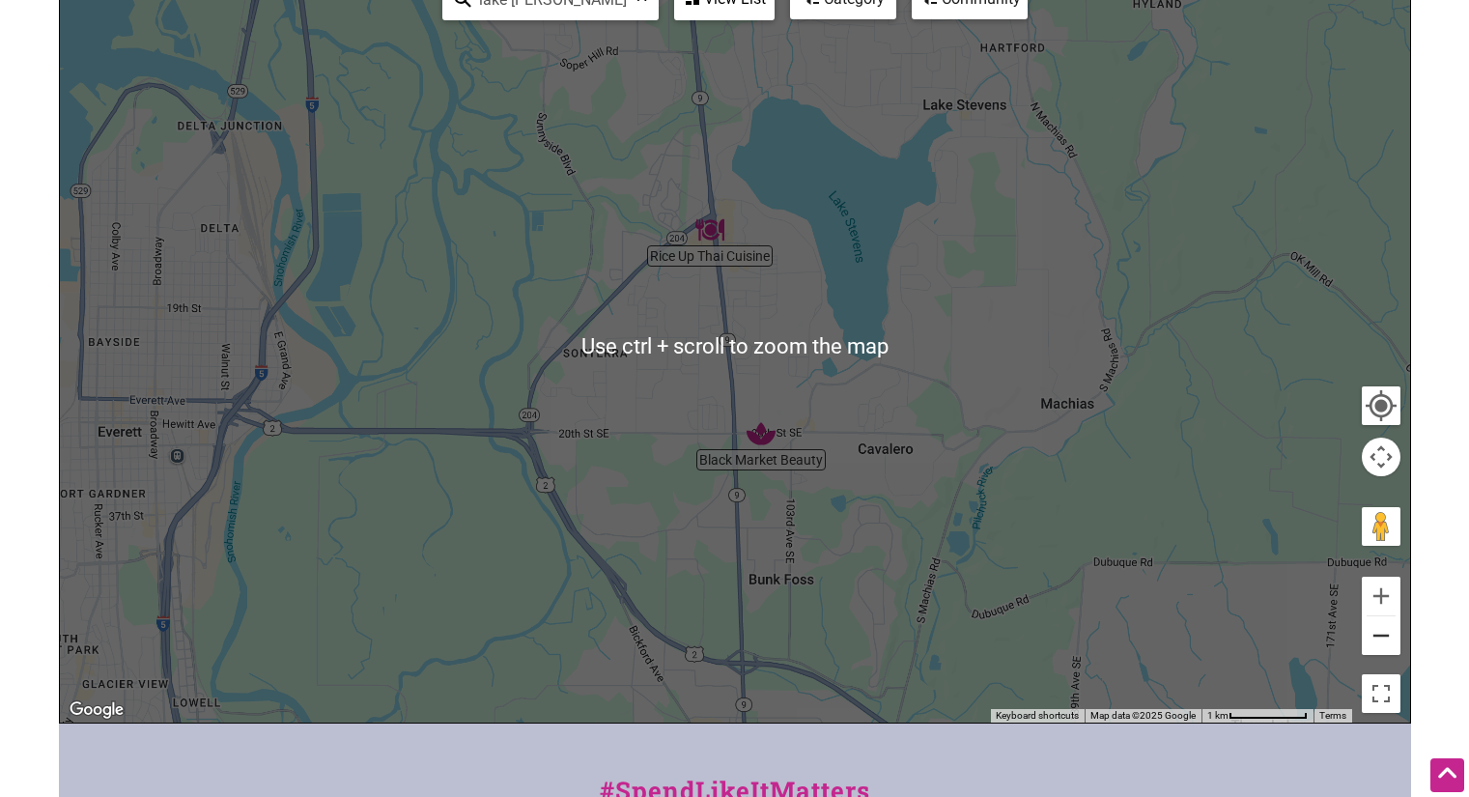
click at [1380, 635] on button "Zoom out" at bounding box center [1381, 635] width 39 height 39
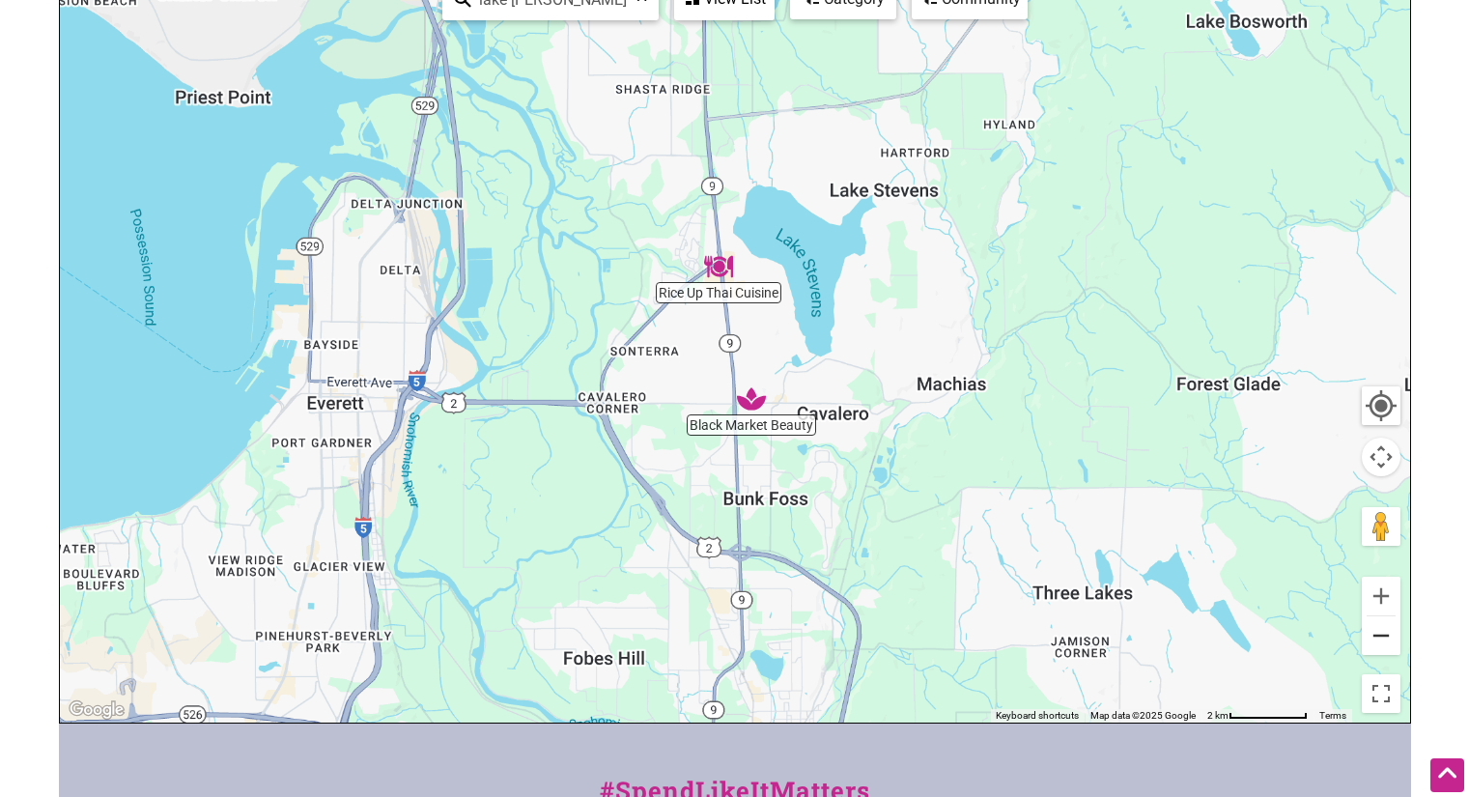
click at [1380, 635] on button "Zoom out" at bounding box center [1381, 635] width 39 height 39
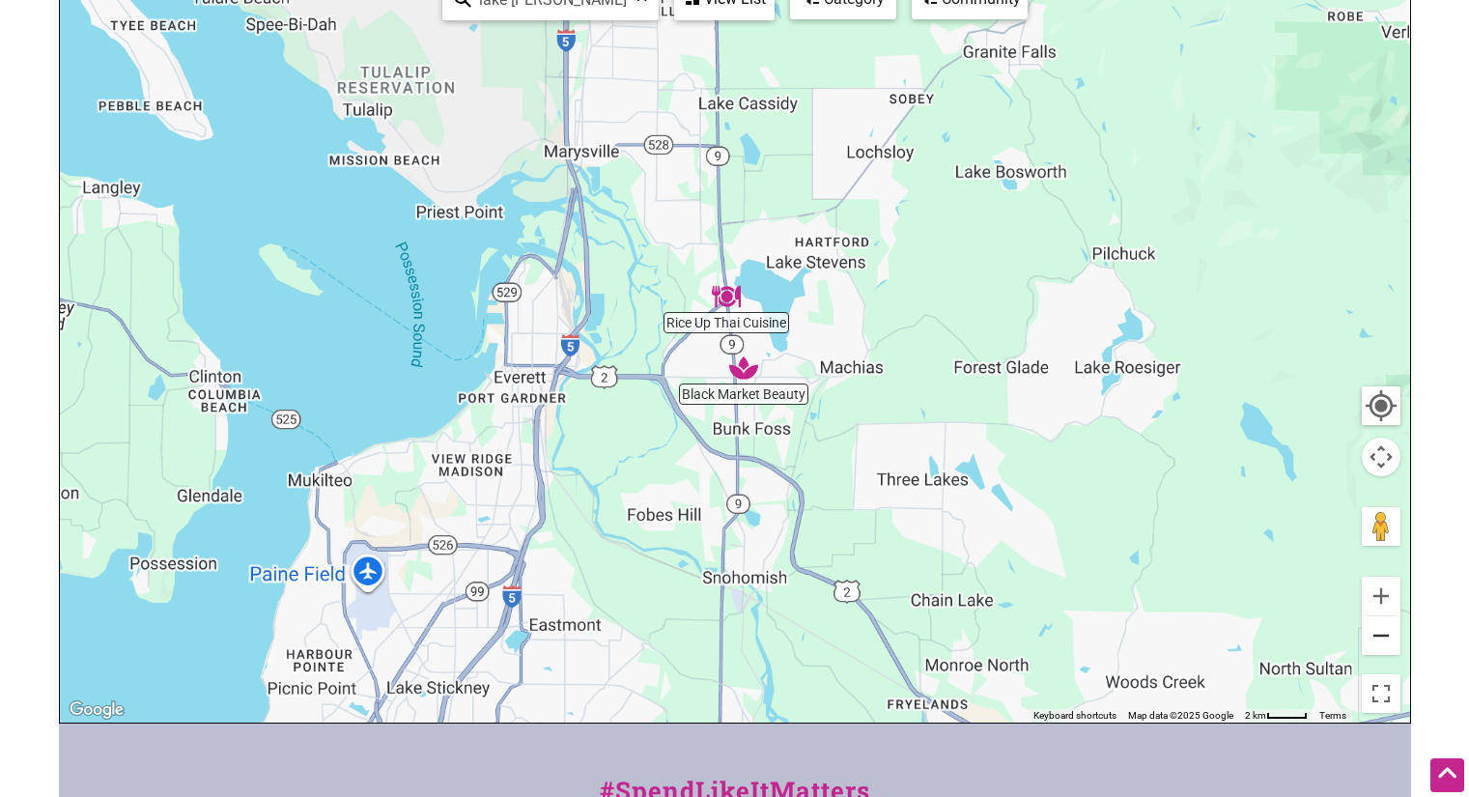
click at [1380, 635] on button "Zoom out" at bounding box center [1381, 635] width 39 height 39
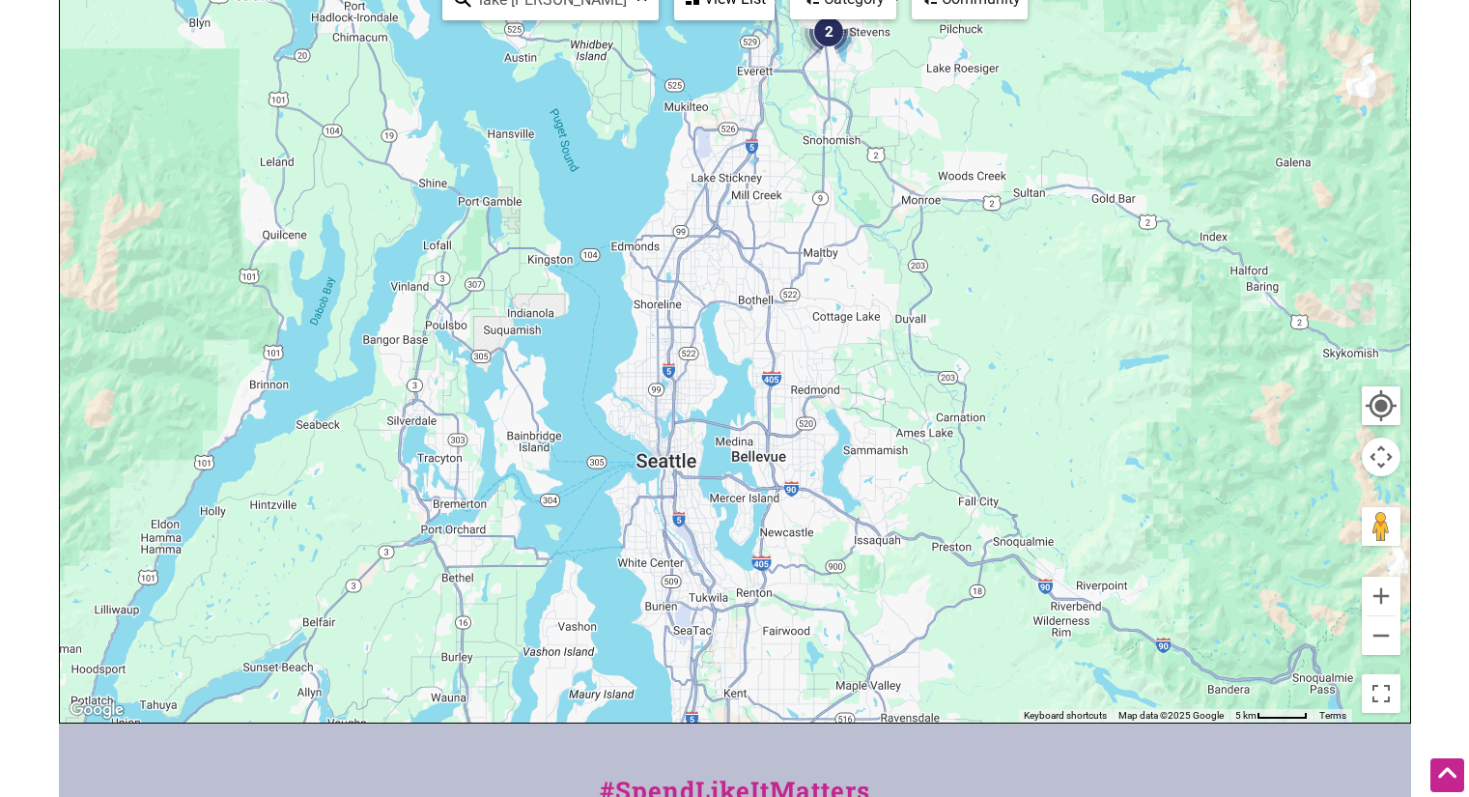
drag, startPoint x: 955, startPoint y: 502, endPoint x: 1068, endPoint y: 295, distance: 236.4
click at [1068, 295] on div "To navigate, press the arrow keys." at bounding box center [735, 346] width 1350 height 751
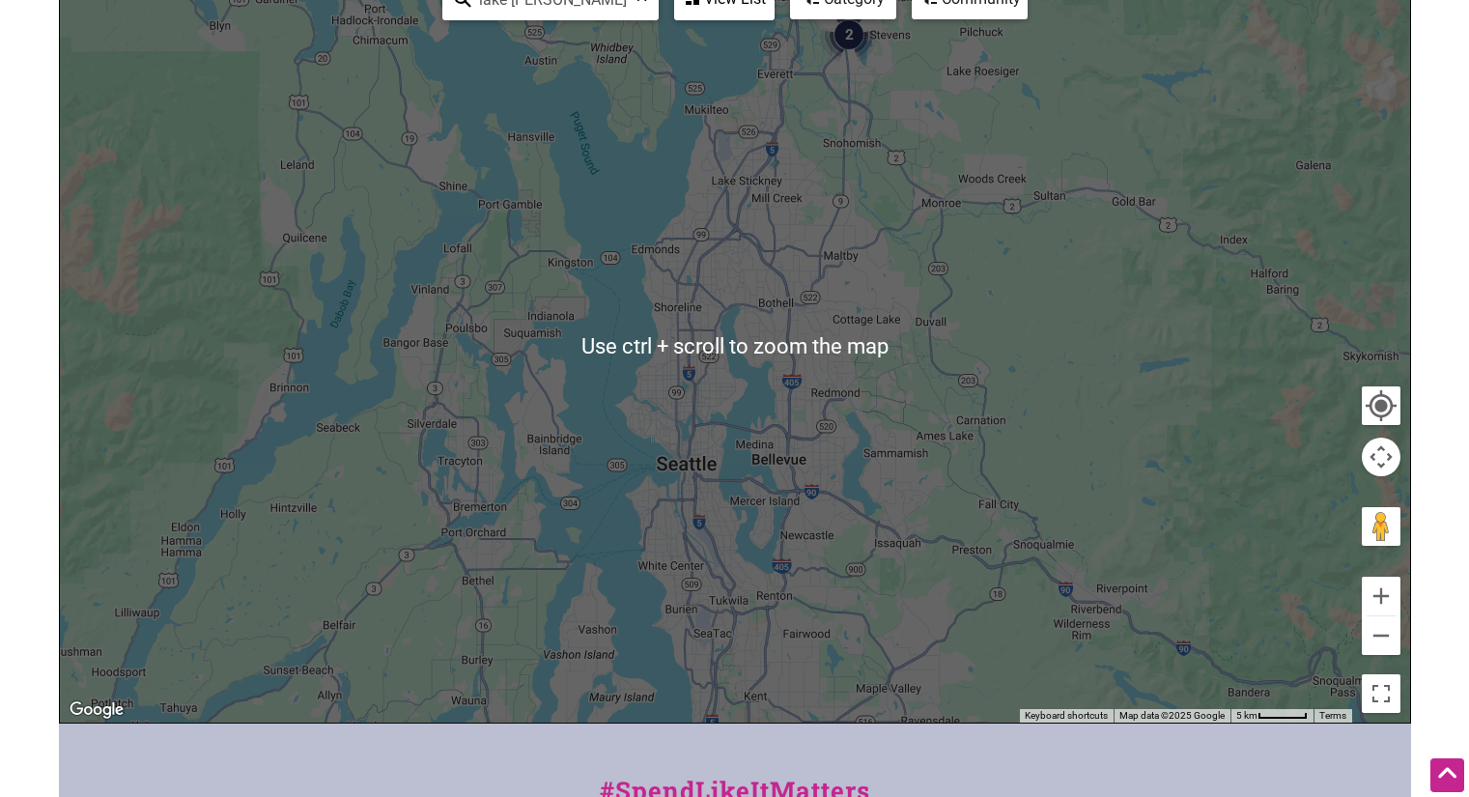
scroll to position [97, 0]
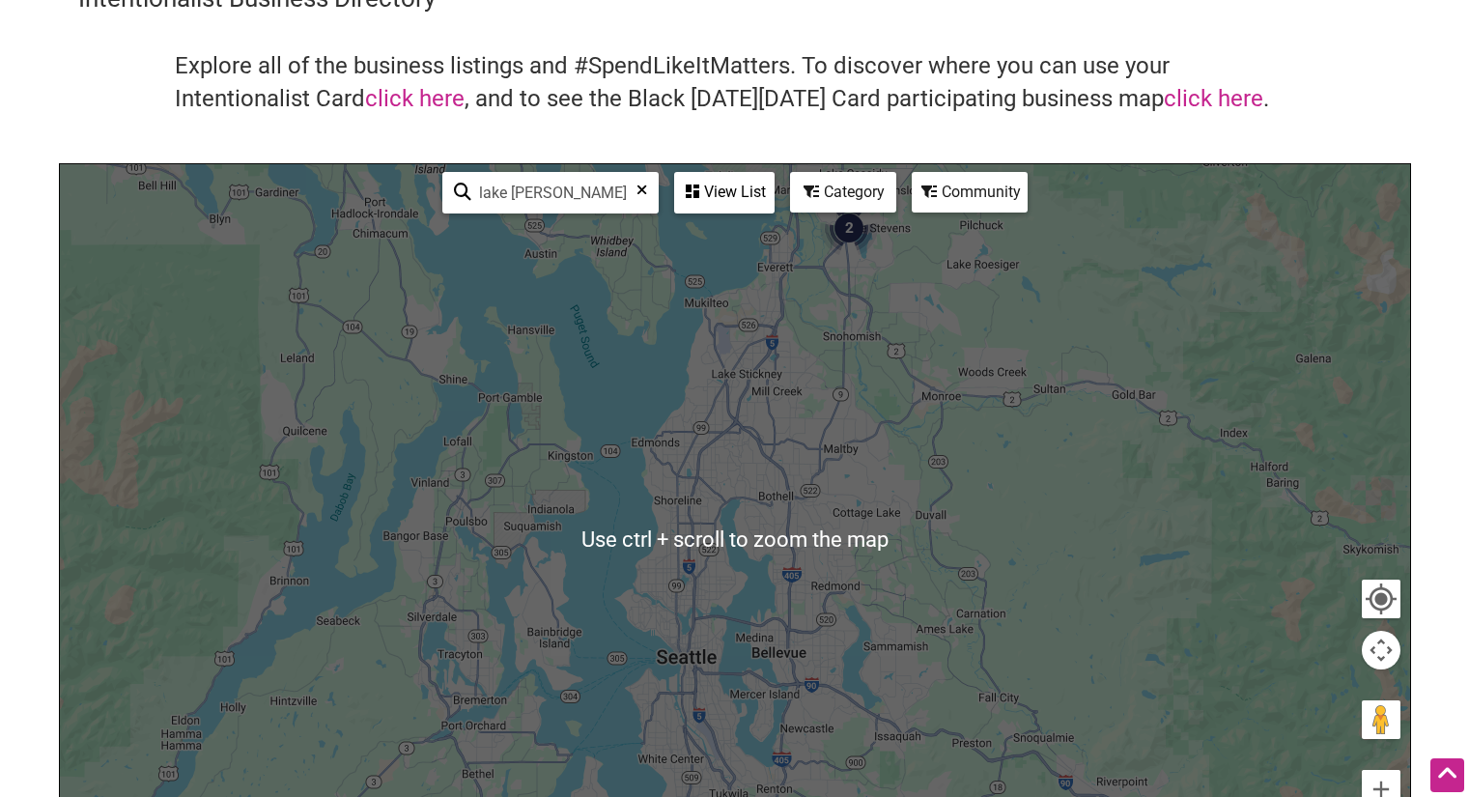
click at [645, 195] on icon at bounding box center [641, 197] width 11 height 29
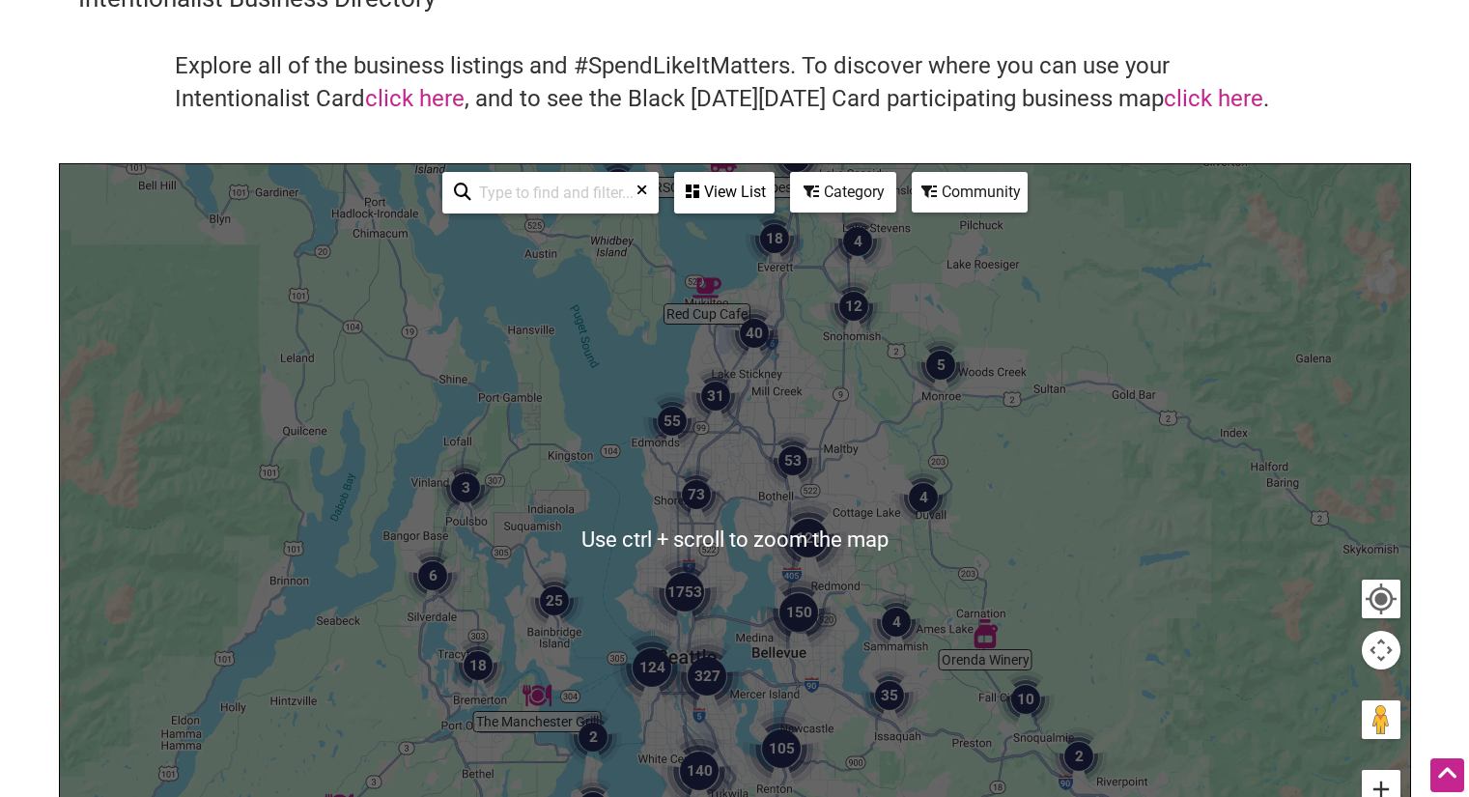
click at [1380, 777] on button "Zoom in" at bounding box center [1381, 789] width 39 height 39
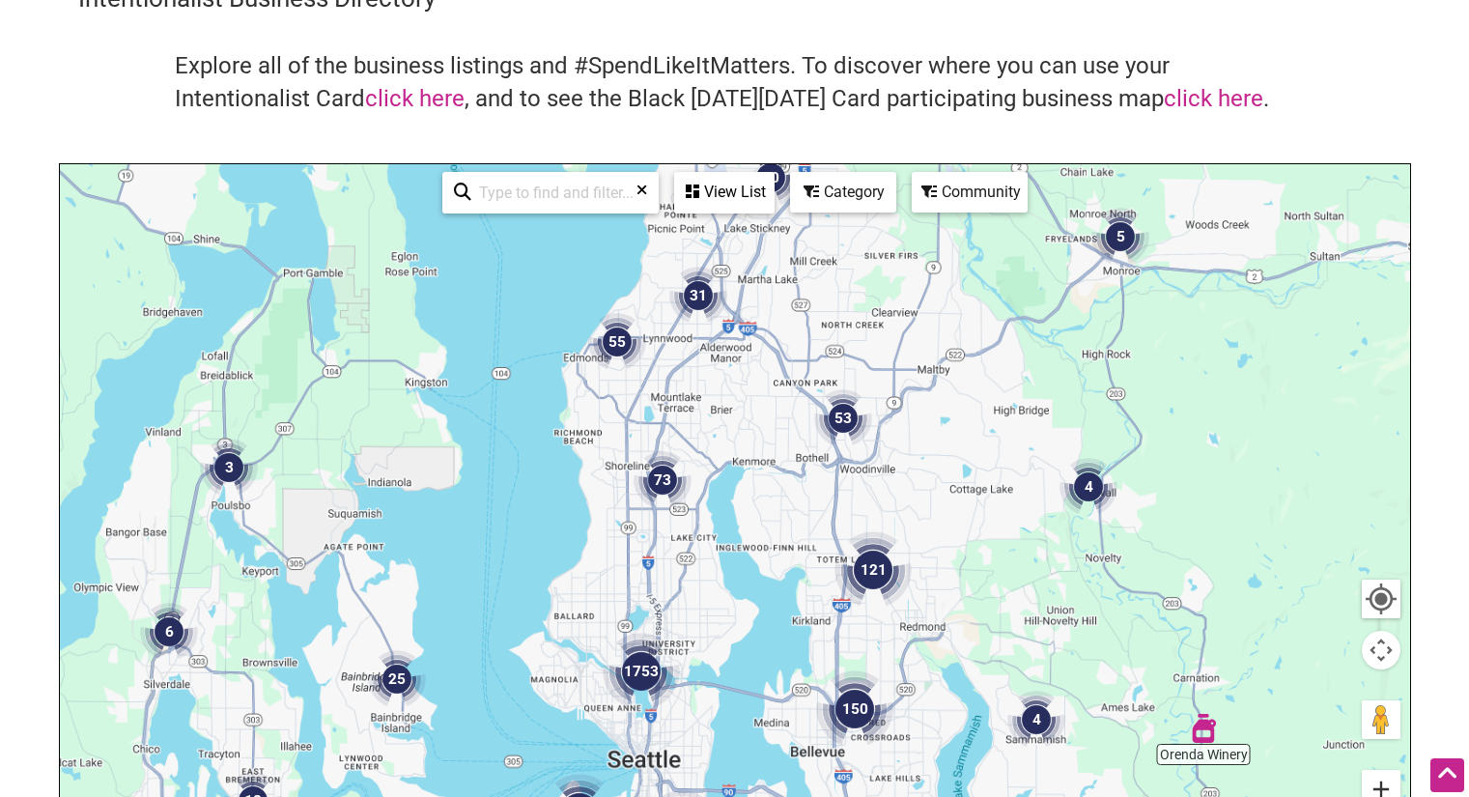
click at [1380, 777] on button "Zoom in" at bounding box center [1381, 789] width 39 height 39
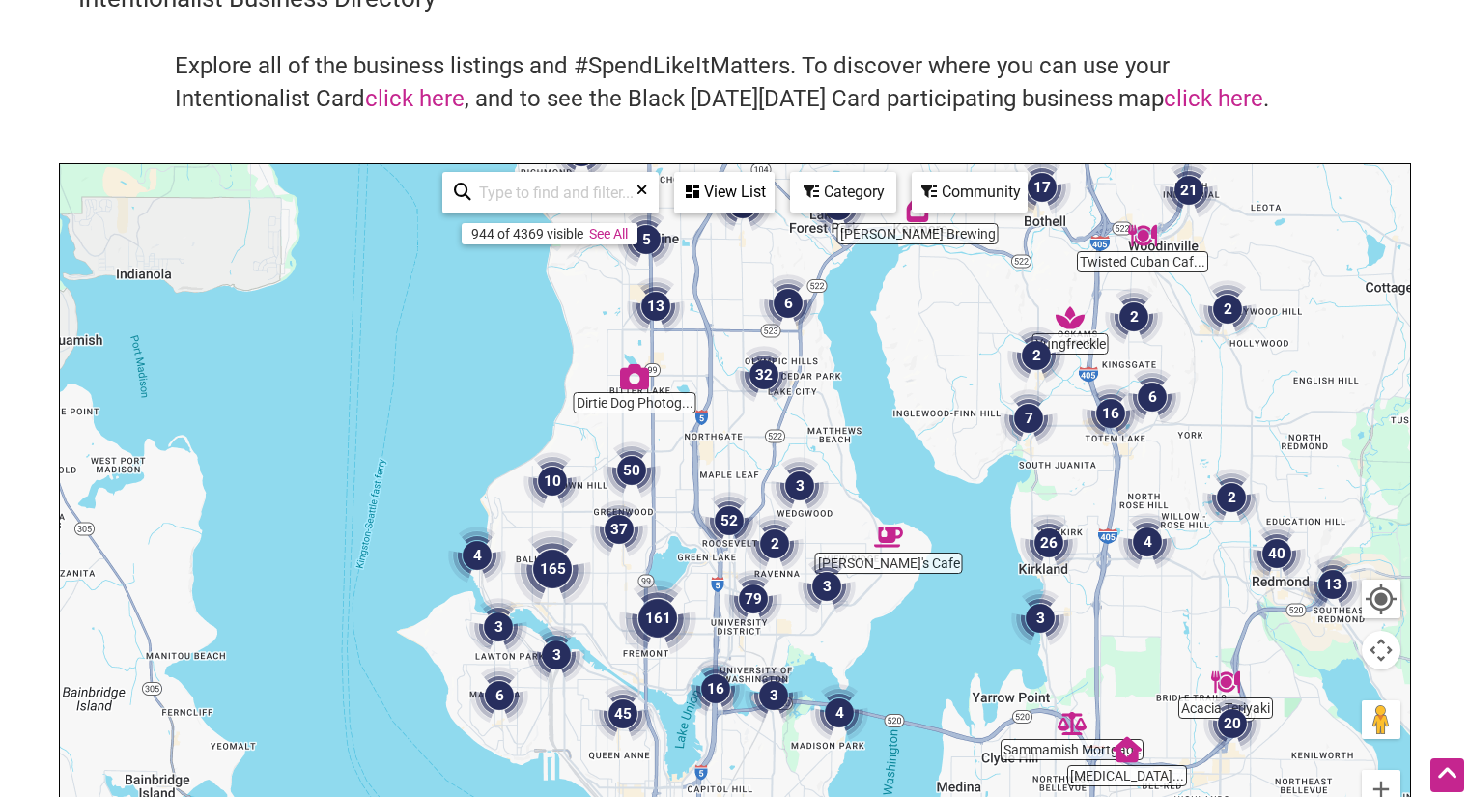
drag, startPoint x: 546, startPoint y: 609, endPoint x: 691, endPoint y: 464, distance: 205.5
click at [691, 464] on div "To navigate, press the arrow keys." at bounding box center [735, 539] width 1350 height 751
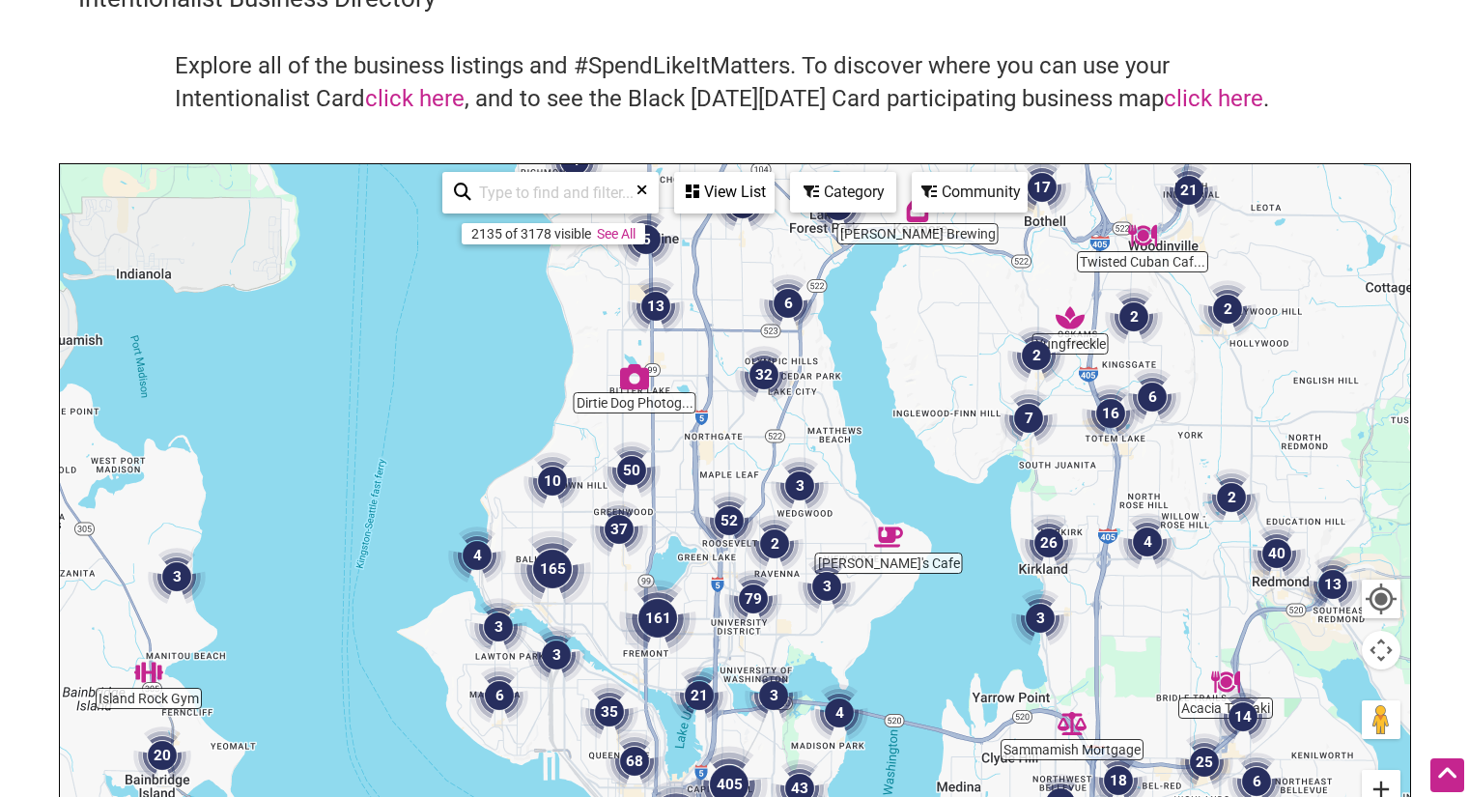
click at [1393, 784] on button "Zoom in" at bounding box center [1381, 789] width 39 height 39
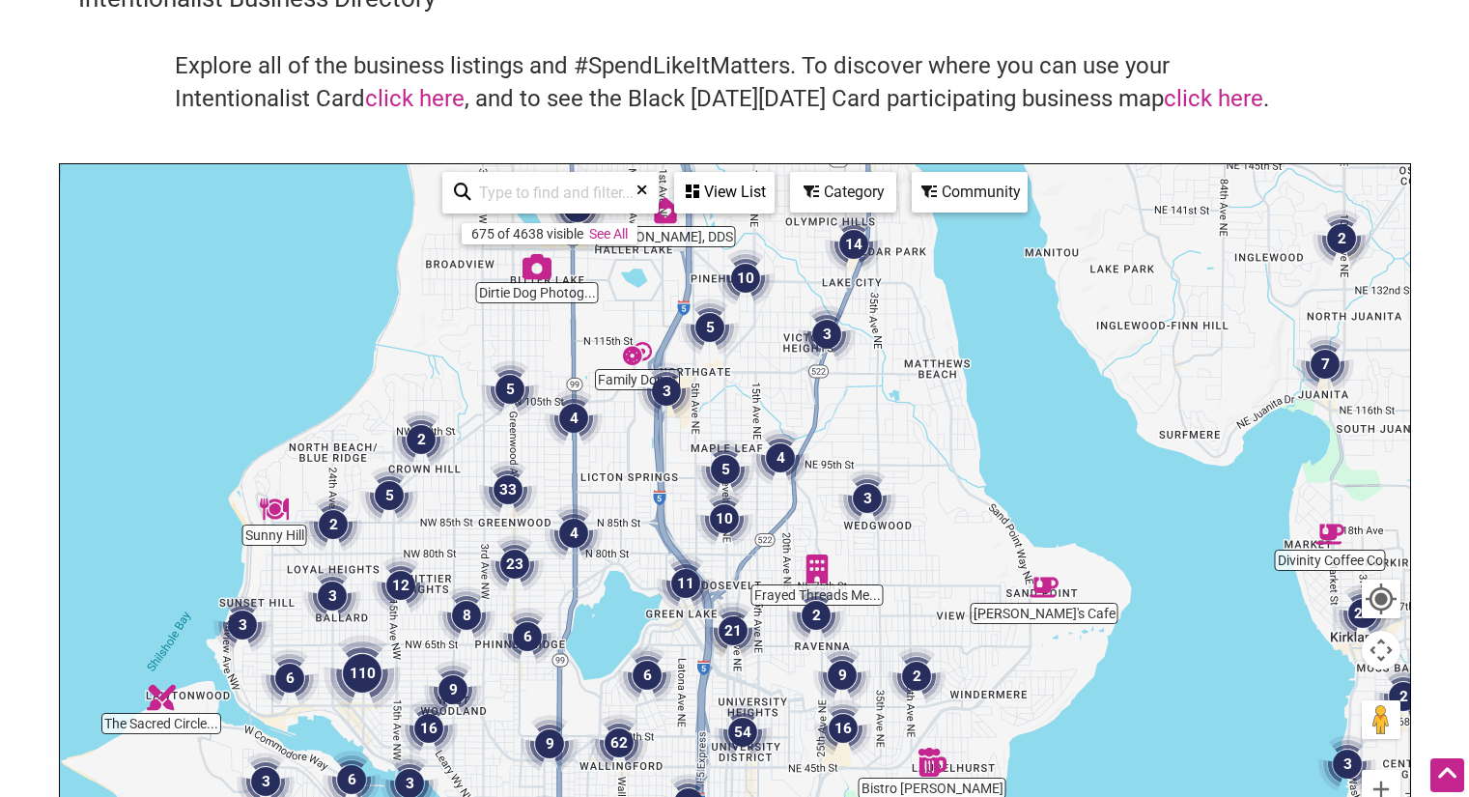
drag, startPoint x: 802, startPoint y: 610, endPoint x: 692, endPoint y: 838, distance: 253.1
click at [692, 700] on html "× Menu 0 Add a Business Map Blog Store Offers Intentionalist Cards Buy Black Ca…" at bounding box center [734, 301] width 1469 height 797
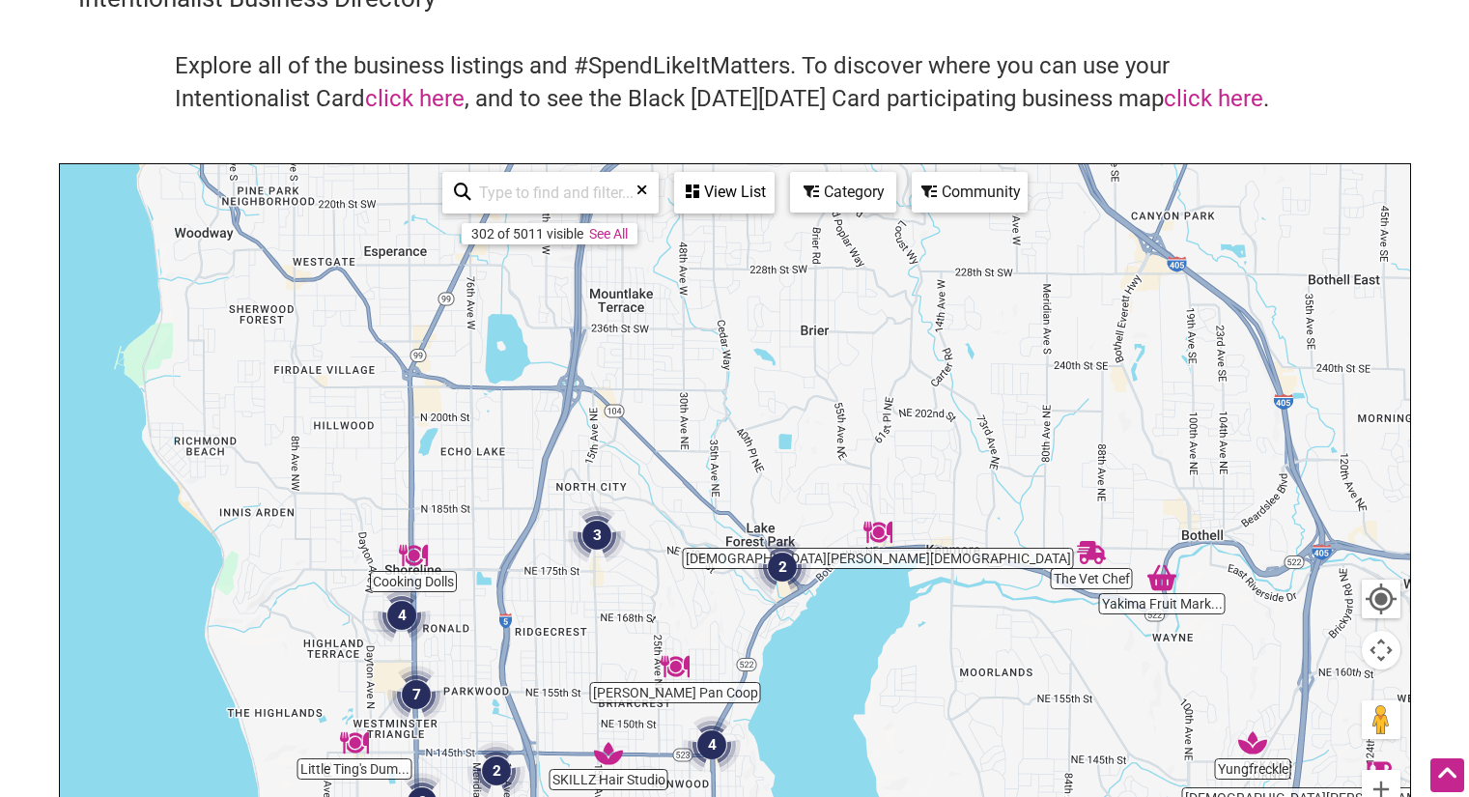
drag, startPoint x: 680, startPoint y: 460, endPoint x: 649, endPoint y: 842, distance: 383.6
click at [649, 700] on html "× Menu 0 Add a Business Map Blog Store Offers Intentionalist Cards Buy Black Ca…" at bounding box center [734, 301] width 1469 height 797
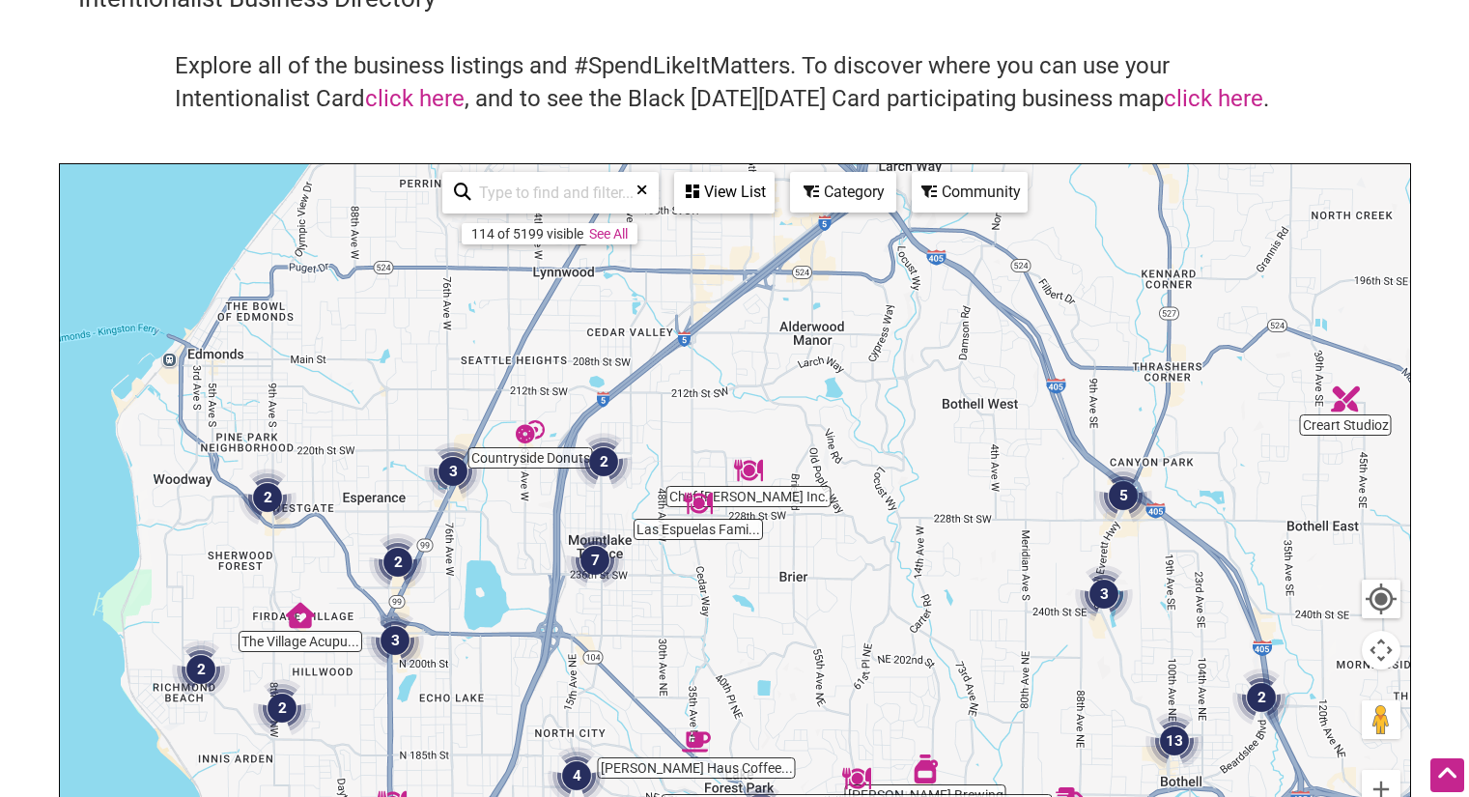
drag, startPoint x: 683, startPoint y: 471, endPoint x: 661, endPoint y: 720, distance: 250.1
click at [661, 720] on div "To navigate, press the arrow keys." at bounding box center [735, 539] width 1350 height 751
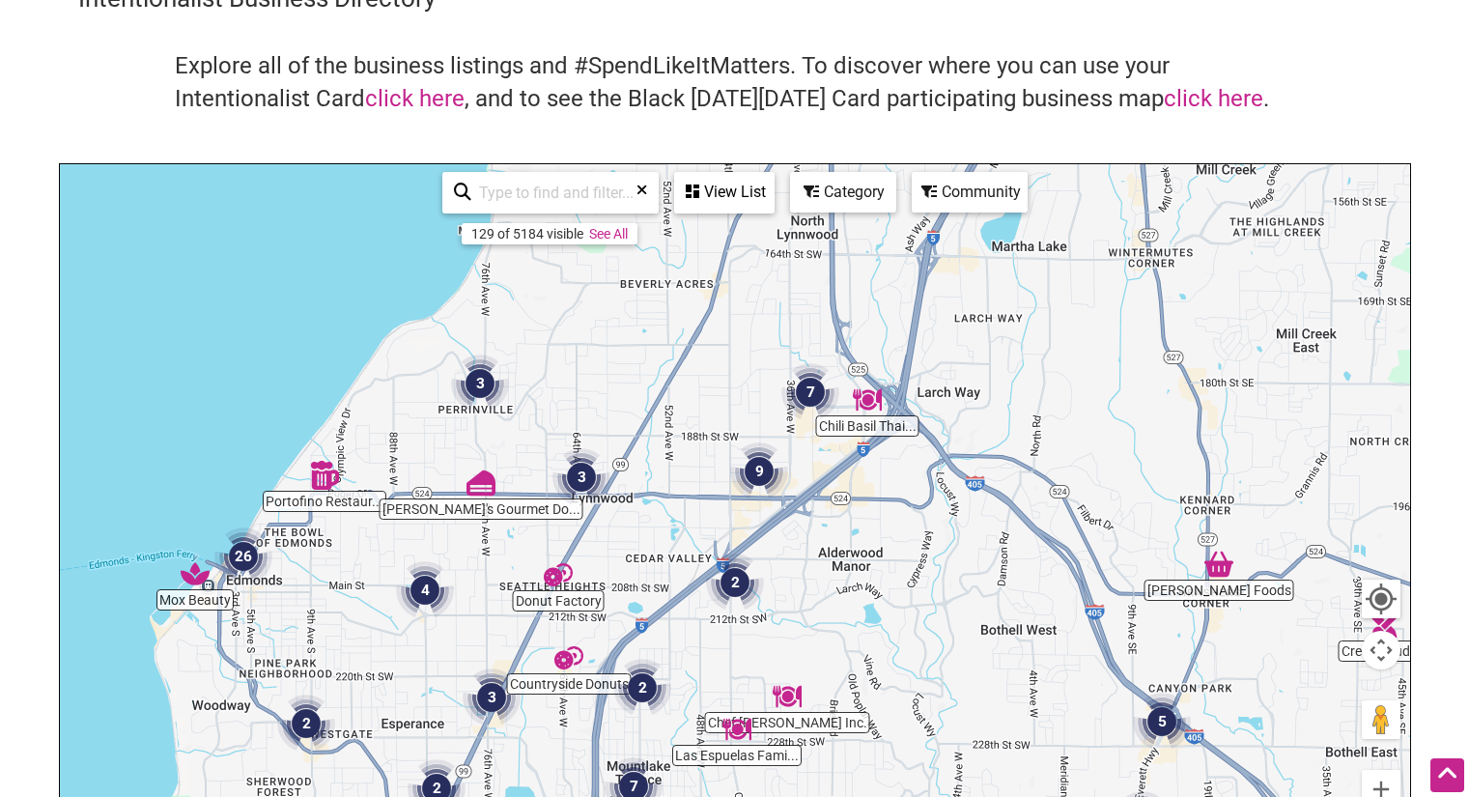
drag, startPoint x: 647, startPoint y: 484, endPoint x: 686, endPoint y: 715, distance: 234.0
click at [686, 715] on div "To navigate, press the arrow keys." at bounding box center [735, 539] width 1350 height 751
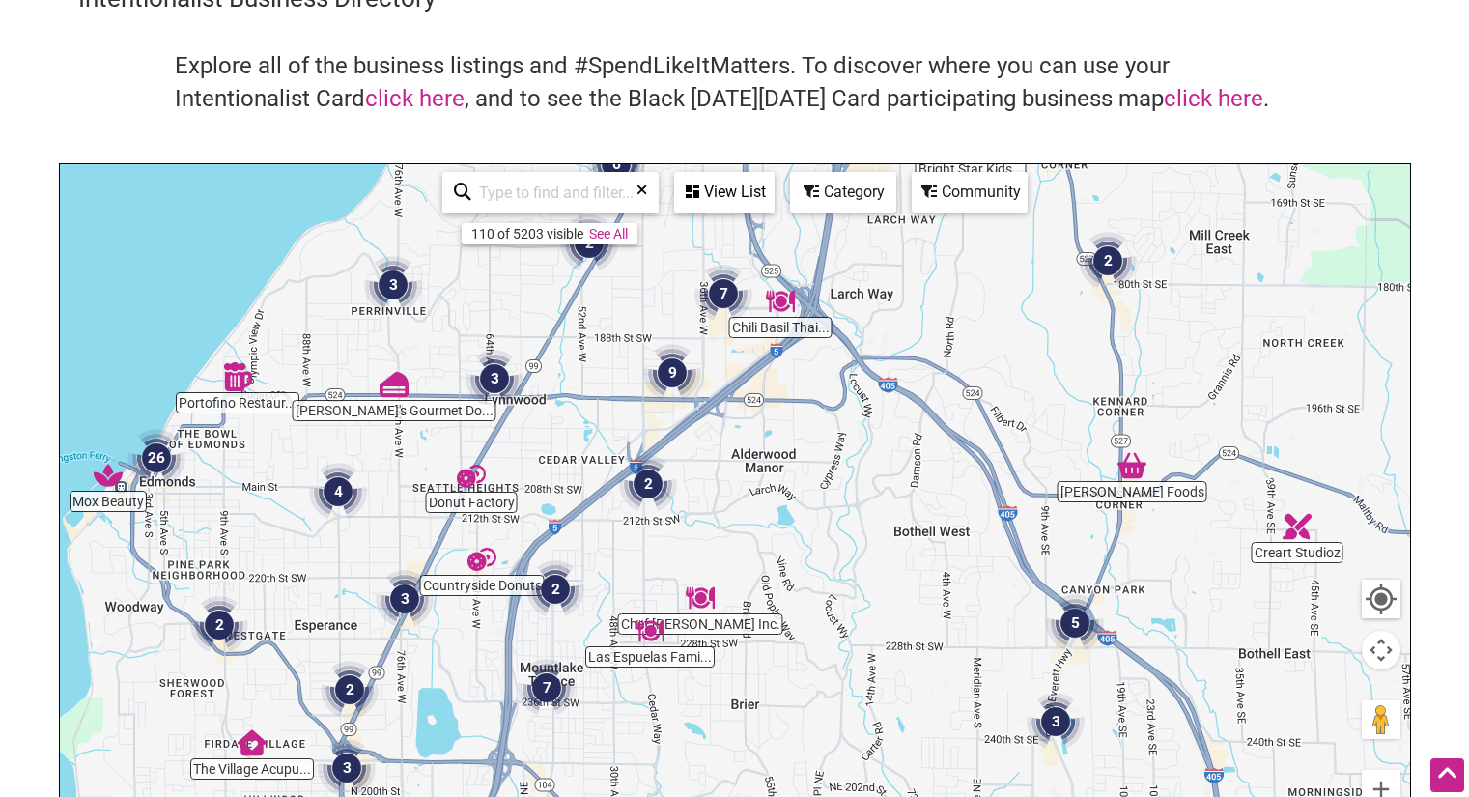
drag, startPoint x: 802, startPoint y: 548, endPoint x: 722, endPoint y: 450, distance: 125.6
click at [716, 449] on div "To navigate, press the arrow keys." at bounding box center [735, 539] width 1350 height 751
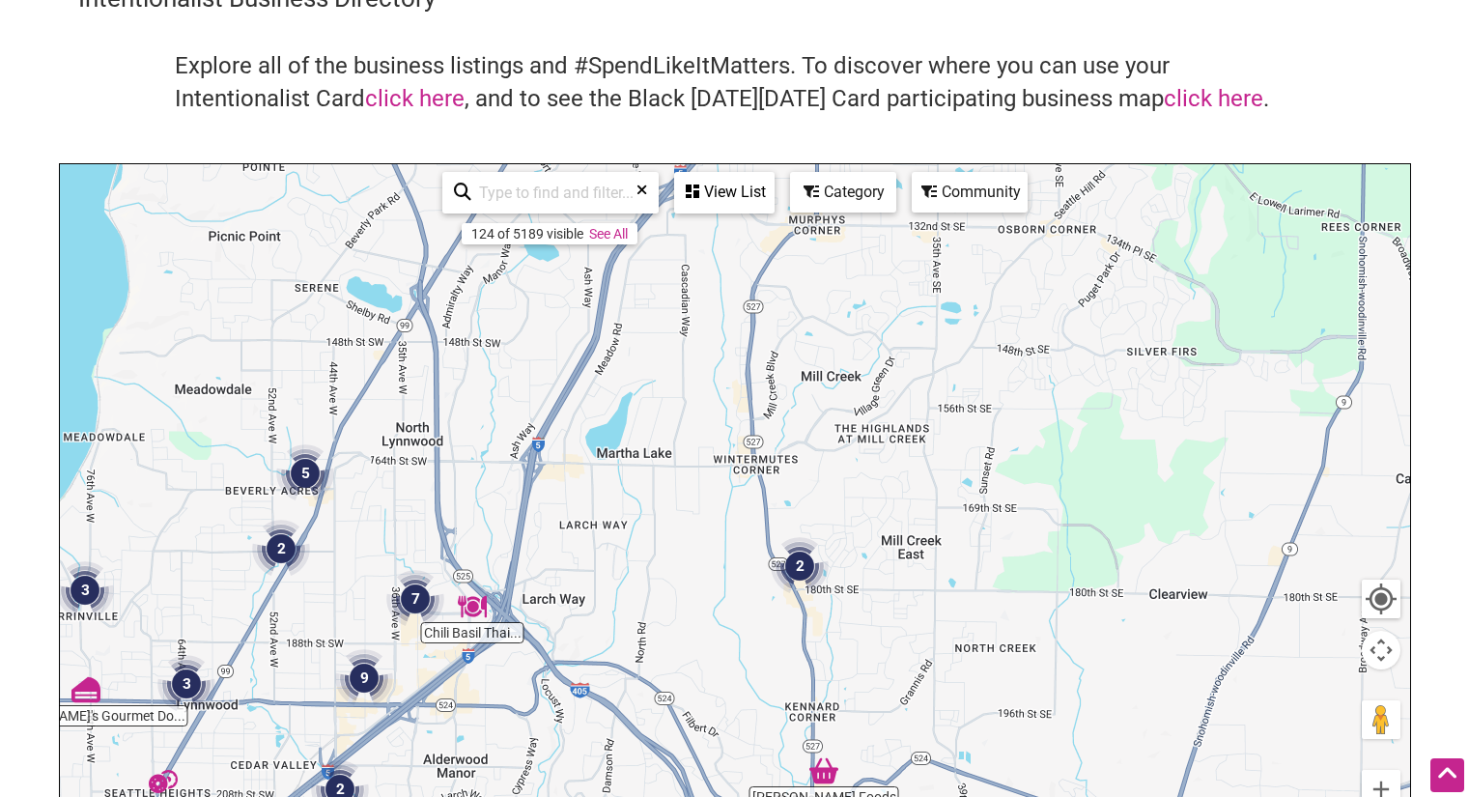
drag, startPoint x: 954, startPoint y: 453, endPoint x: 610, endPoint y: 816, distance: 500.0
click at [610, 700] on html "× Menu 0 Add a Business Map Blog Store Offers Intentionalist Cards Buy Black Ca…" at bounding box center [734, 301] width 1469 height 797
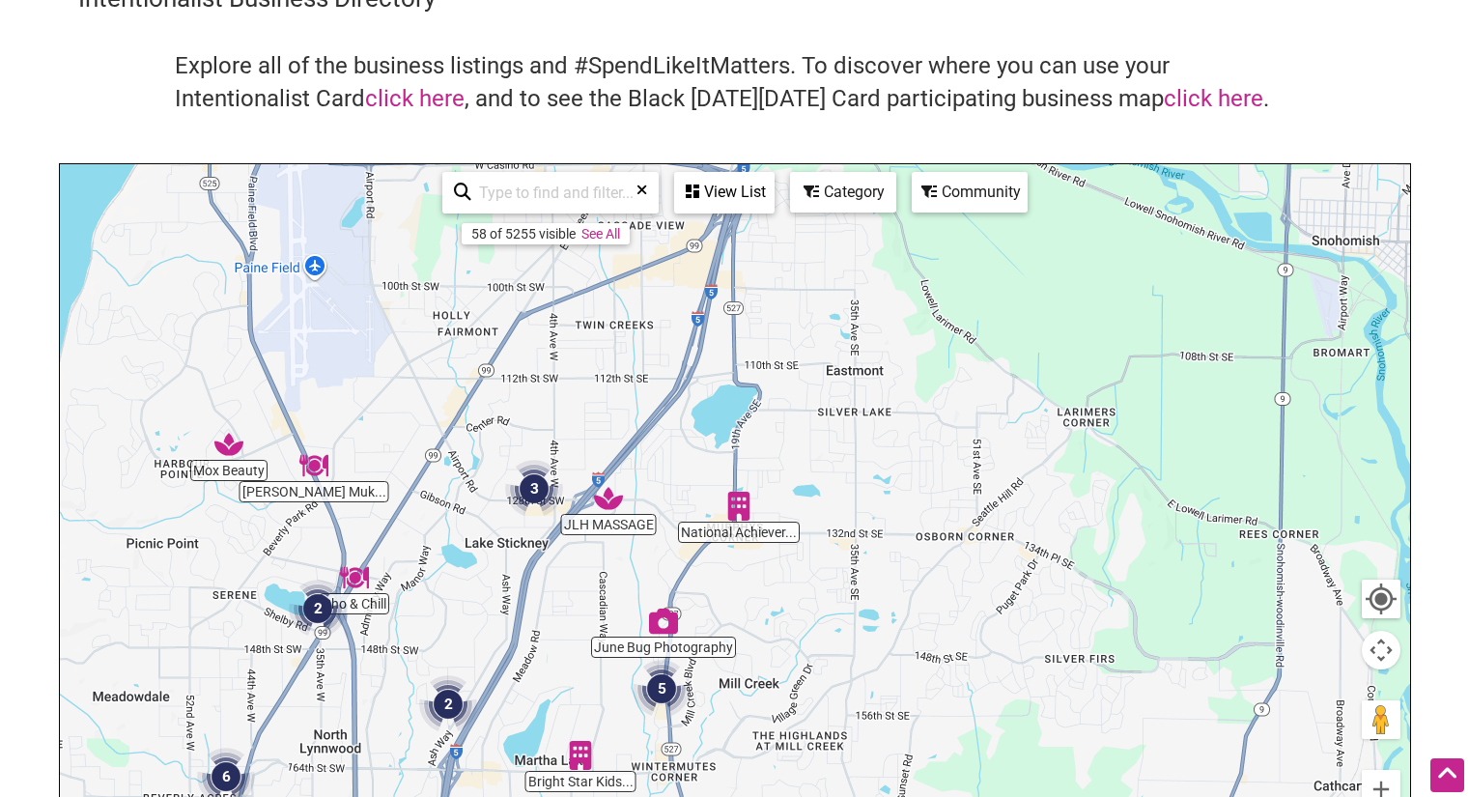
drag, startPoint x: 866, startPoint y: 490, endPoint x: 805, endPoint y: 755, distance: 272.4
click at [805, 755] on div "To navigate, press the arrow keys." at bounding box center [735, 539] width 1350 height 751
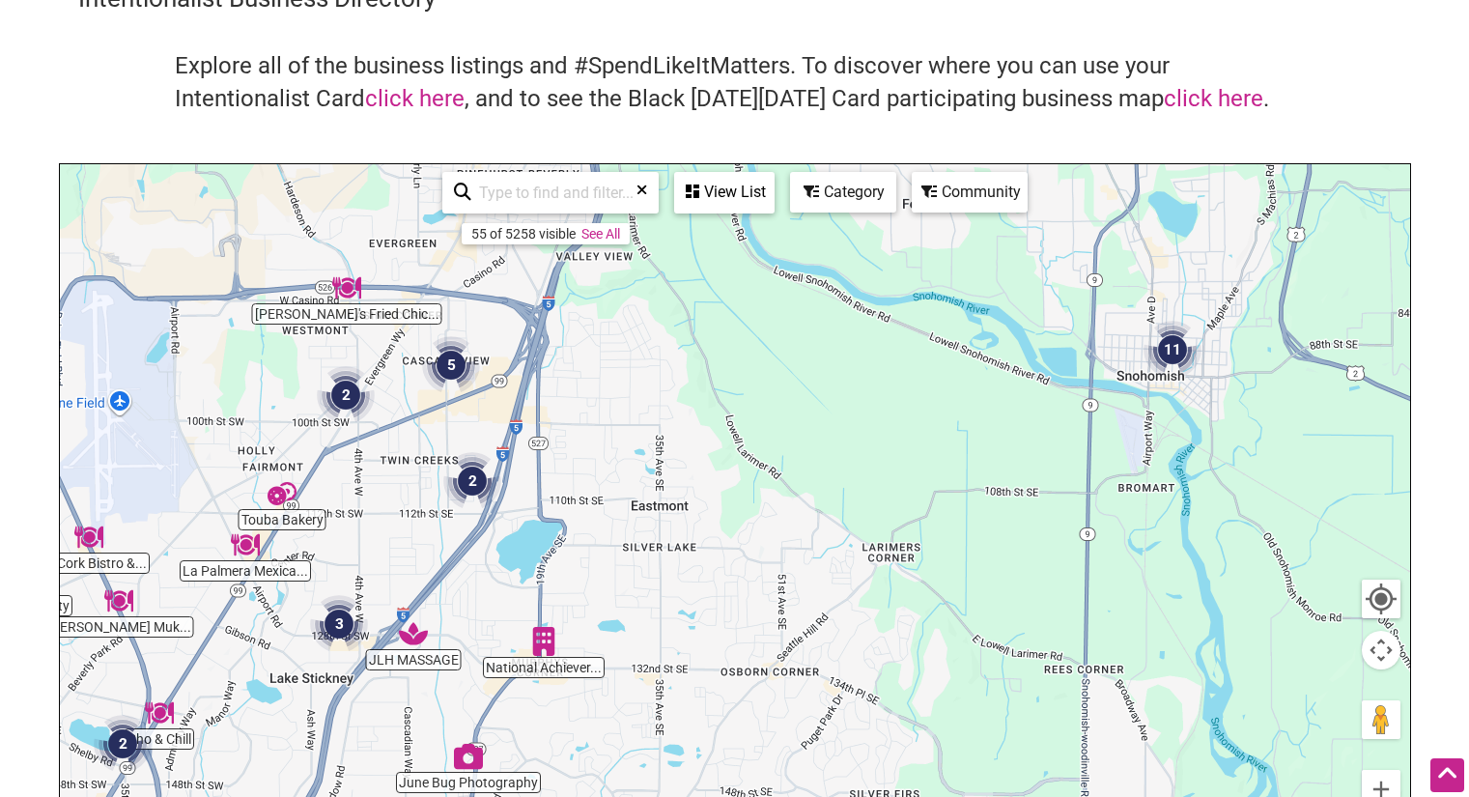
drag, startPoint x: 928, startPoint y: 709, endPoint x: 735, endPoint y: 842, distance: 234.6
click at [735, 700] on html "× Menu 0 Add a Business Map Blog Store Offers Intentionalist Cards Buy Black Ca…" at bounding box center [734, 301] width 1469 height 797
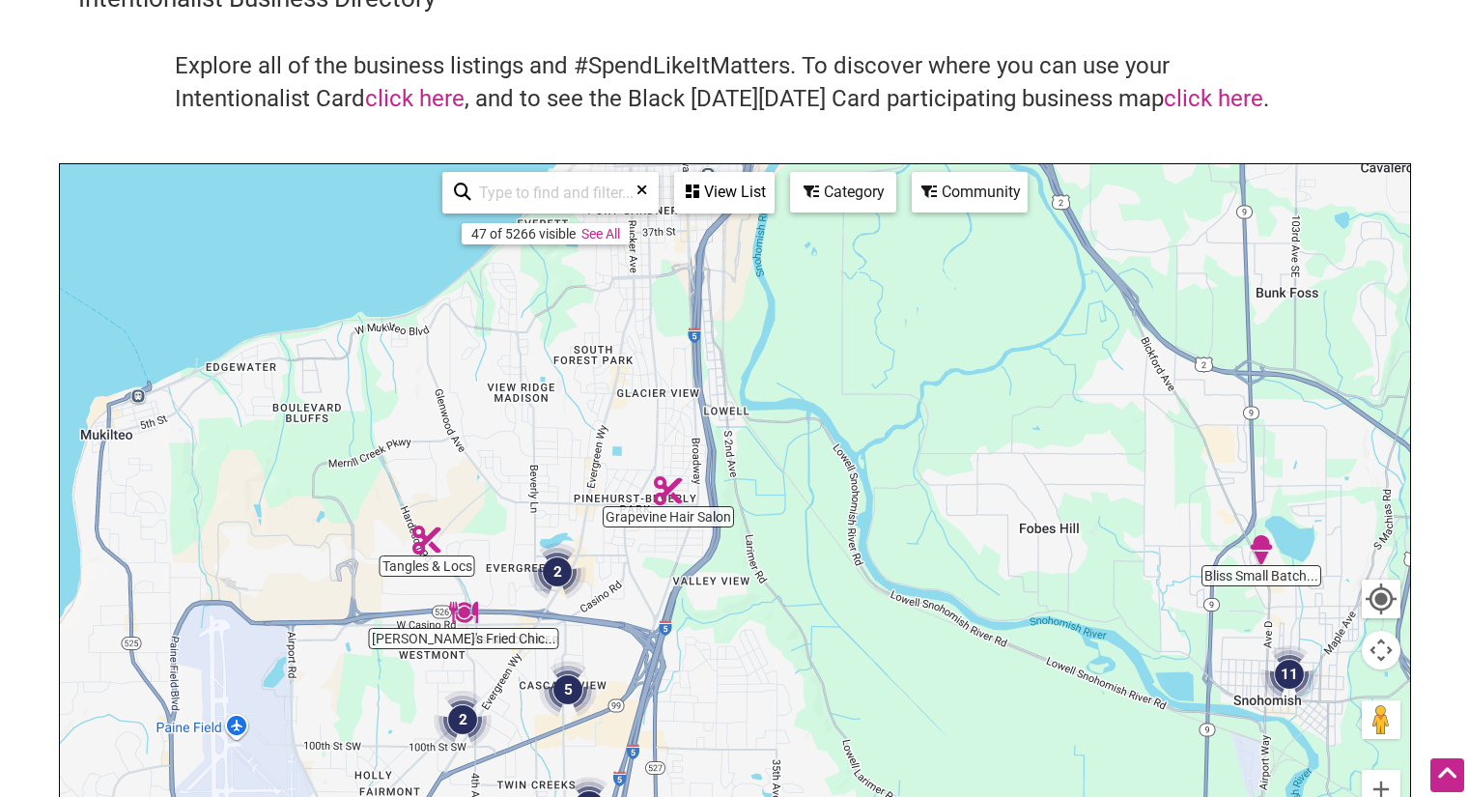
drag, startPoint x: 833, startPoint y: 486, endPoint x: 939, endPoint y: 759, distance: 292.9
click at [942, 778] on div "To navigate, press the arrow keys." at bounding box center [735, 539] width 1350 height 751
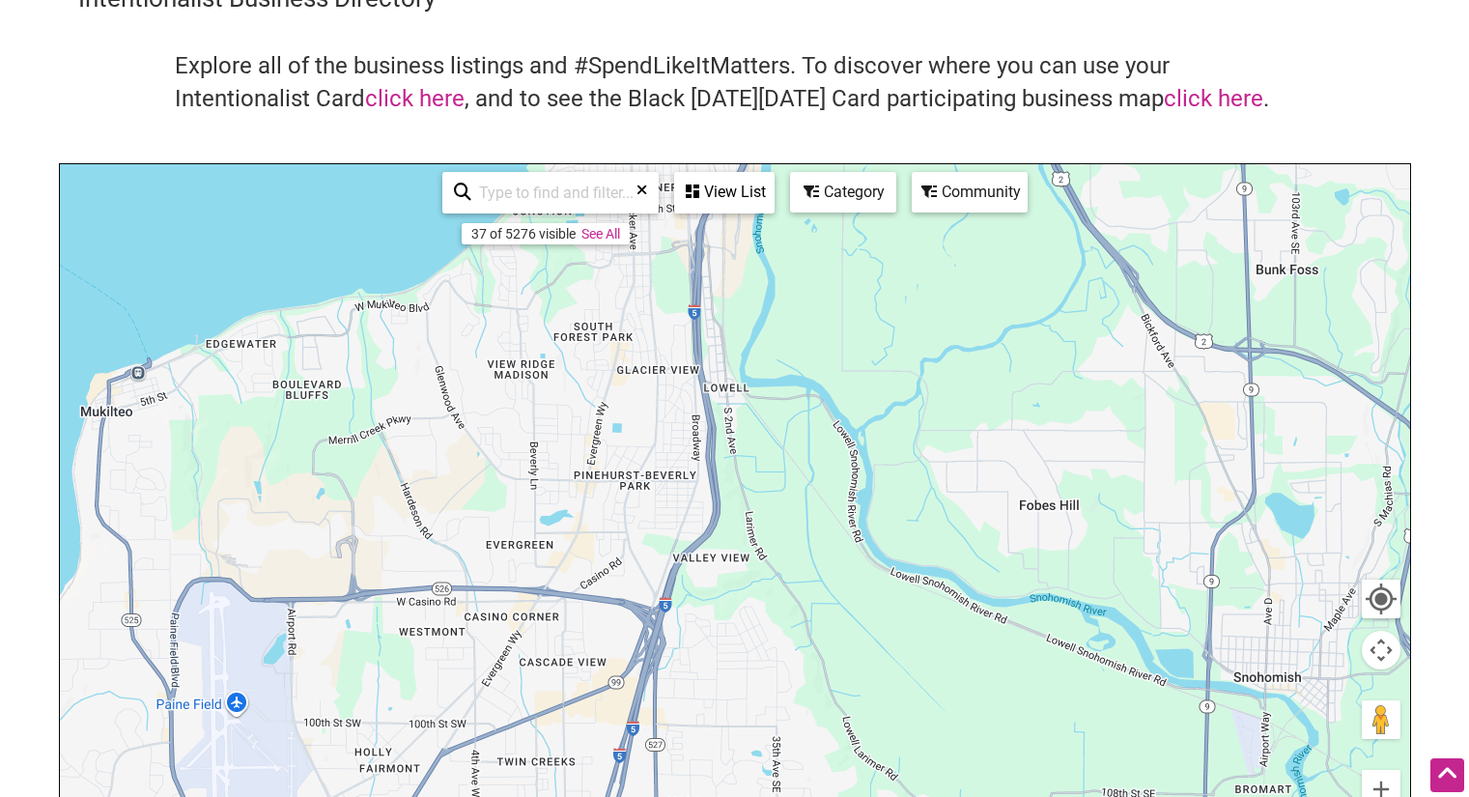
click at [938, 758] on div "To navigate, press the arrow keys." at bounding box center [735, 539] width 1350 height 751
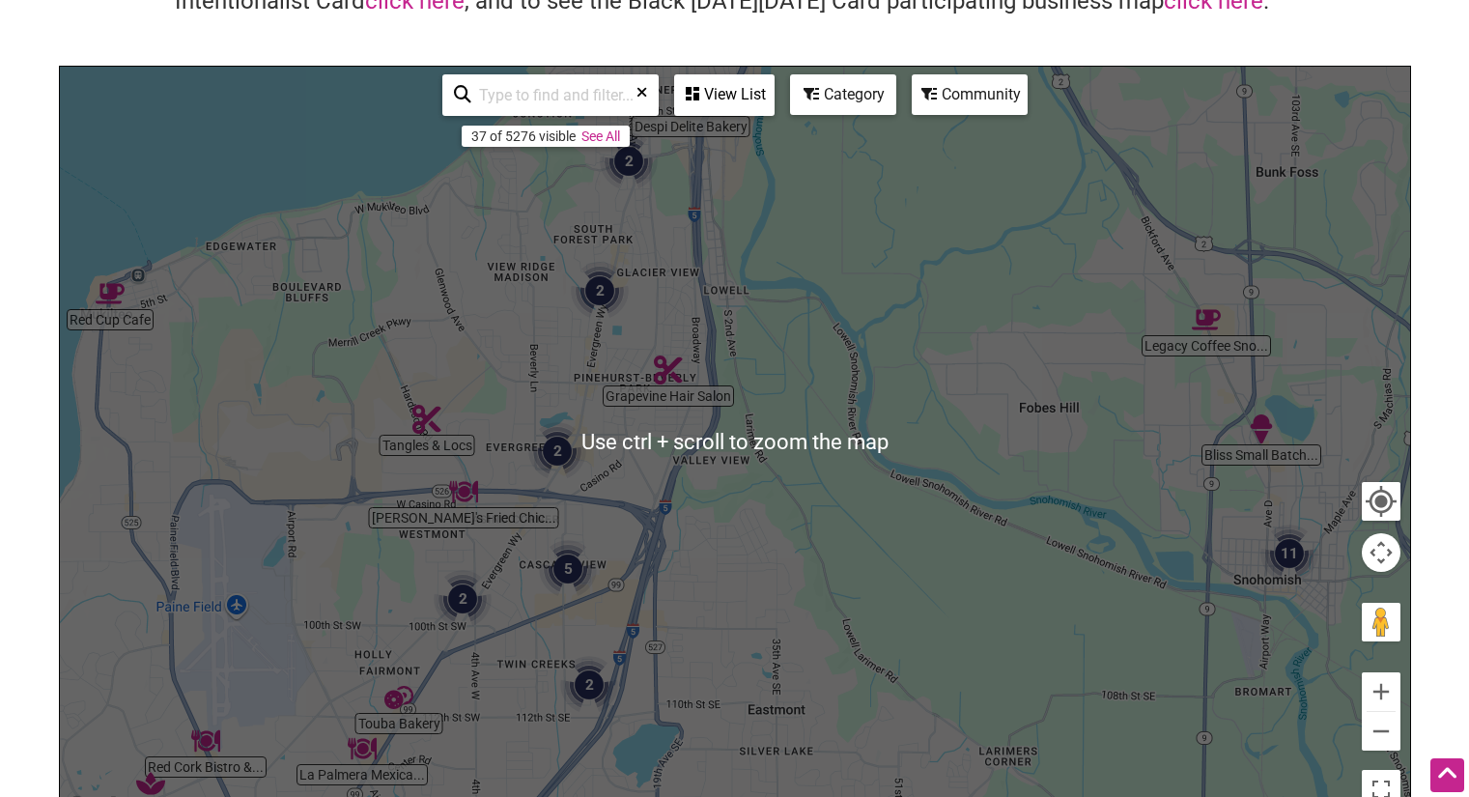
scroll to position [290, 0]
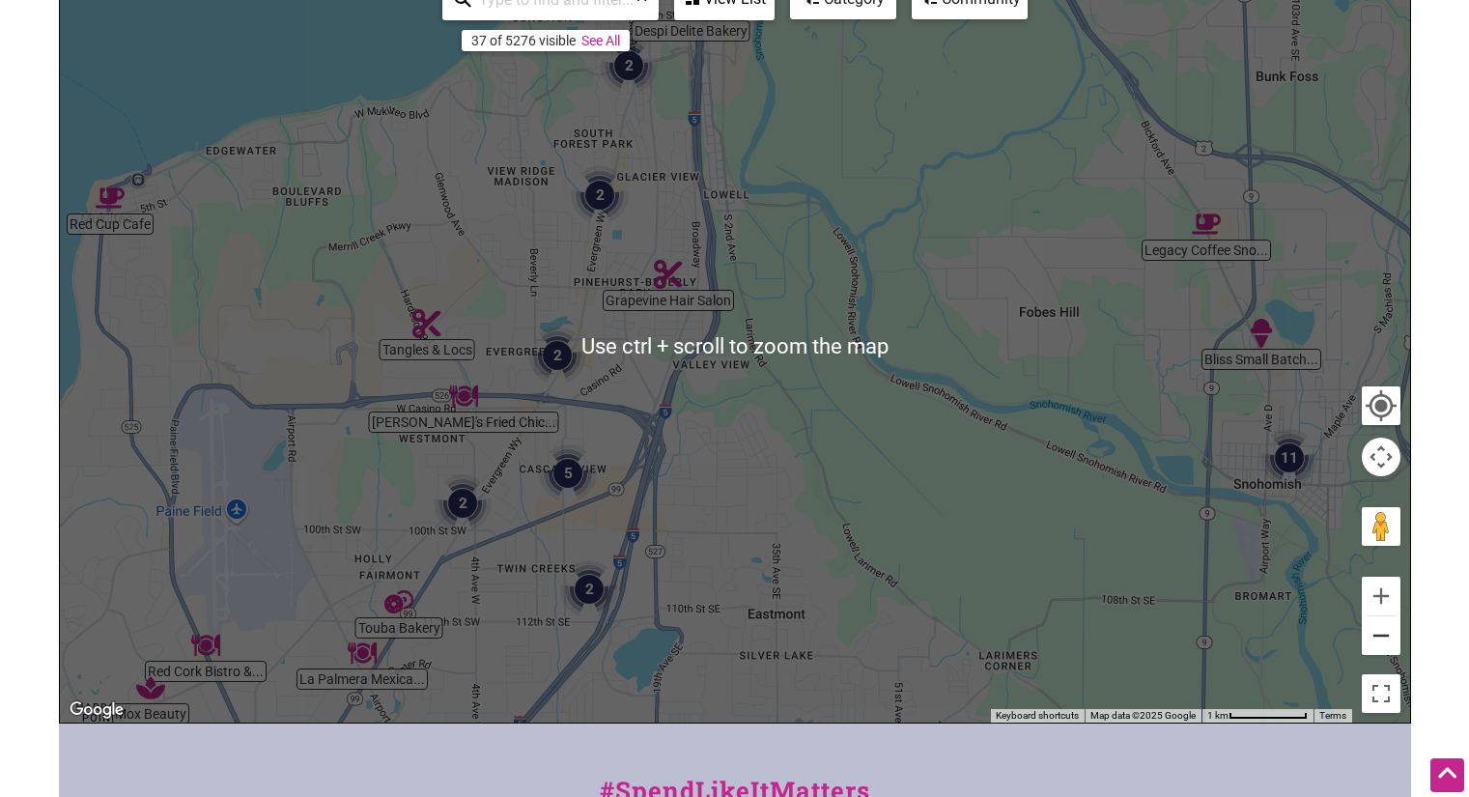
click at [1368, 635] on button "Zoom out" at bounding box center [1381, 635] width 39 height 39
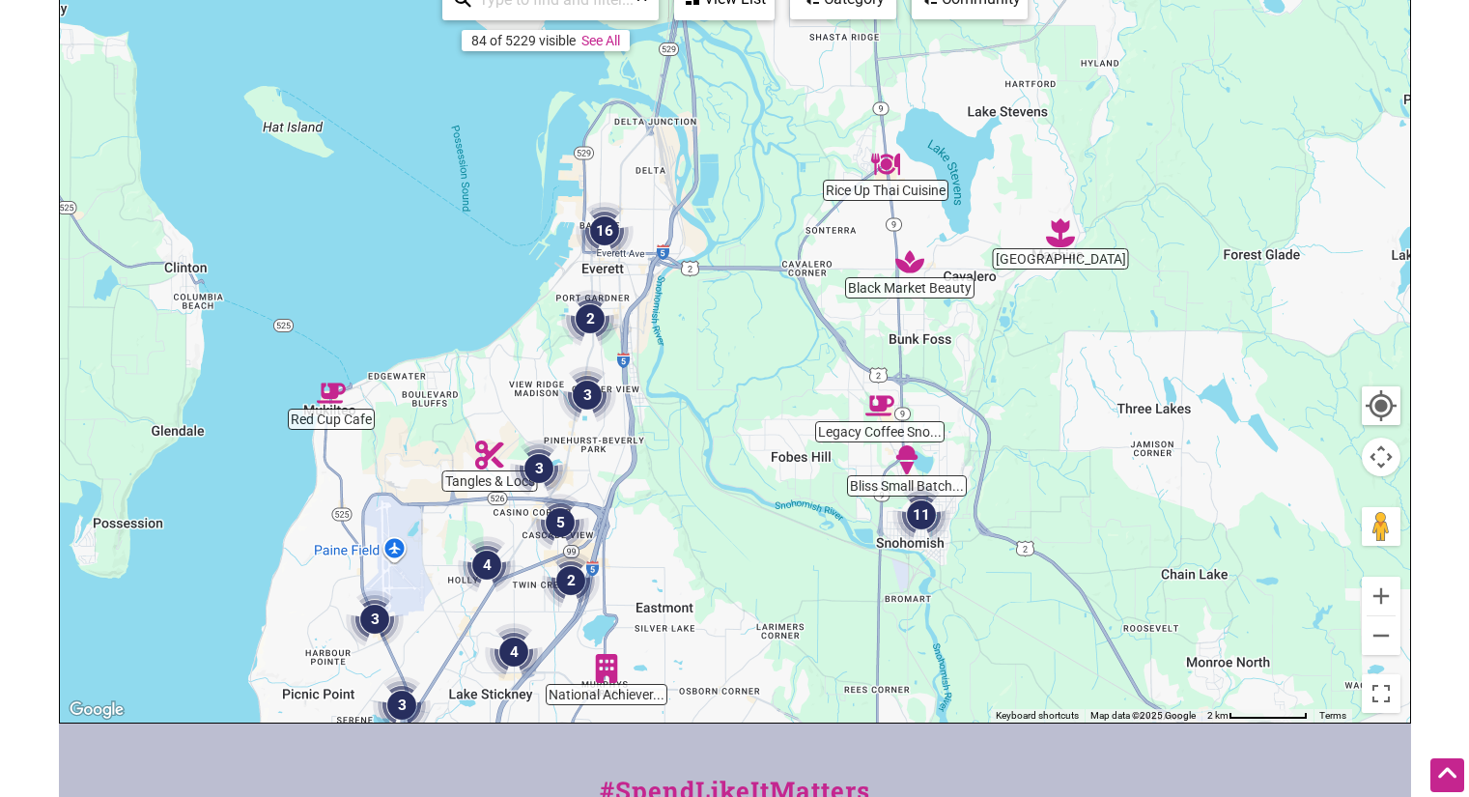
drag, startPoint x: 1026, startPoint y: 365, endPoint x: 921, endPoint y: 514, distance: 181.6
click at [921, 514] on img "11" at bounding box center [921, 515] width 58 height 58
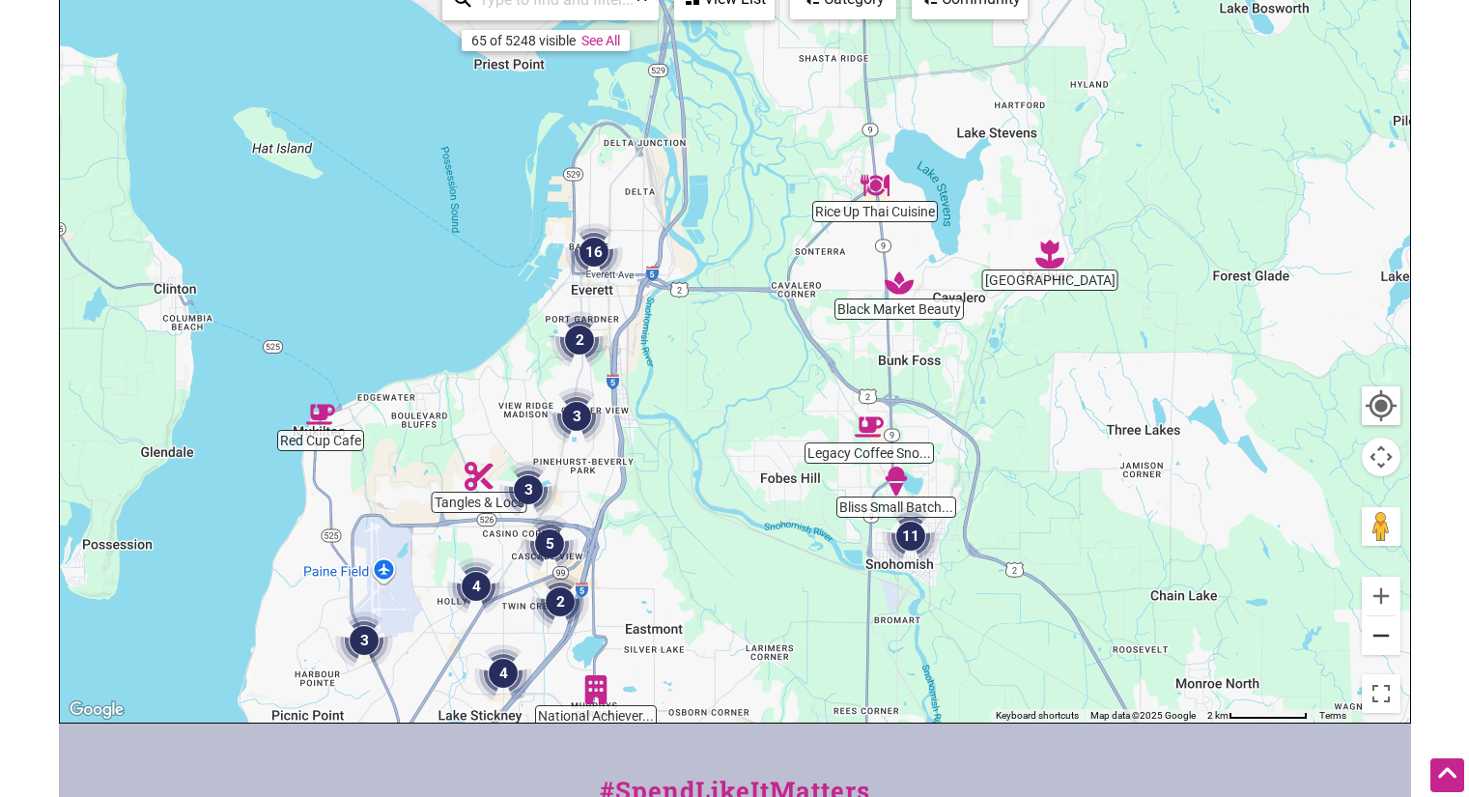
click at [1381, 638] on button "Zoom out" at bounding box center [1381, 635] width 39 height 39
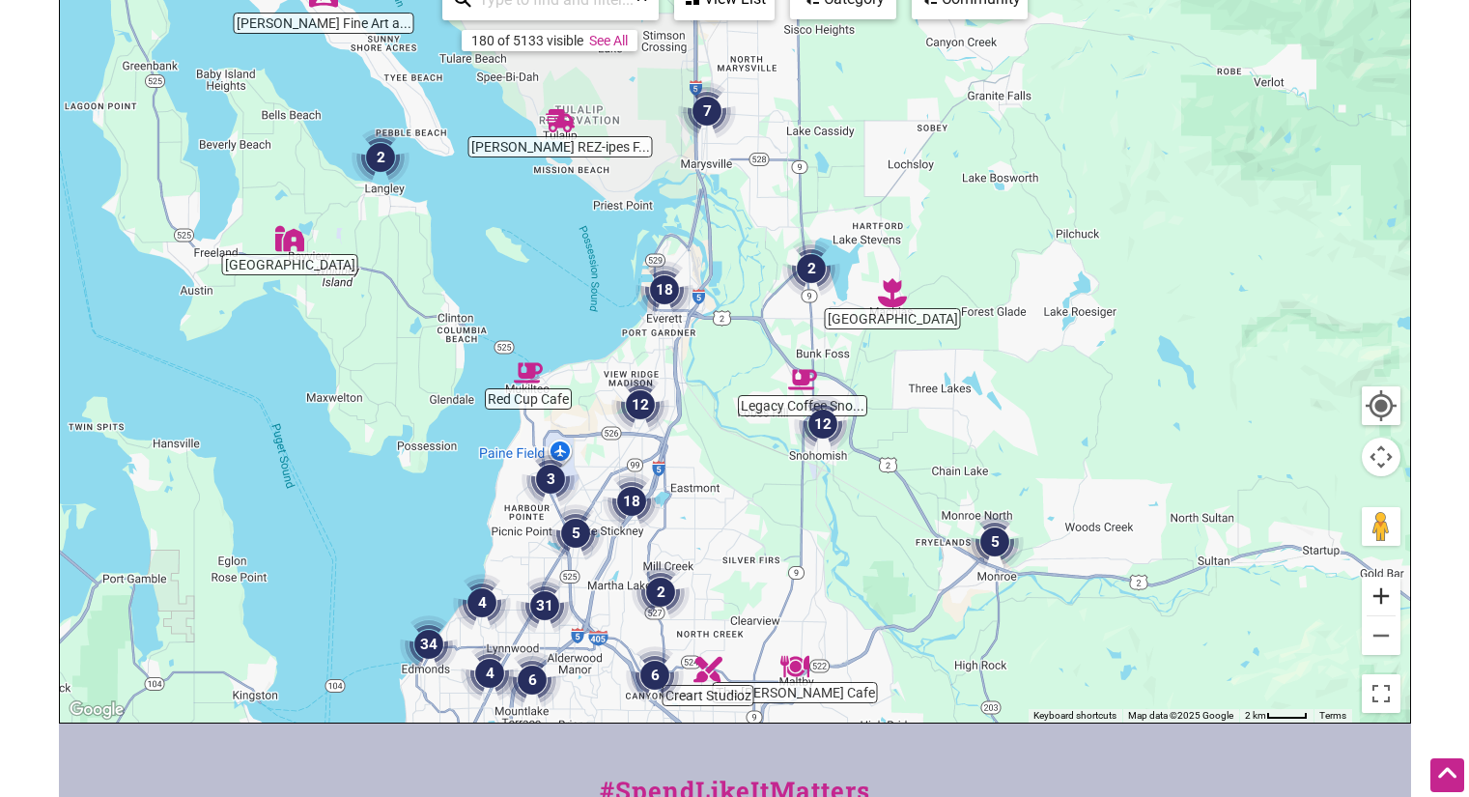
click at [1378, 596] on button "Zoom in" at bounding box center [1381, 596] width 39 height 39
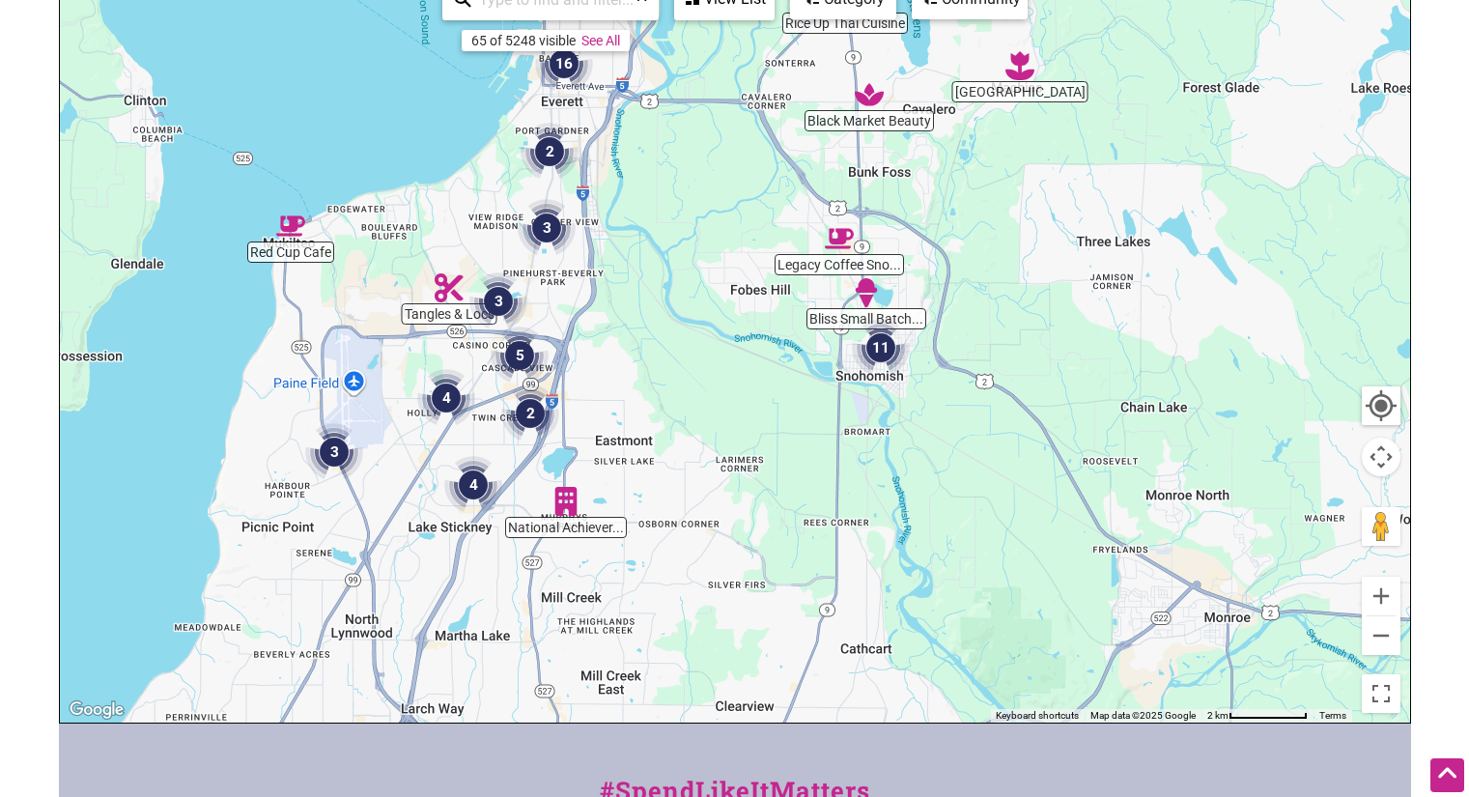
drag, startPoint x: 979, startPoint y: 497, endPoint x: 945, endPoint y: 307, distance: 193.2
click at [947, 302] on div "To navigate, press the arrow keys." at bounding box center [735, 346] width 1350 height 751
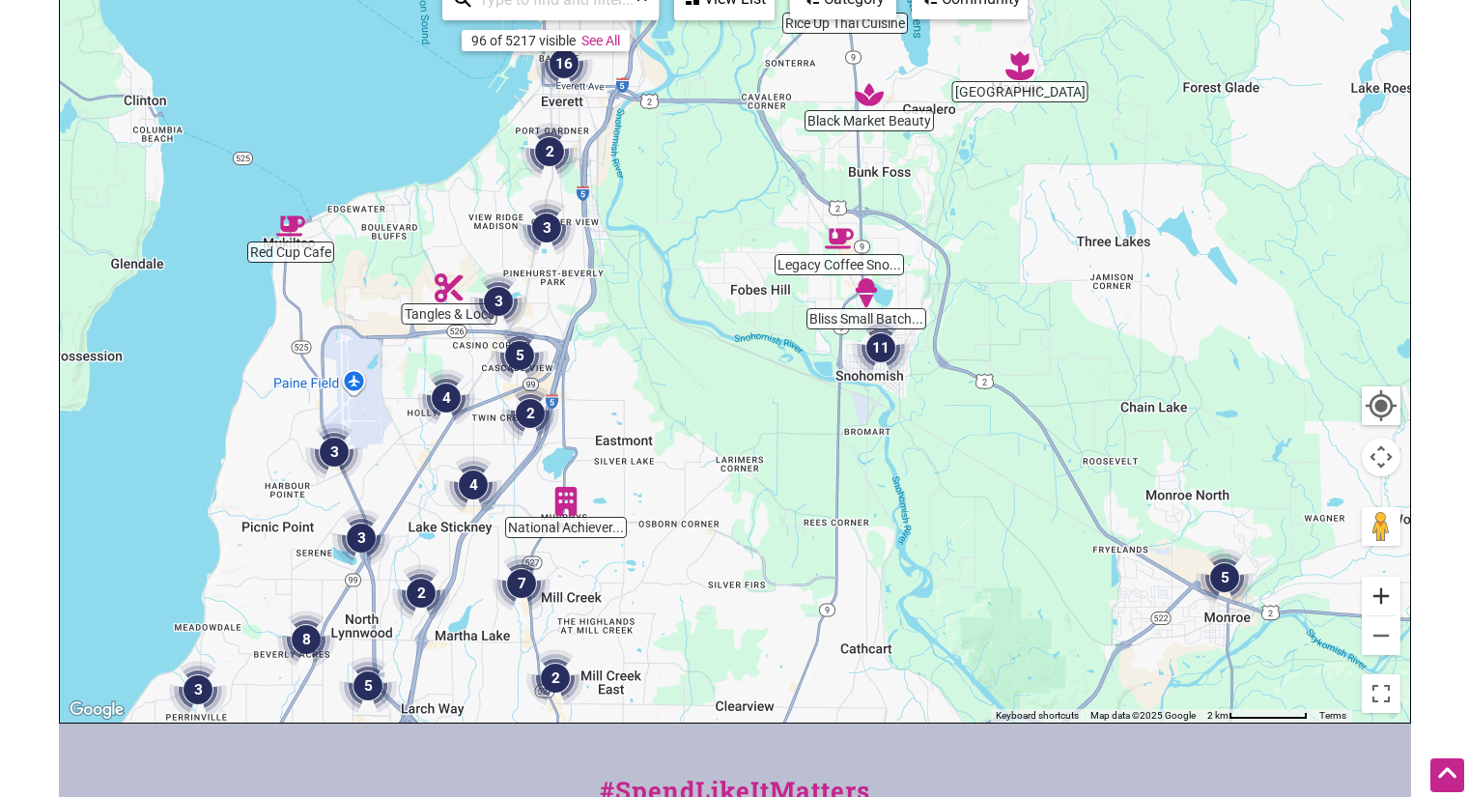
click at [1379, 592] on button "Zoom in" at bounding box center [1381, 596] width 39 height 39
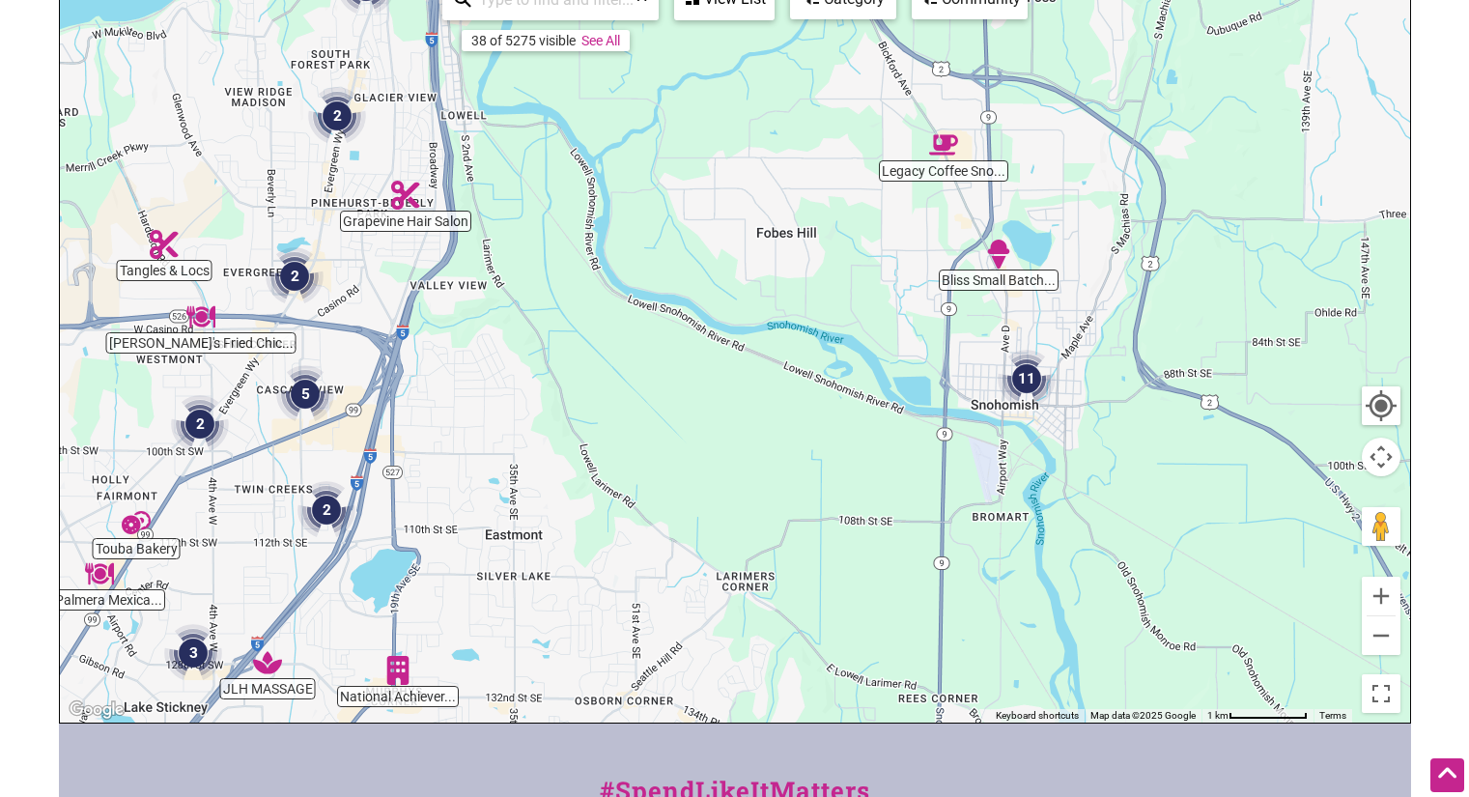
click at [1001, 247] on img "Bliss Small Batch Creamery" at bounding box center [998, 253] width 29 height 29
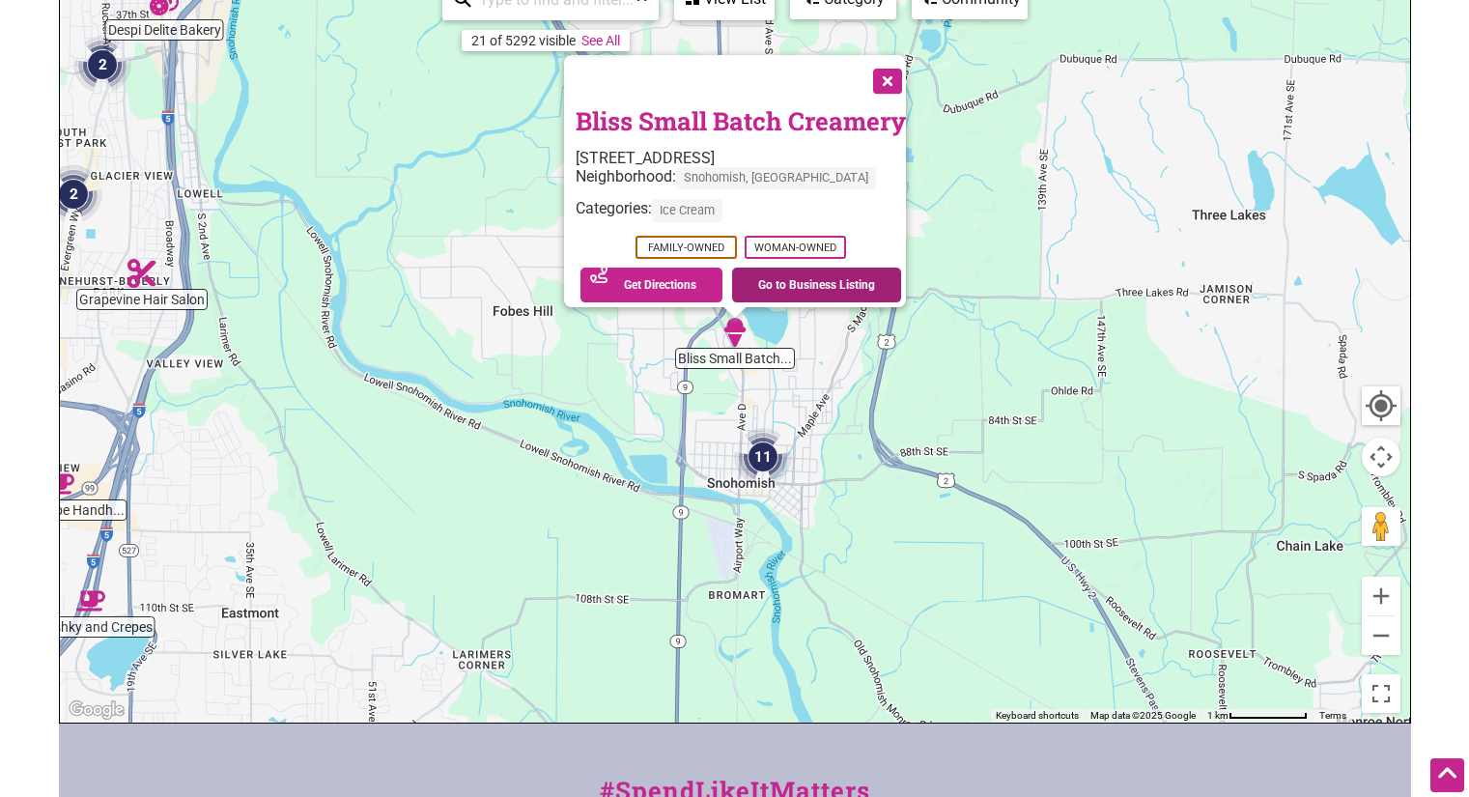
click at [828, 277] on link "Go to Business Listing" at bounding box center [816, 284] width 169 height 35
click at [889, 76] on button "Close" at bounding box center [885, 79] width 48 height 48
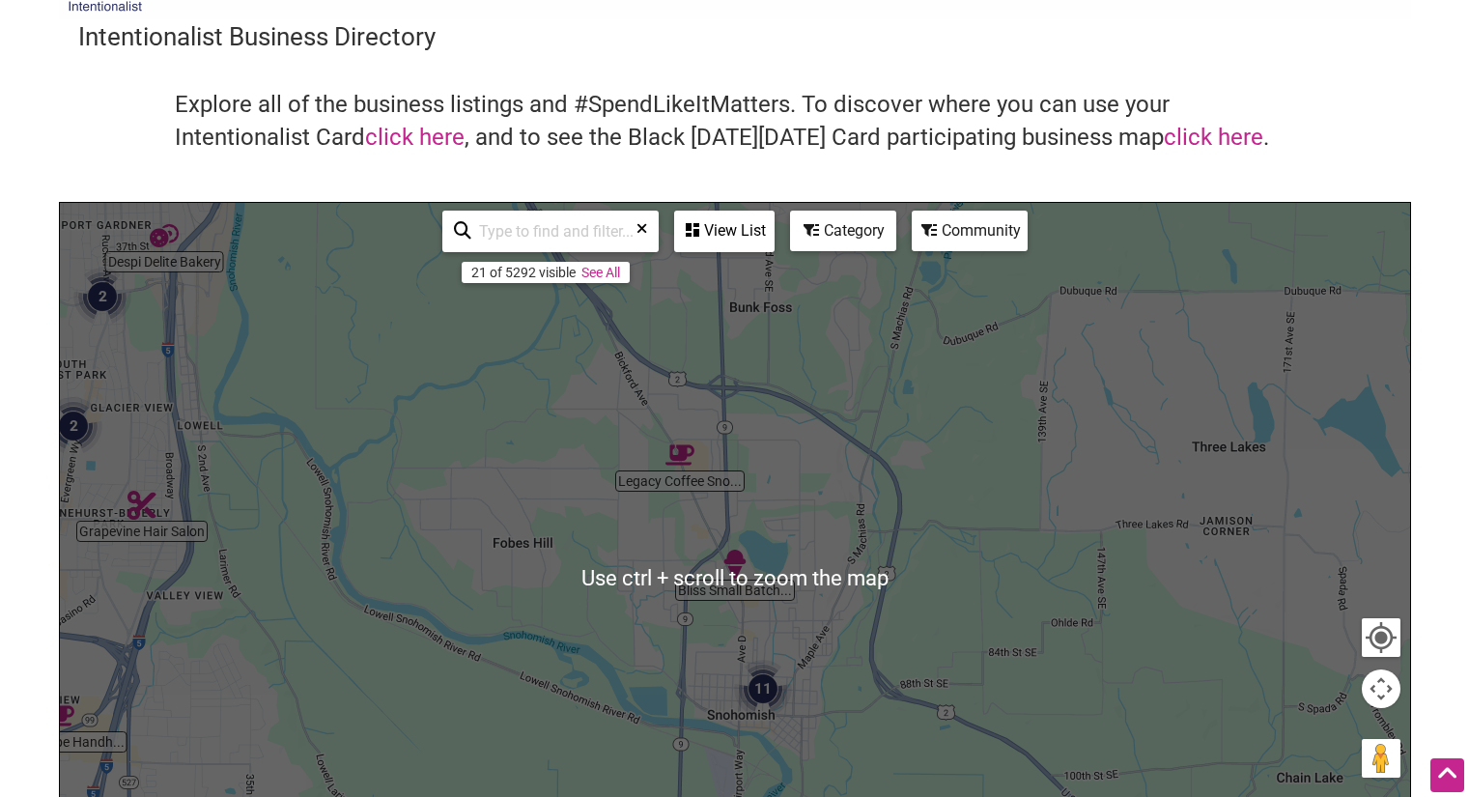
scroll to position [0, 0]
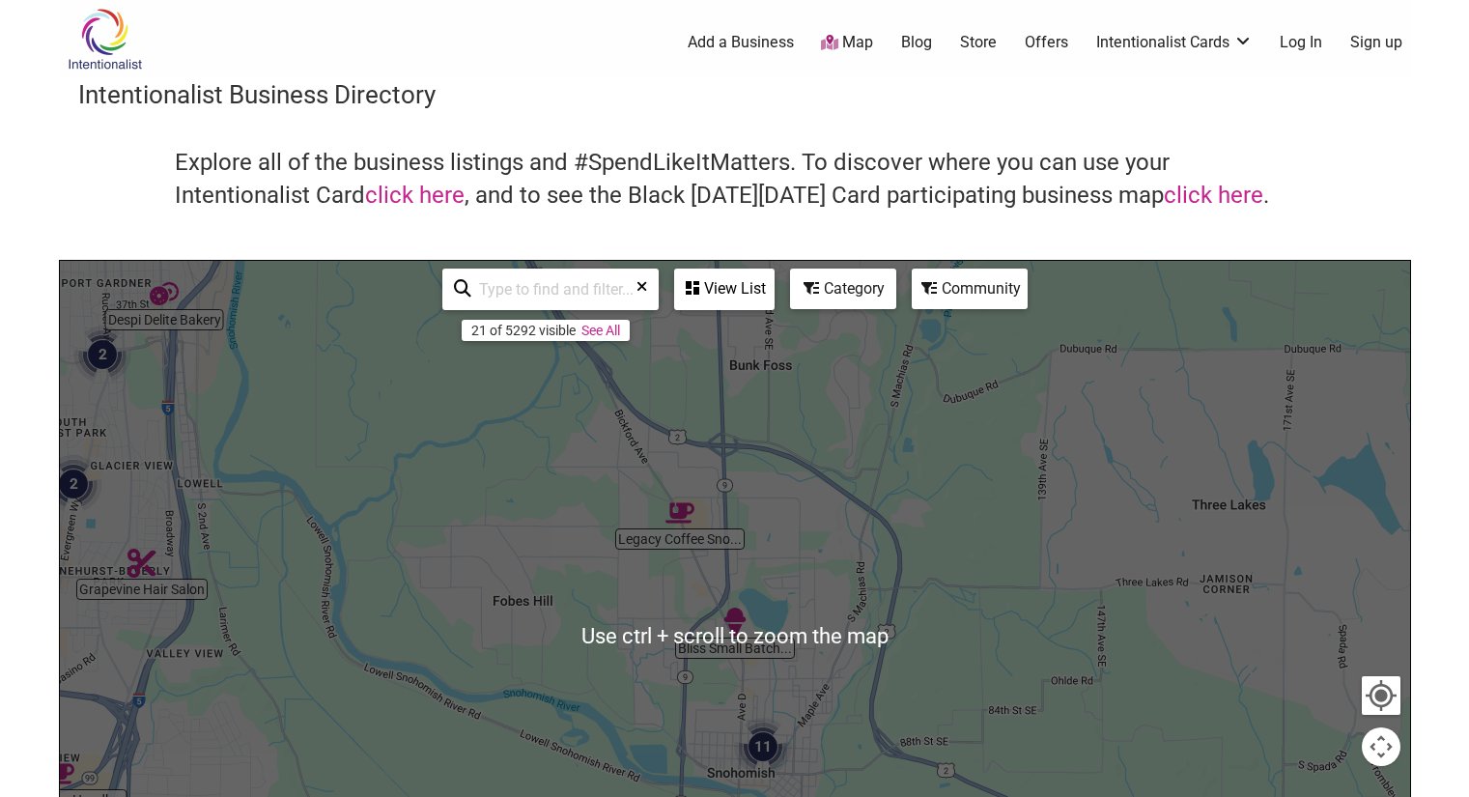
click at [567, 292] on input "search" at bounding box center [558, 289] width 175 height 38
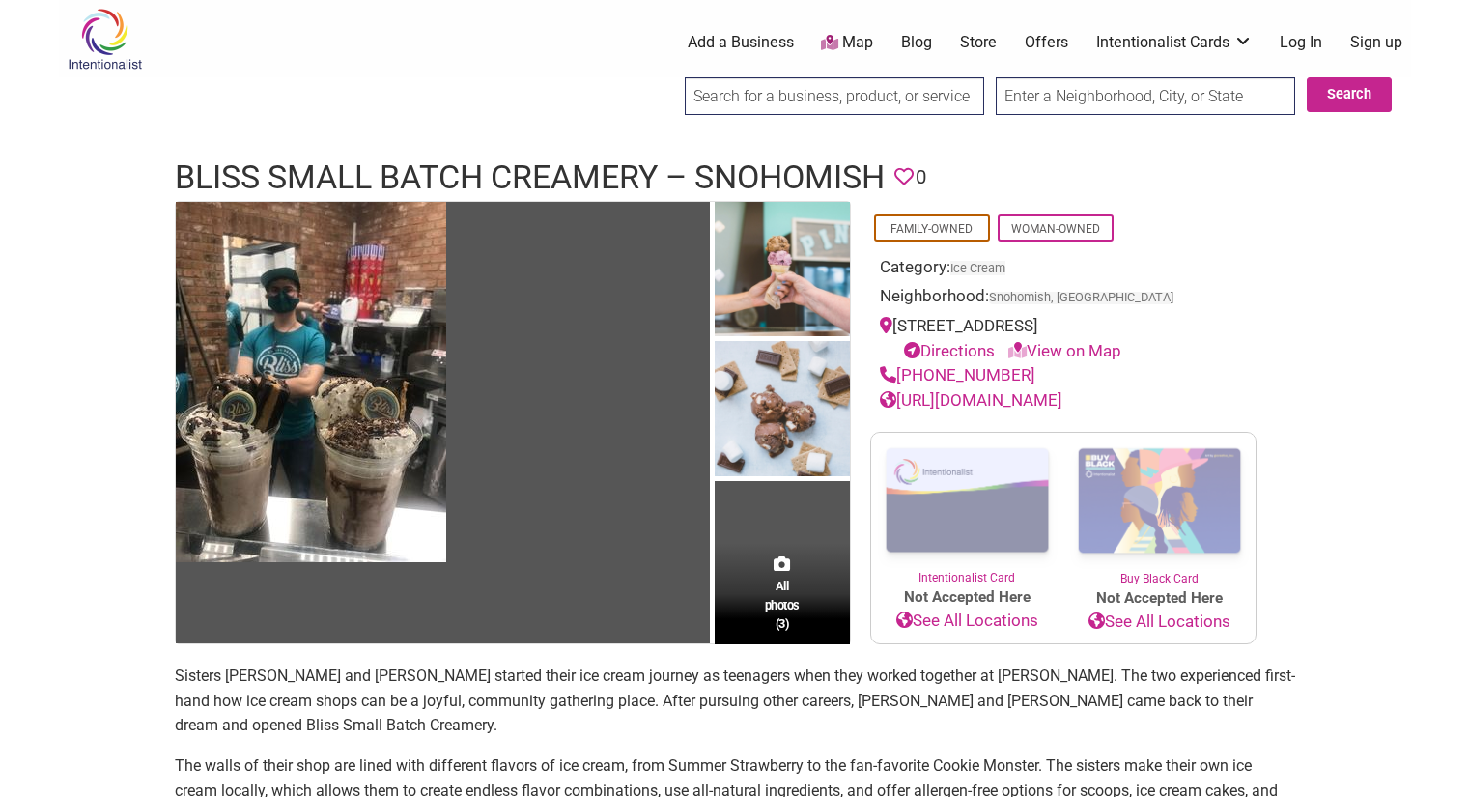
click at [997, 397] on link "[URL][DOMAIN_NAME]" at bounding box center [971, 399] width 183 height 19
click at [960, 353] on link "Directions" at bounding box center [949, 350] width 91 height 19
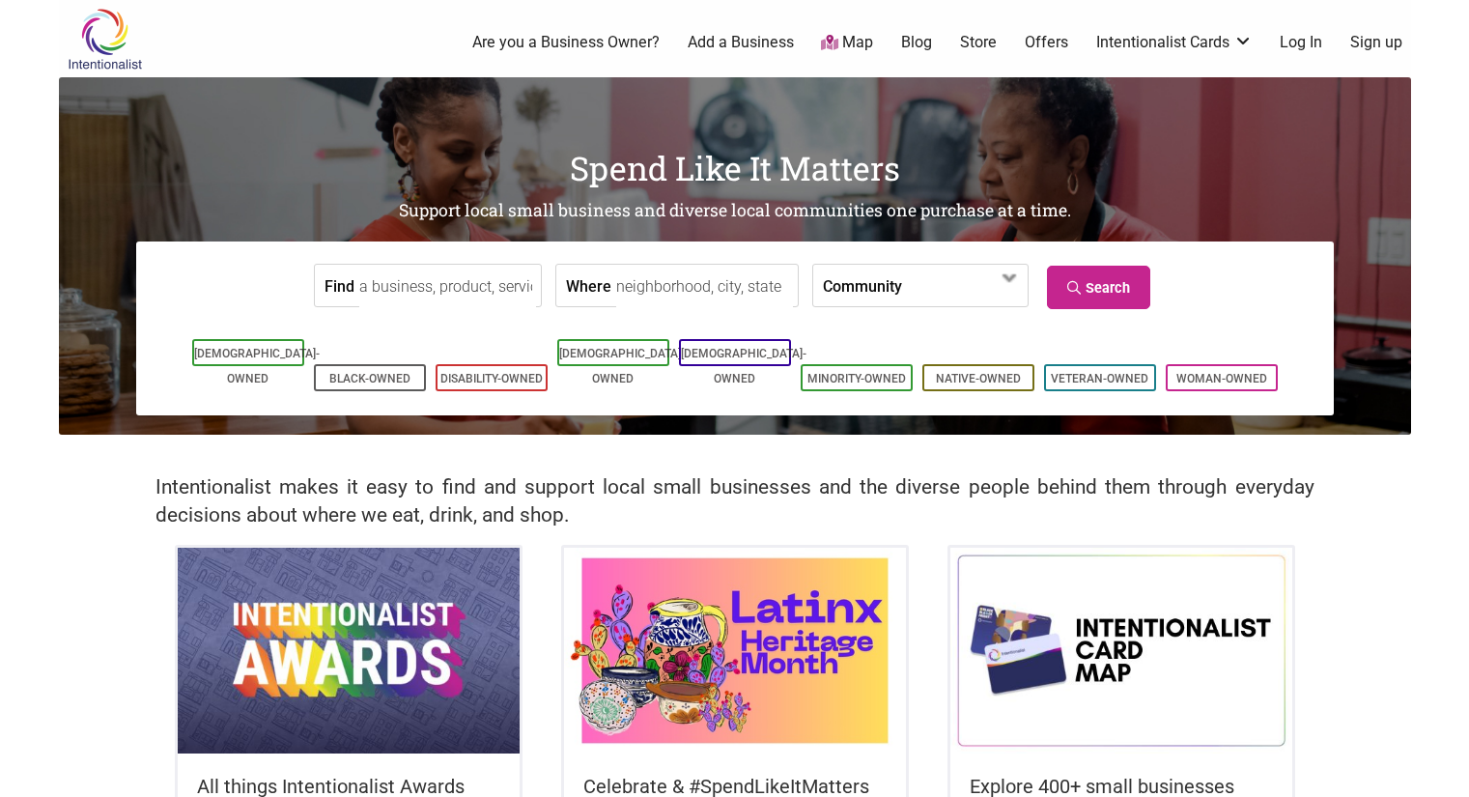
click at [665, 297] on input "Where" at bounding box center [704, 286] width 177 height 43
type input "e"
type input "west [GEOGRAPHIC_DATA]"
click at [1097, 287] on link "Search" at bounding box center [1098, 287] width 103 height 43
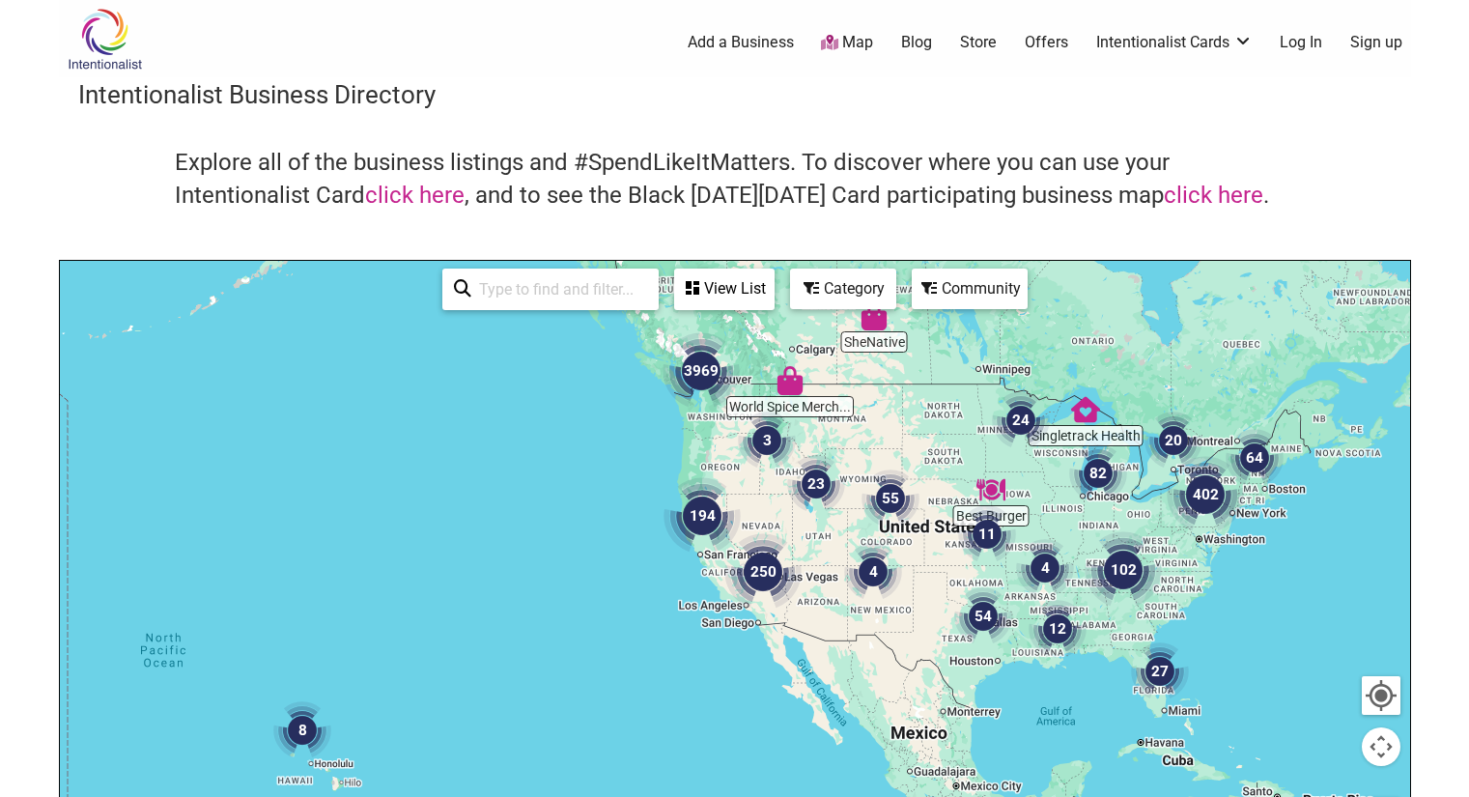
drag, startPoint x: 776, startPoint y: 684, endPoint x: 828, endPoint y: 548, distance: 144.6
click at [828, 548] on div at bounding box center [735, 636] width 1350 height 751
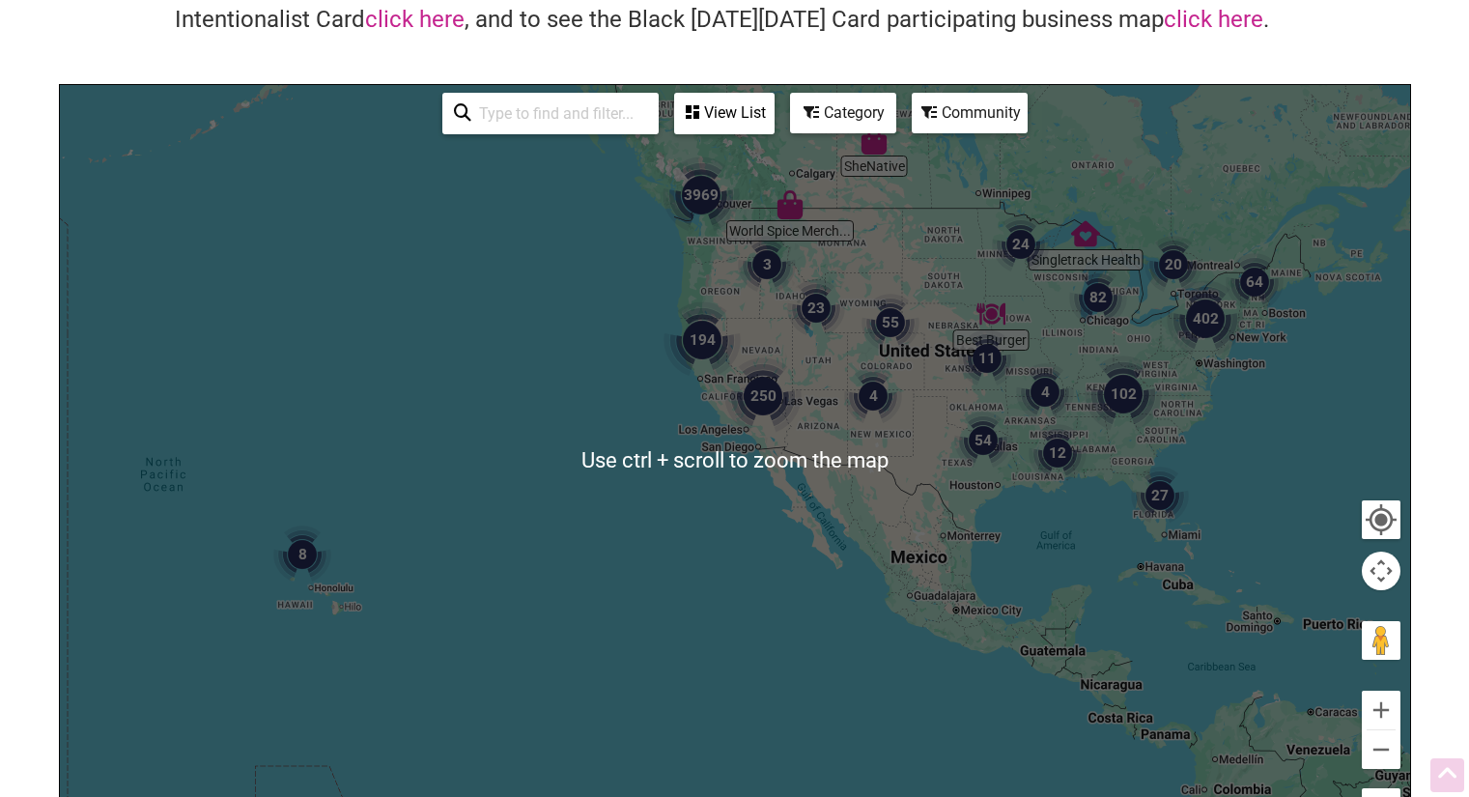
scroll to position [193, 0]
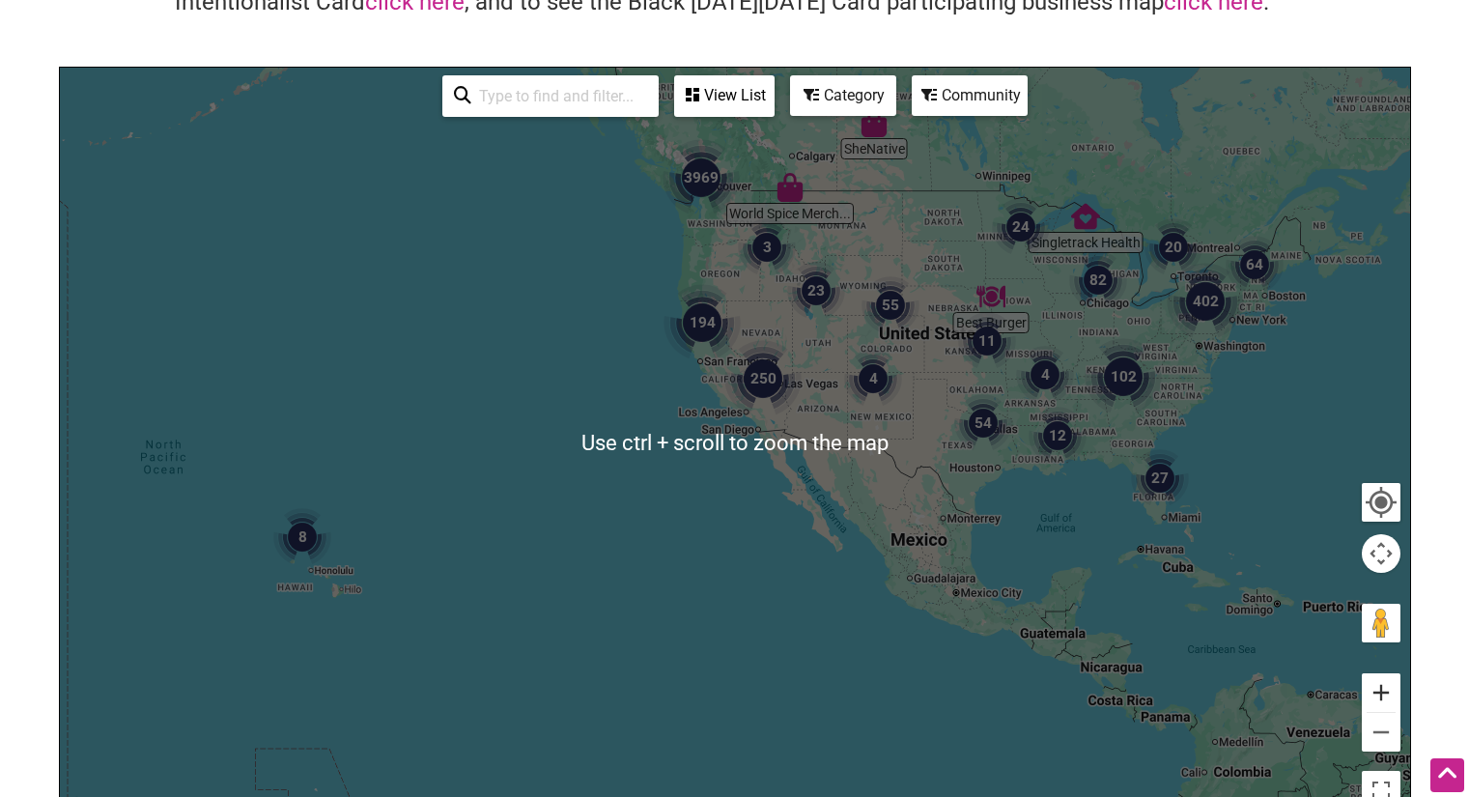
click at [1387, 688] on button "Zoom in" at bounding box center [1381, 692] width 39 height 39
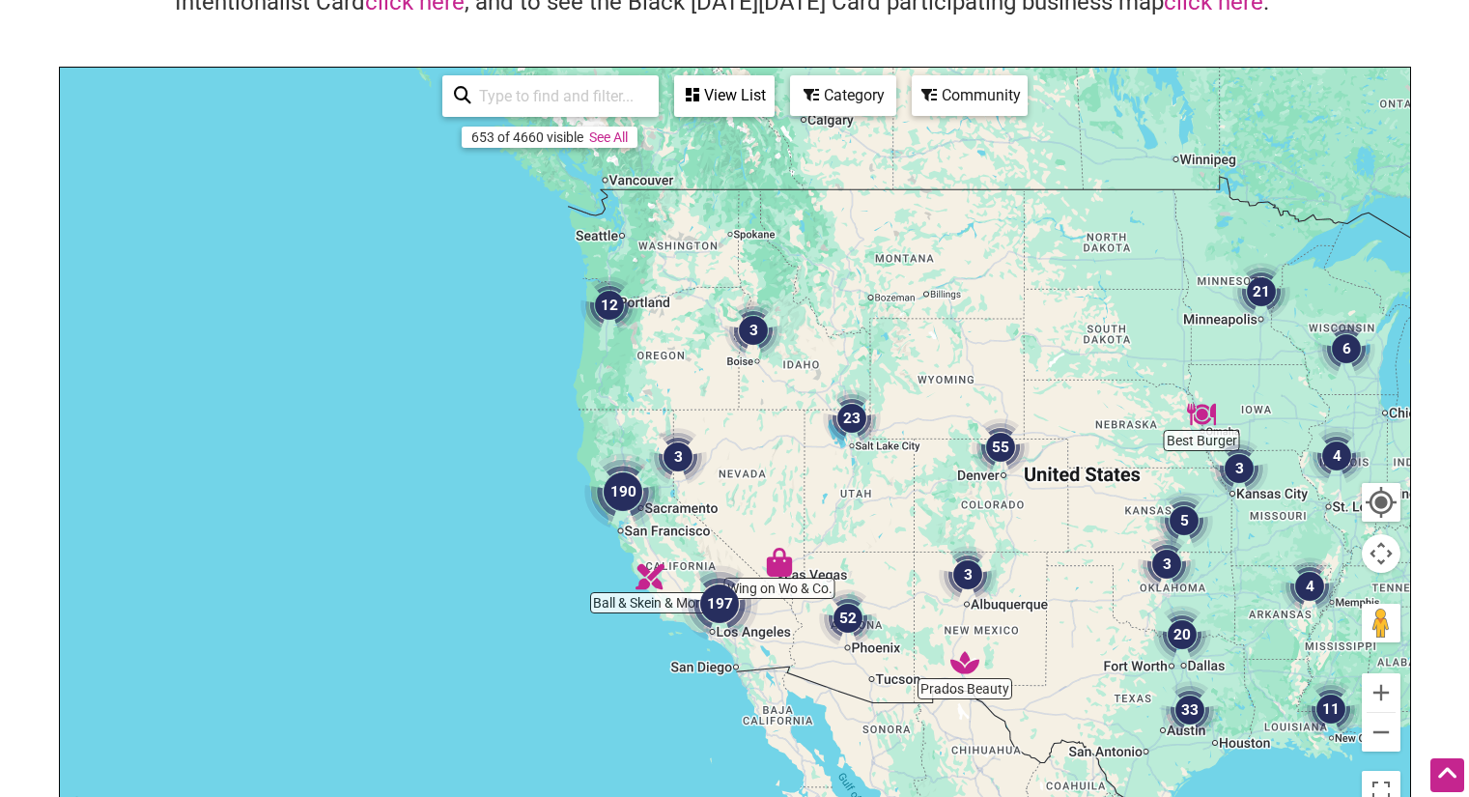
drag, startPoint x: 1091, startPoint y: 400, endPoint x: 1090, endPoint y: 659, distance: 258.8
click at [1053, 666] on div at bounding box center [735, 443] width 1350 height 751
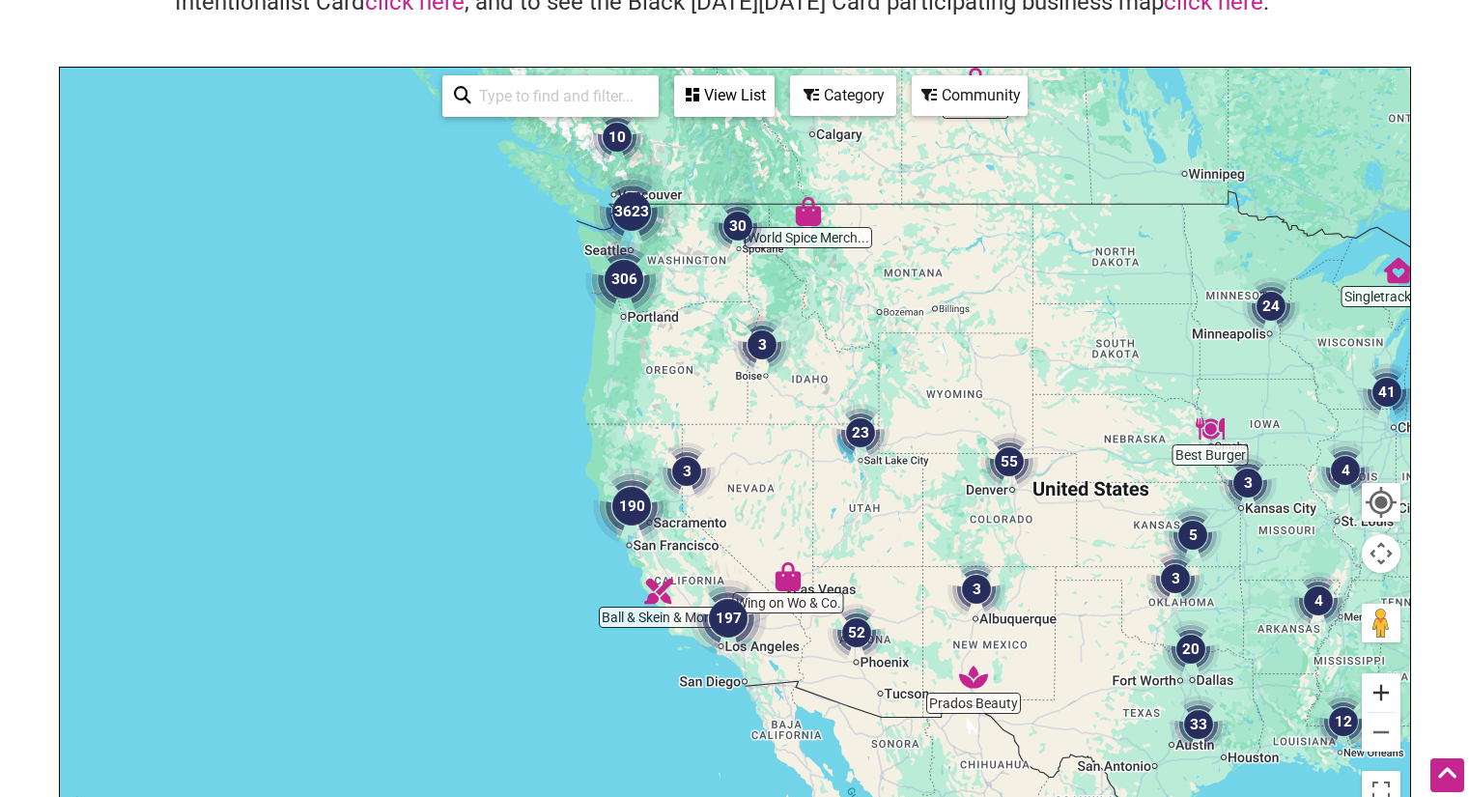
click at [1390, 691] on button "Zoom in" at bounding box center [1381, 692] width 39 height 39
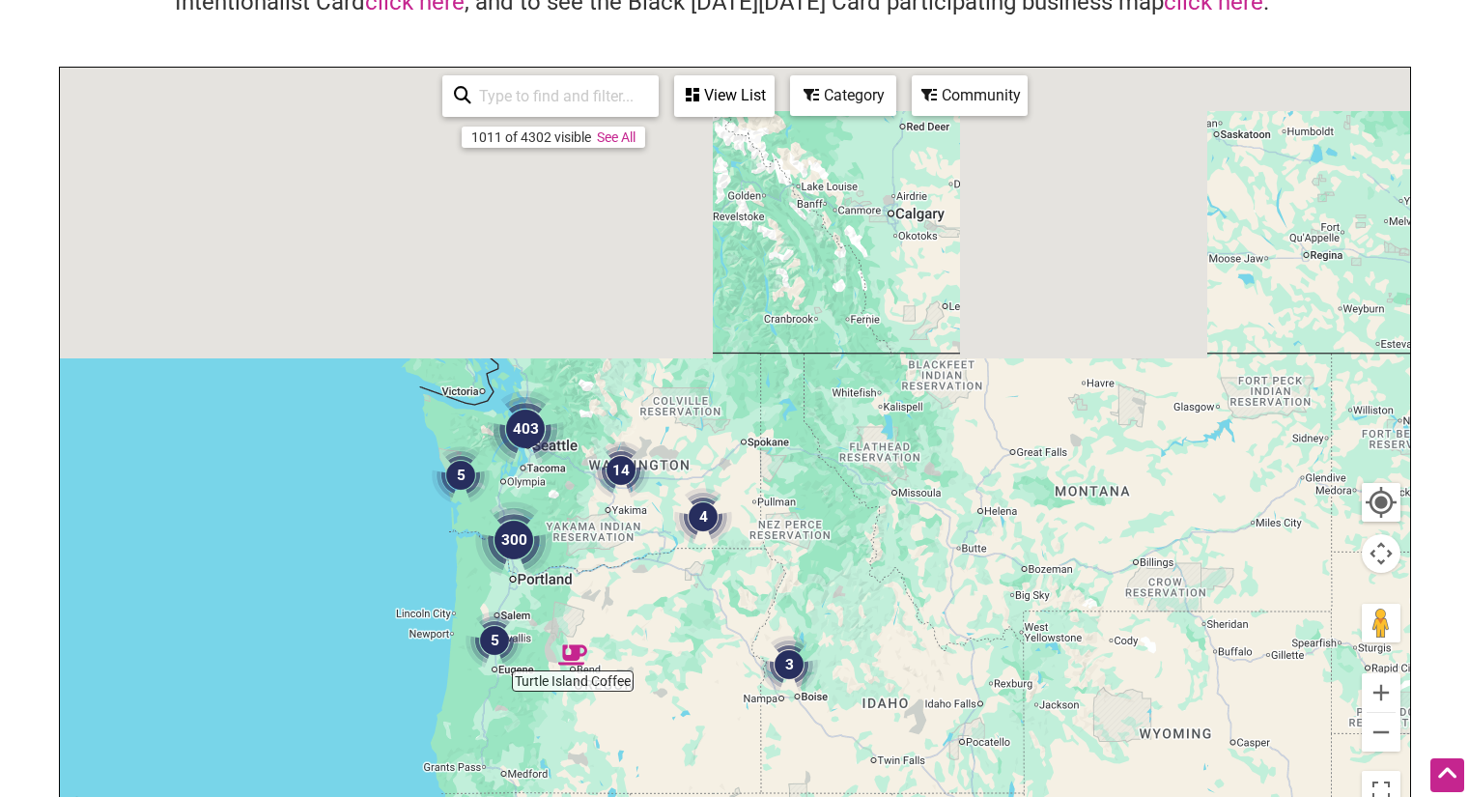
drag, startPoint x: 1107, startPoint y: 379, endPoint x: 1121, endPoint y: 768, distance: 389.4
click at [1114, 778] on div at bounding box center [735, 443] width 1350 height 751
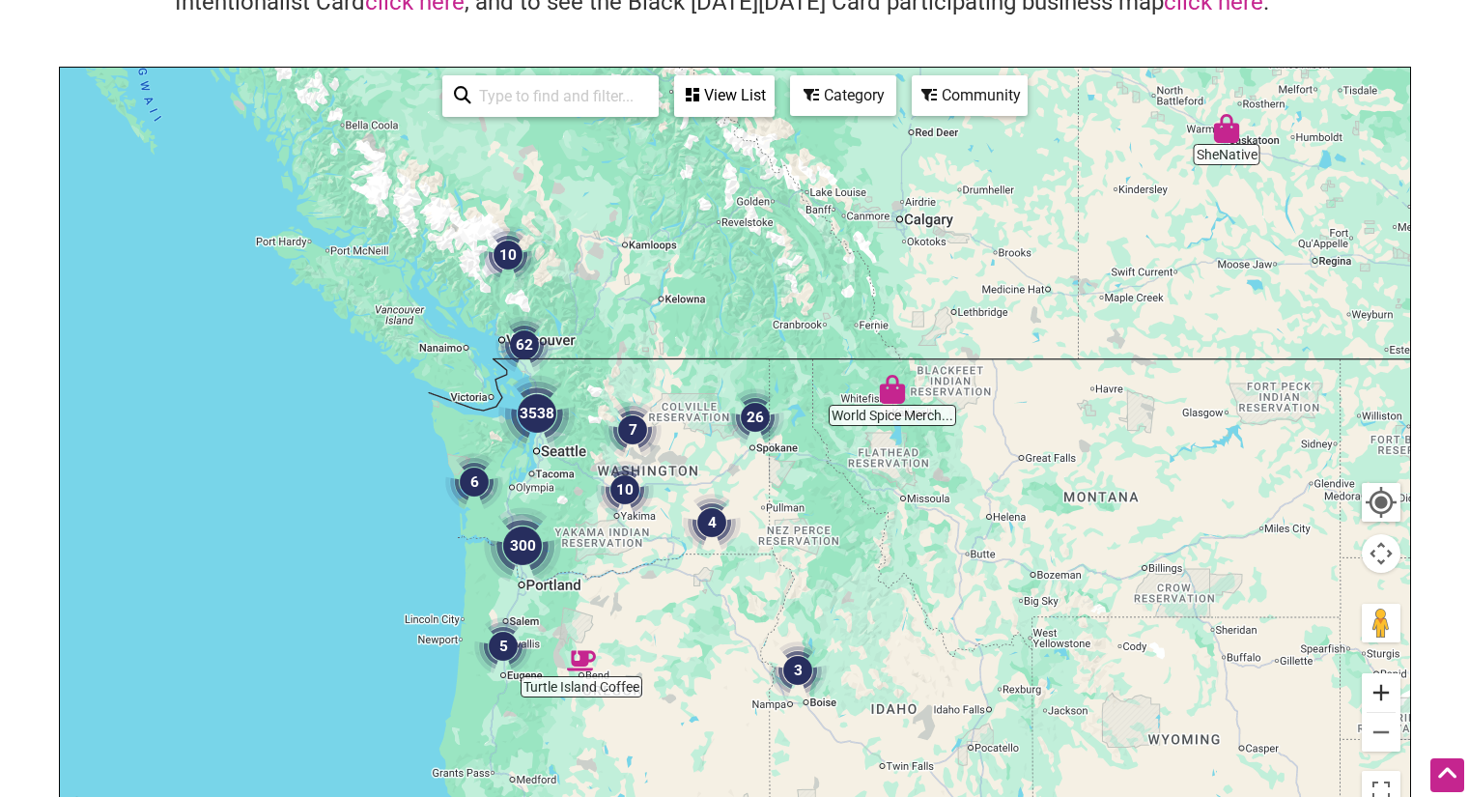
click at [1380, 689] on button "Zoom in" at bounding box center [1381, 692] width 39 height 39
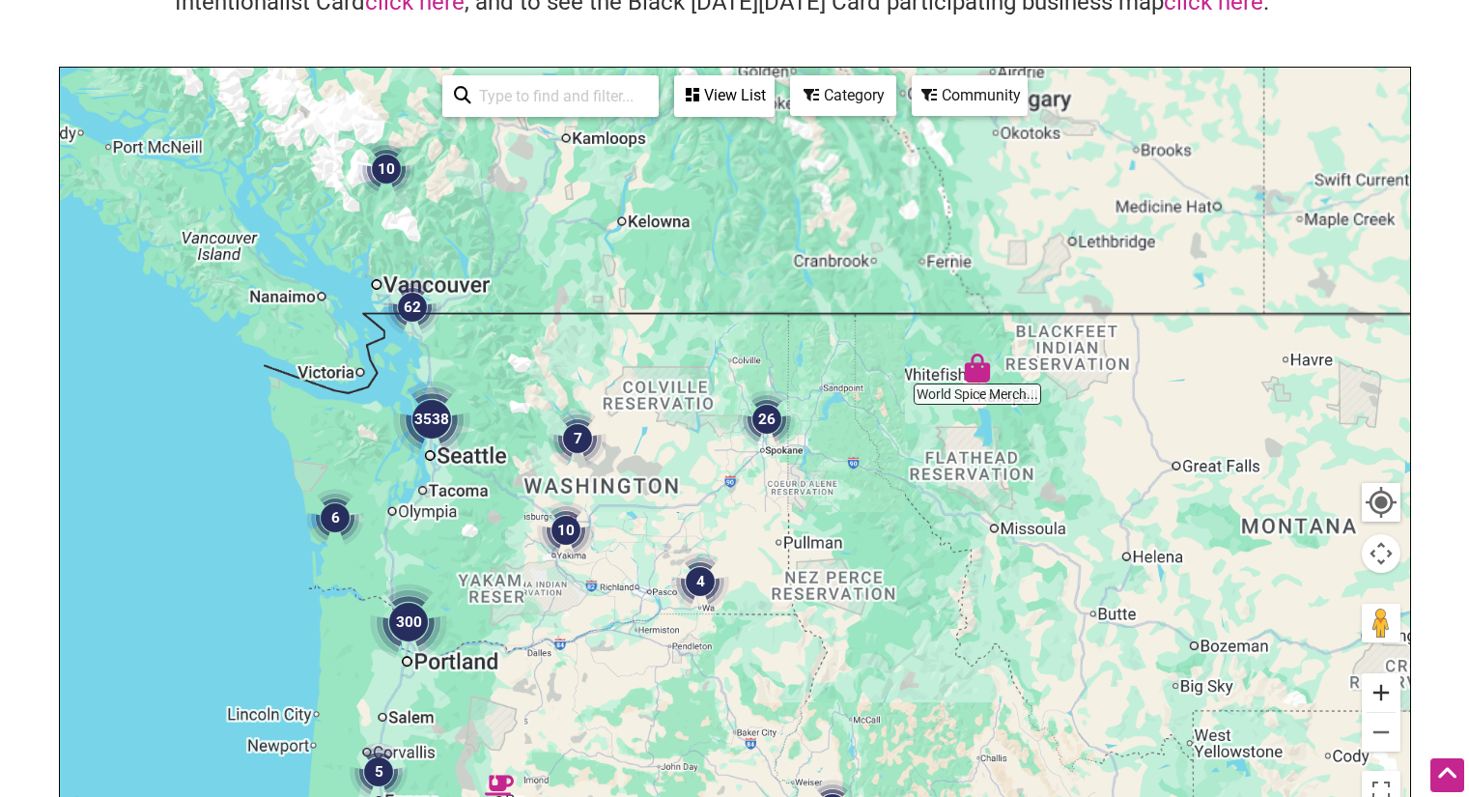
click at [1378, 688] on button "Zoom in" at bounding box center [1381, 692] width 39 height 39
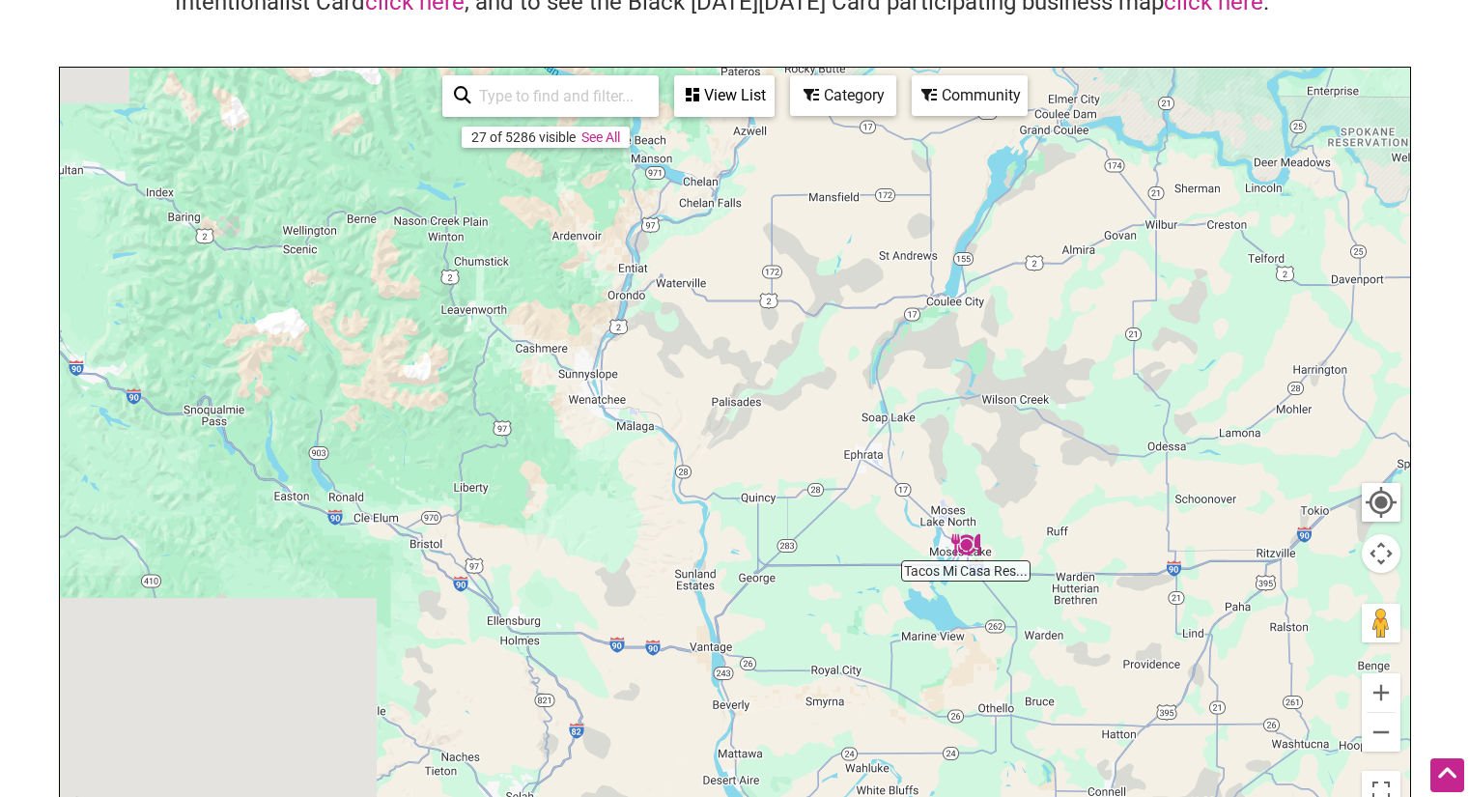
drag, startPoint x: 783, startPoint y: 600, endPoint x: 1518, endPoint y: 395, distance: 762.9
click at [1468, 395] on html "× Menu 0 Add a Business Map Blog Store Offers Intentionalist Cards Buy Black Ca…" at bounding box center [734, 205] width 1469 height 797
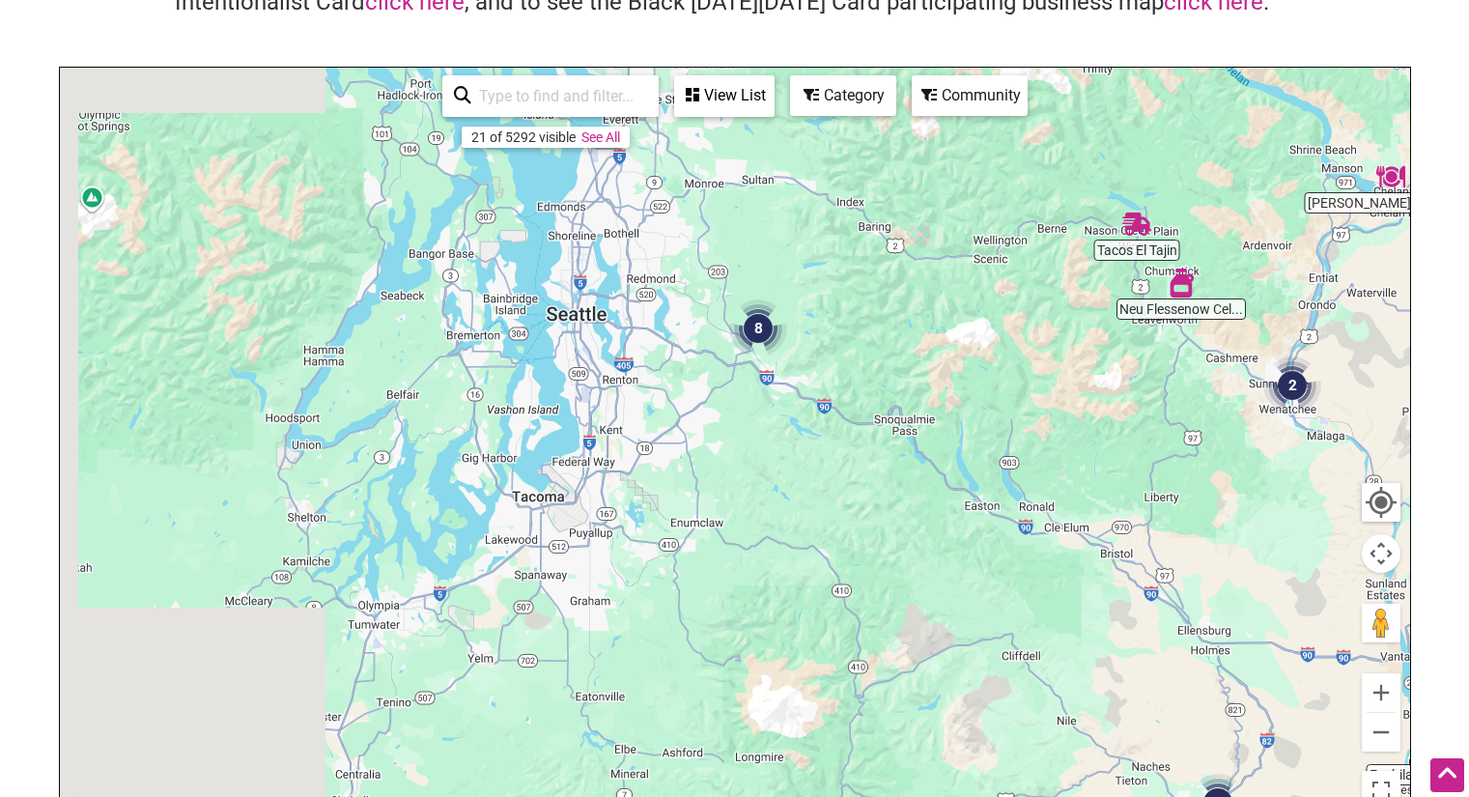
drag, startPoint x: 646, startPoint y: 310, endPoint x: 1442, endPoint y: 311, distance: 795.7
click at [1442, 311] on body "× Menu 0 Add a Business Map Blog Store Offers Intentionalist Cards Buy Black Ca…" at bounding box center [734, 205] width 1469 height 797
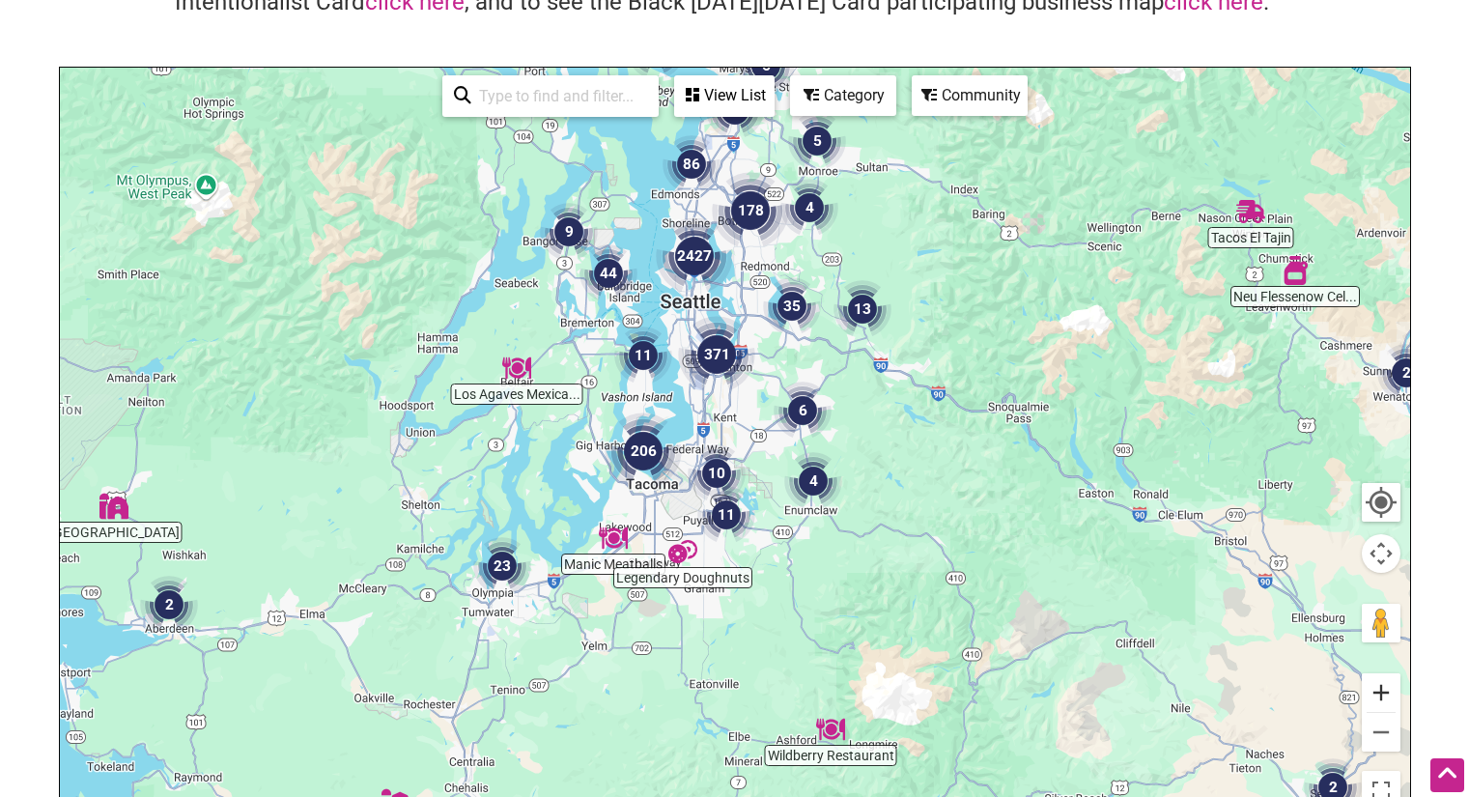
click at [1374, 687] on button "Zoom in" at bounding box center [1381, 692] width 39 height 39
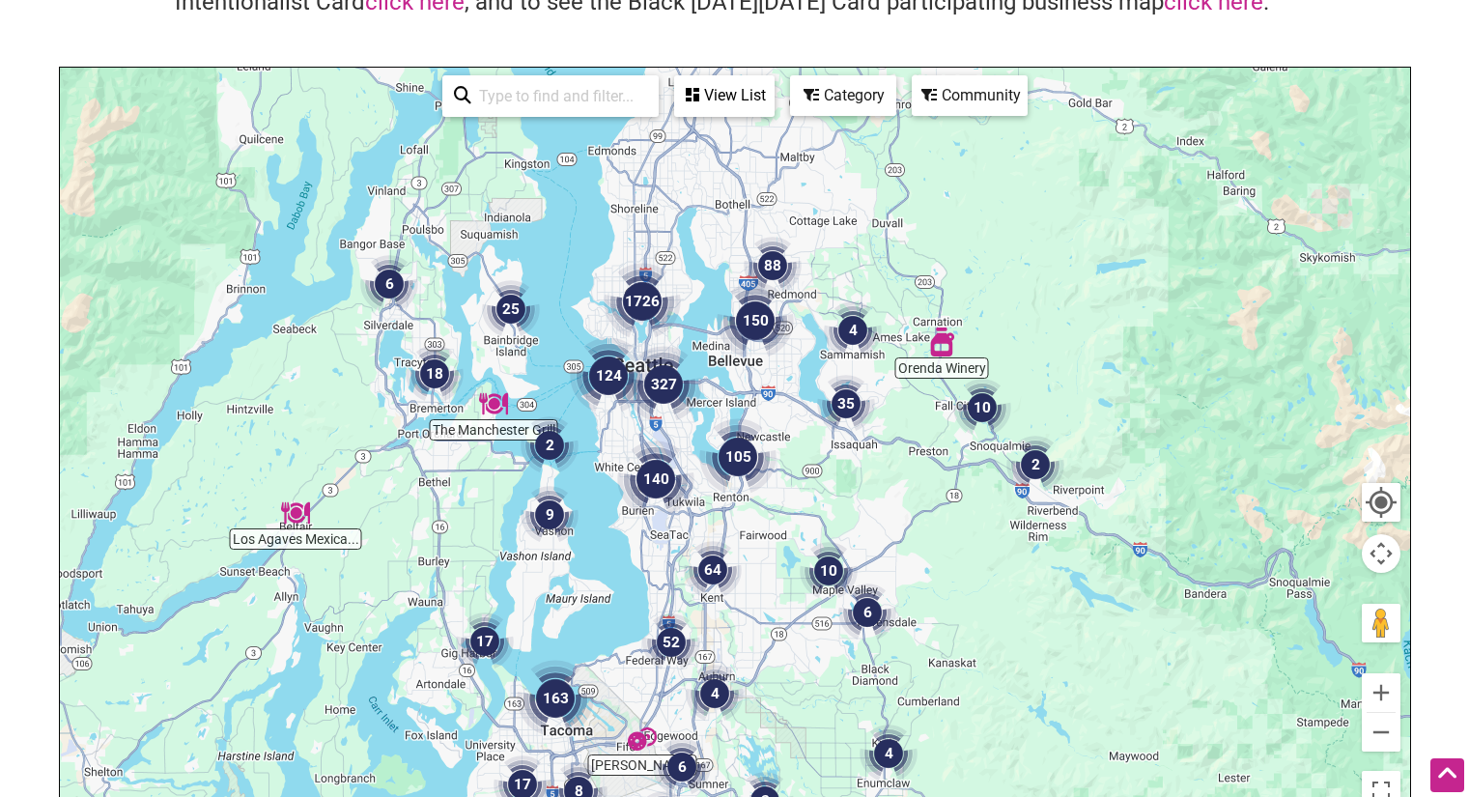
drag, startPoint x: 749, startPoint y: 441, endPoint x: 724, endPoint y: 696, distance: 256.2
click at [724, 696] on div at bounding box center [735, 443] width 1350 height 751
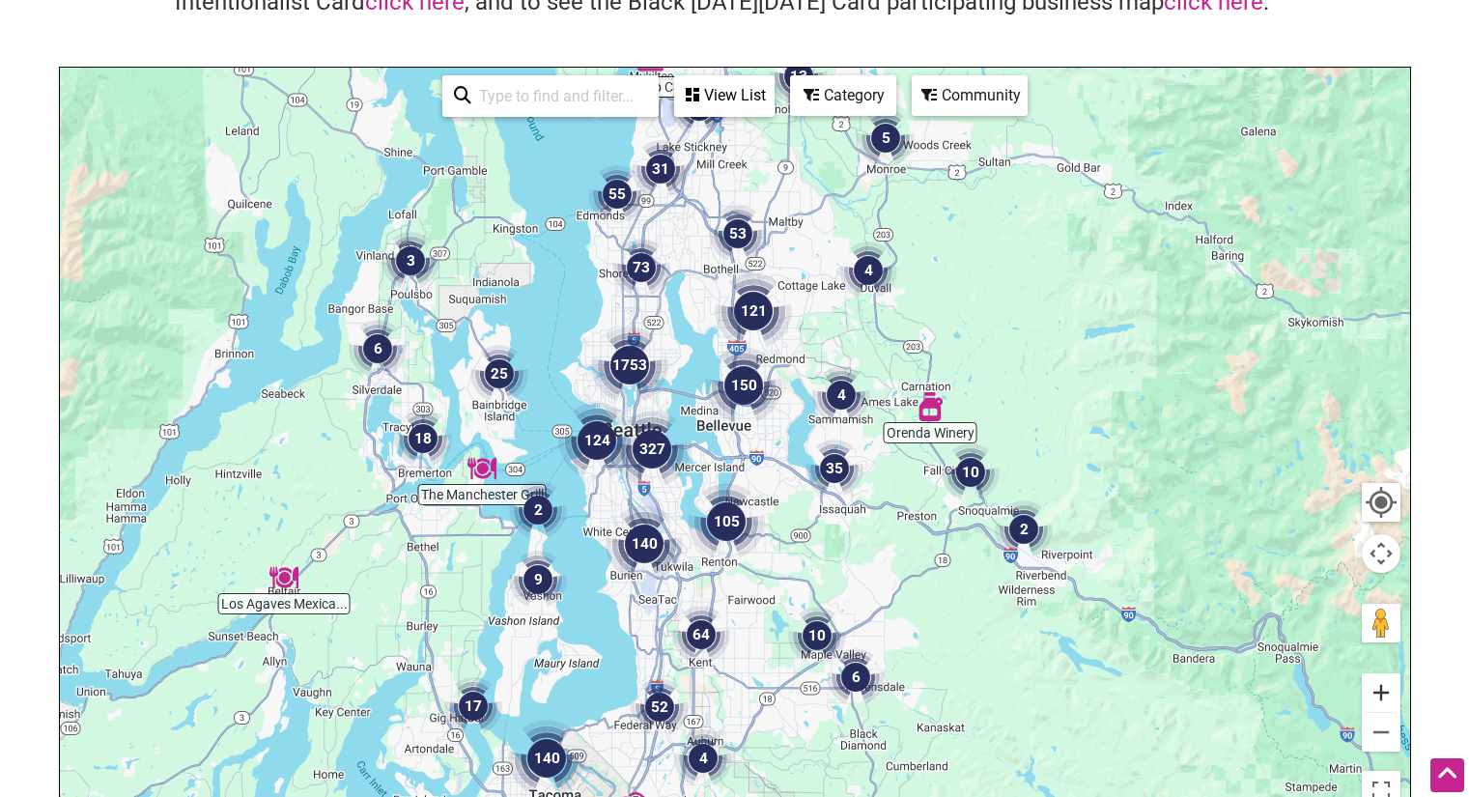
click at [1386, 685] on button "Zoom in" at bounding box center [1381, 692] width 39 height 39
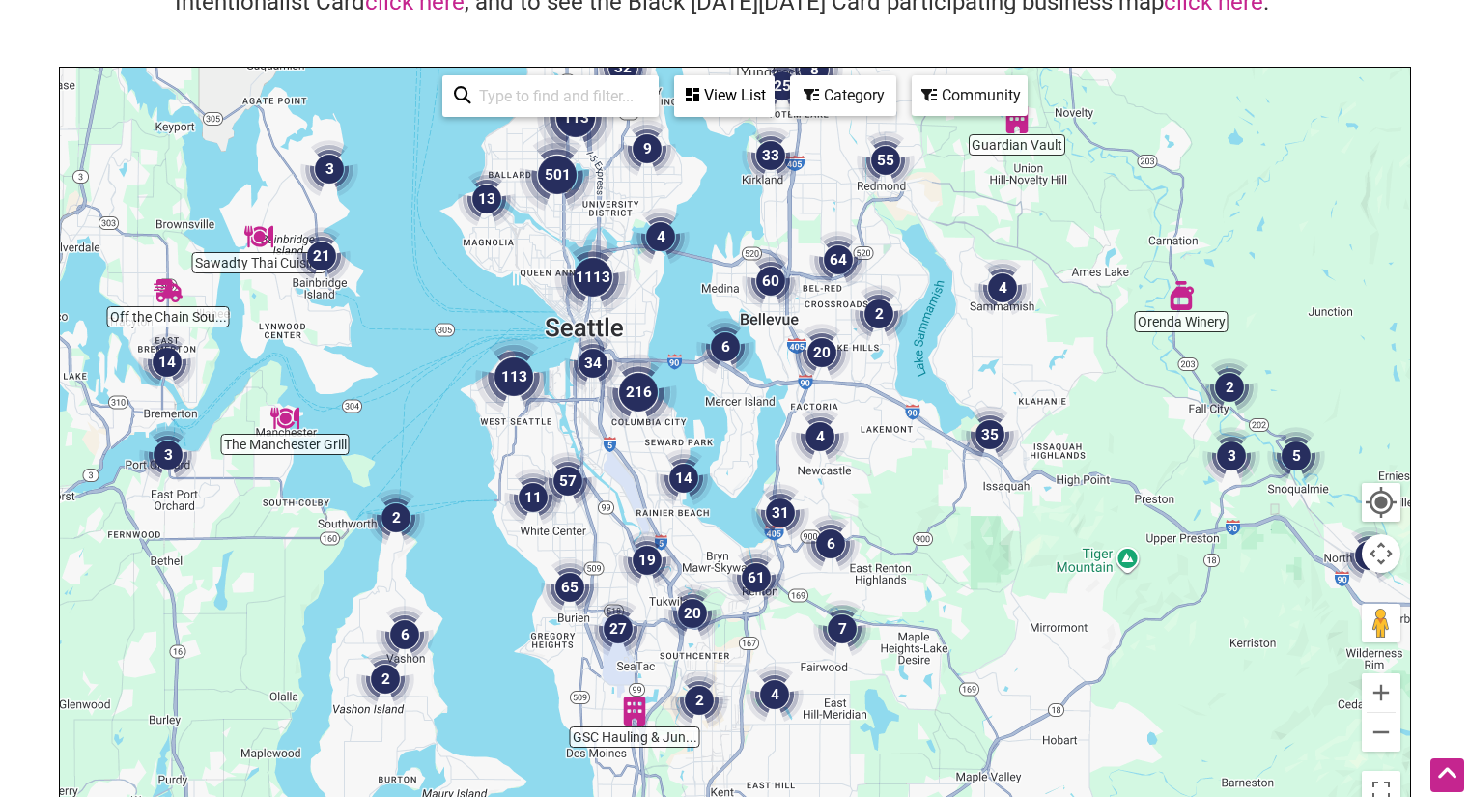
drag, startPoint x: 725, startPoint y: 653, endPoint x: 739, endPoint y: 560, distance: 93.7
click at [739, 560] on img "61" at bounding box center [756, 577] width 58 height 58
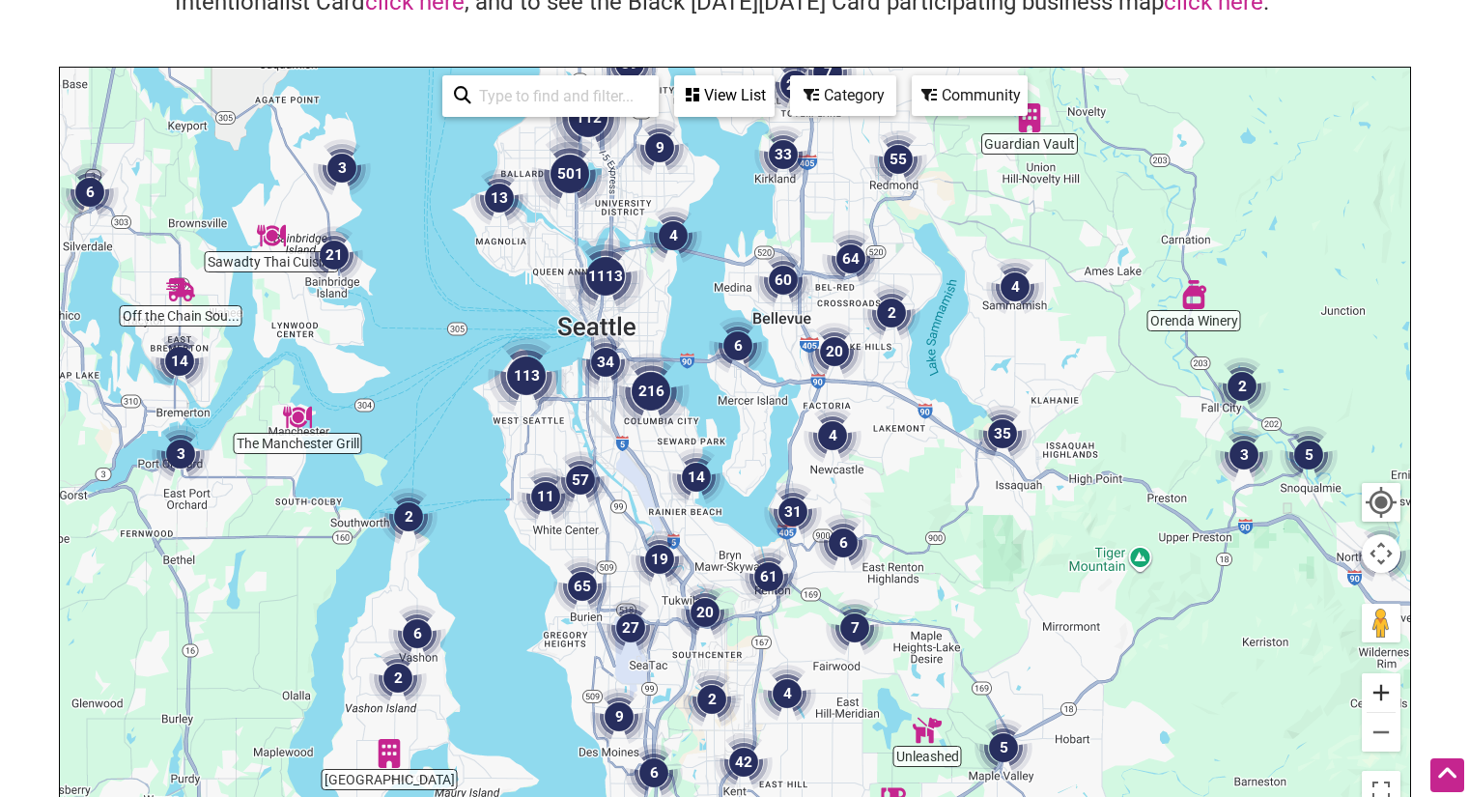
click at [1389, 688] on button "Zoom in" at bounding box center [1381, 692] width 39 height 39
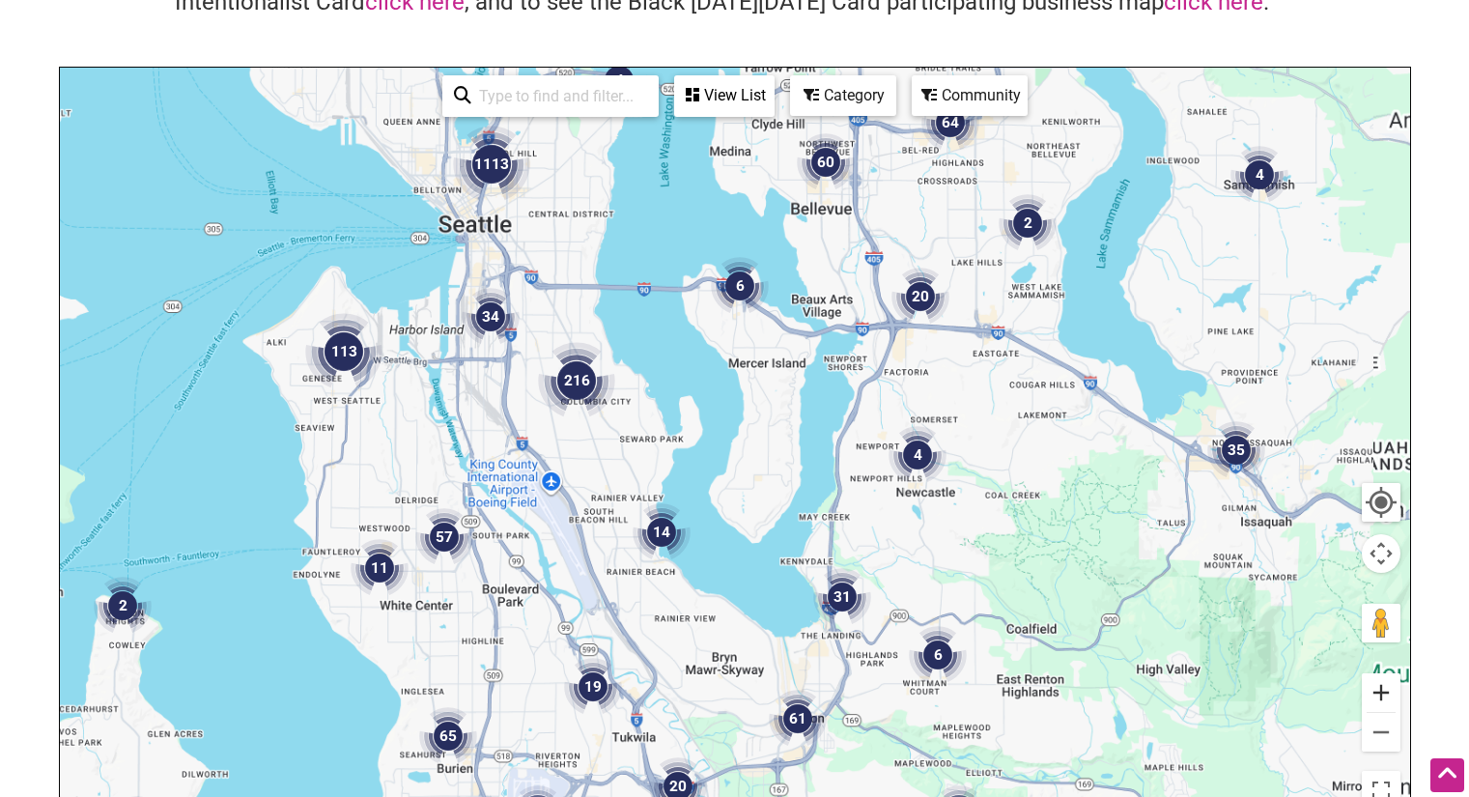
click at [1391, 681] on button "Zoom in" at bounding box center [1381, 692] width 39 height 39
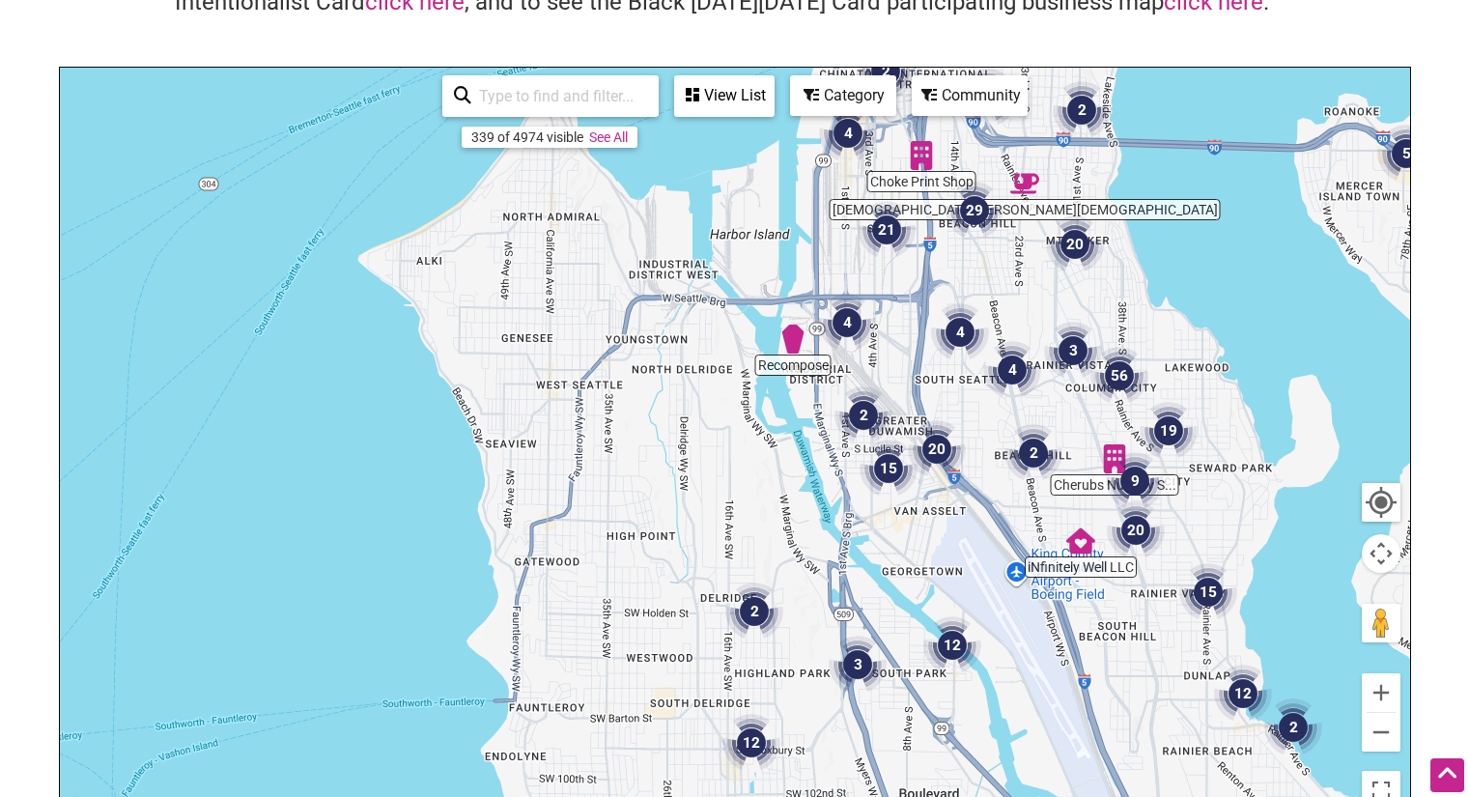
drag, startPoint x: 477, startPoint y: 579, endPoint x: 1151, endPoint y: 611, distance: 674.8
click at [1151, 611] on div "To navigate, press the arrow keys." at bounding box center [735, 443] width 1350 height 751
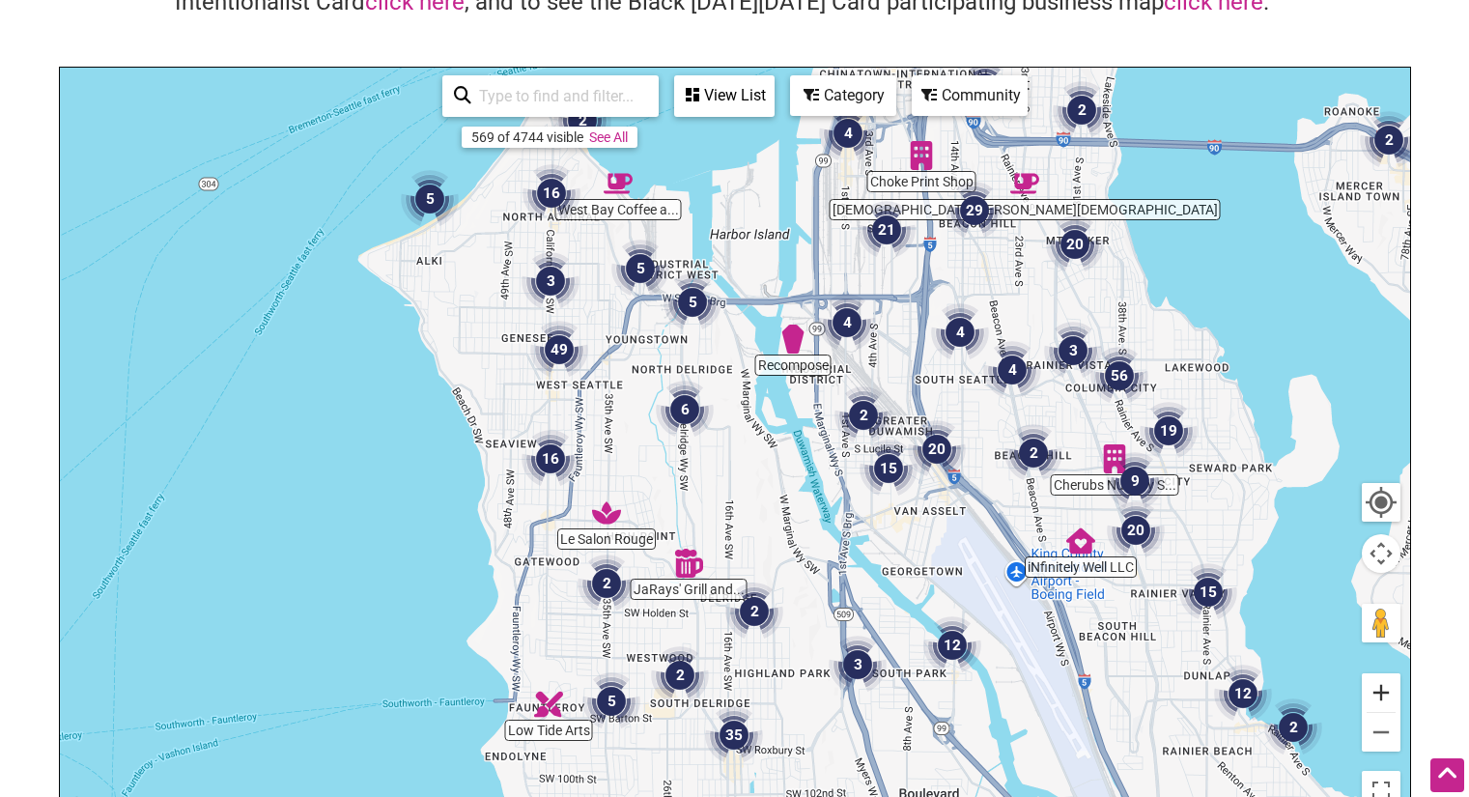
drag, startPoint x: 1364, startPoint y: 711, endPoint x: 1375, endPoint y: 688, distance: 25.5
click at [1368, 700] on button "Zoom in" at bounding box center [1381, 692] width 39 height 39
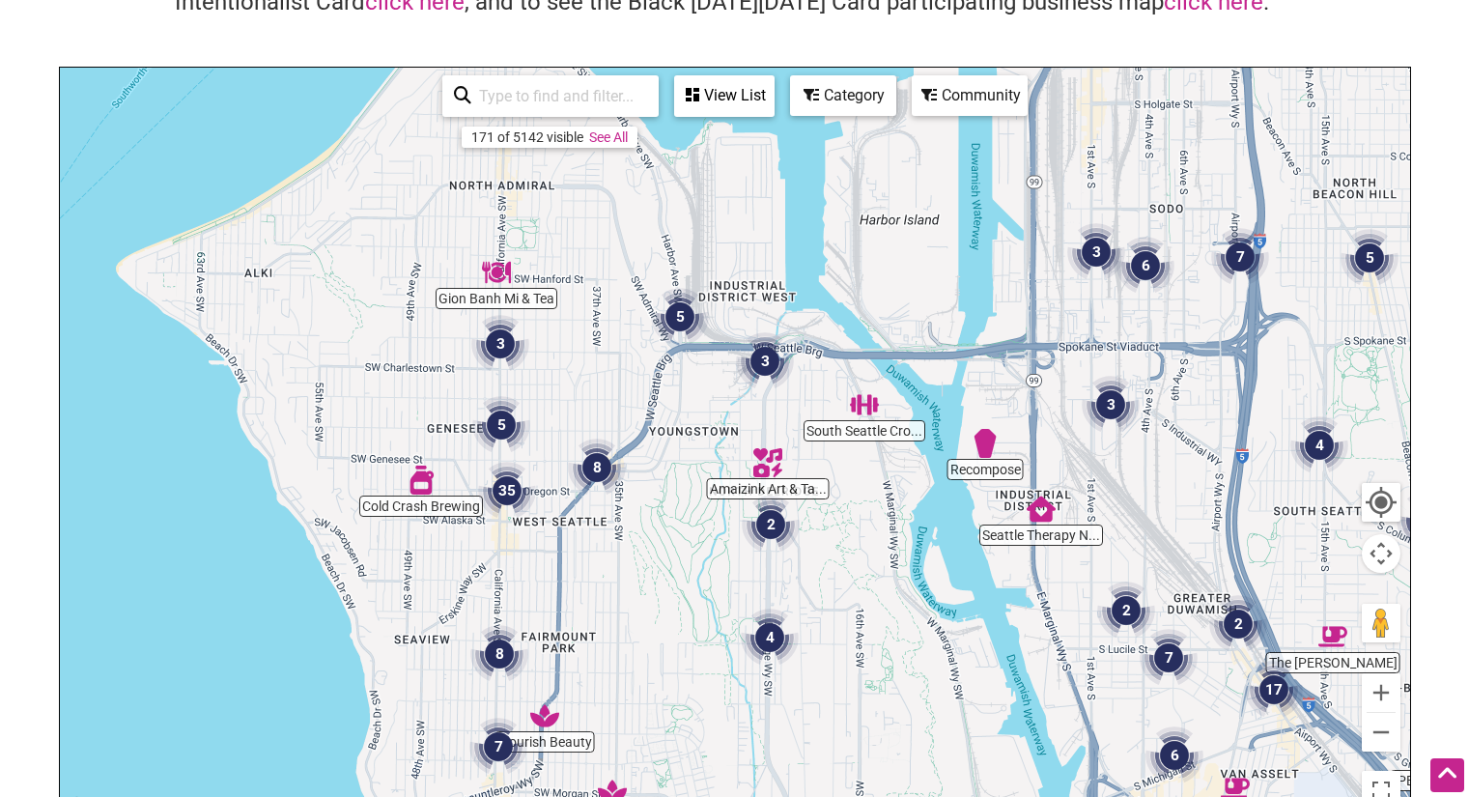
drag, startPoint x: 548, startPoint y: 421, endPoint x: 684, endPoint y: 620, distance: 241.1
click at [683, 616] on div "To navigate, press the arrow keys." at bounding box center [735, 443] width 1350 height 751
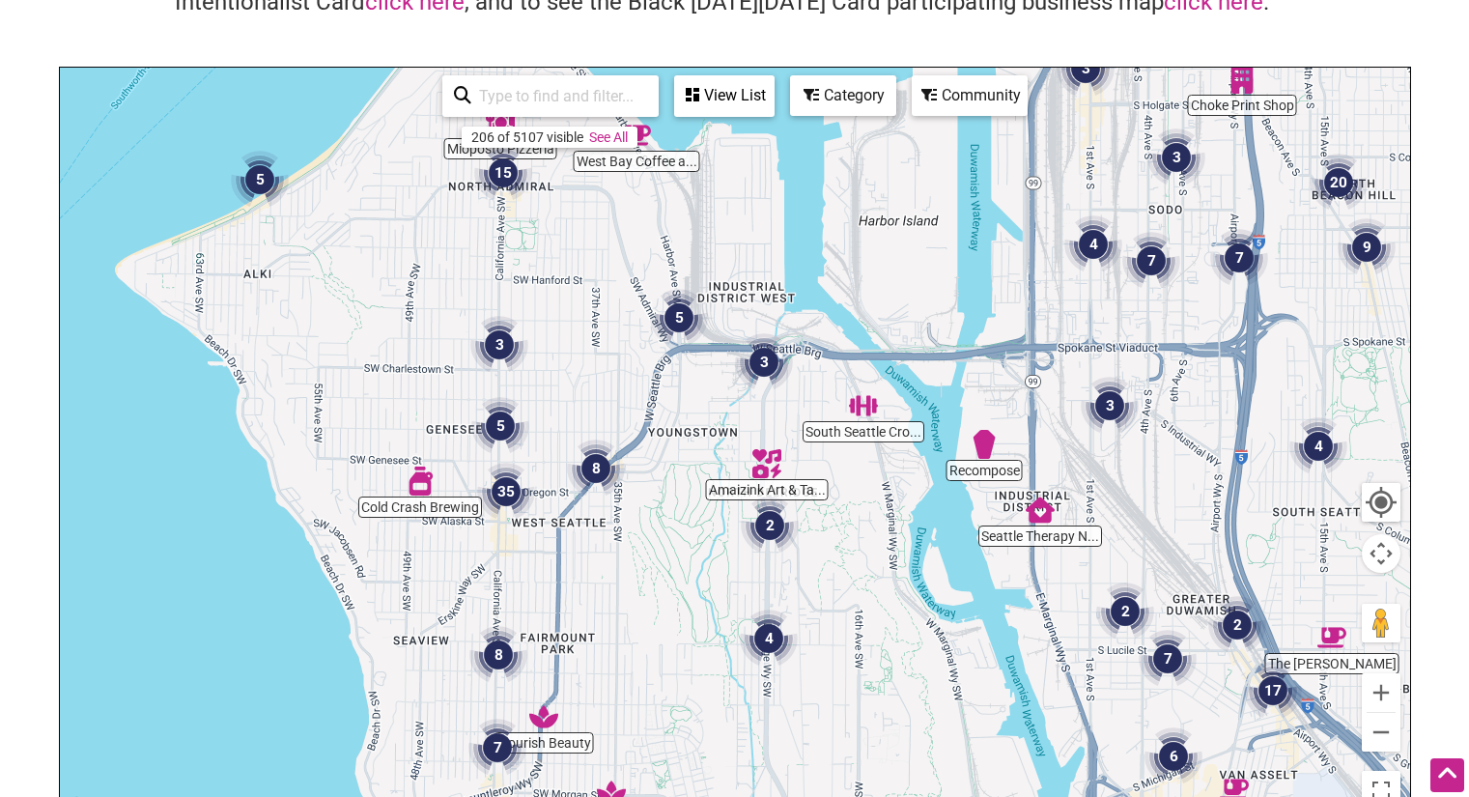
click at [511, 90] on input "search" at bounding box center [559, 96] width 176 height 38
type input "kent"
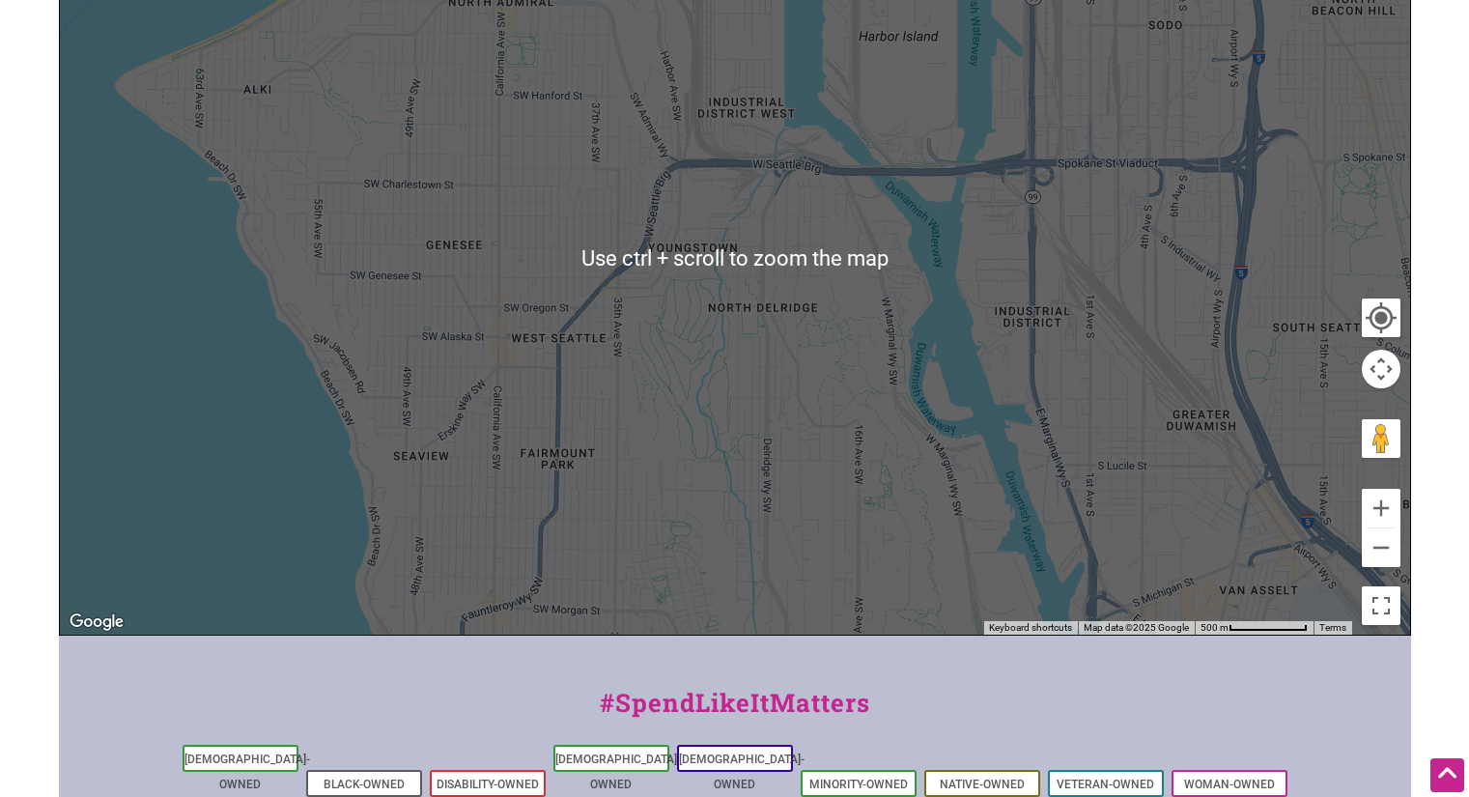
scroll to position [483, 0]
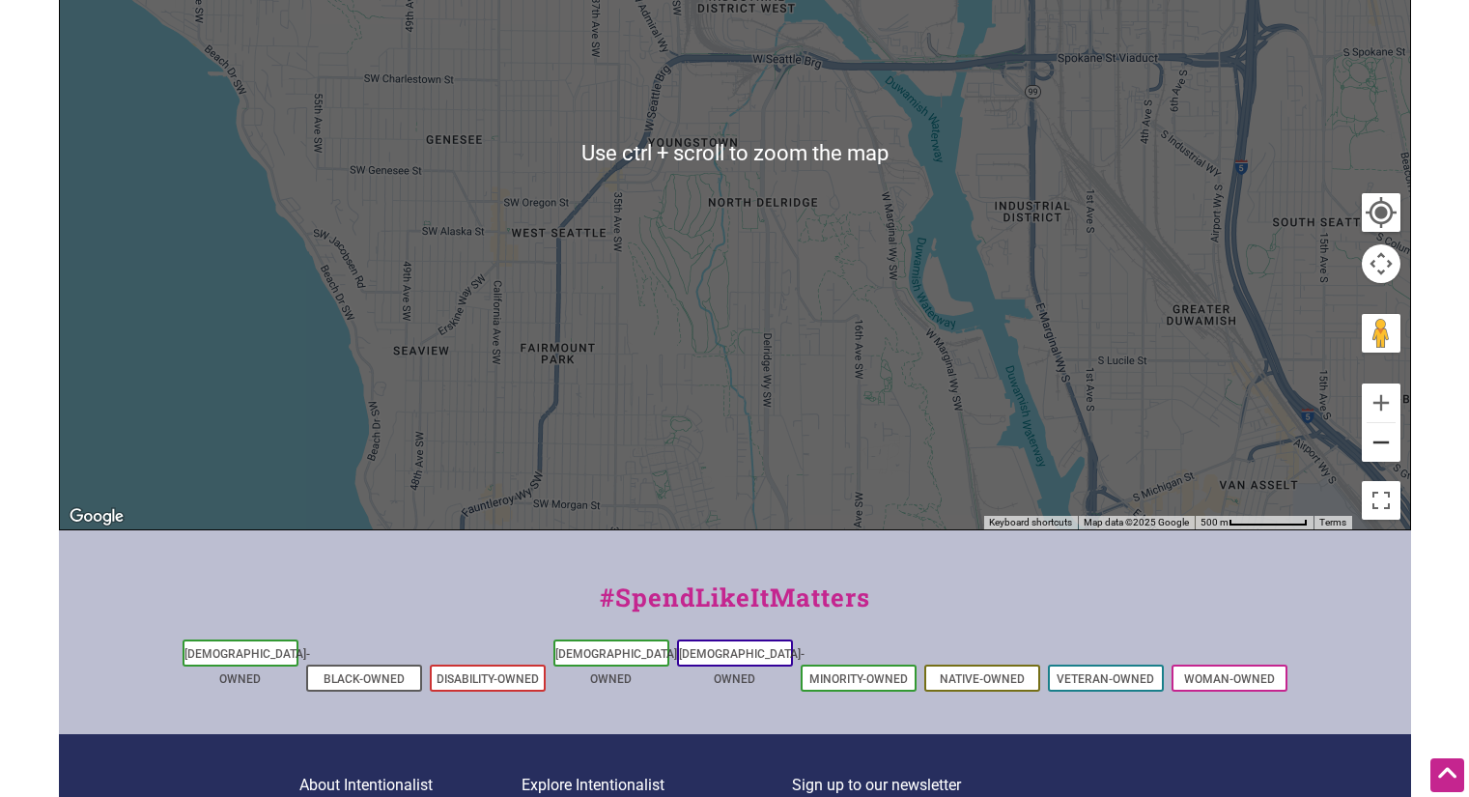
click at [1385, 442] on button "Zoom out" at bounding box center [1381, 442] width 39 height 39
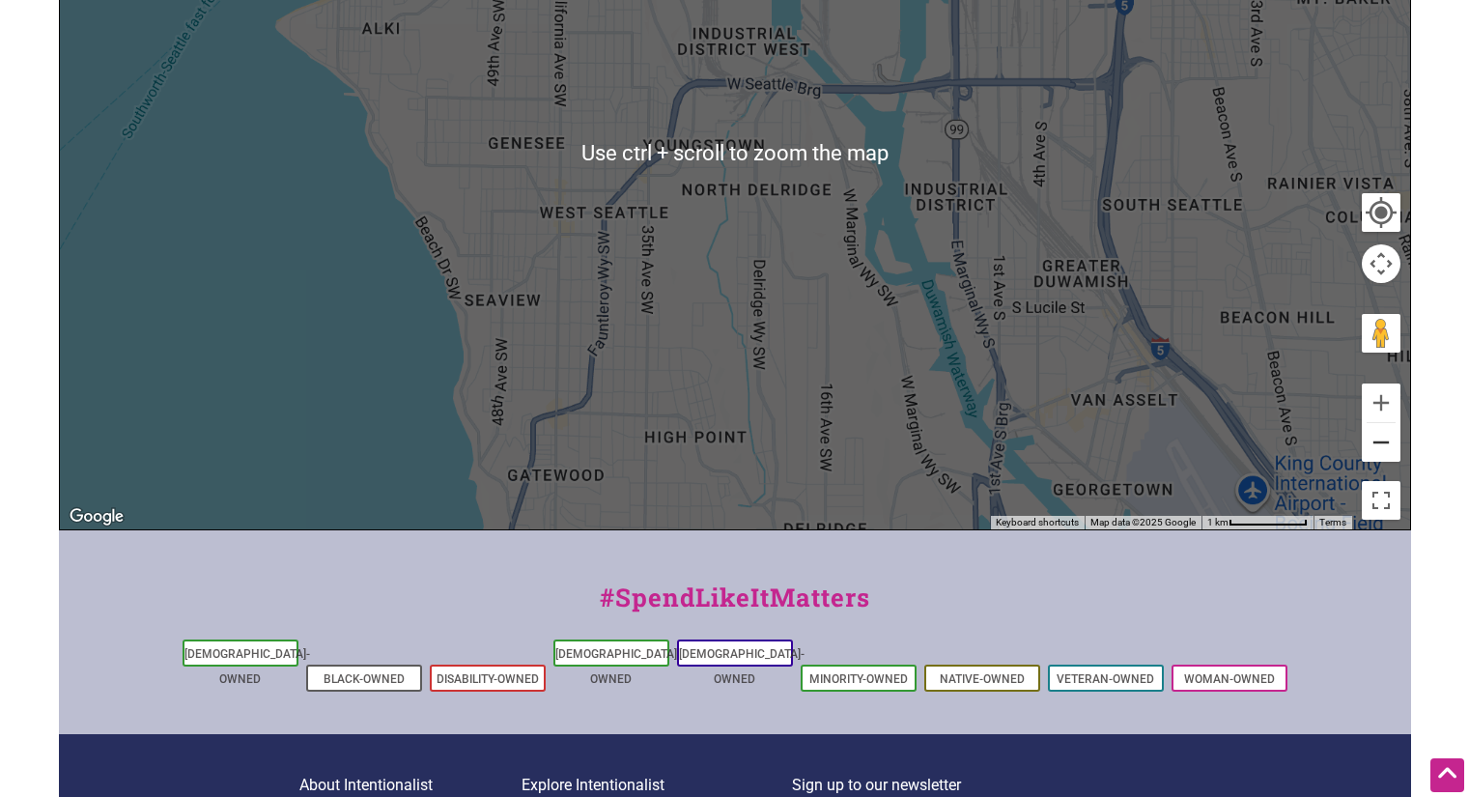
click at [1385, 442] on button "Zoom out" at bounding box center [1381, 442] width 39 height 39
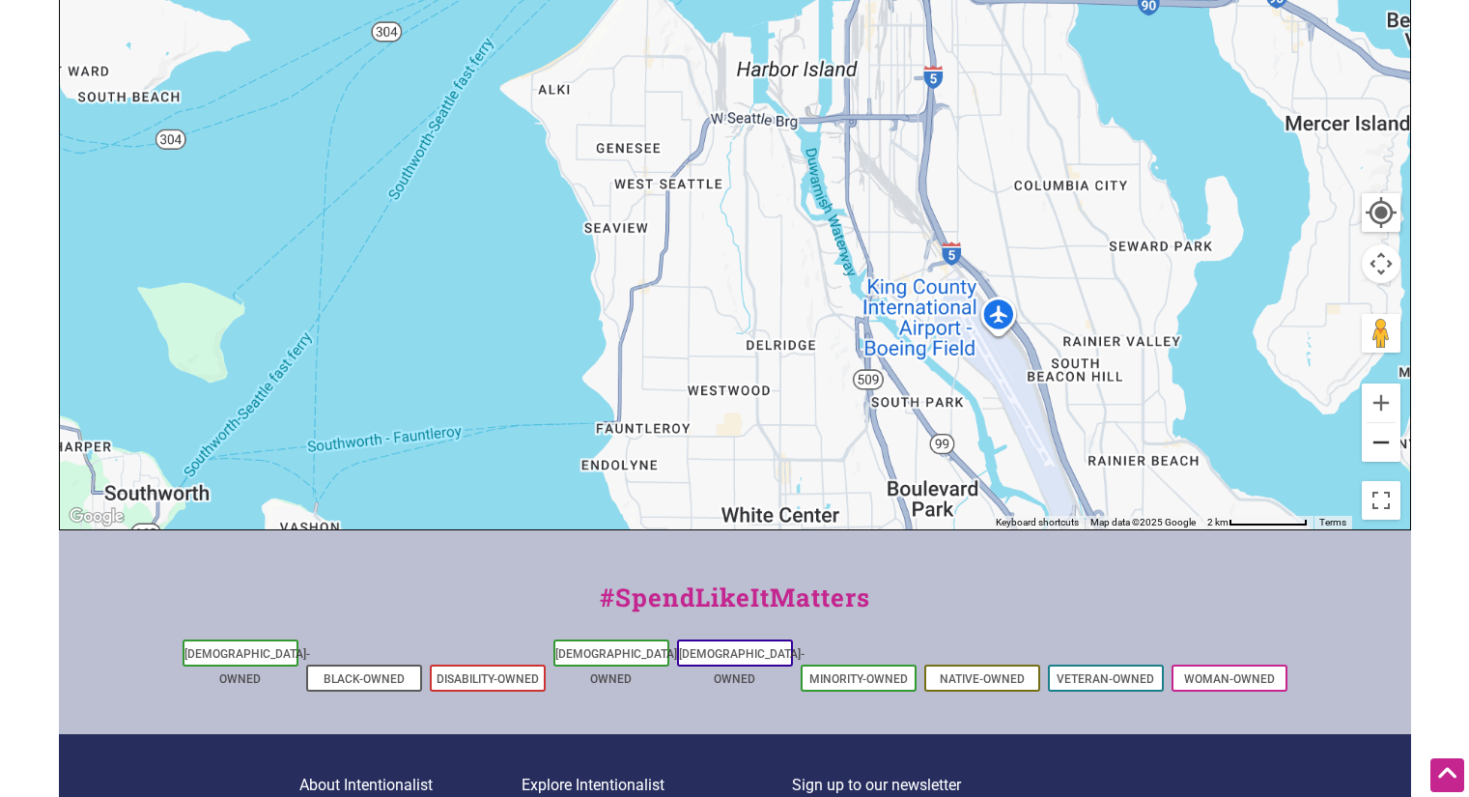
click at [1385, 442] on button "Zoom out" at bounding box center [1381, 442] width 39 height 39
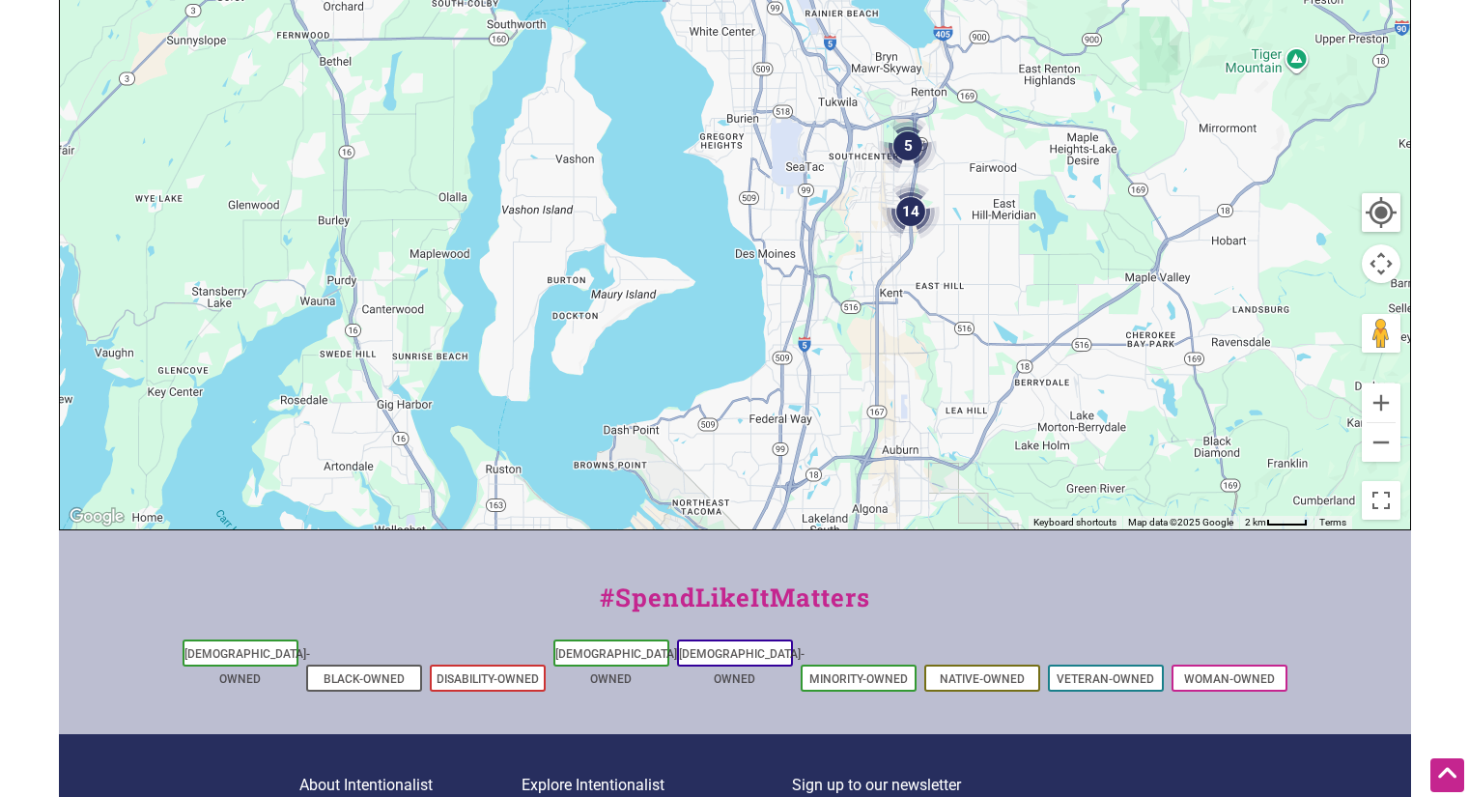
drag, startPoint x: 1102, startPoint y: 396, endPoint x: 1071, endPoint y: 174, distance: 224.2
click at [1073, 156] on div "To navigate, press the arrow keys." at bounding box center [735, 153] width 1350 height 751
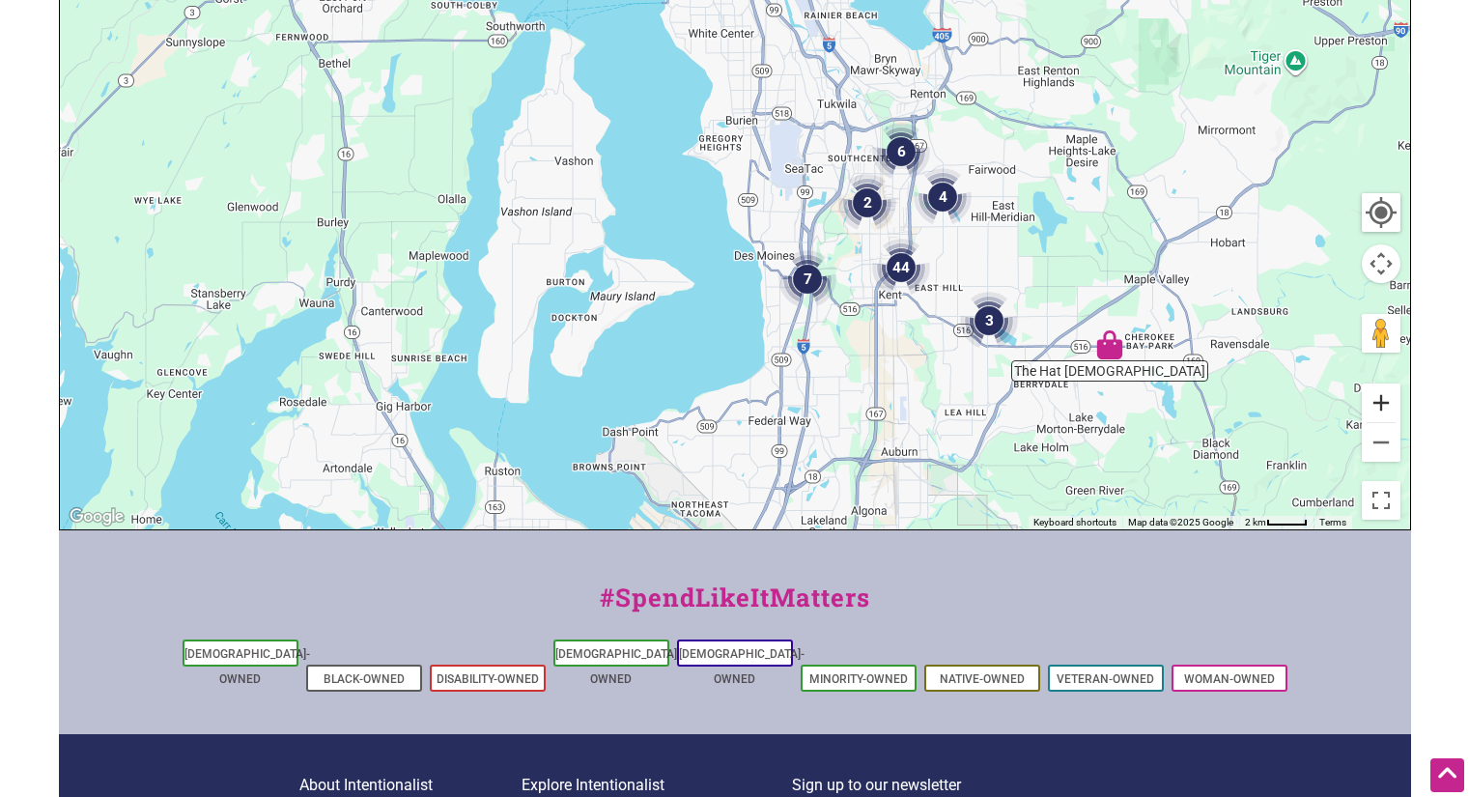
click at [1388, 409] on button "Zoom in" at bounding box center [1381, 402] width 39 height 39
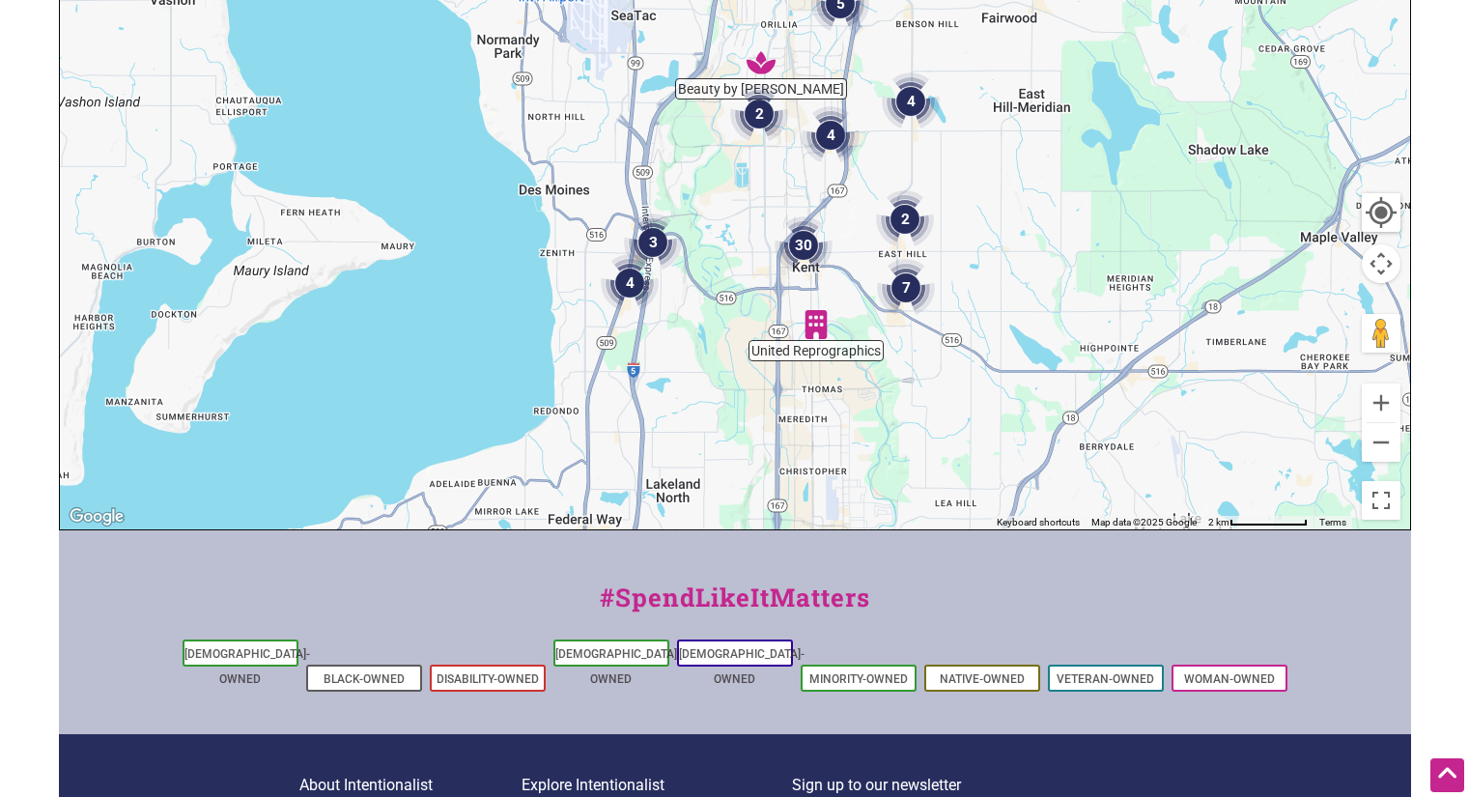
drag, startPoint x: 1167, startPoint y: 401, endPoint x: 926, endPoint y: 231, distance: 294.5
click at [926, 231] on img "2" at bounding box center [905, 219] width 58 height 58
click at [1385, 401] on button "Zoom in" at bounding box center [1381, 402] width 39 height 39
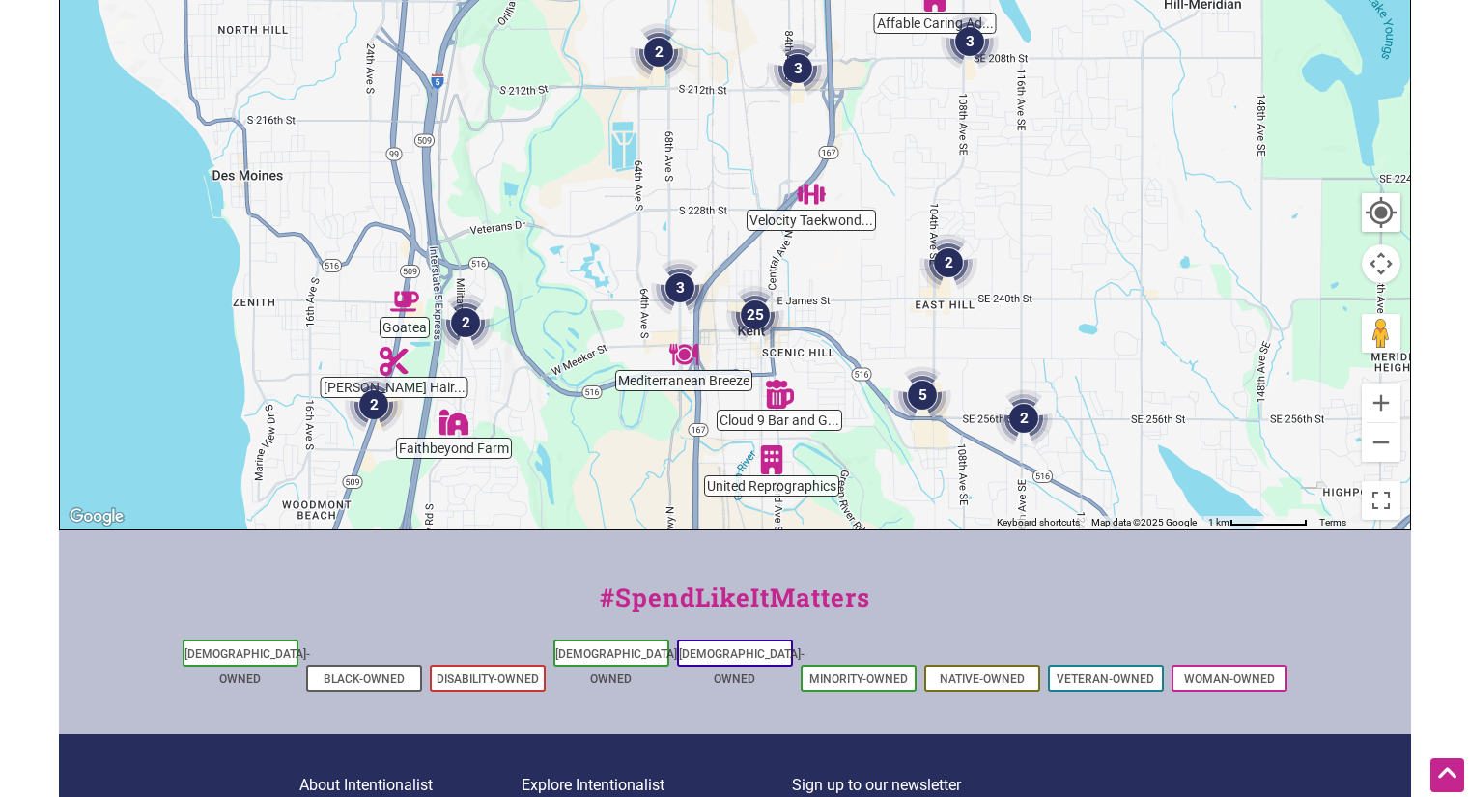
drag, startPoint x: 1141, startPoint y: 410, endPoint x: 1187, endPoint y: 403, distance: 46.0
click at [1013, 360] on div "To navigate, press the arrow keys." at bounding box center [735, 153] width 1350 height 751
click at [1381, 407] on button "Zoom in" at bounding box center [1381, 402] width 39 height 39
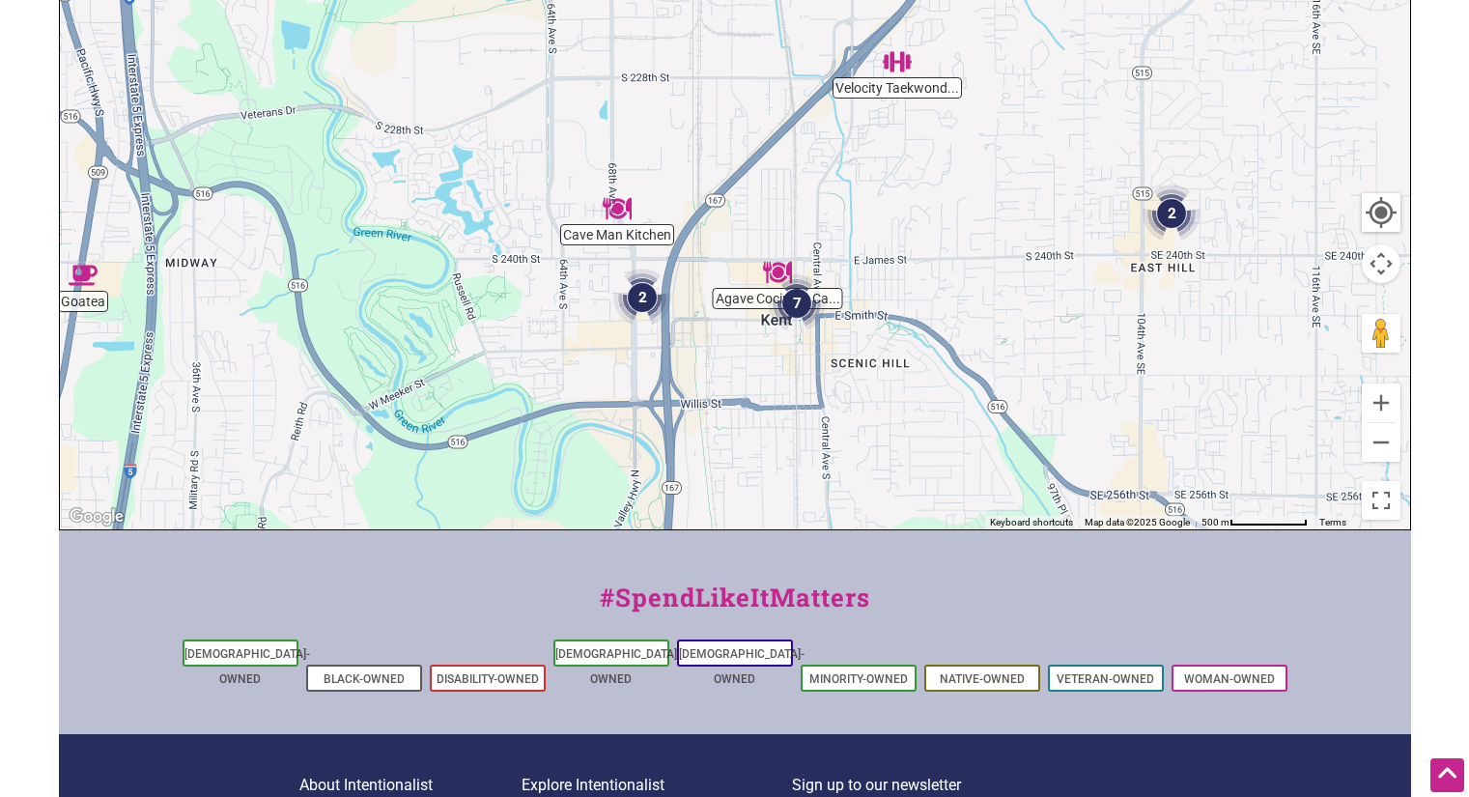
drag, startPoint x: 1018, startPoint y: 403, endPoint x: 1043, endPoint y: 184, distance: 219.7
click at [1043, 184] on div "To navigate, press the arrow keys." at bounding box center [735, 153] width 1350 height 751
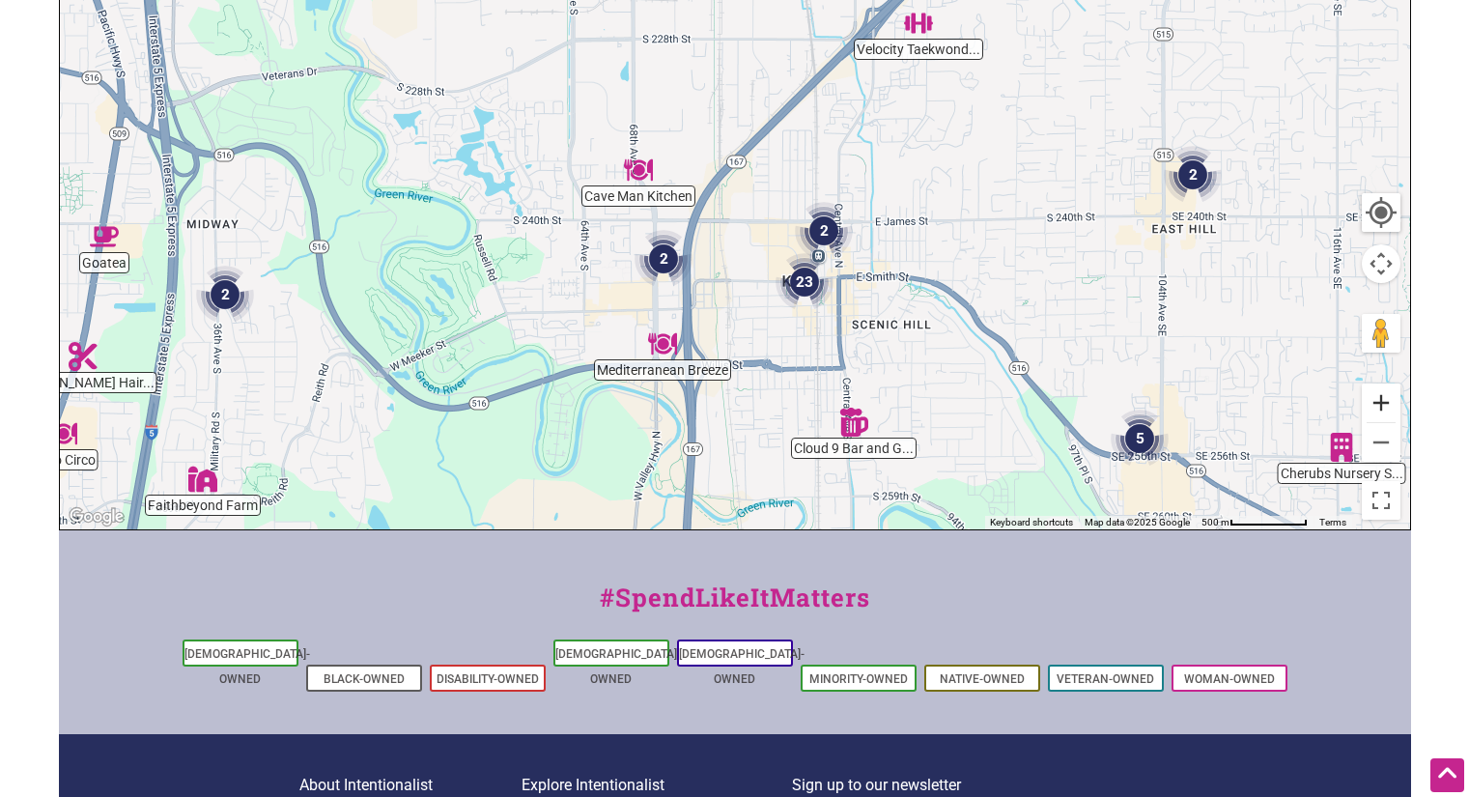
click at [1385, 404] on button "Zoom in" at bounding box center [1381, 402] width 39 height 39
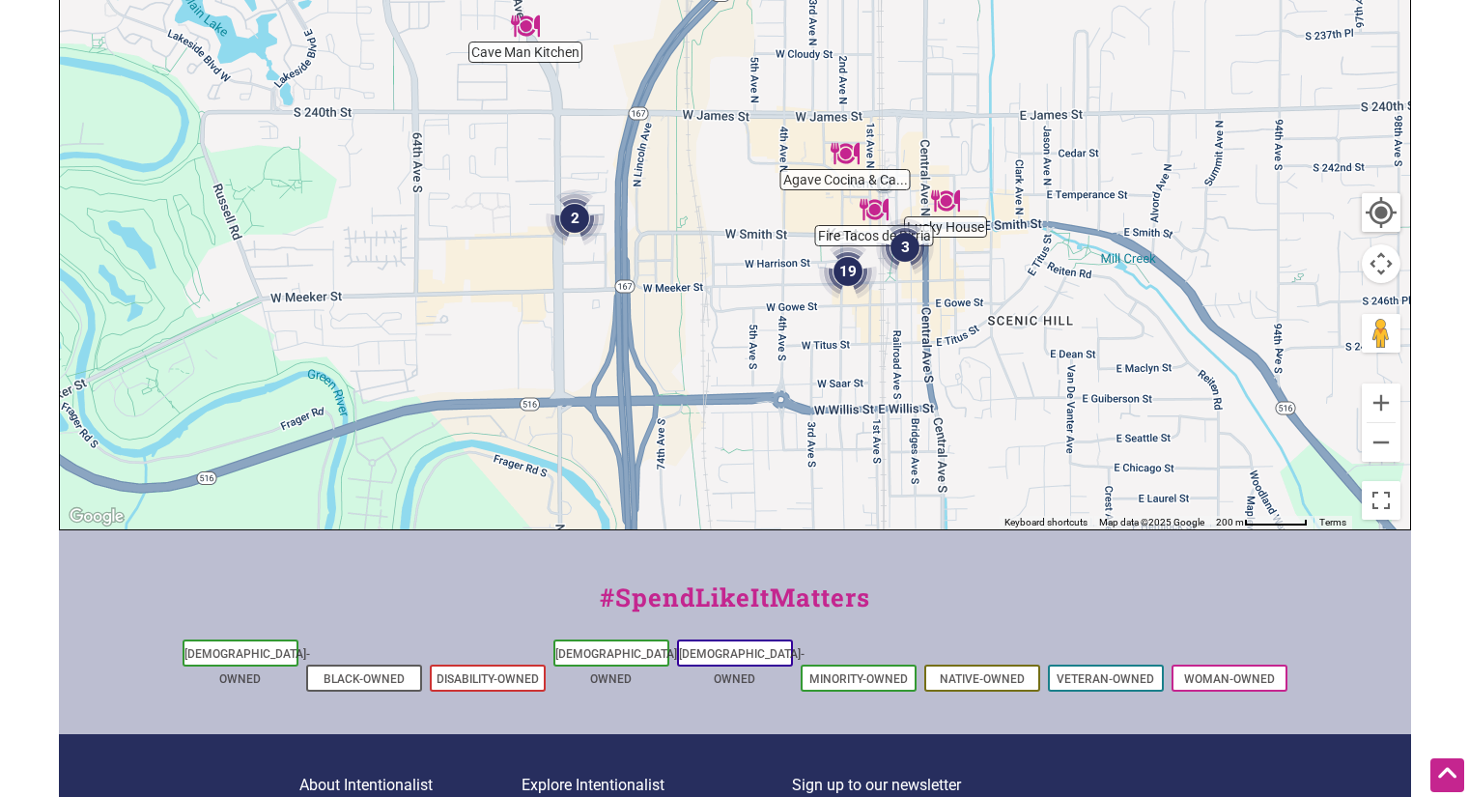
drag, startPoint x: 1201, startPoint y: 361, endPoint x: 1186, endPoint y: 169, distance: 192.8
click at [1186, 170] on div "To navigate, press the arrow keys." at bounding box center [735, 153] width 1350 height 751
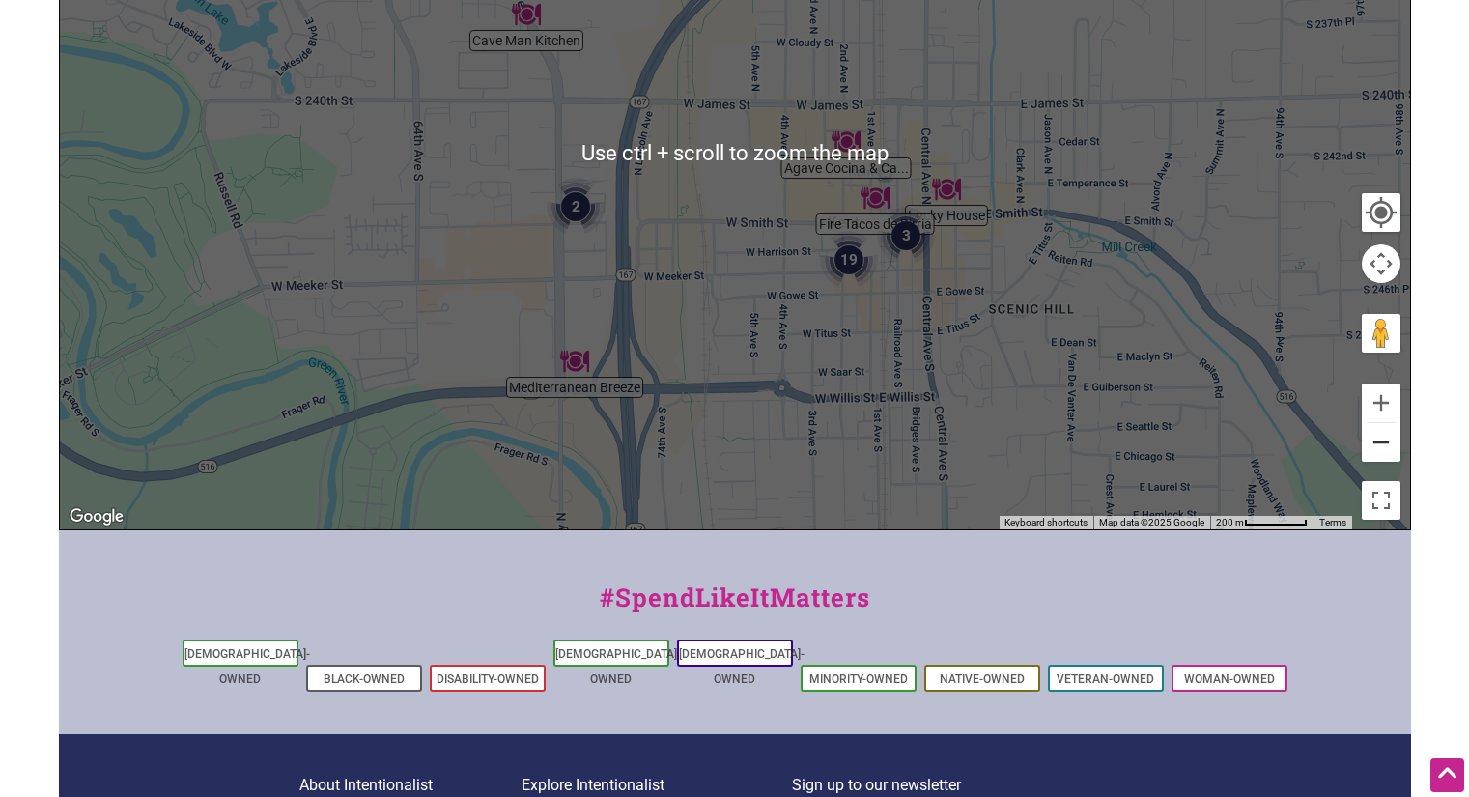
click at [1394, 433] on button "Zoom out" at bounding box center [1381, 442] width 39 height 39
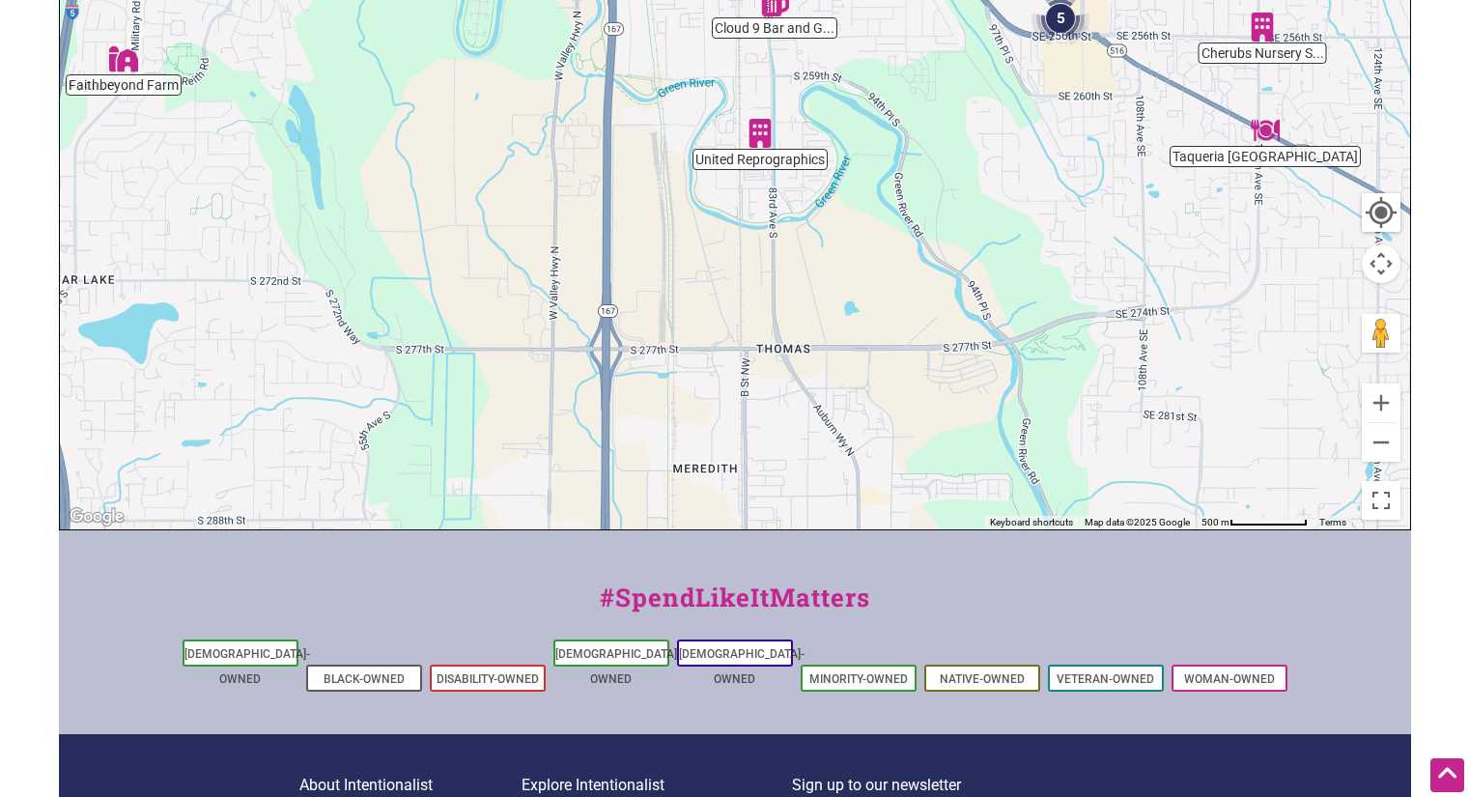
drag, startPoint x: 925, startPoint y: 363, endPoint x: 855, endPoint y: 39, distance: 332.0
click at [855, 39] on div "To navigate, press the arrow keys." at bounding box center [735, 153] width 1350 height 751
click at [1376, 443] on button "Zoom out" at bounding box center [1381, 442] width 39 height 39
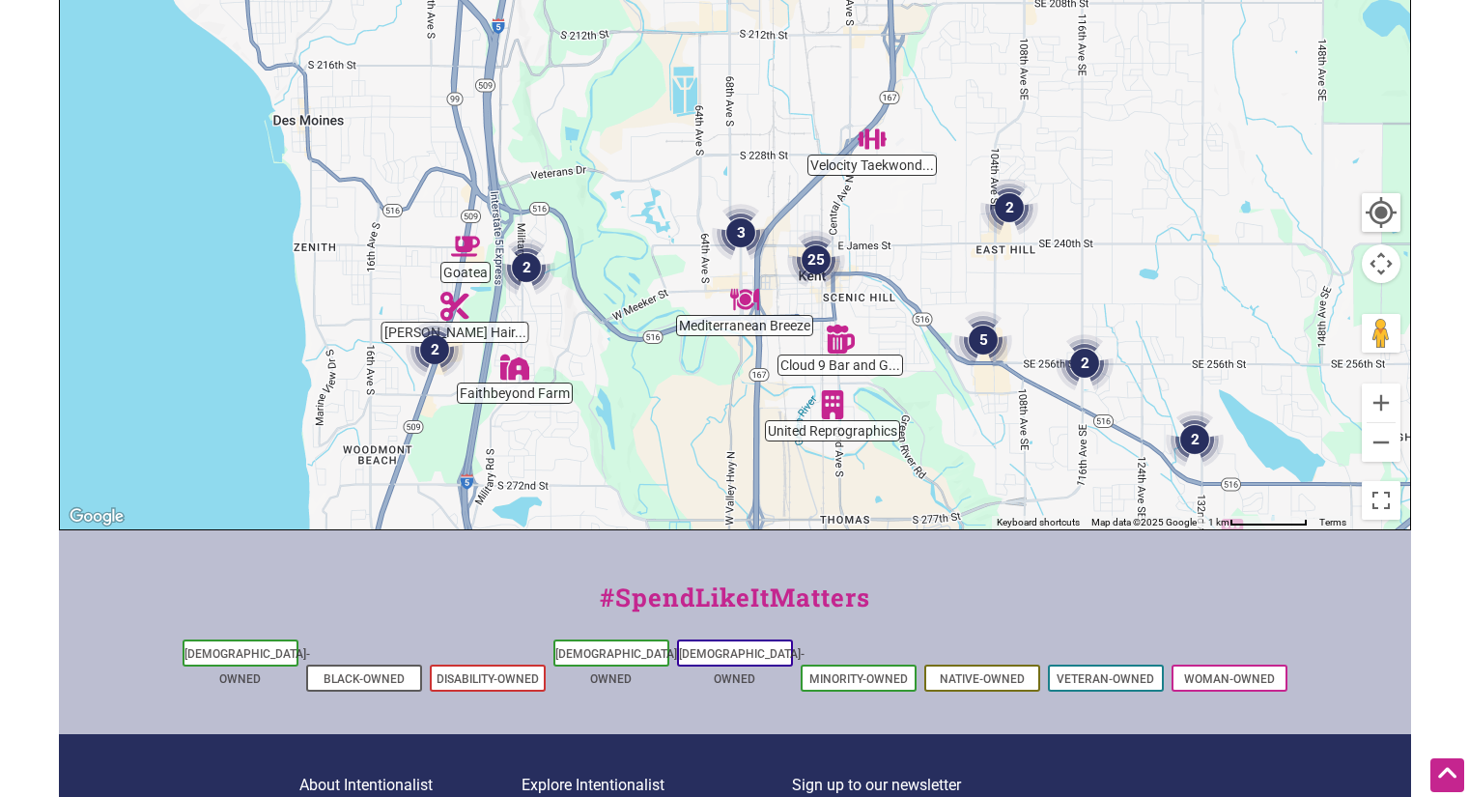
drag, startPoint x: 960, startPoint y: 238, endPoint x: 1046, endPoint y: 514, distance: 289.2
click at [1046, 514] on div "To navigate, press the arrow keys." at bounding box center [735, 153] width 1350 height 751
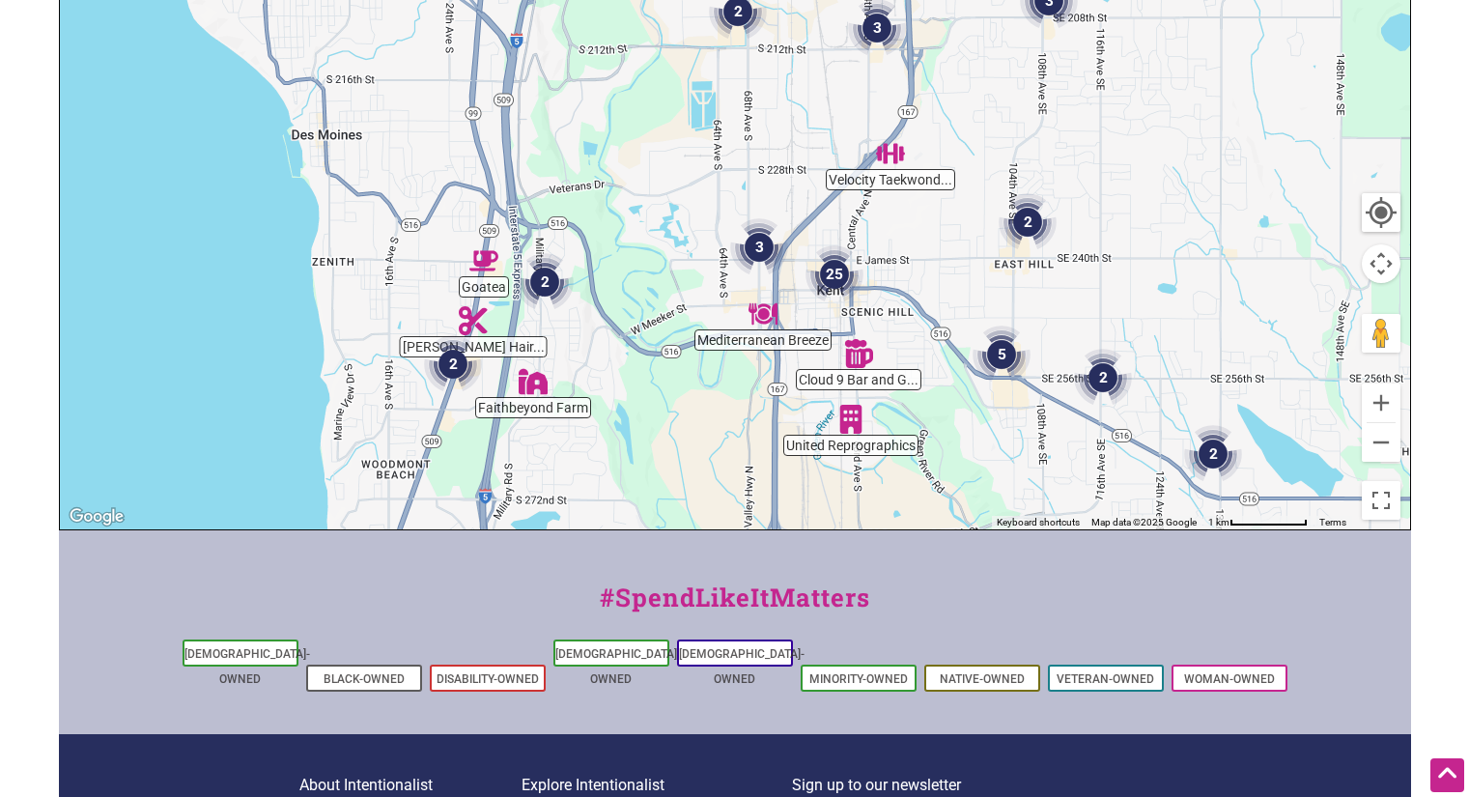
drag, startPoint x: 954, startPoint y: 238, endPoint x: 973, endPoint y: 246, distance: 21.2
click at [973, 249] on div "To navigate, press the arrow keys." at bounding box center [735, 153] width 1350 height 751
